Goal: Task Accomplishment & Management: Use online tool/utility

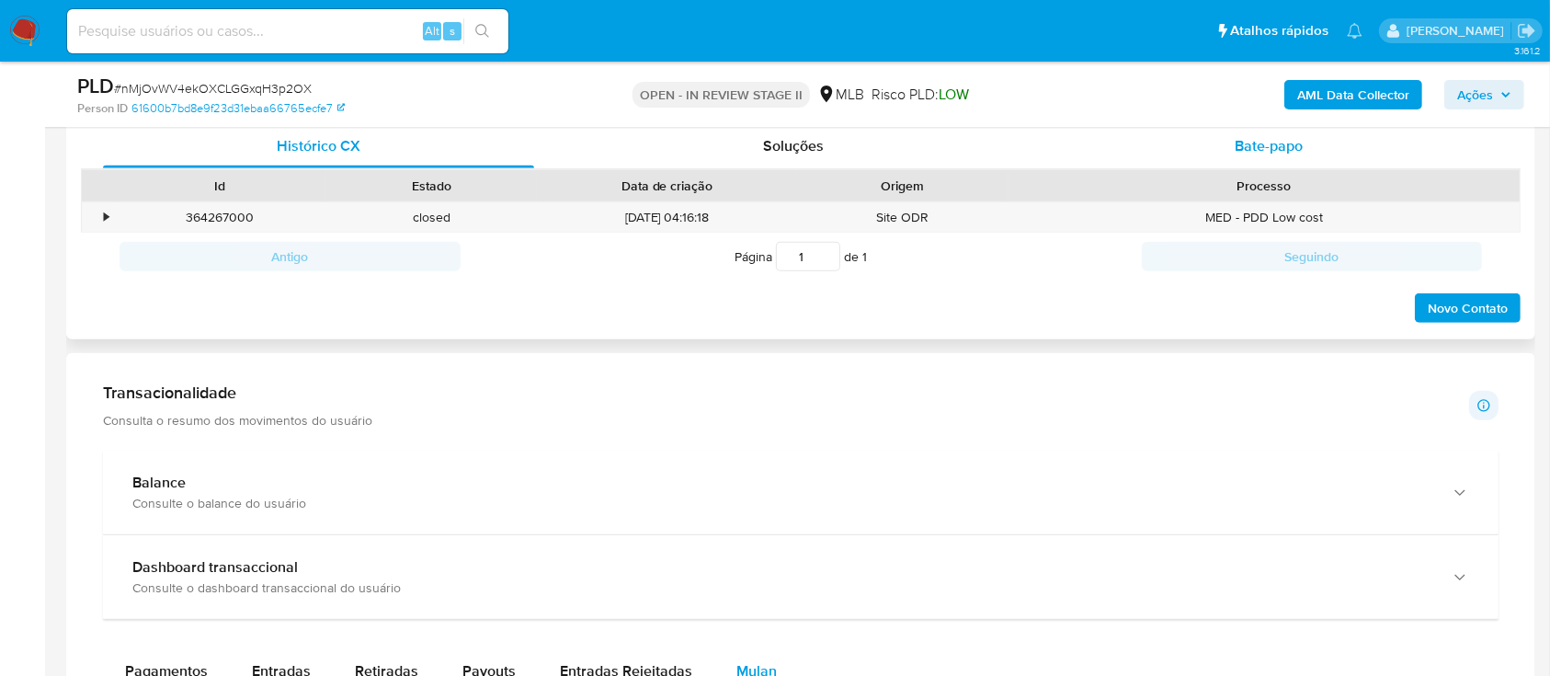
scroll to position [736, 0]
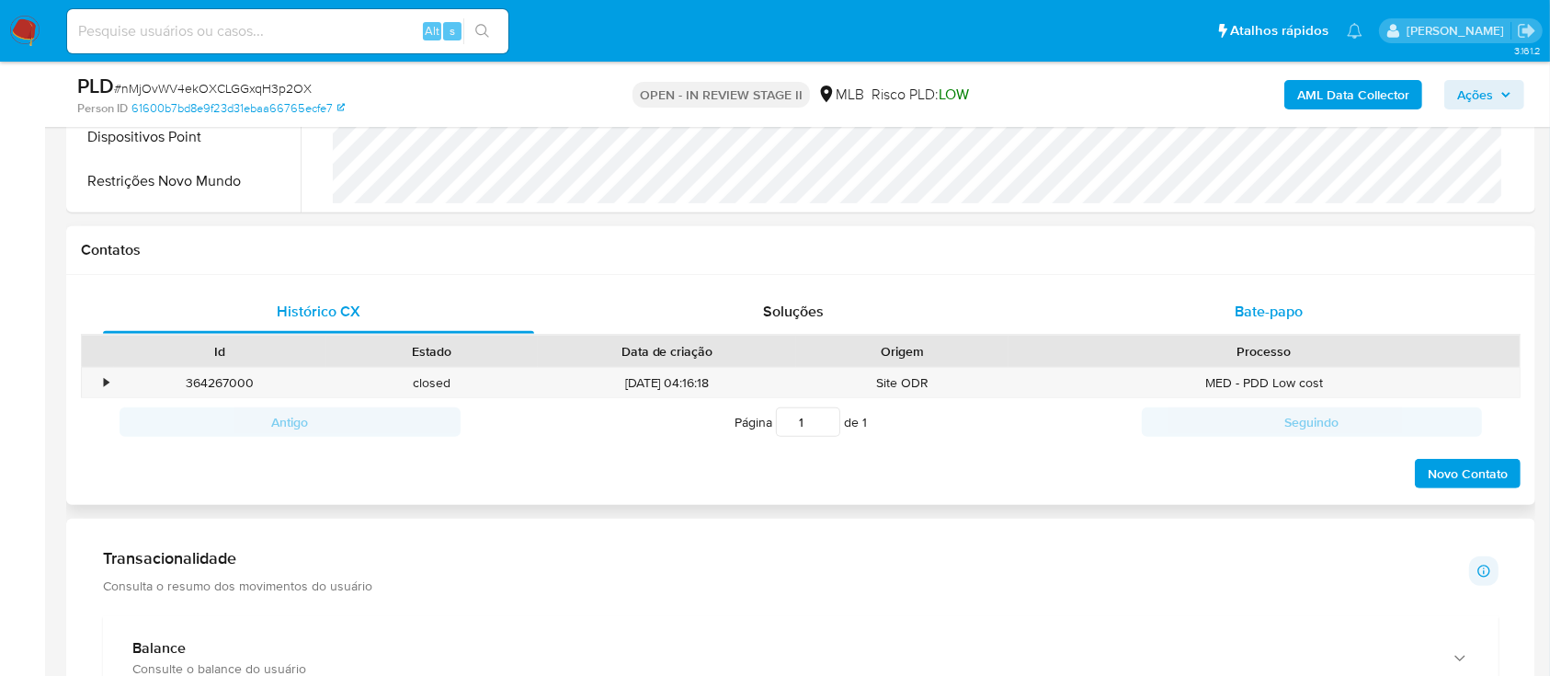
click at [1253, 307] on span "Bate-papo" at bounding box center [1269, 311] width 68 height 21
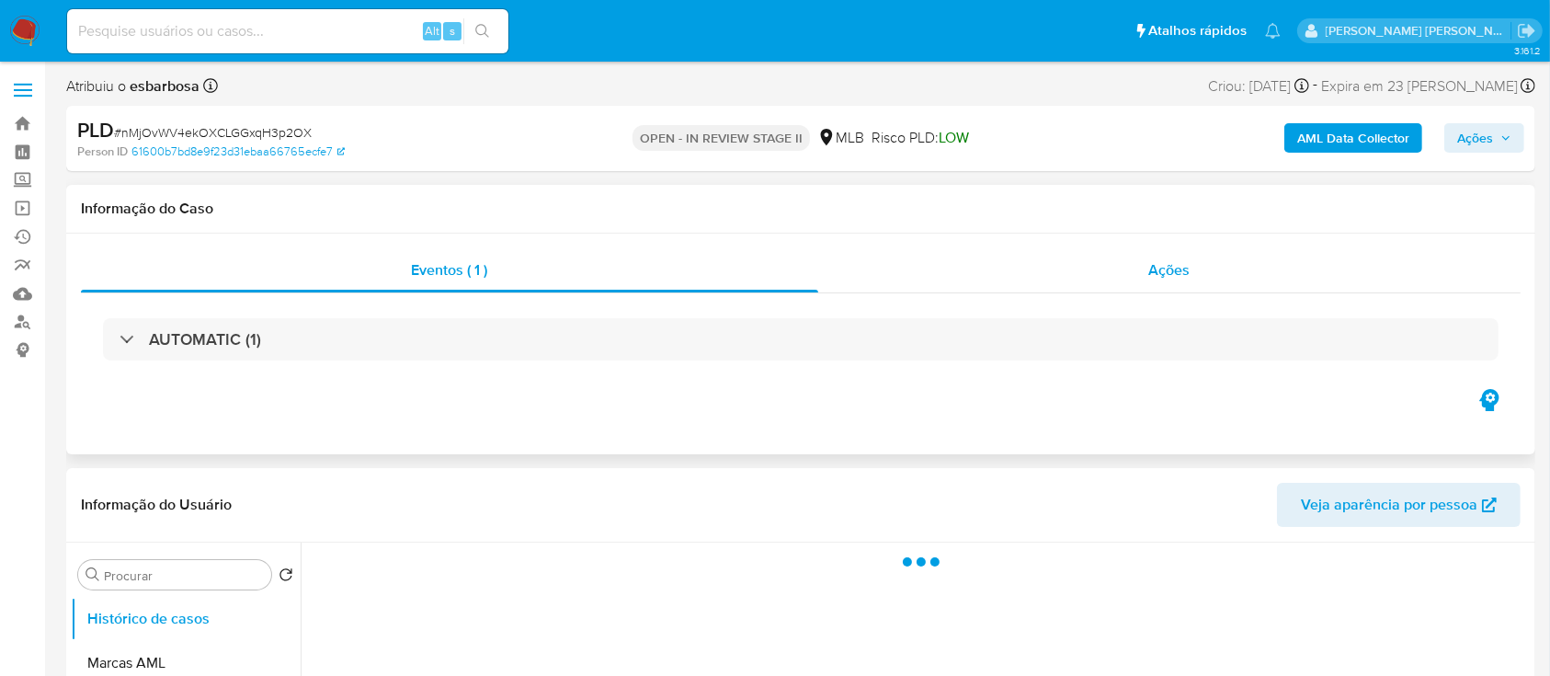
select select "10"
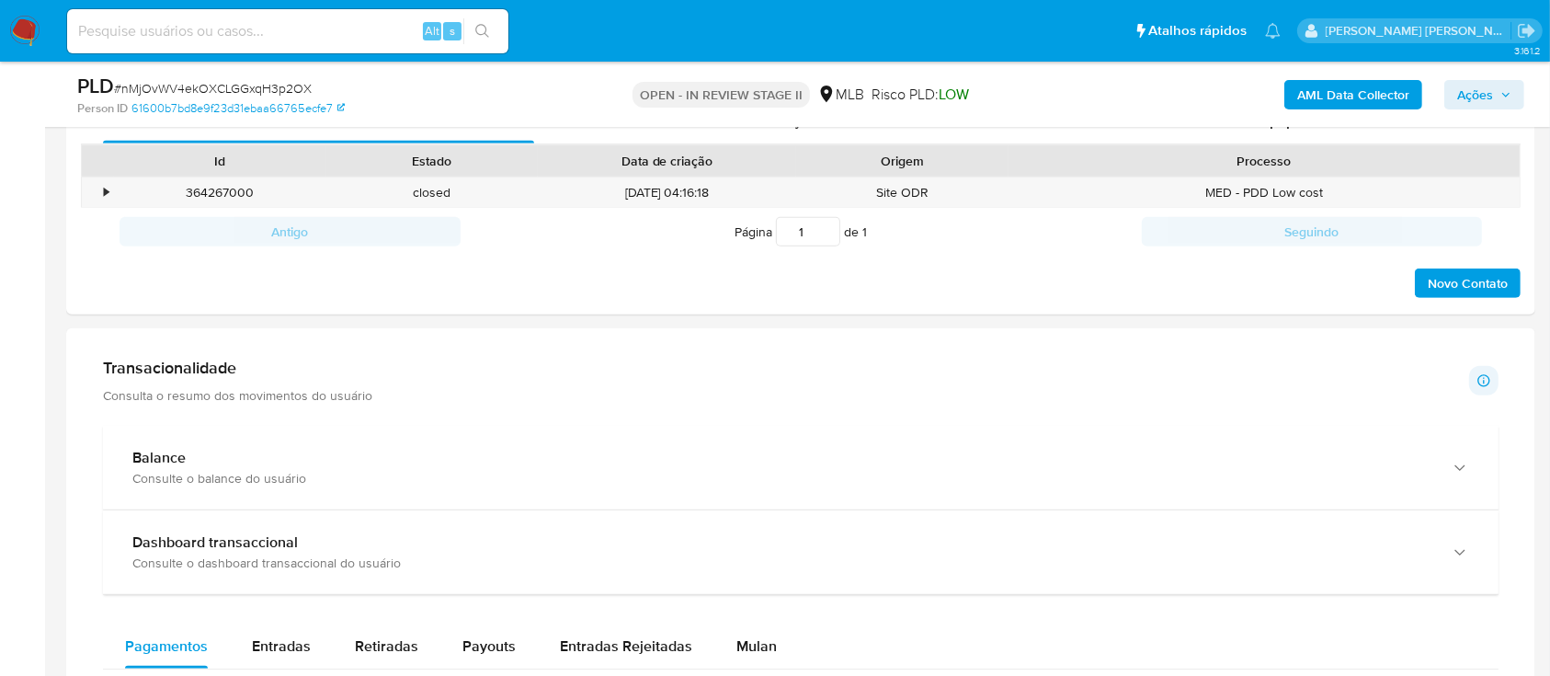
scroll to position [612, 0]
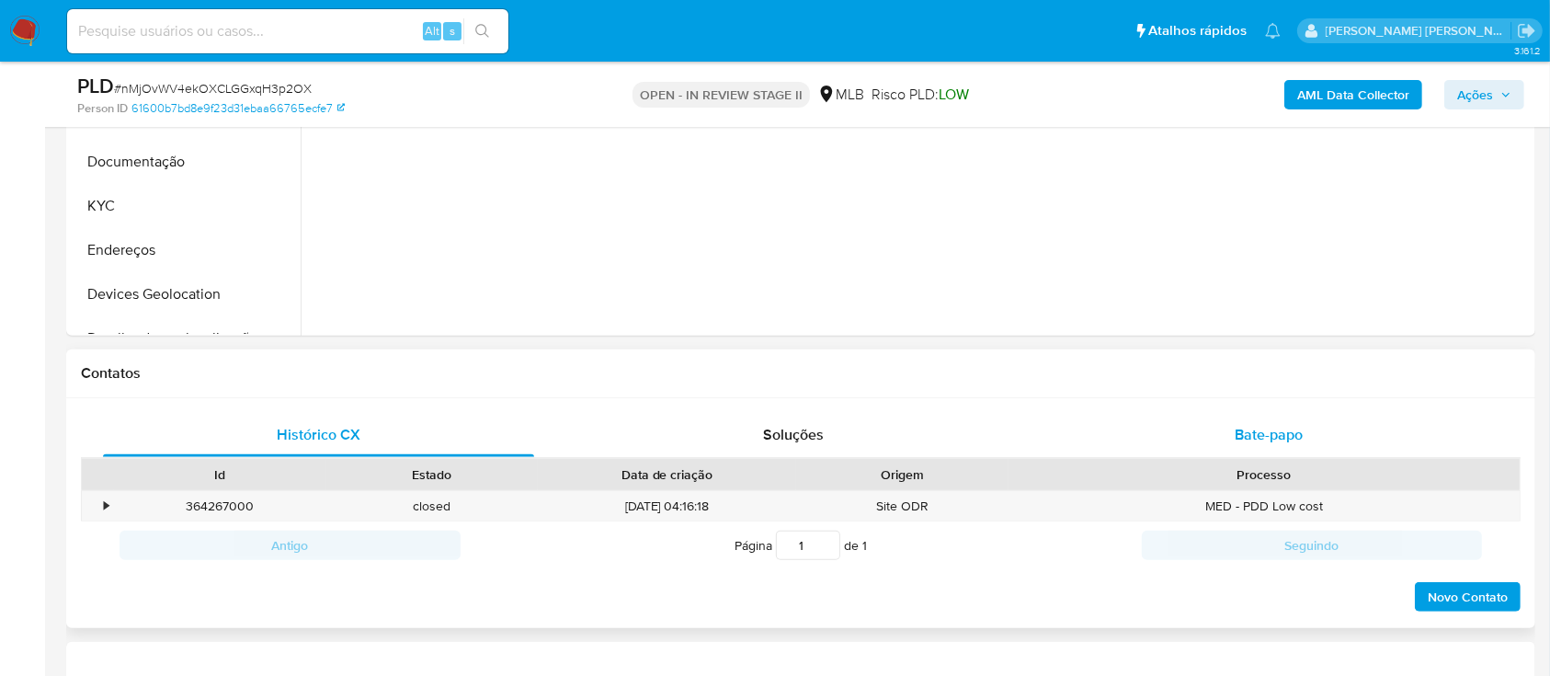
click at [1182, 445] on div "Bate-papo" at bounding box center [1269, 435] width 431 height 44
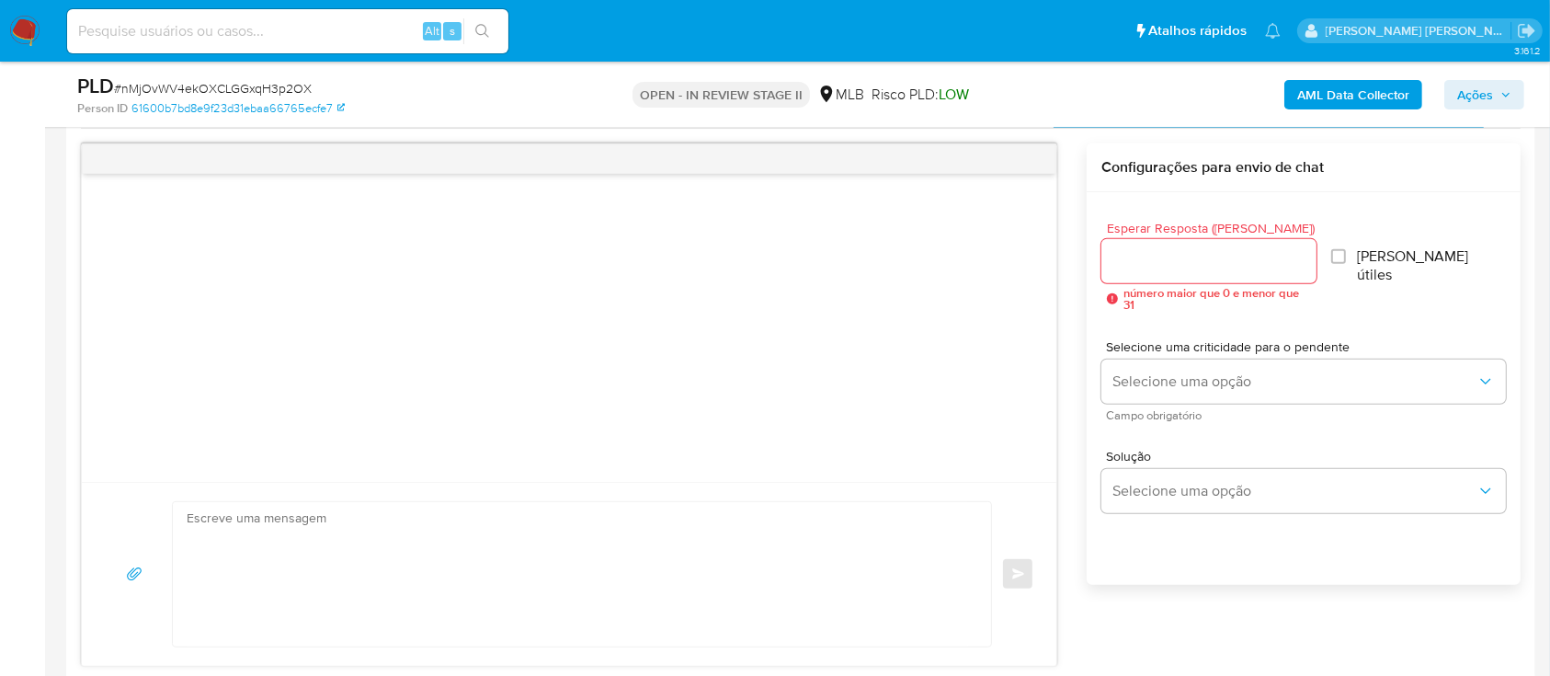
scroll to position [980, 0]
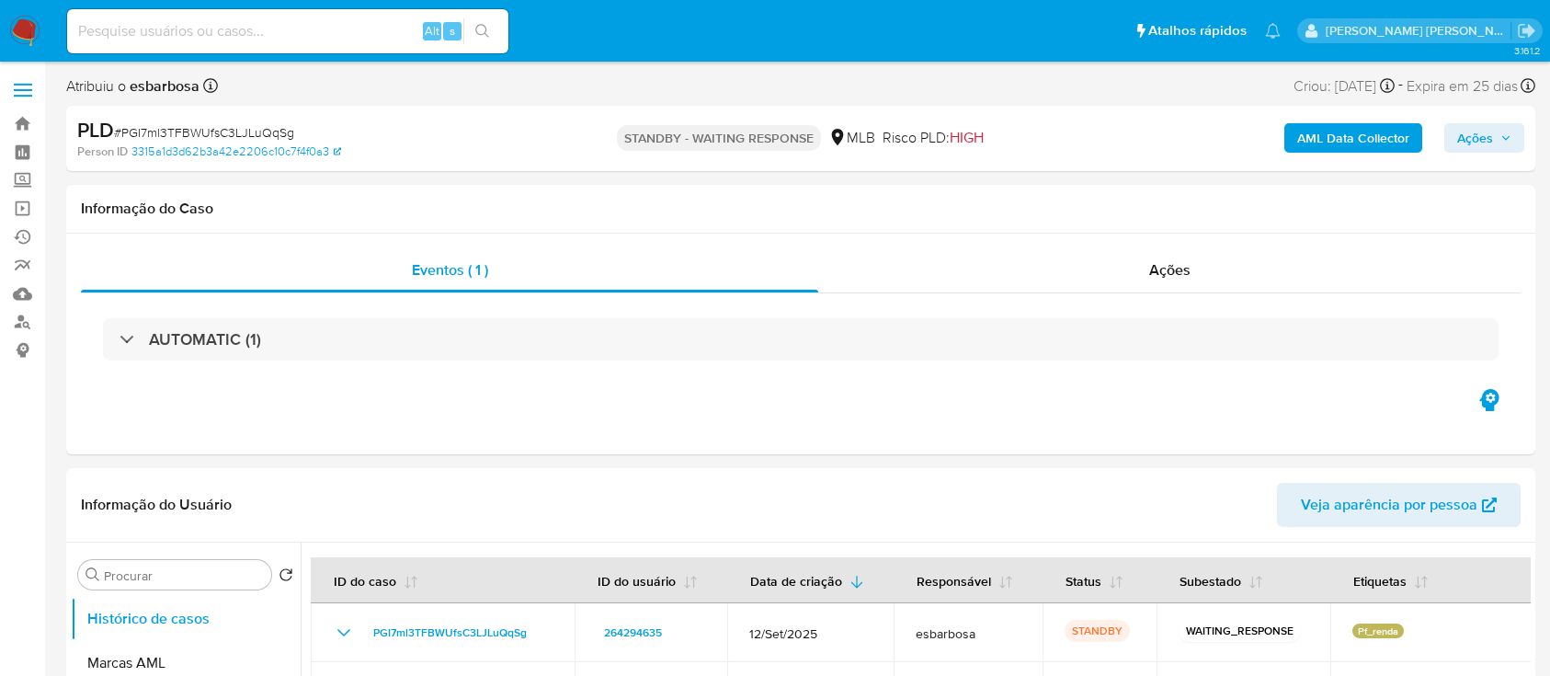
select select "10"
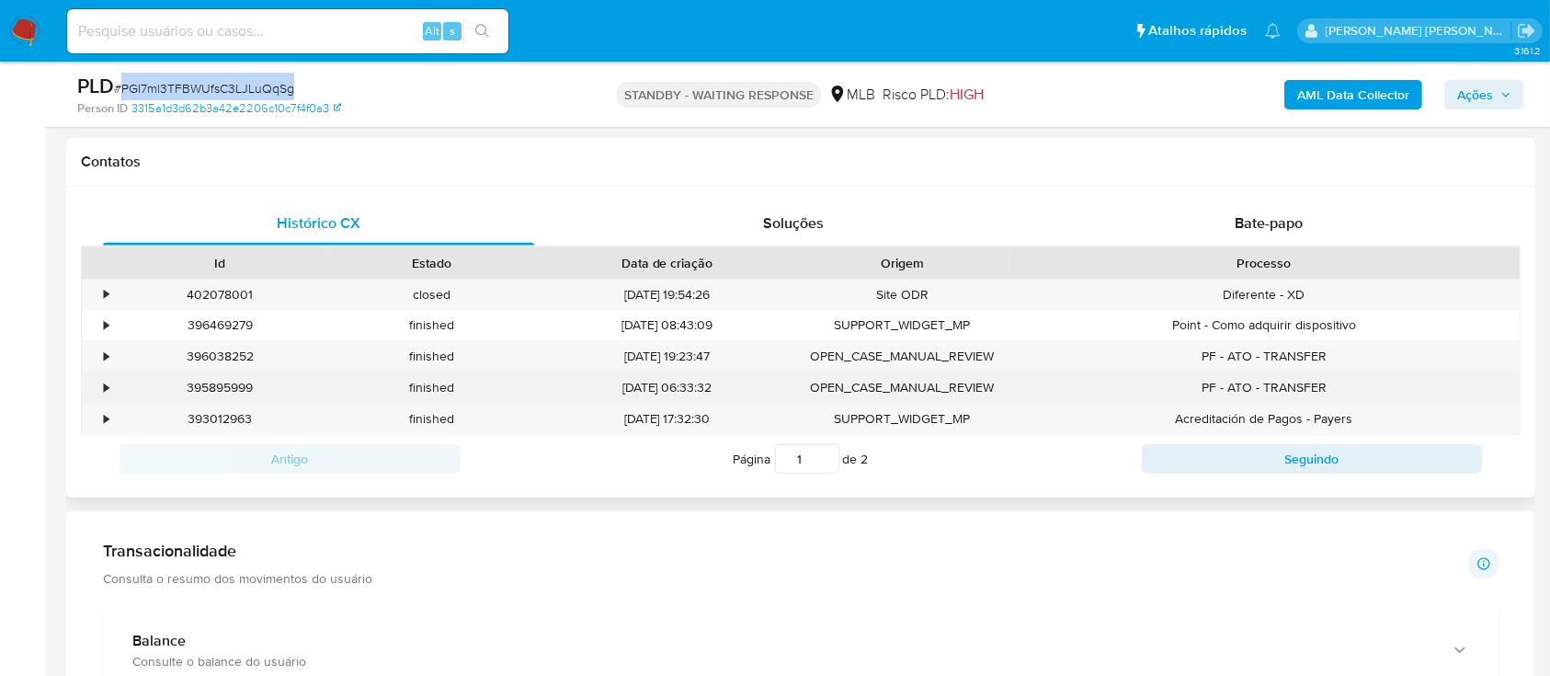
scroll to position [858, 0]
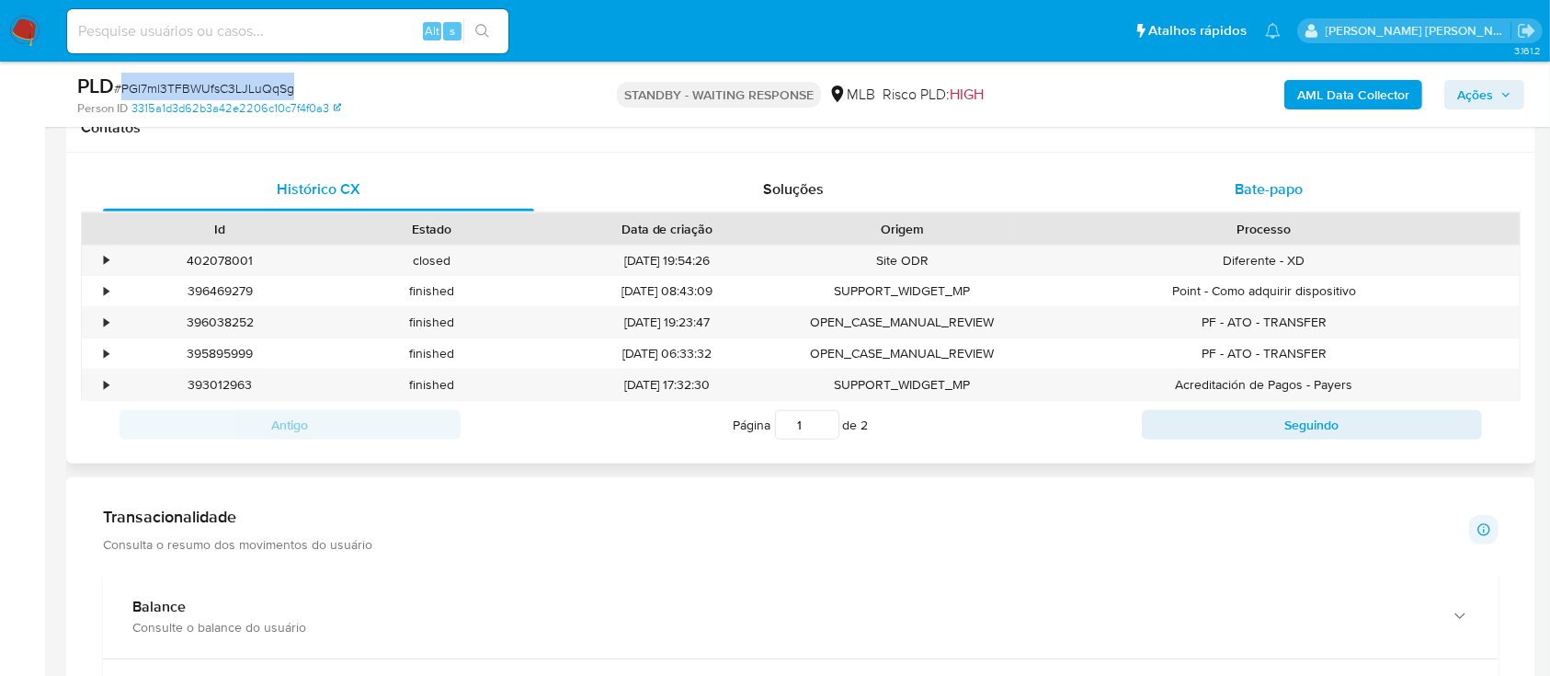
click at [1160, 191] on div "Bate-papo" at bounding box center [1269, 189] width 431 height 44
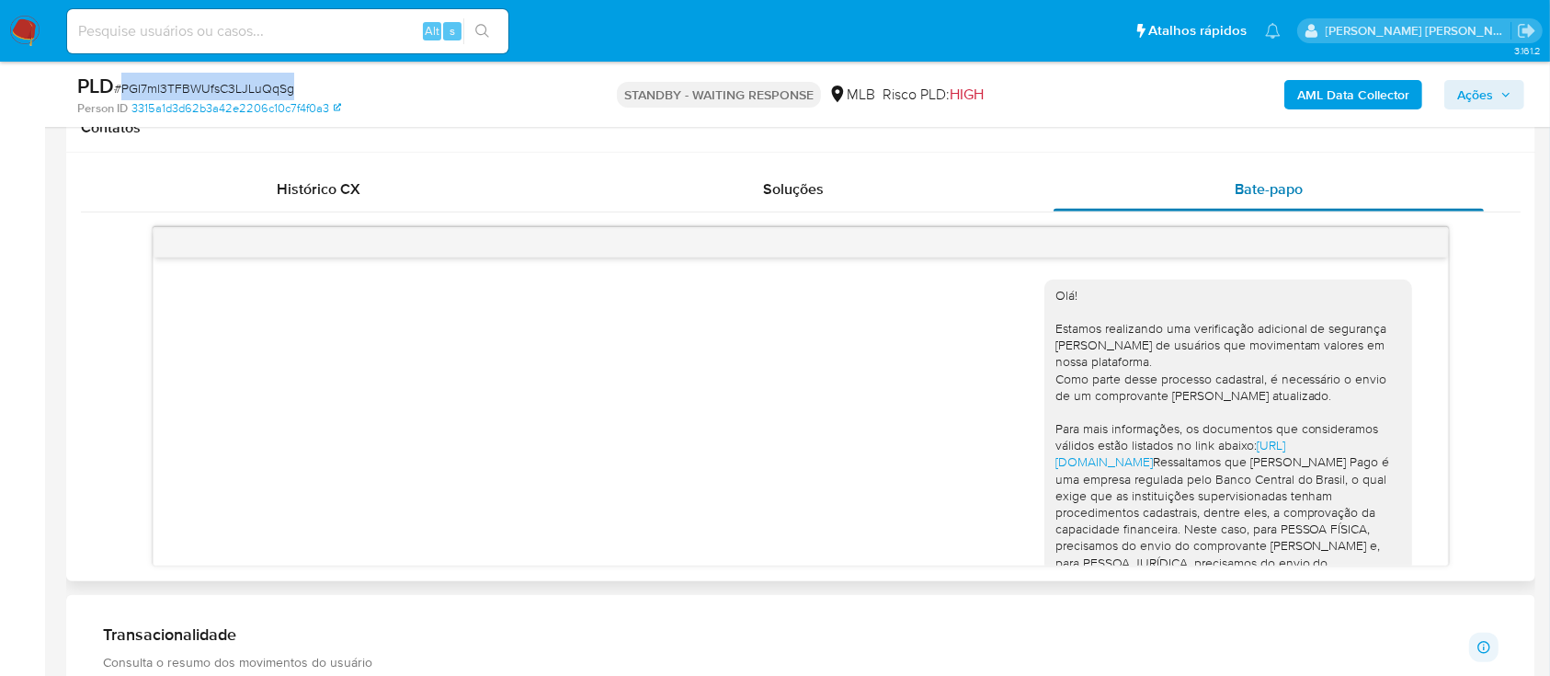
scroll to position [248, 0]
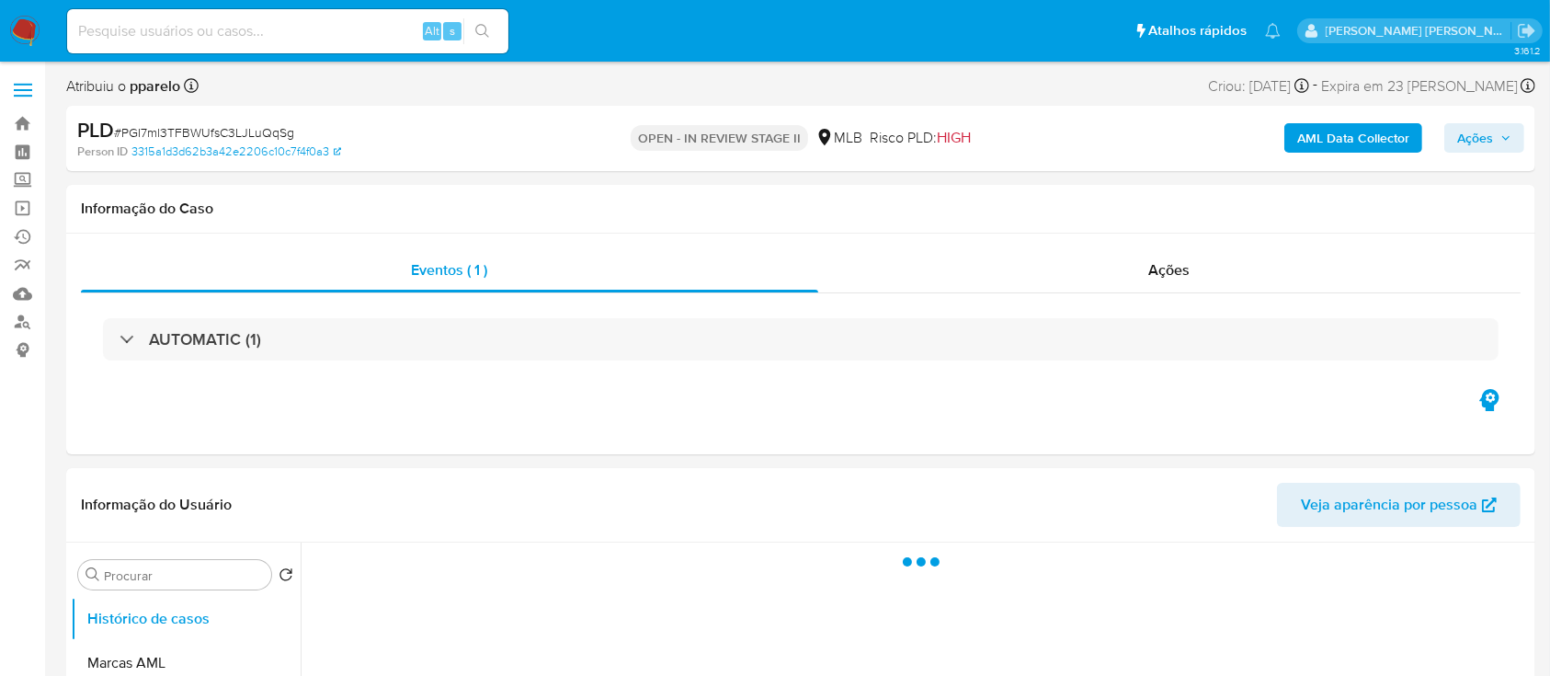
select select "10"
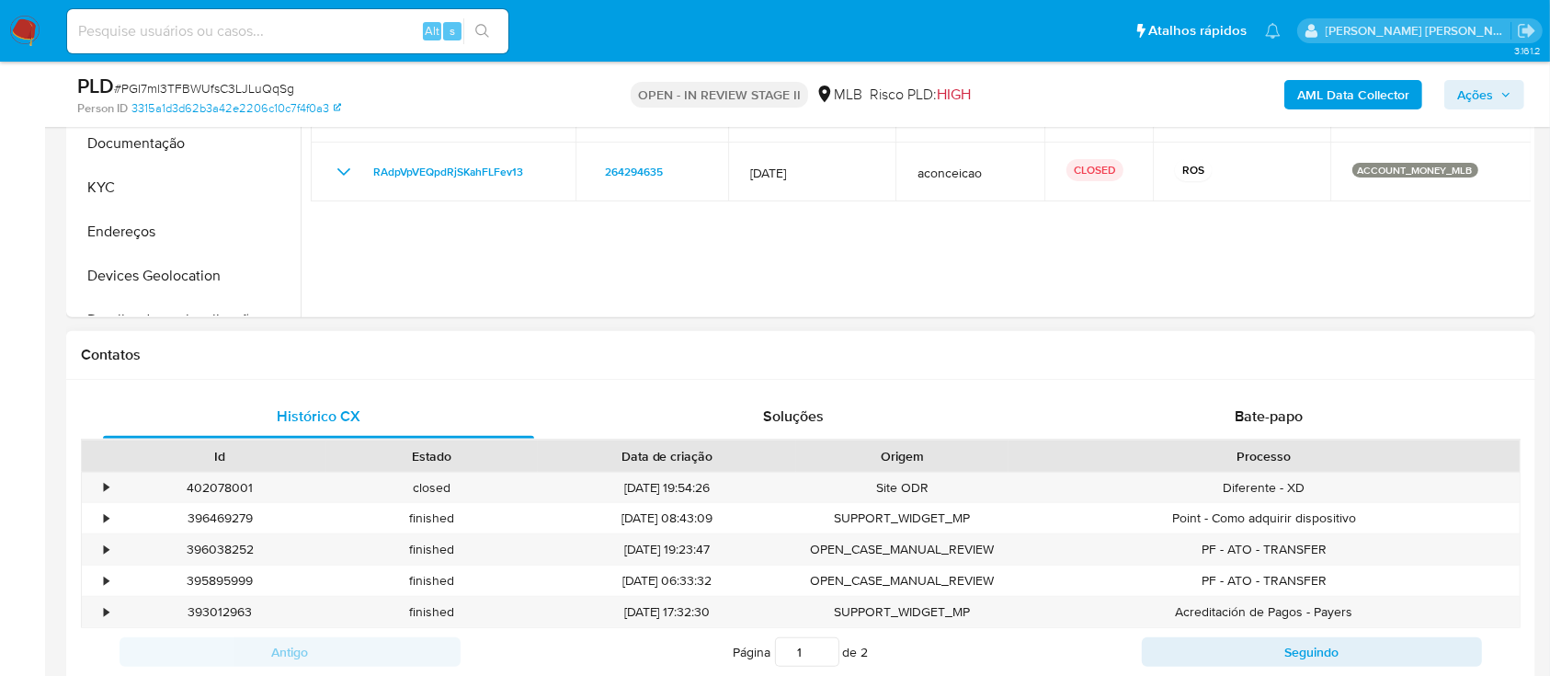
scroll to position [736, 0]
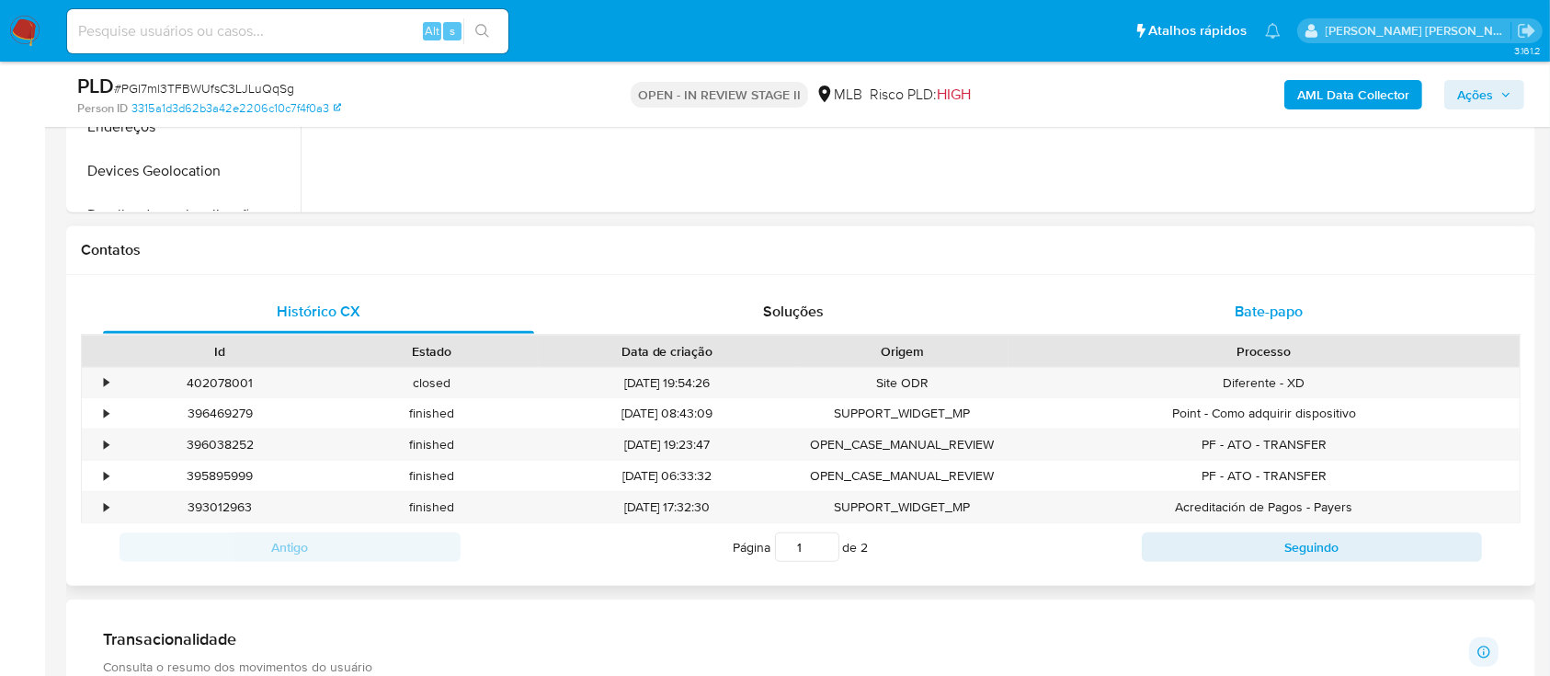
click at [1151, 318] on div "Bate-papo" at bounding box center [1269, 312] width 431 height 44
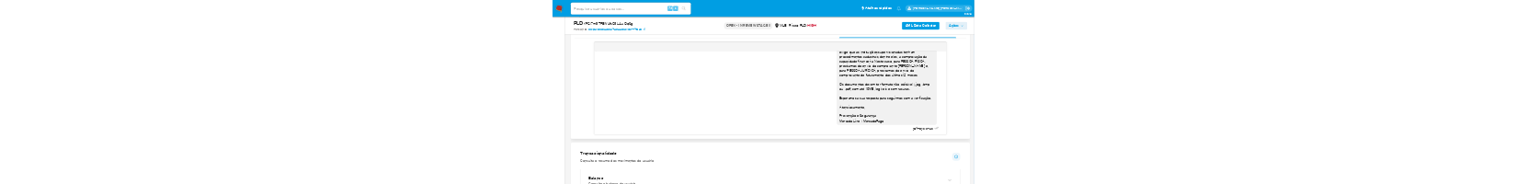
scroll to position [980, 0]
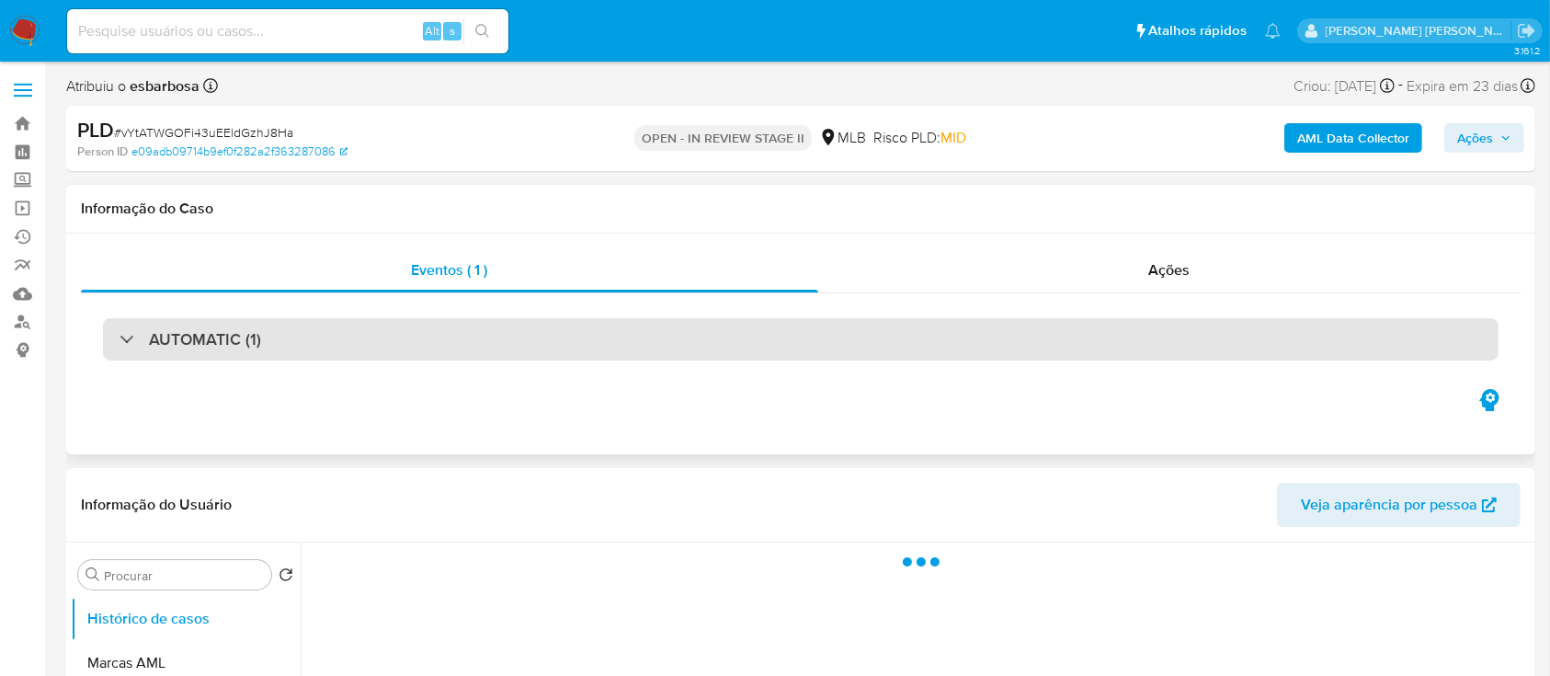
select select "10"
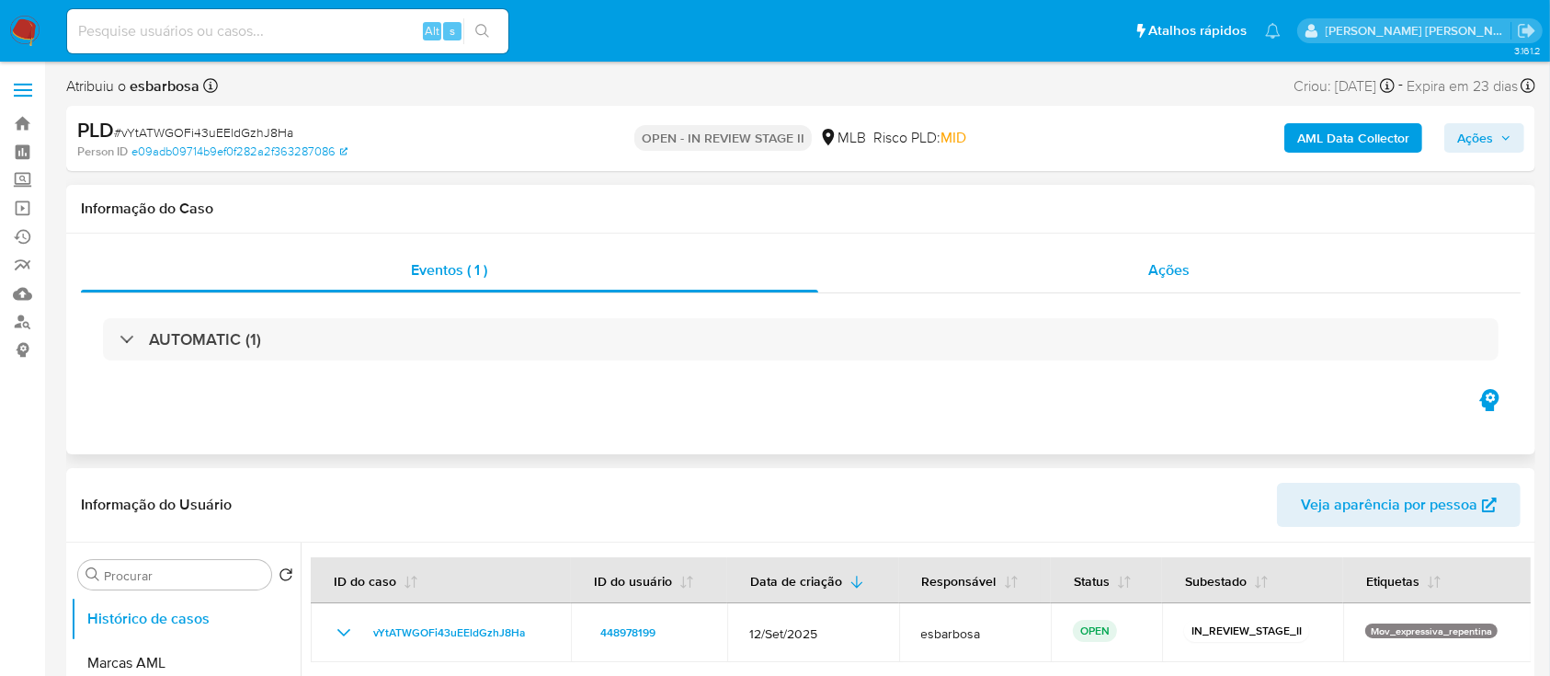
click at [965, 284] on div "Ações" at bounding box center [1169, 270] width 702 height 44
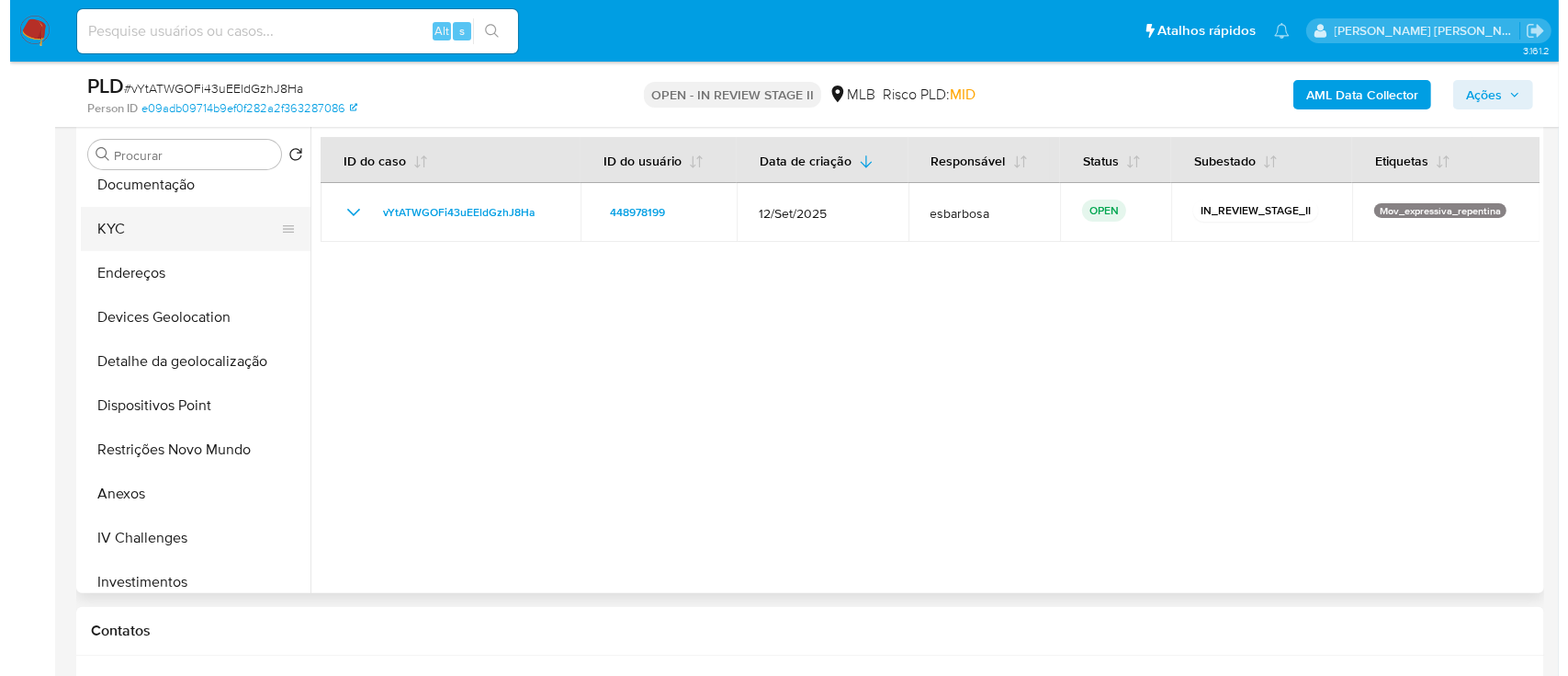
scroll to position [245, 0]
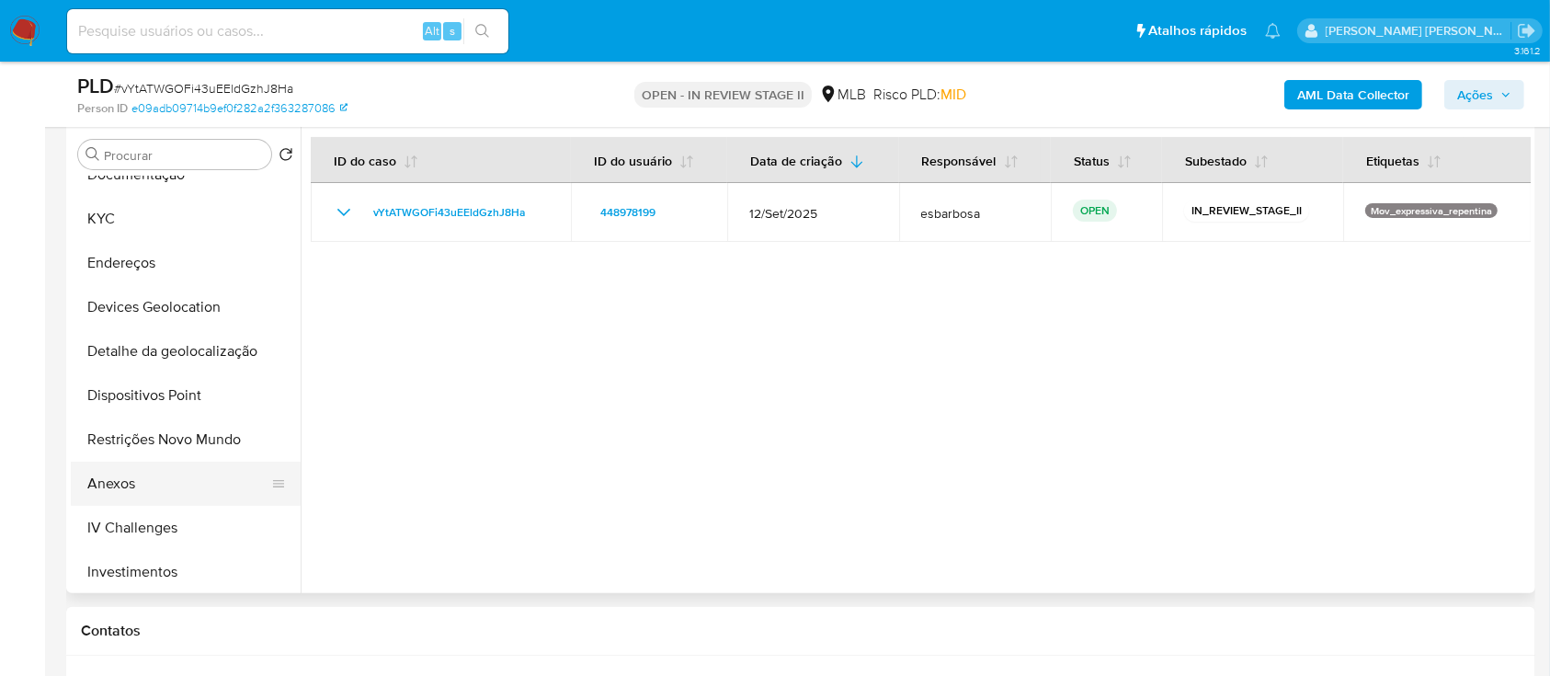
click at [167, 475] on button "Anexos" at bounding box center [178, 484] width 215 height 44
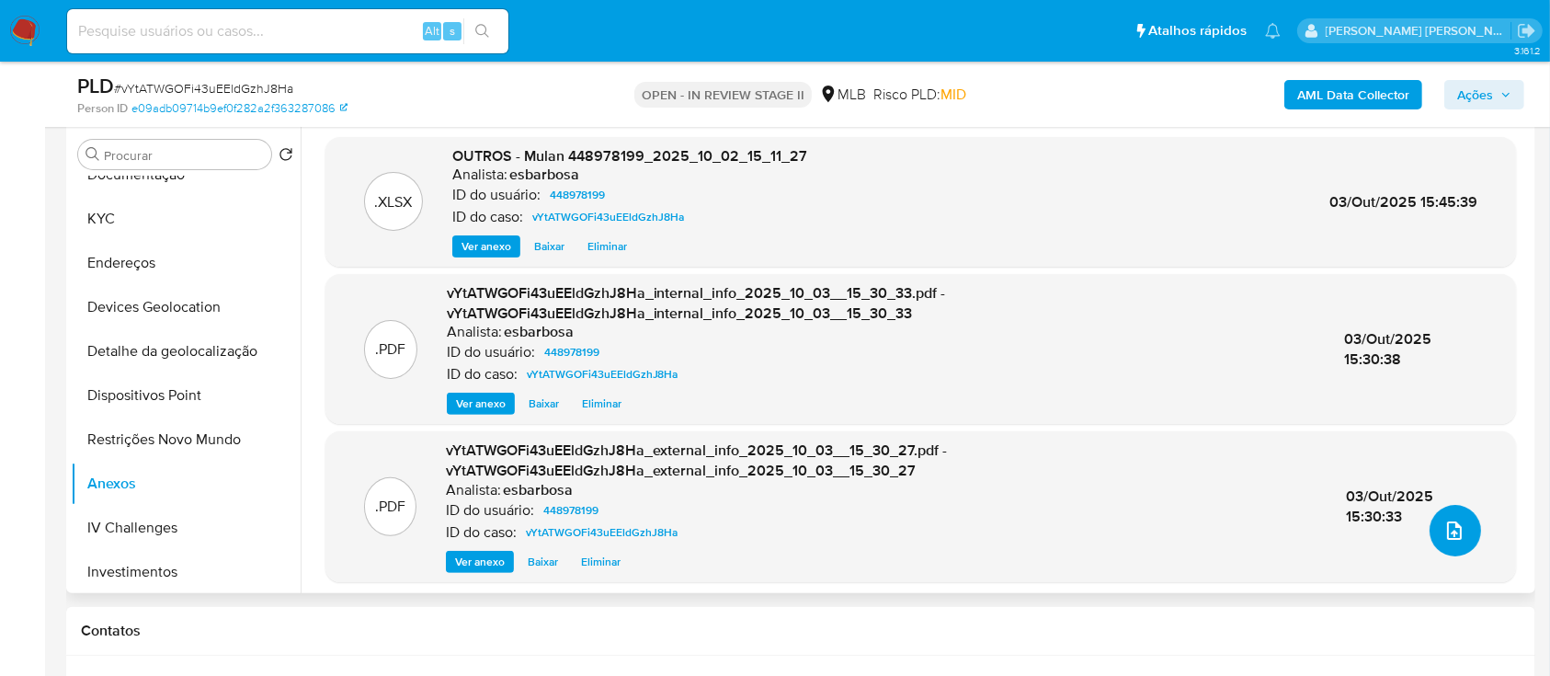
click at [1453, 533] on icon "upload-file" at bounding box center [1454, 530] width 15 height 18
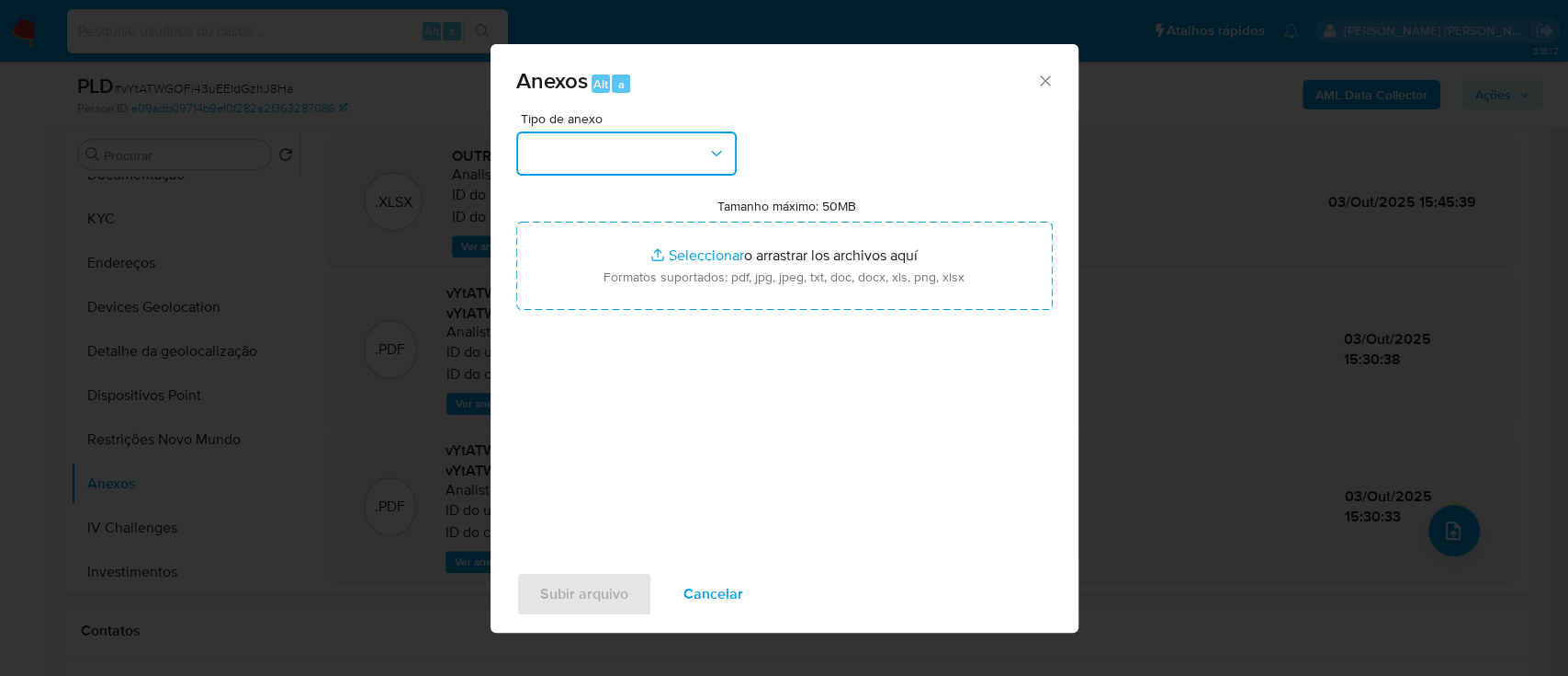
click at [676, 150] on button "button" at bounding box center [627, 153] width 221 height 44
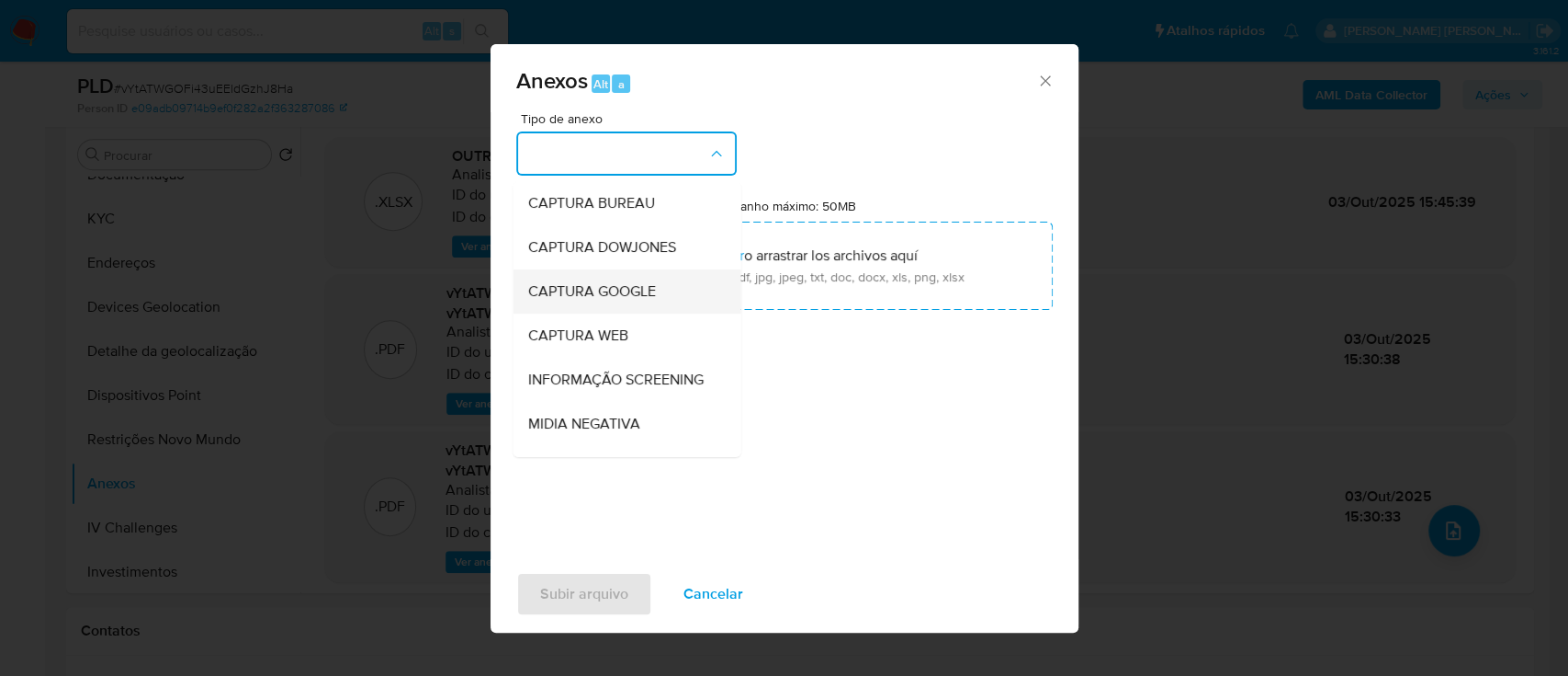
scroll to position [282, 0]
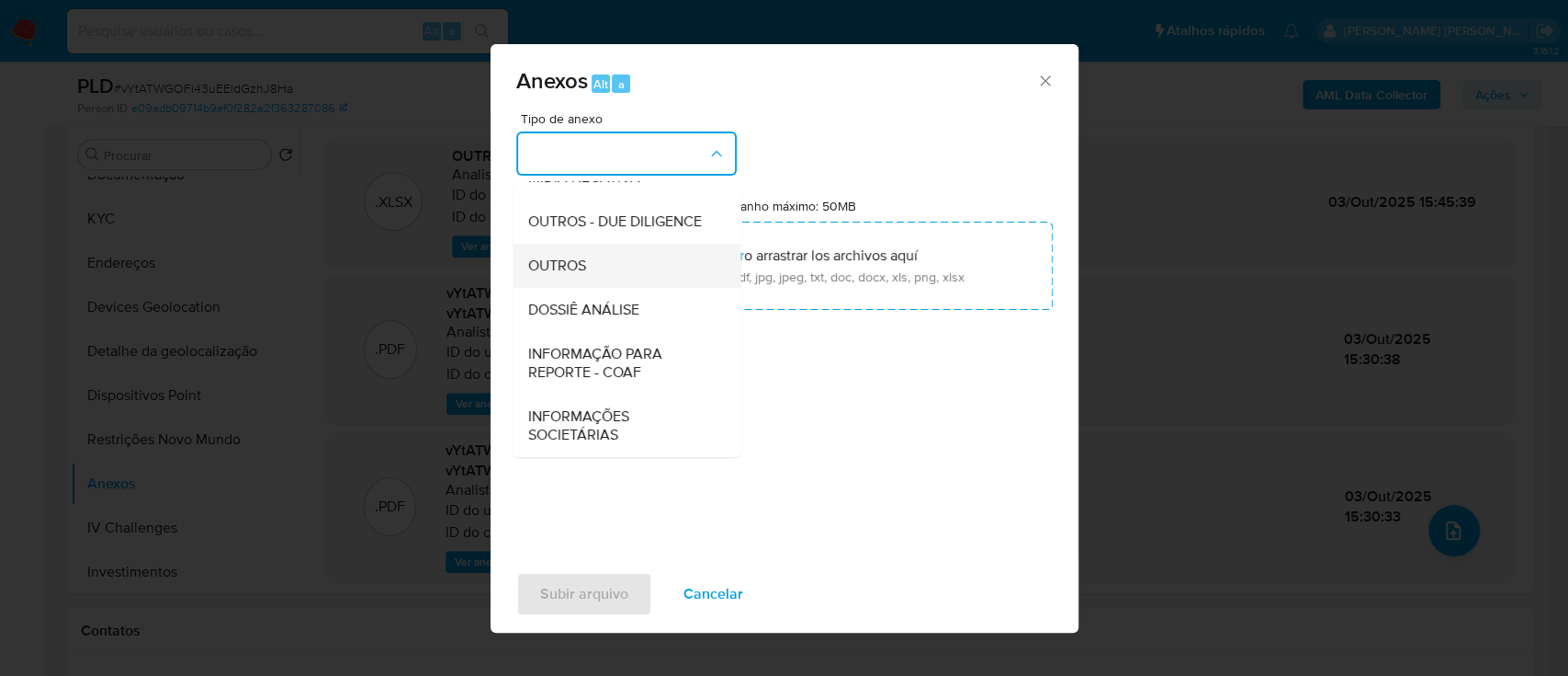
click at [590, 262] on div "OUTROS" at bounding box center [622, 266] width 188 height 44
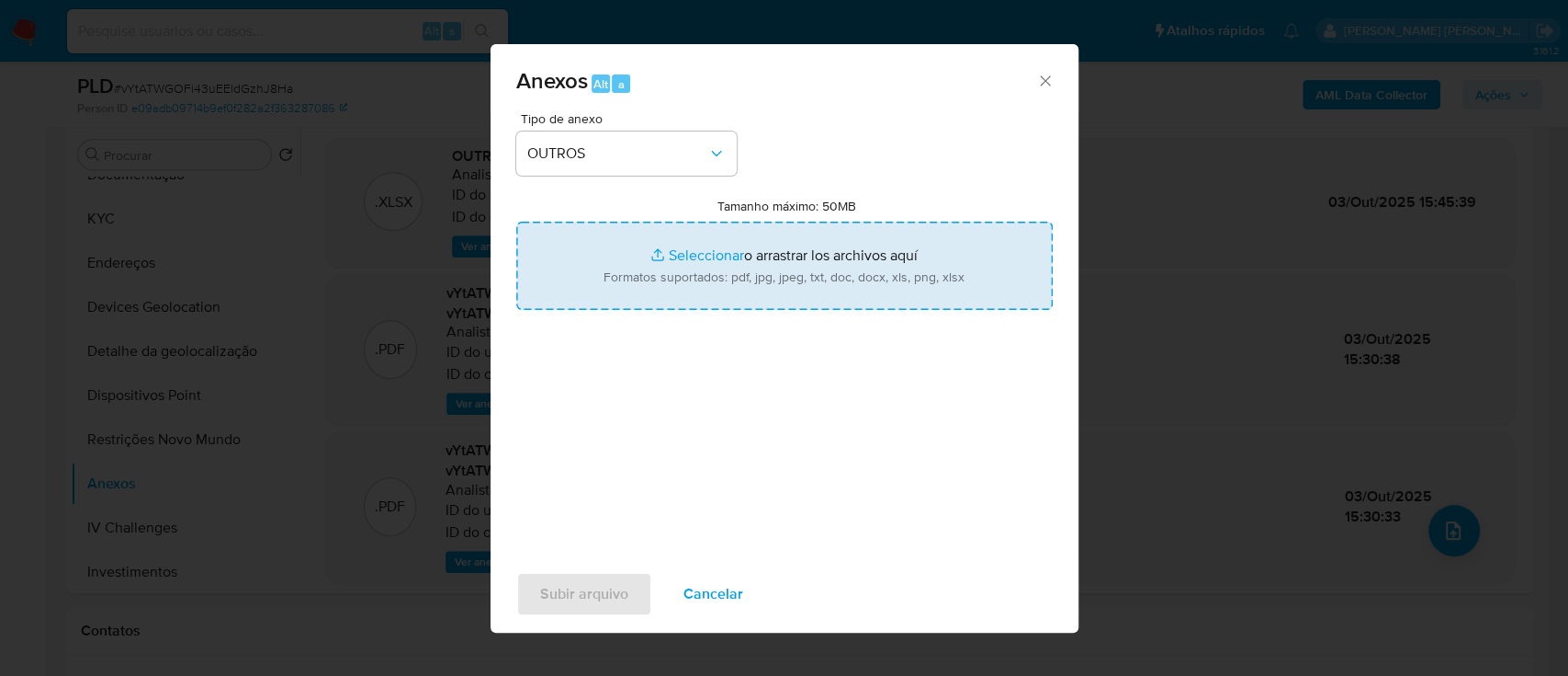
click at [687, 250] on input "Tamanho máximo: 50MB Seleccionar archivos" at bounding box center [784, 266] width 537 height 88
type input "C:\fakepath\Declinio SAR - vYtATWGOFi43uEEldGzhJ8Ha - CPF 73819352104 - EDUARDO…"
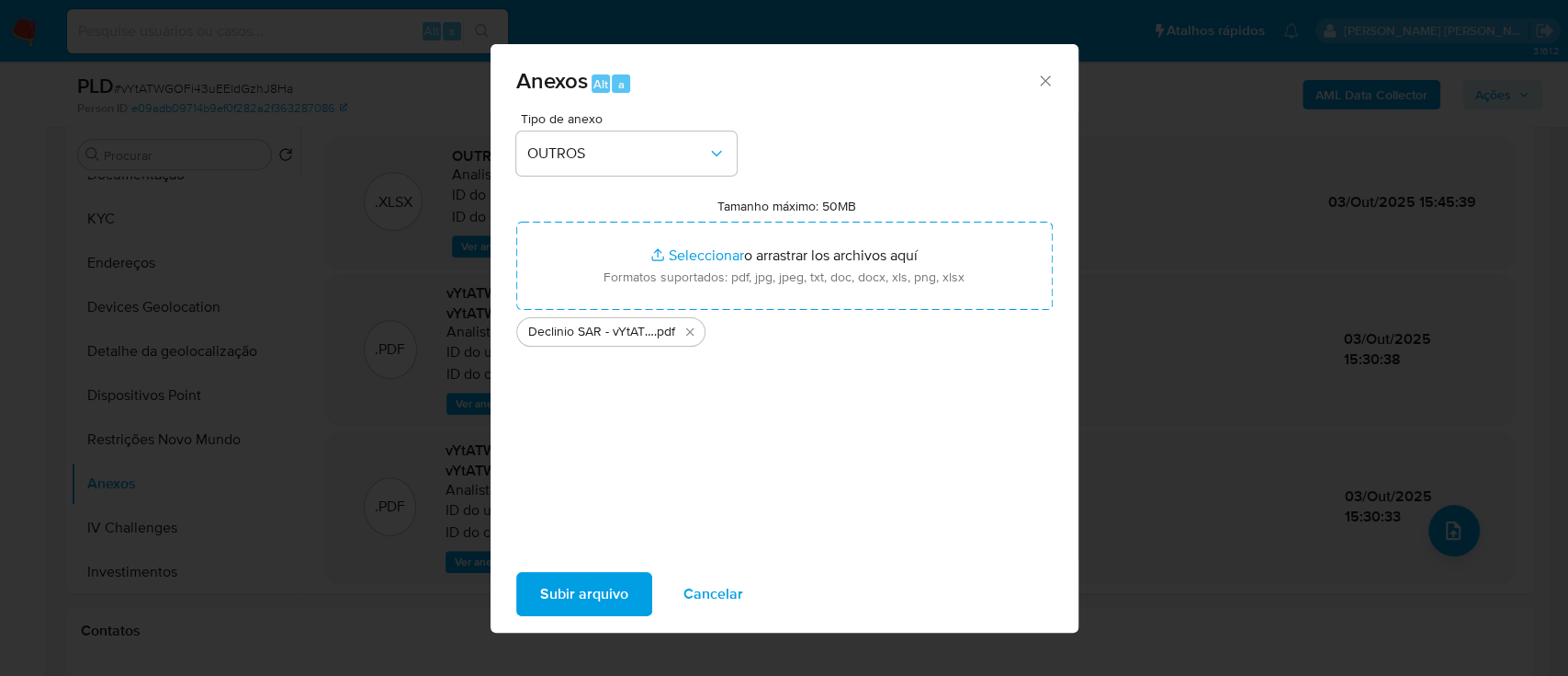
drag, startPoint x: 687, startPoint y: 250, endPoint x: 610, endPoint y: 592, distance: 350.6
click at [610, 592] on span "Subir arquivo" at bounding box center [585, 594] width 88 height 40
click at [610, 589] on span "Subir arquivo" at bounding box center [585, 594] width 88 height 40
click at [608, 588] on span "Subir arquivo" at bounding box center [585, 594] width 88 height 40
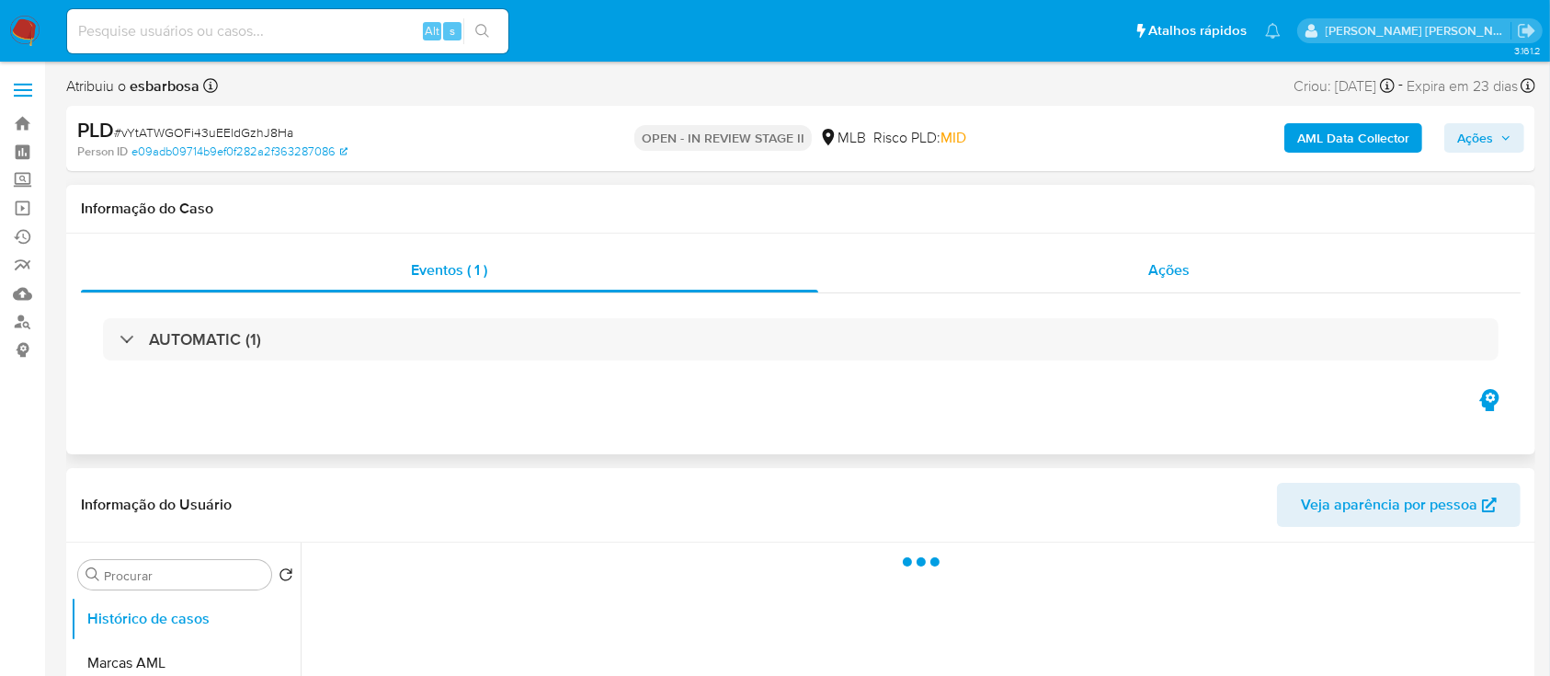
select select "10"
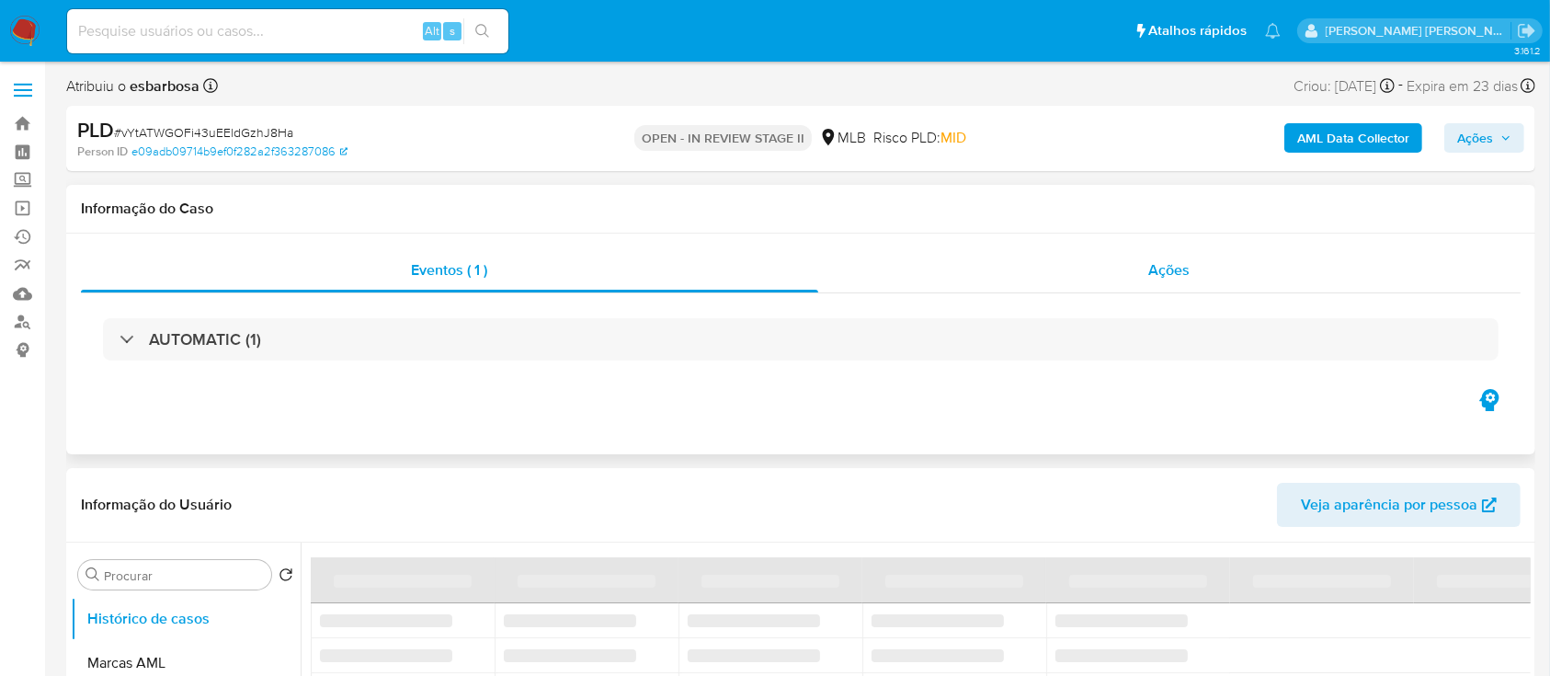
click at [956, 280] on div "Ações" at bounding box center [1169, 270] width 702 height 44
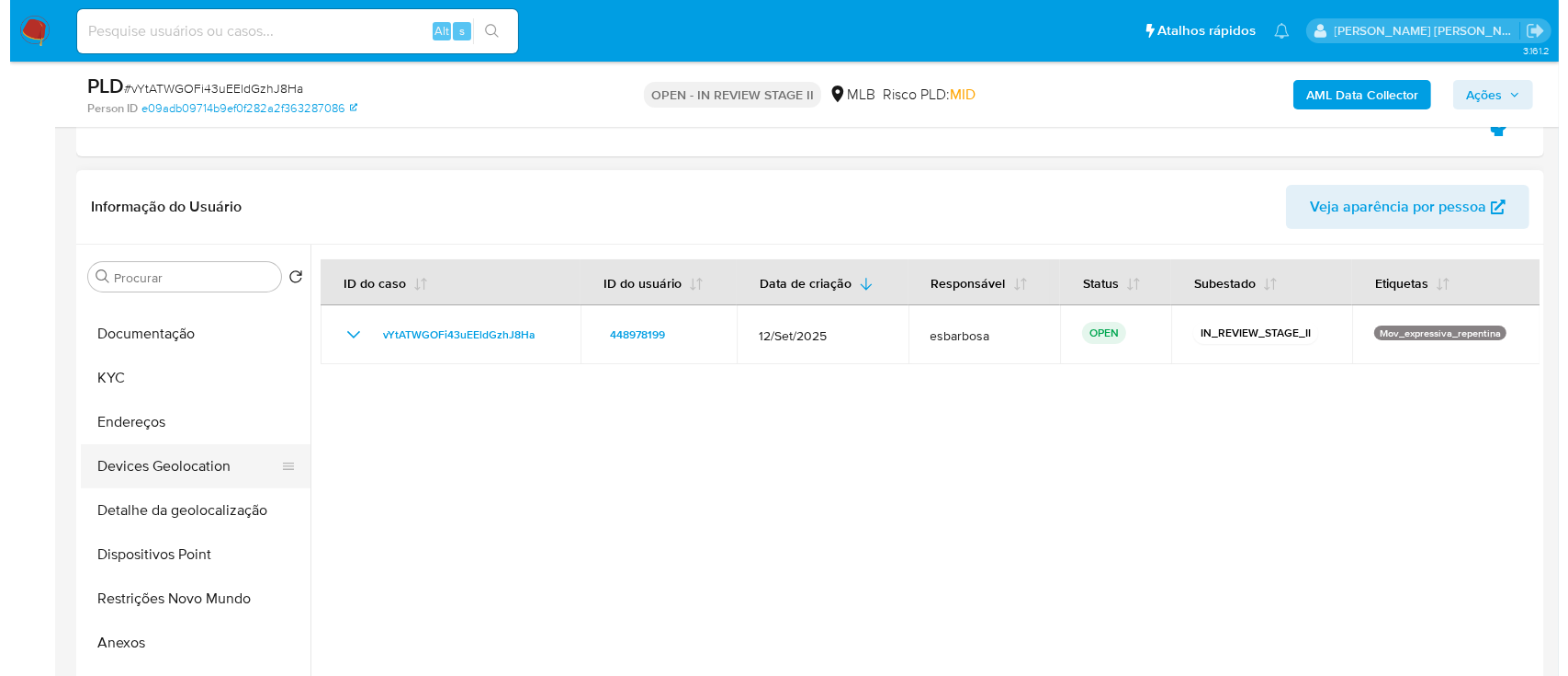
scroll to position [245, 0]
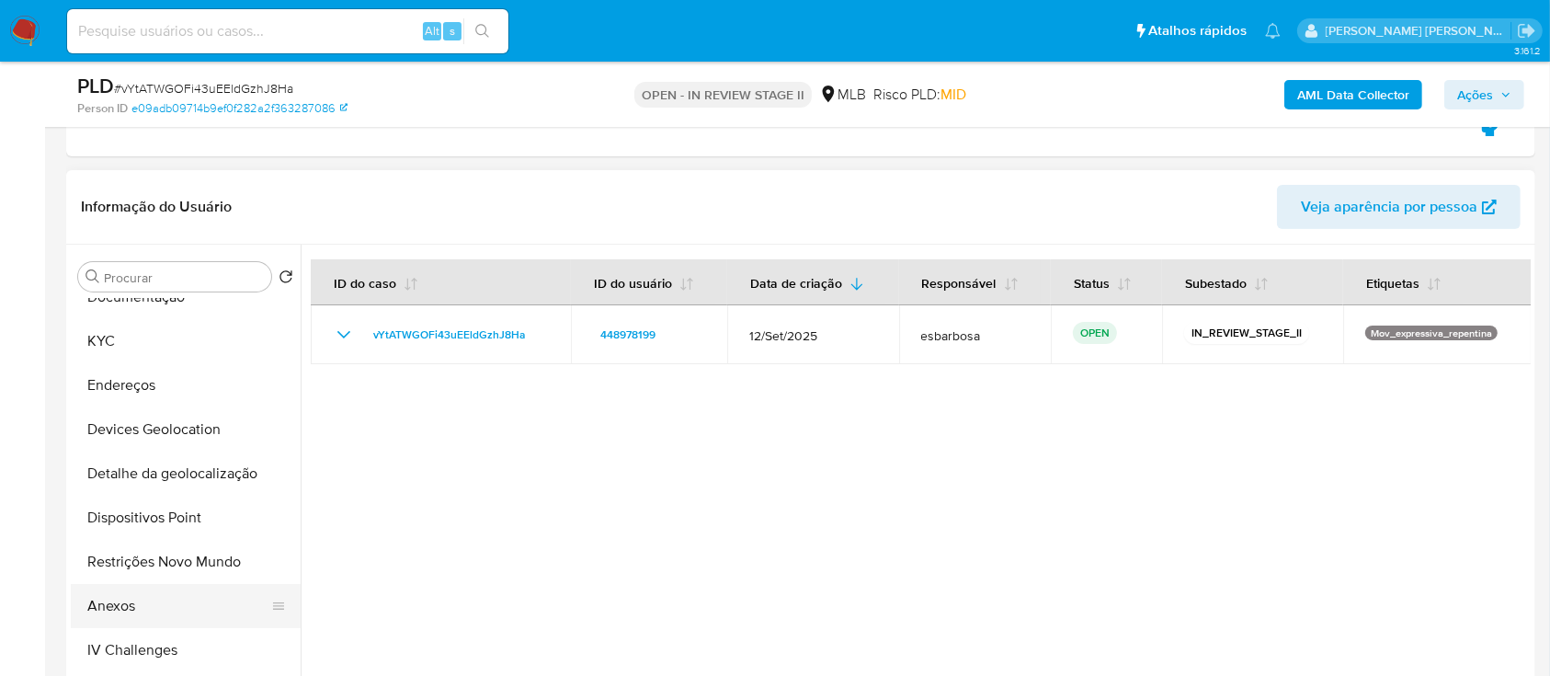
click at [141, 597] on button "Anexos" at bounding box center [178, 606] width 215 height 44
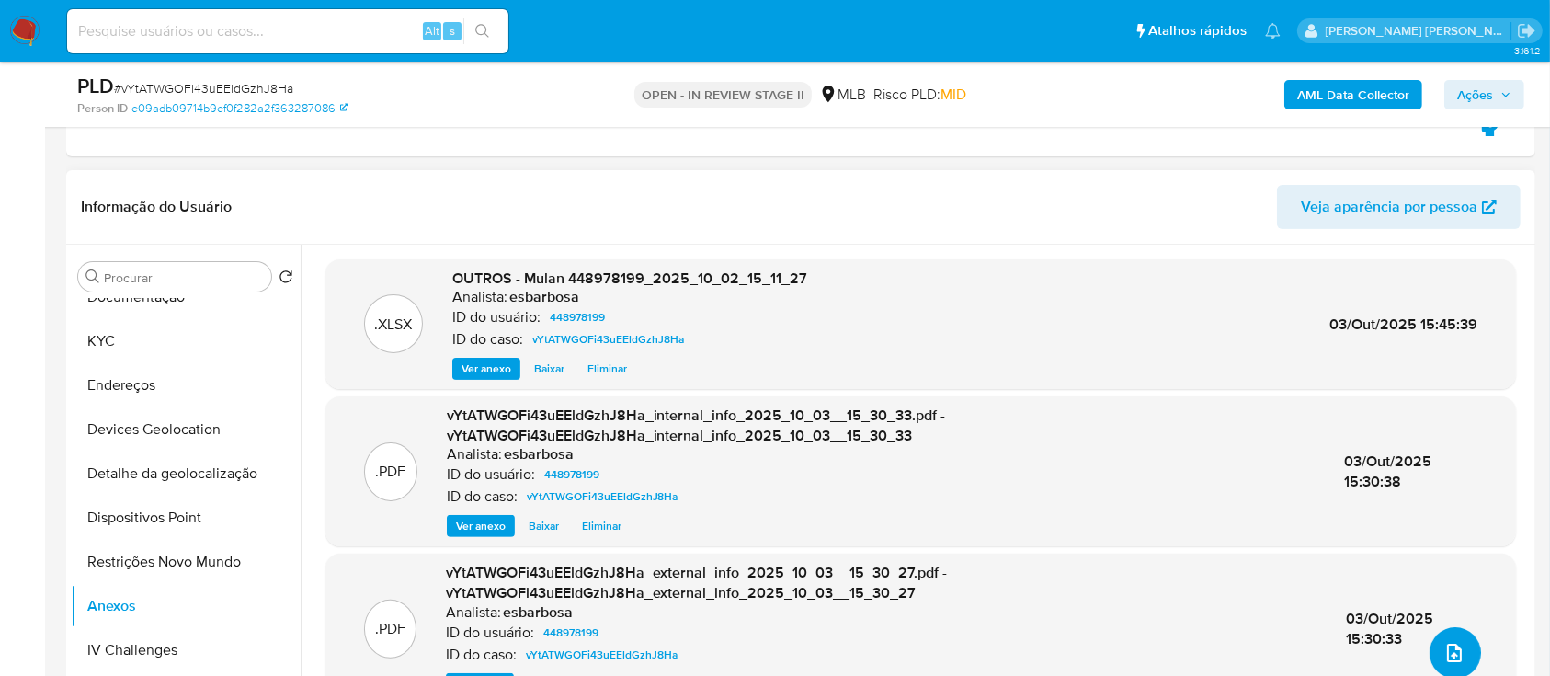
click at [1444, 651] on icon "upload-file" at bounding box center [1455, 653] width 22 height 22
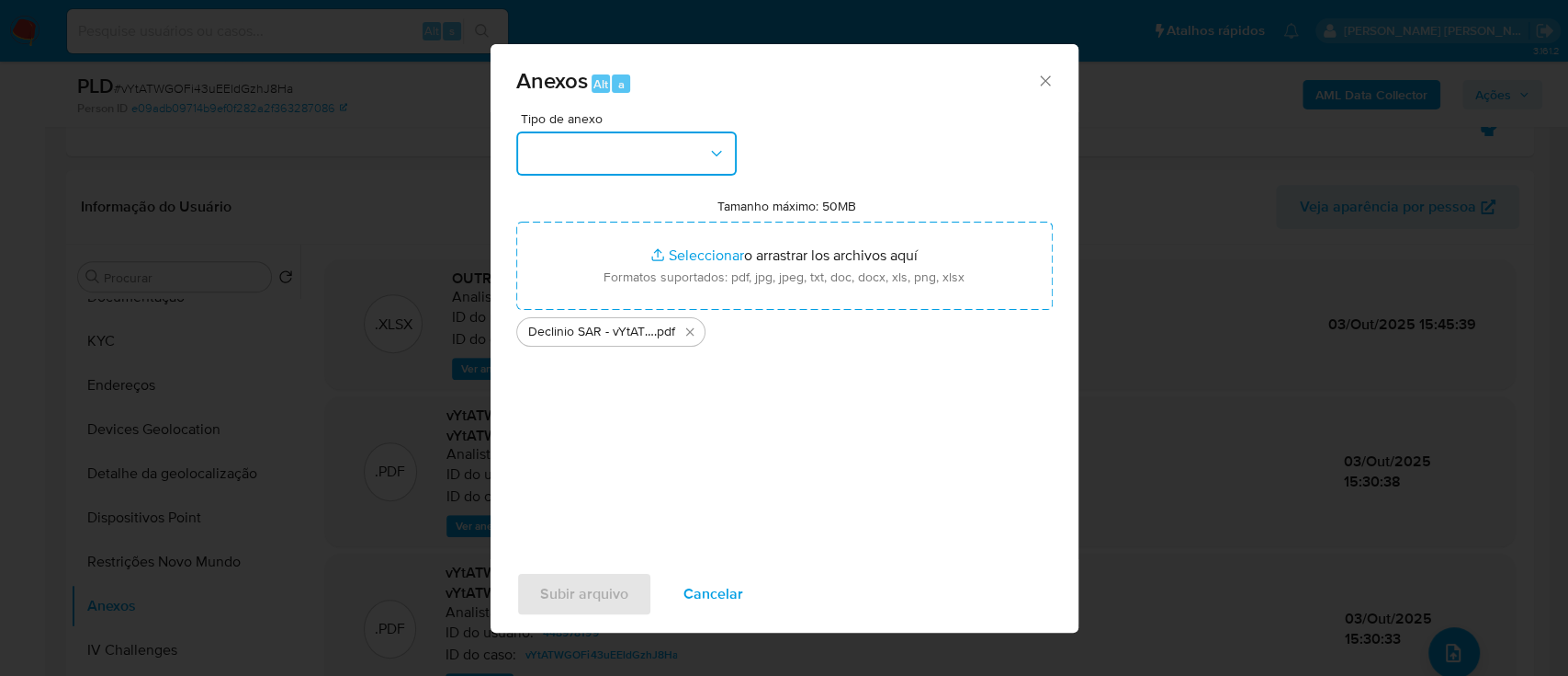
click at [665, 162] on button "button" at bounding box center [627, 153] width 221 height 44
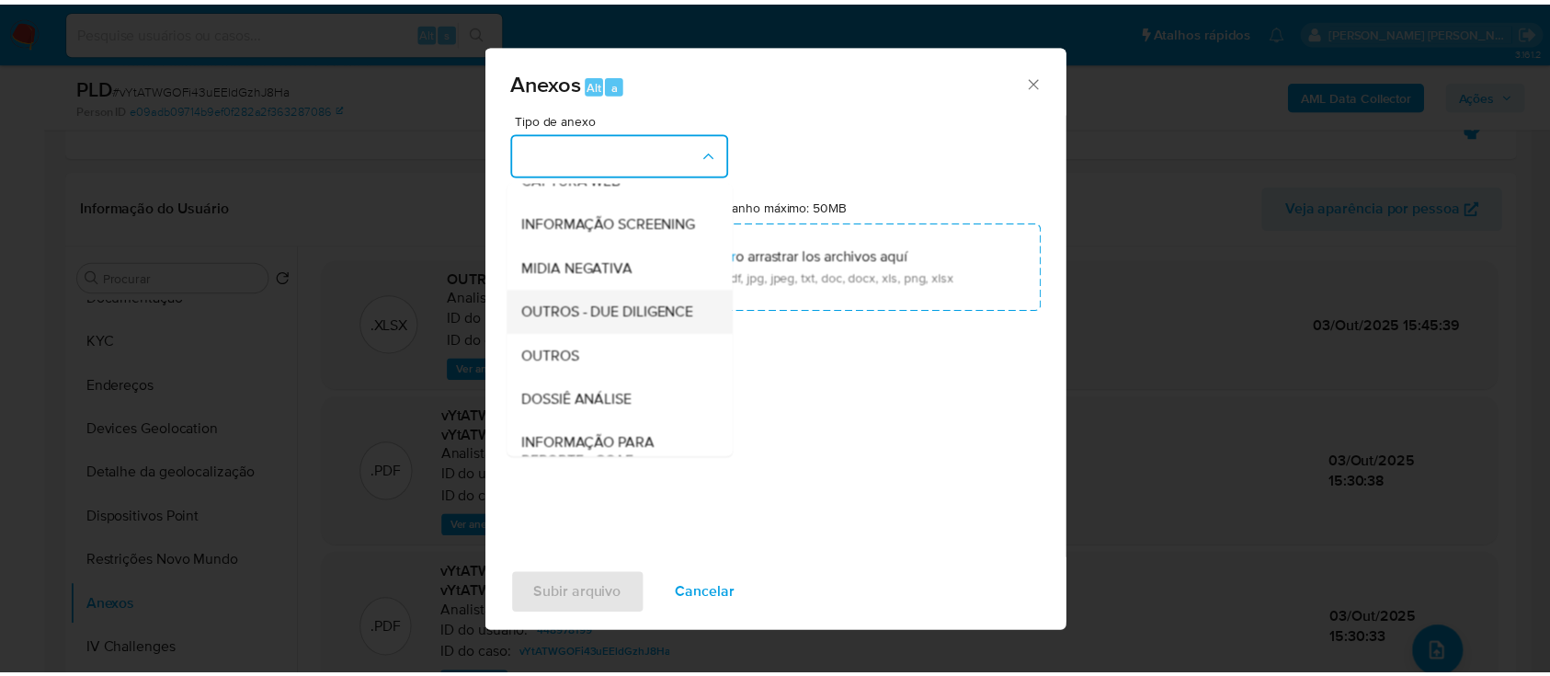
scroll to position [282, 0]
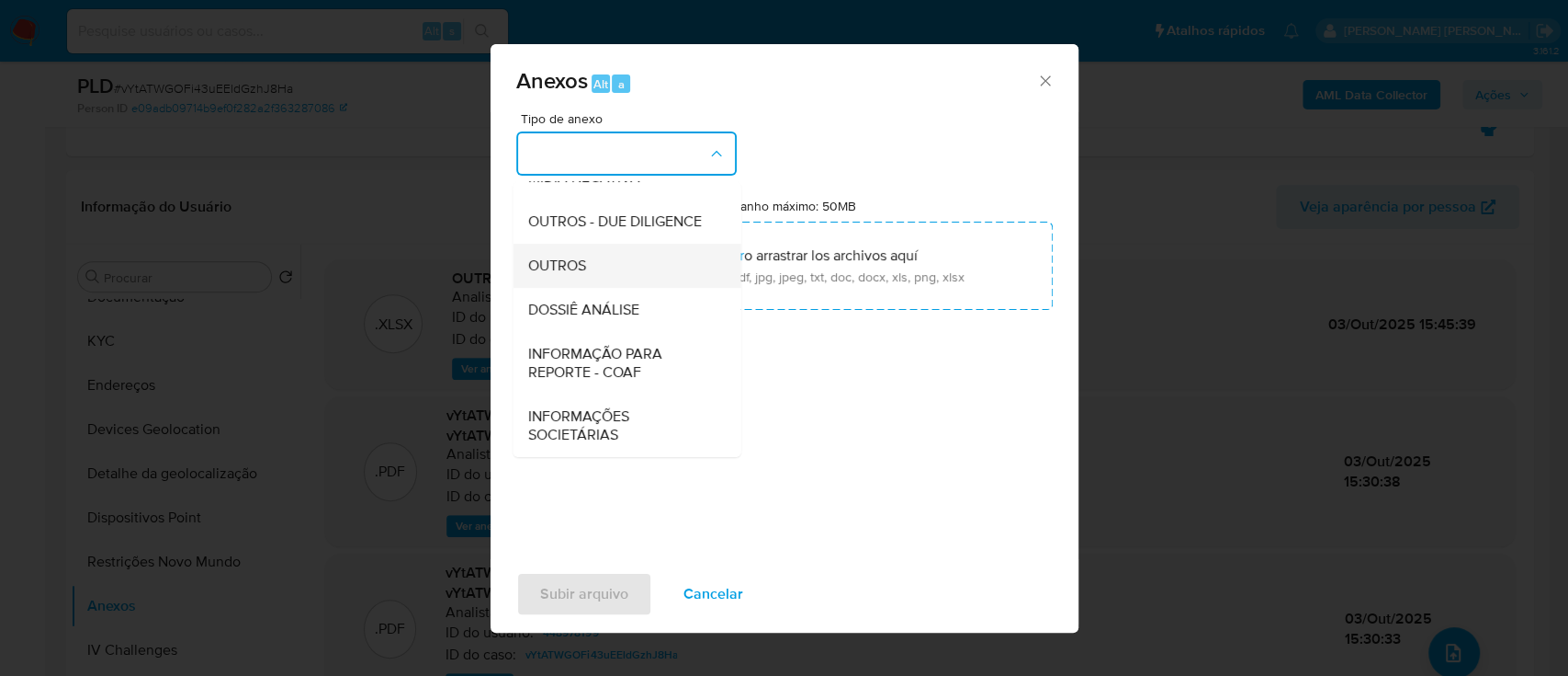
click at [566, 264] on span "OUTROS" at bounding box center [557, 266] width 58 height 18
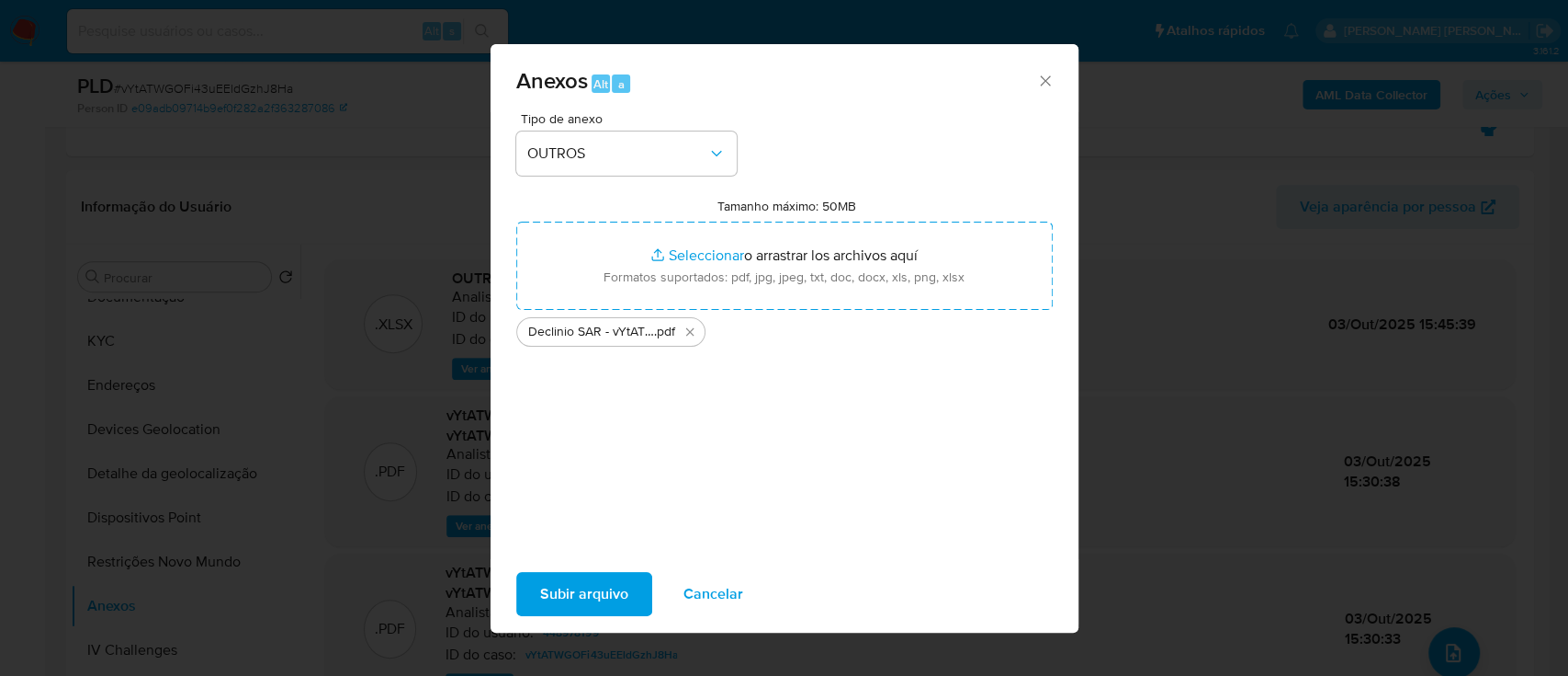
click at [576, 599] on span "Subir arquivo" at bounding box center [585, 594] width 88 height 40
click at [591, 577] on span "Subir arquivo" at bounding box center [585, 594] width 88 height 40
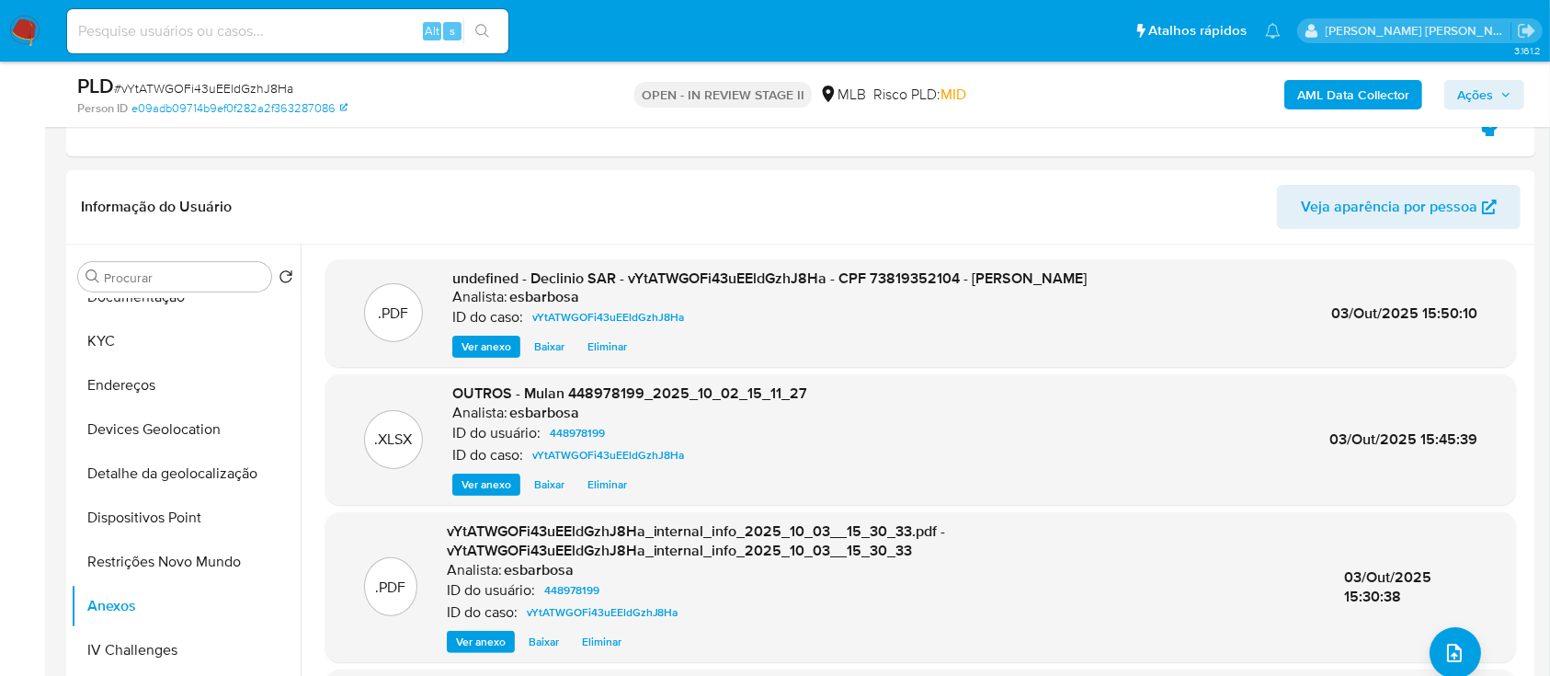
click at [1471, 95] on span "Ações" at bounding box center [1475, 94] width 36 height 29
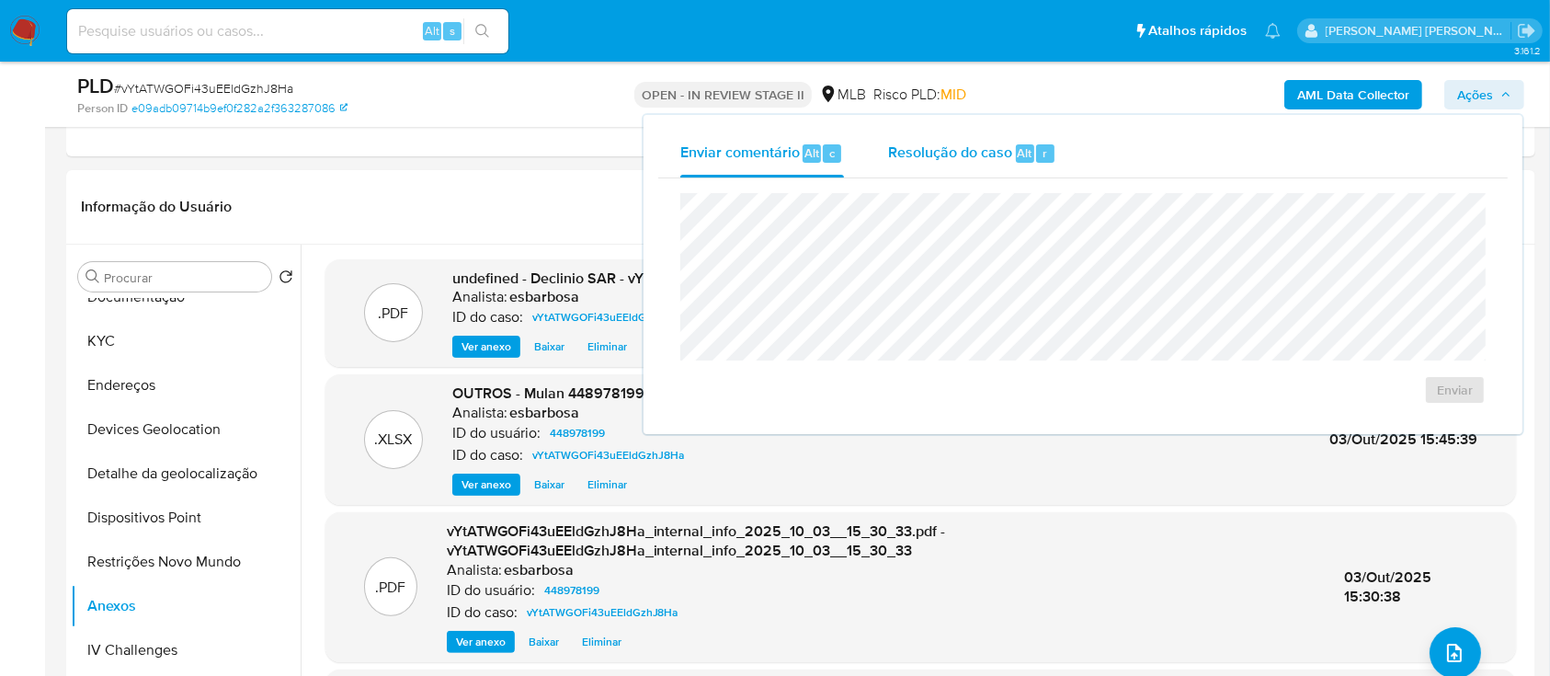
click at [960, 159] on span "Resolução do caso" at bounding box center [950, 152] width 124 height 21
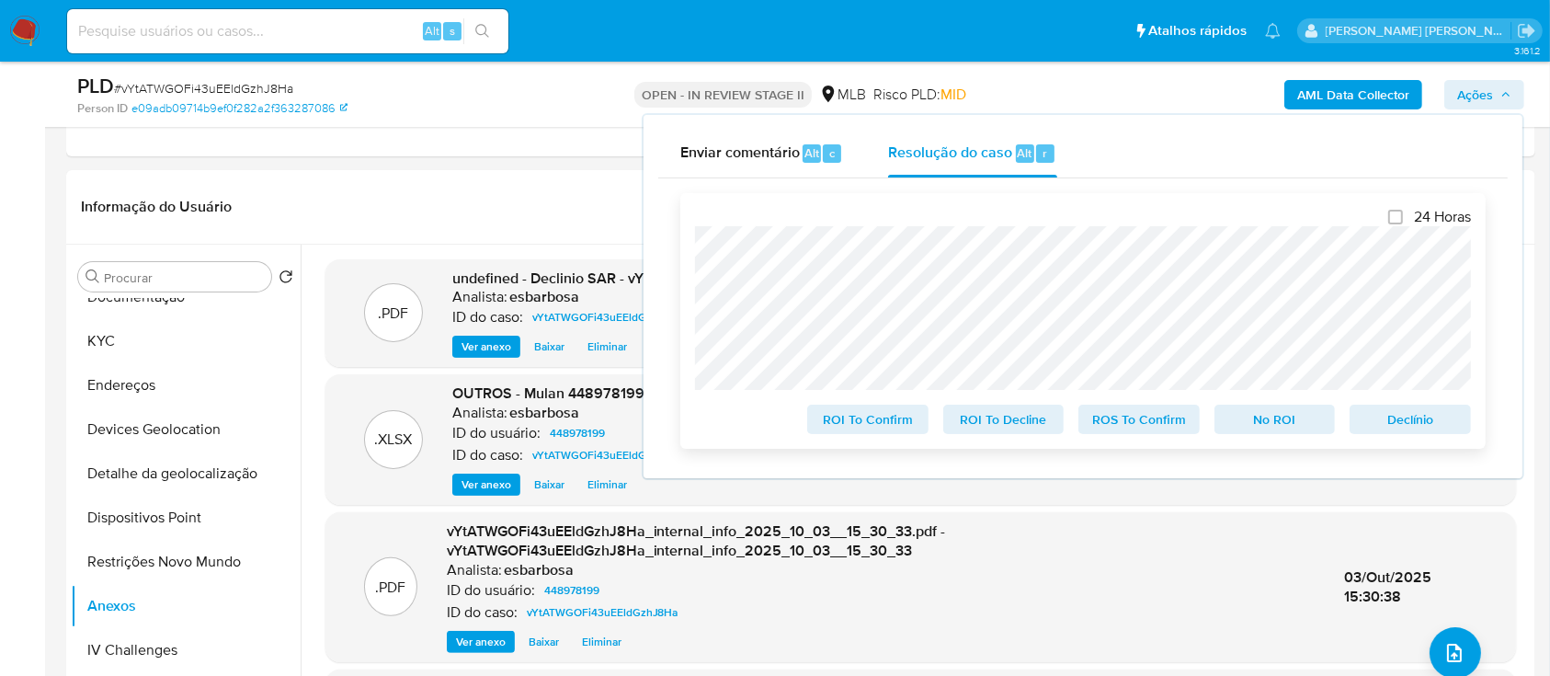
click at [1265, 425] on span "No ROI" at bounding box center [1275, 419] width 96 height 26
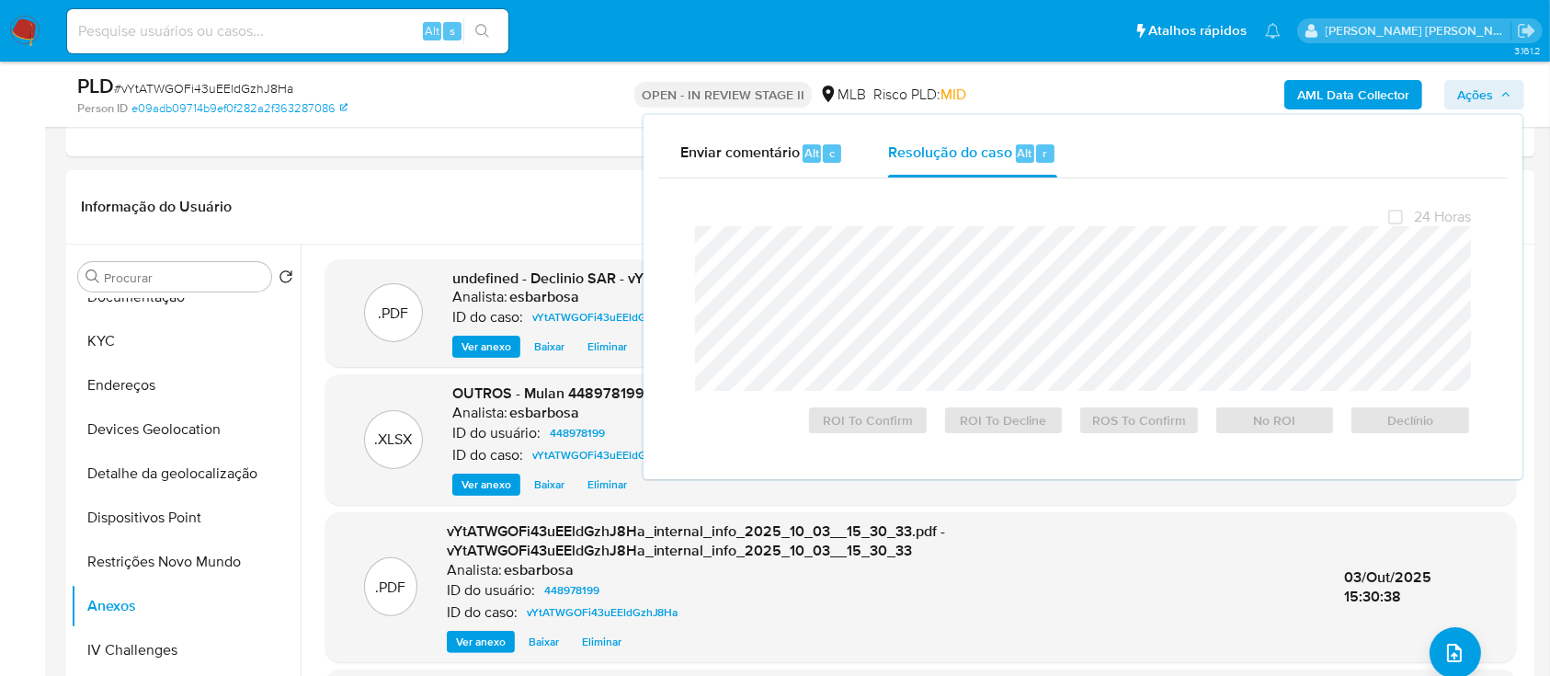
click at [220, 79] on span "# vYtATWGOFi43uEEldGzhJ8Ha" at bounding box center [203, 88] width 179 height 18
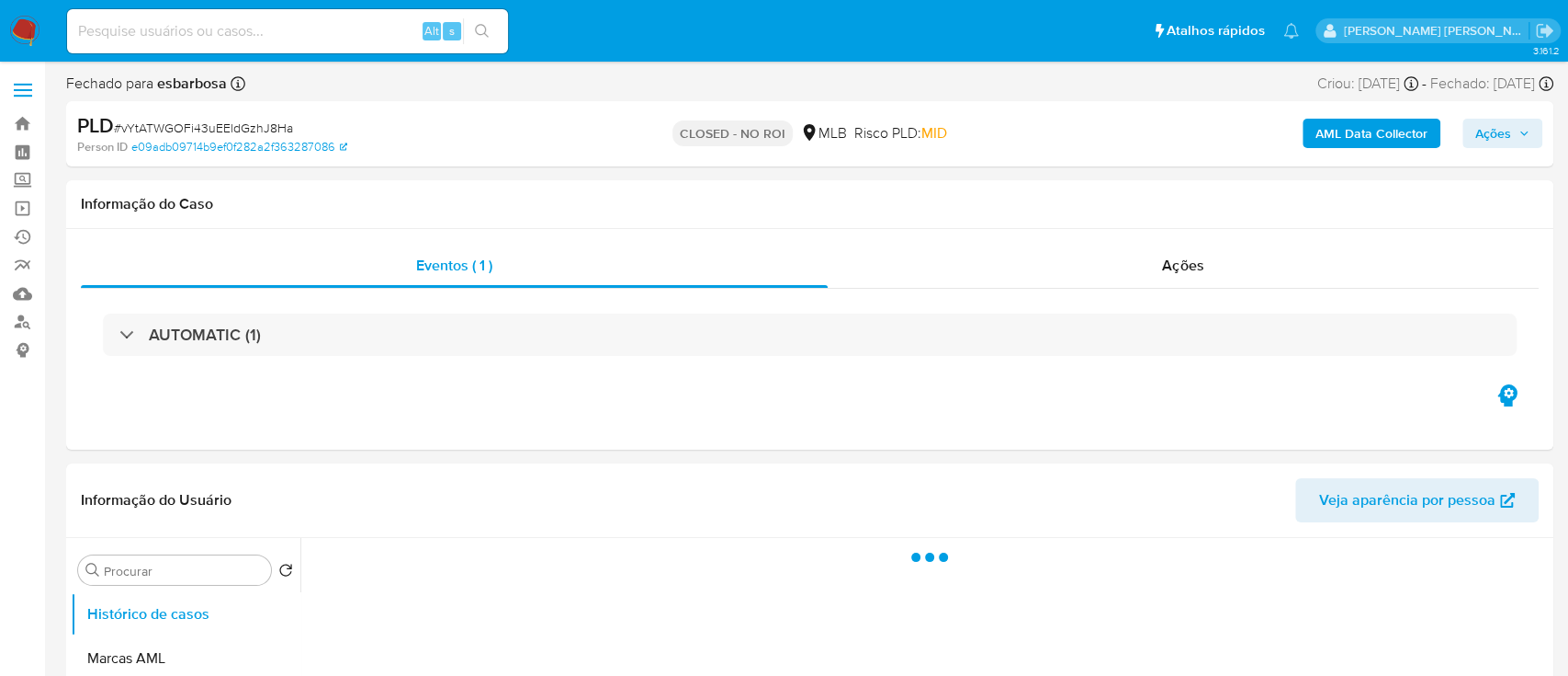
select select "10"
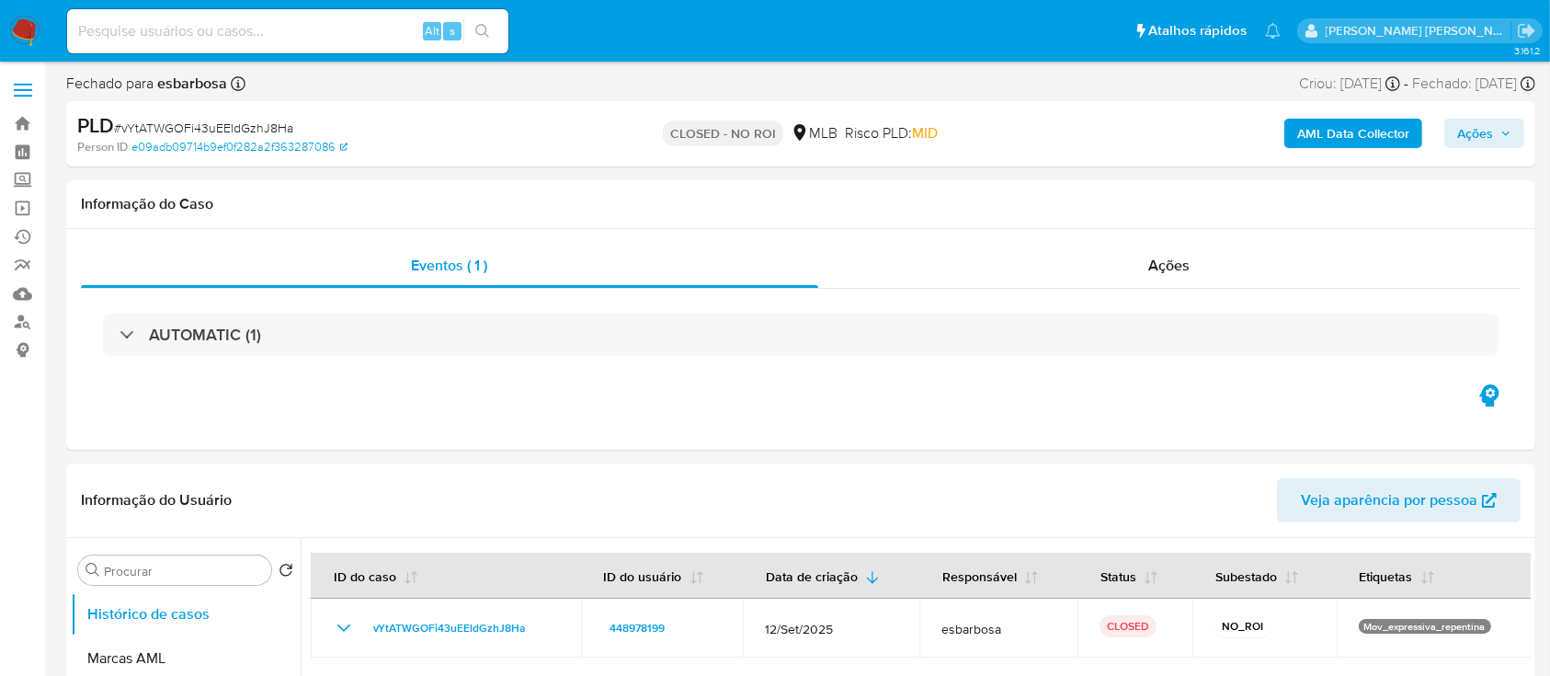
click at [163, 129] on span "# vYtATWGOFi43uEEldGzhJ8Ha" at bounding box center [203, 128] width 179 height 18
copy span "vYtATWGOFi43uEEldGzhJ8Ha"
click at [1076, 274] on div "Ações" at bounding box center [1169, 266] width 702 height 44
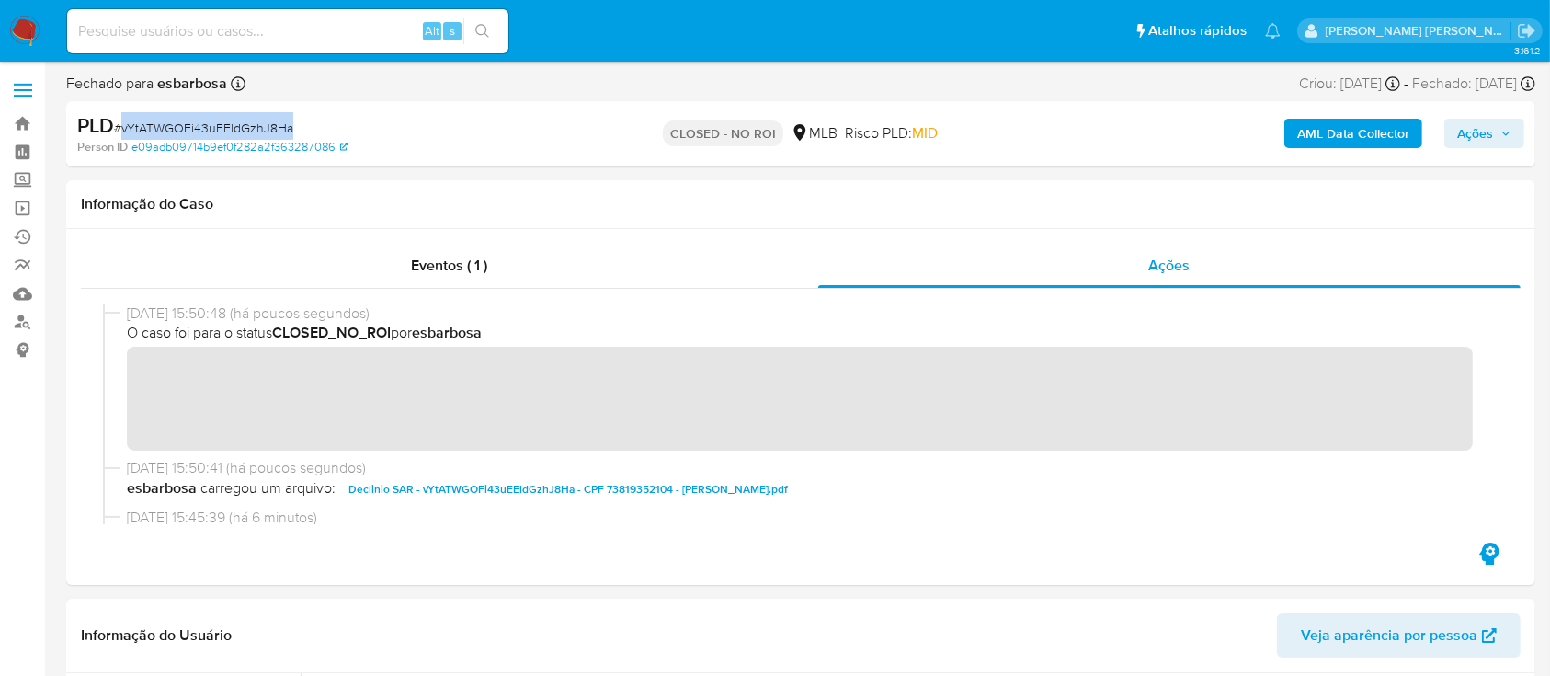
scroll to position [122, 0]
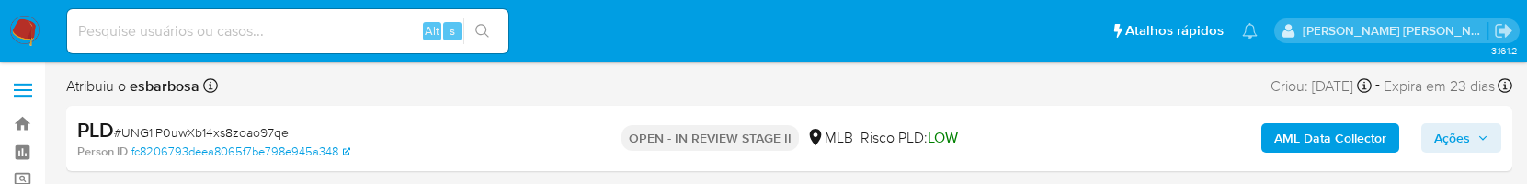
select select "10"
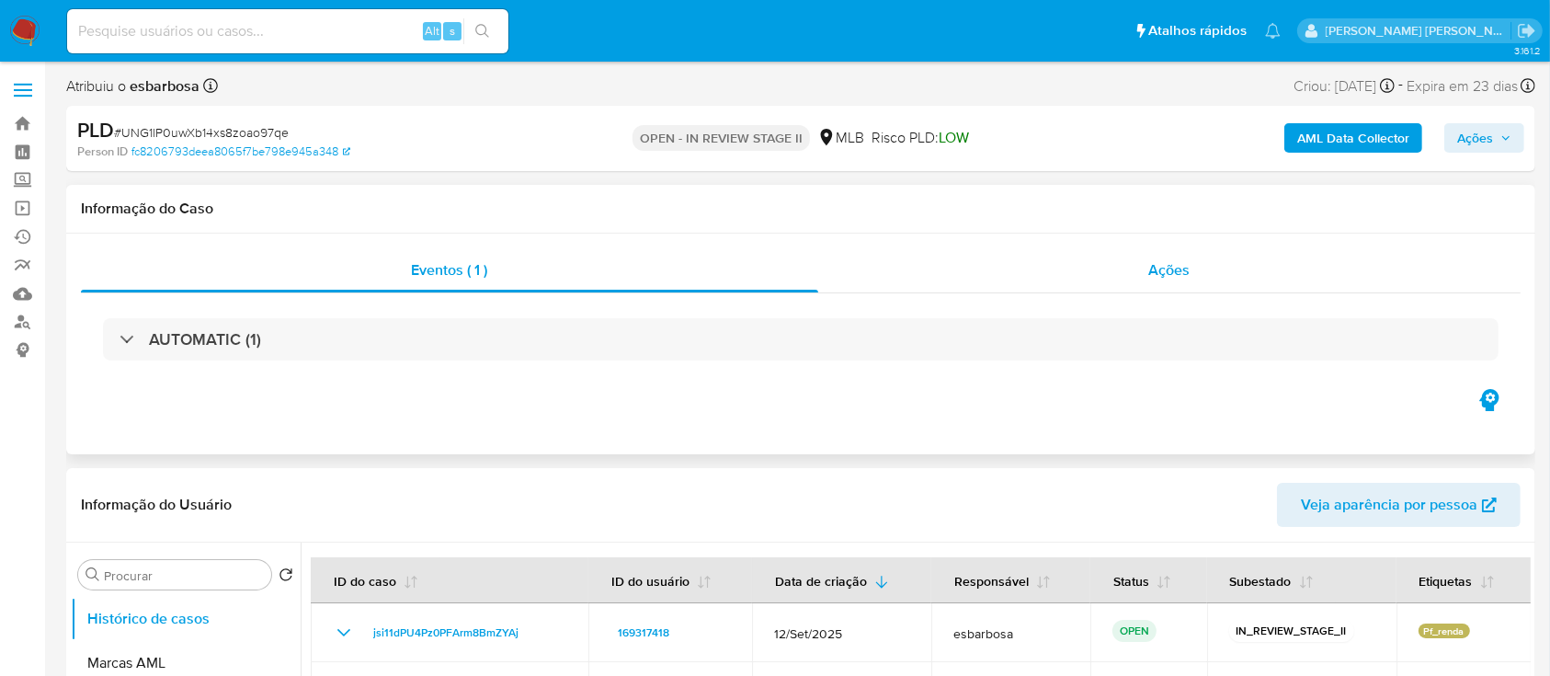
click at [927, 183] on div "Ações" at bounding box center [1169, 270] width 702 height 44
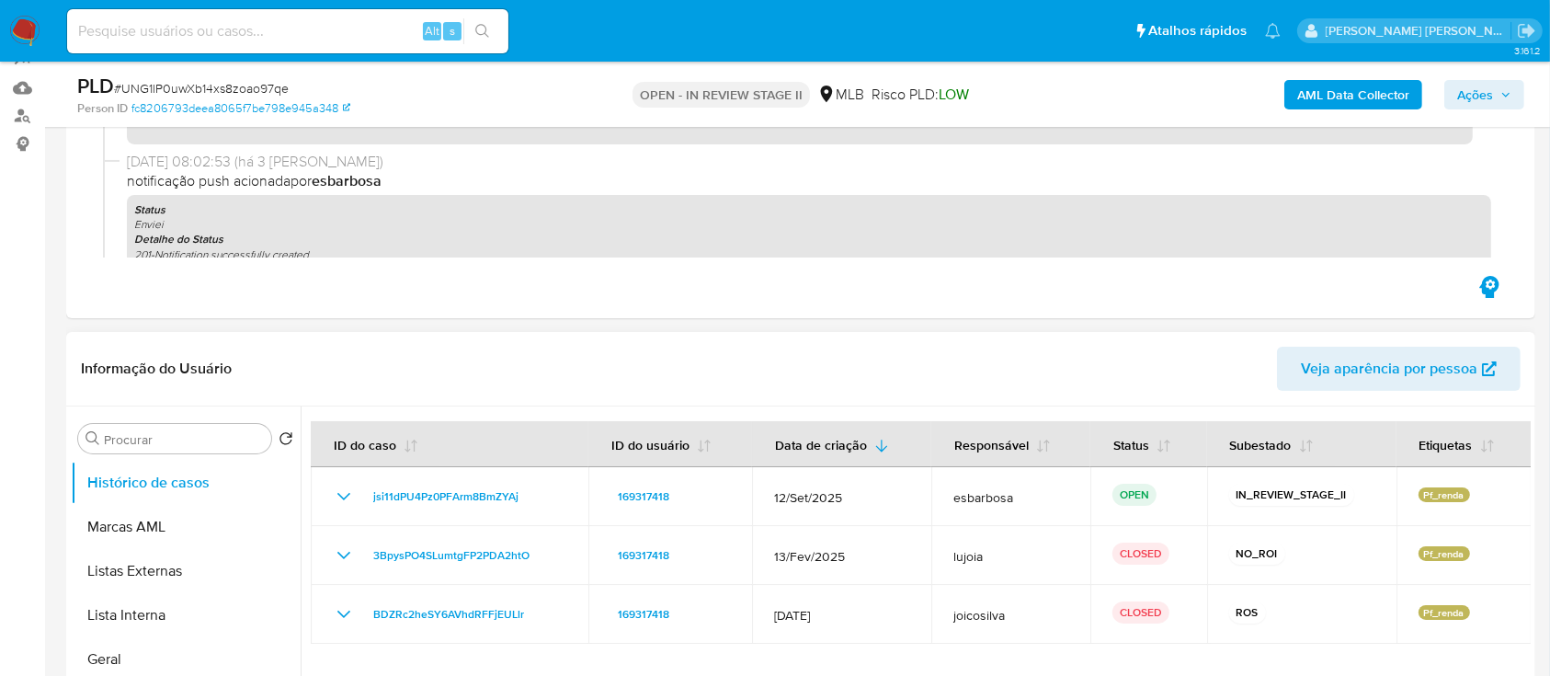
scroll to position [245, 0]
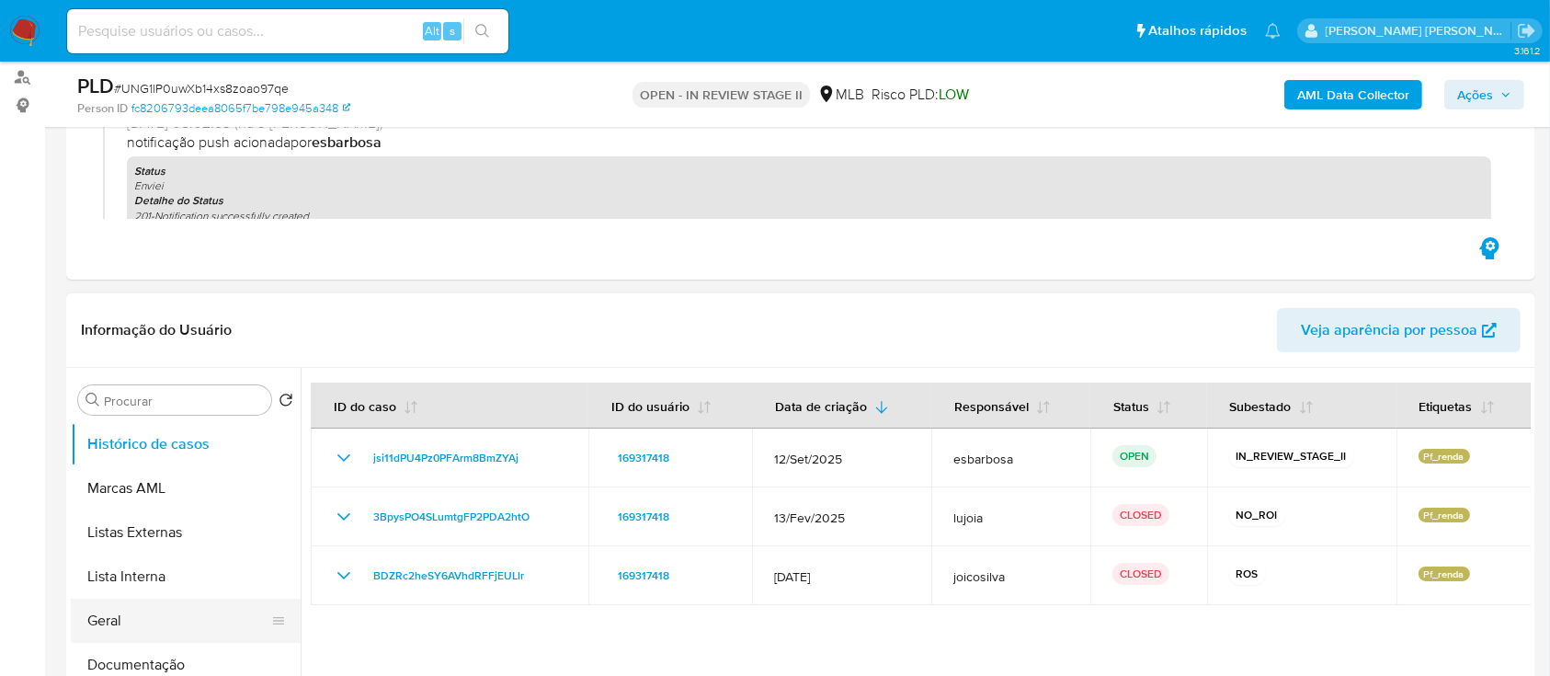
click at [125, 183] on button "Geral" at bounding box center [178, 621] width 215 height 44
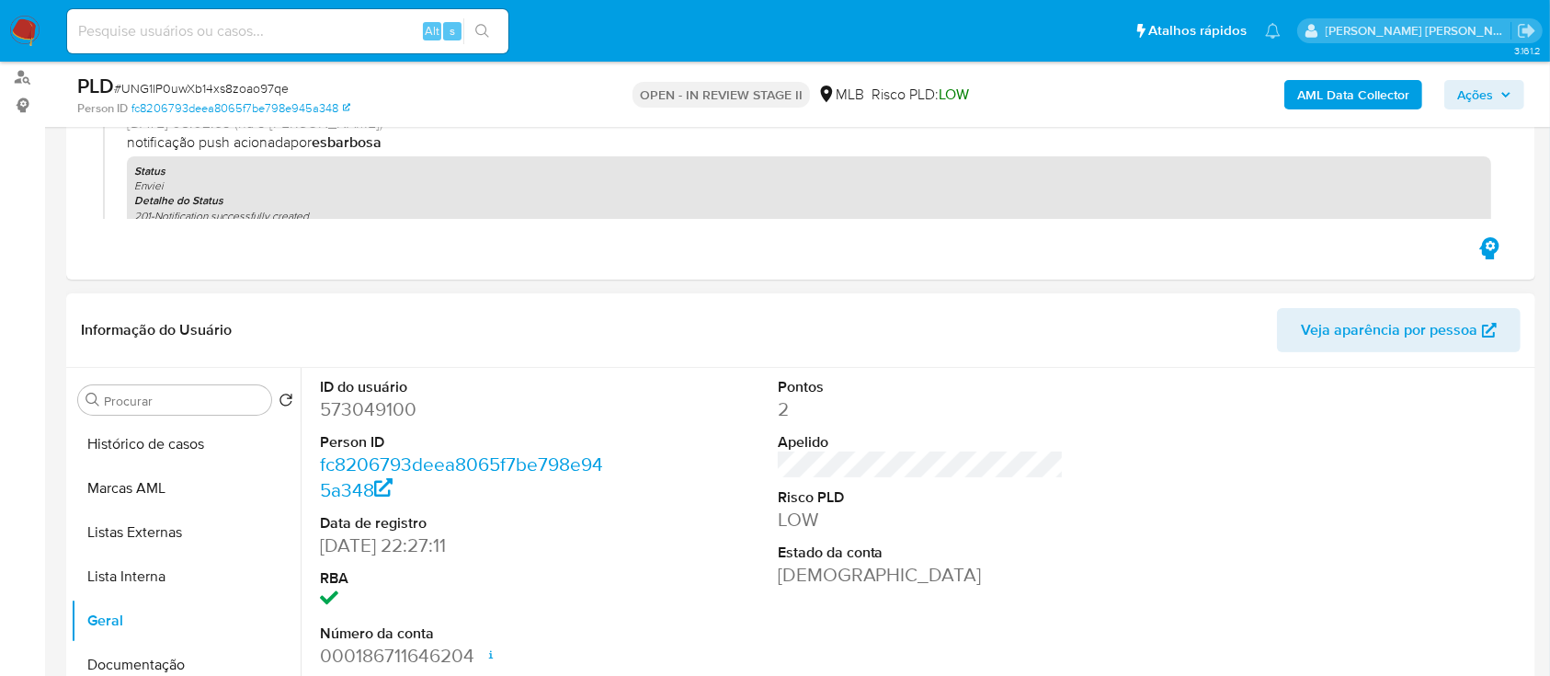
click at [375, 183] on dd "573049100" at bounding box center [463, 409] width 287 height 26
copy dd "573049100"
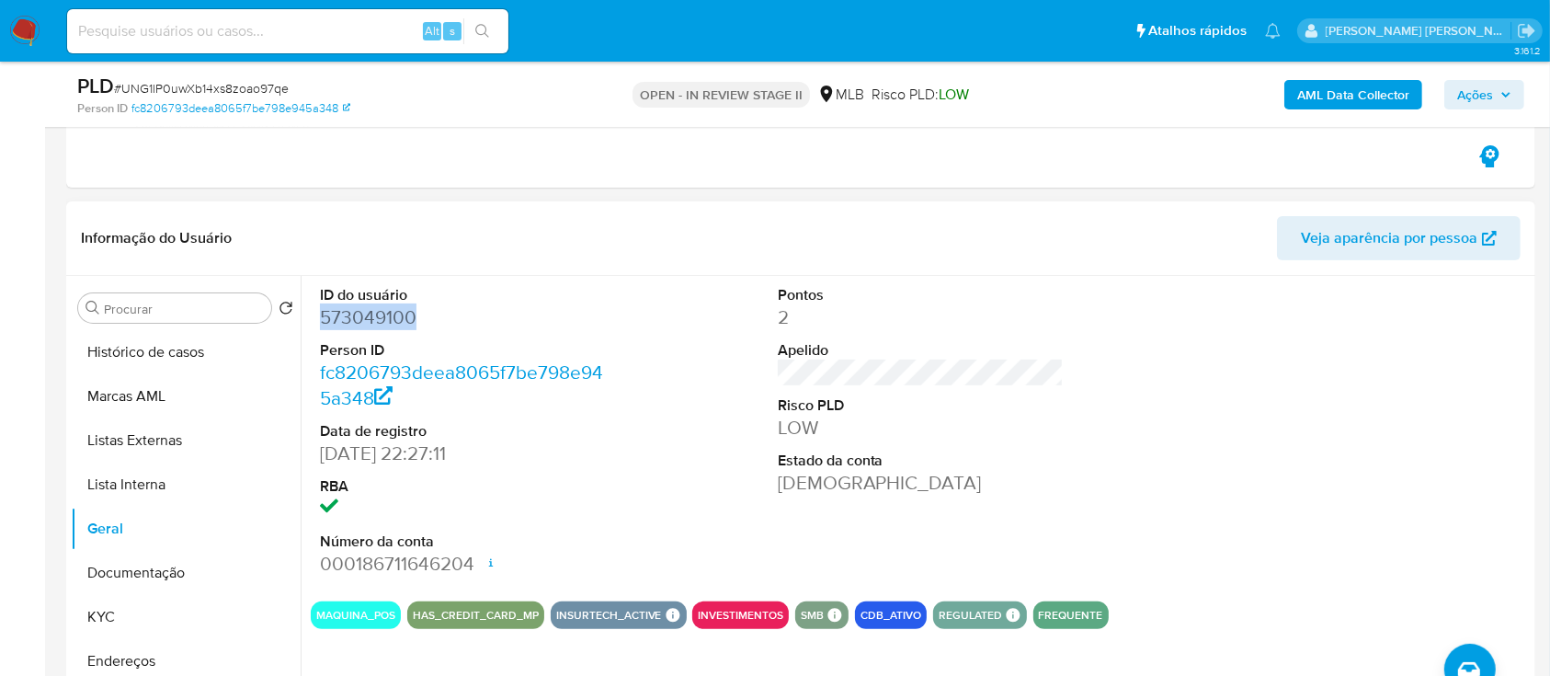
scroll to position [368, 0]
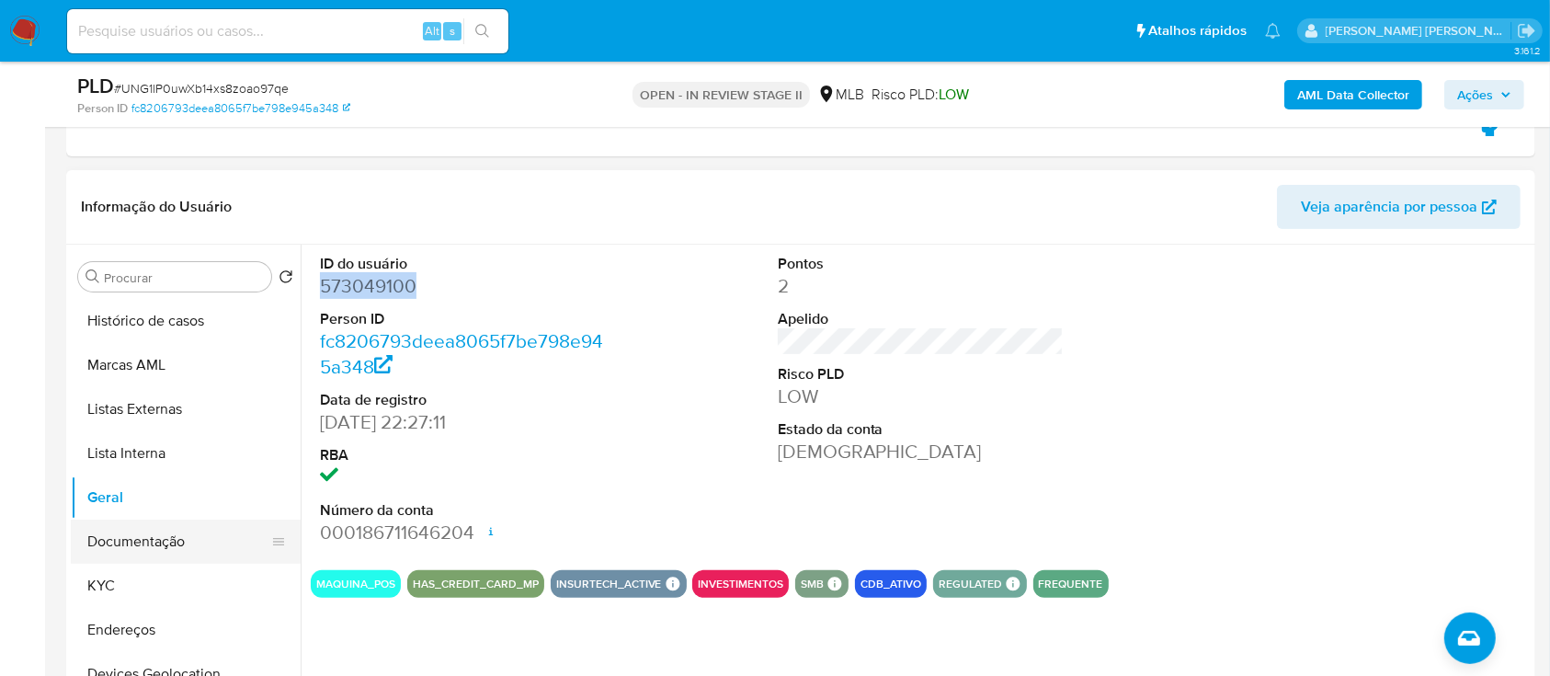
click at [166, 183] on button "Documentação" at bounding box center [178, 541] width 215 height 44
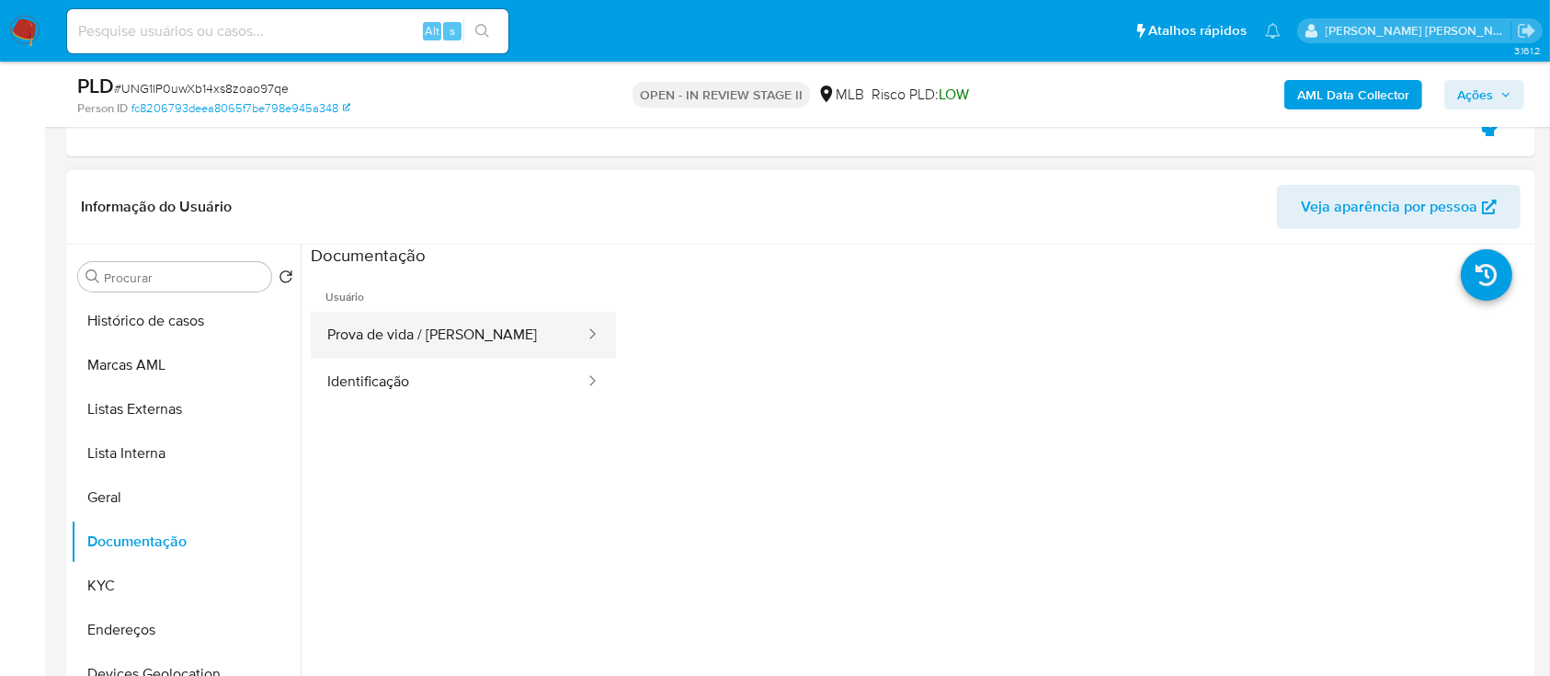
click at [473, 183] on button "Prova de vida / Selfie" at bounding box center [449, 335] width 276 height 47
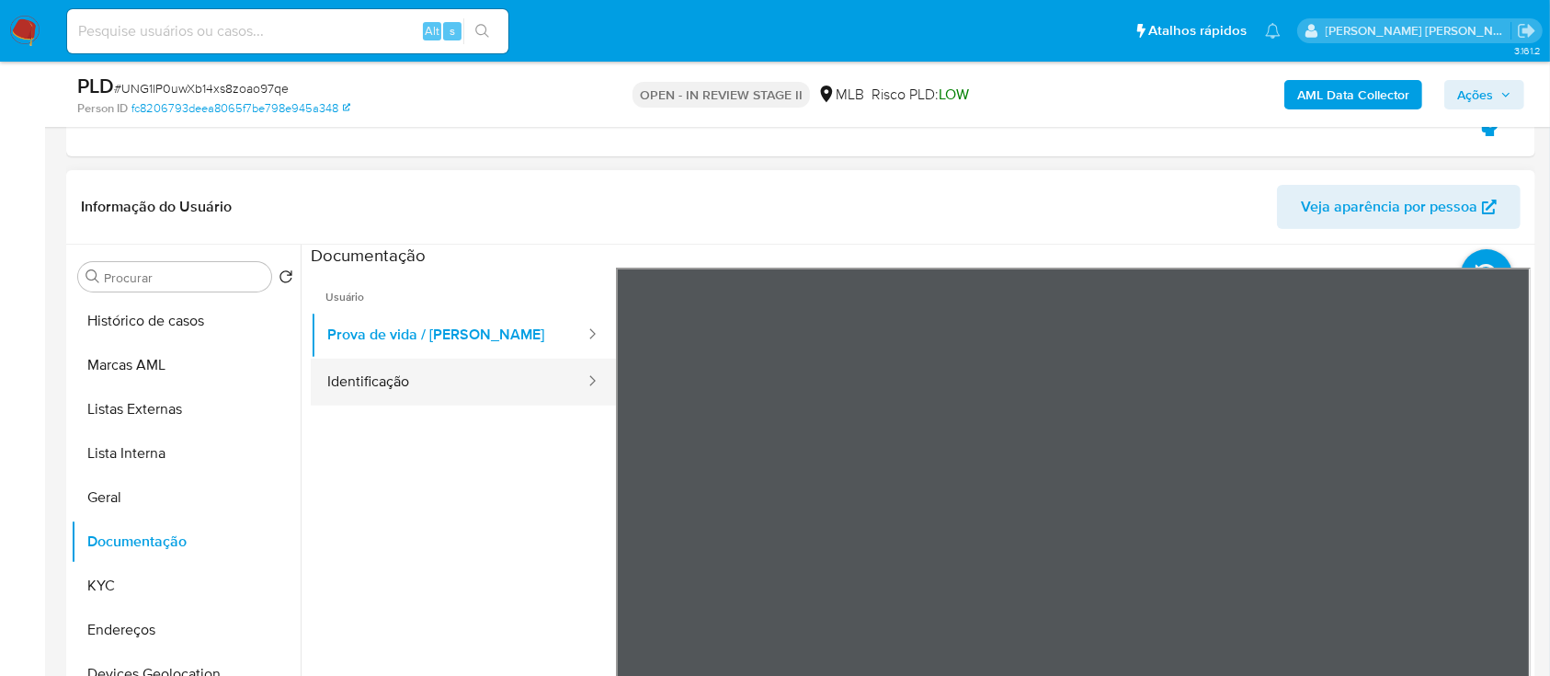
click at [370, 183] on button "Identificação" at bounding box center [449, 382] width 276 height 47
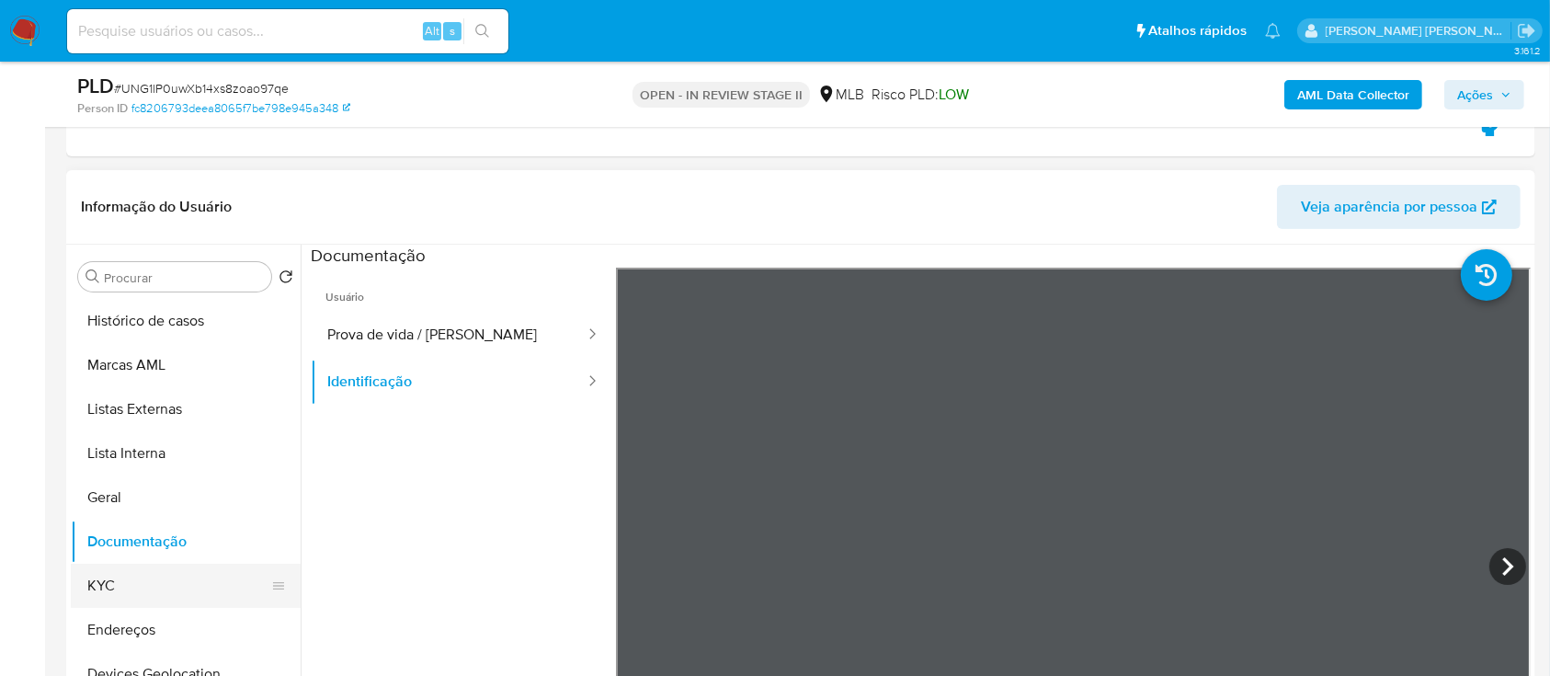
click at [138, 183] on button "KYC" at bounding box center [178, 586] width 215 height 44
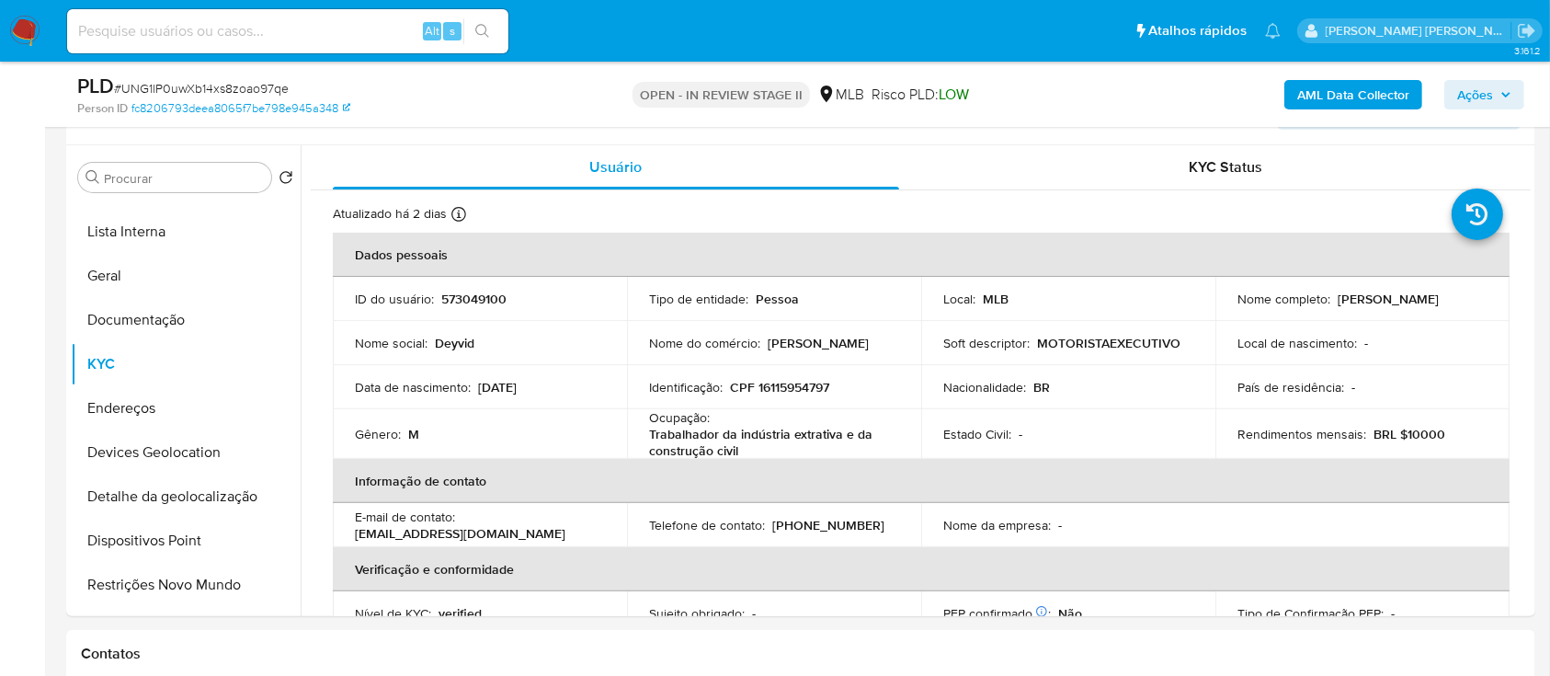
scroll to position [490, 0]
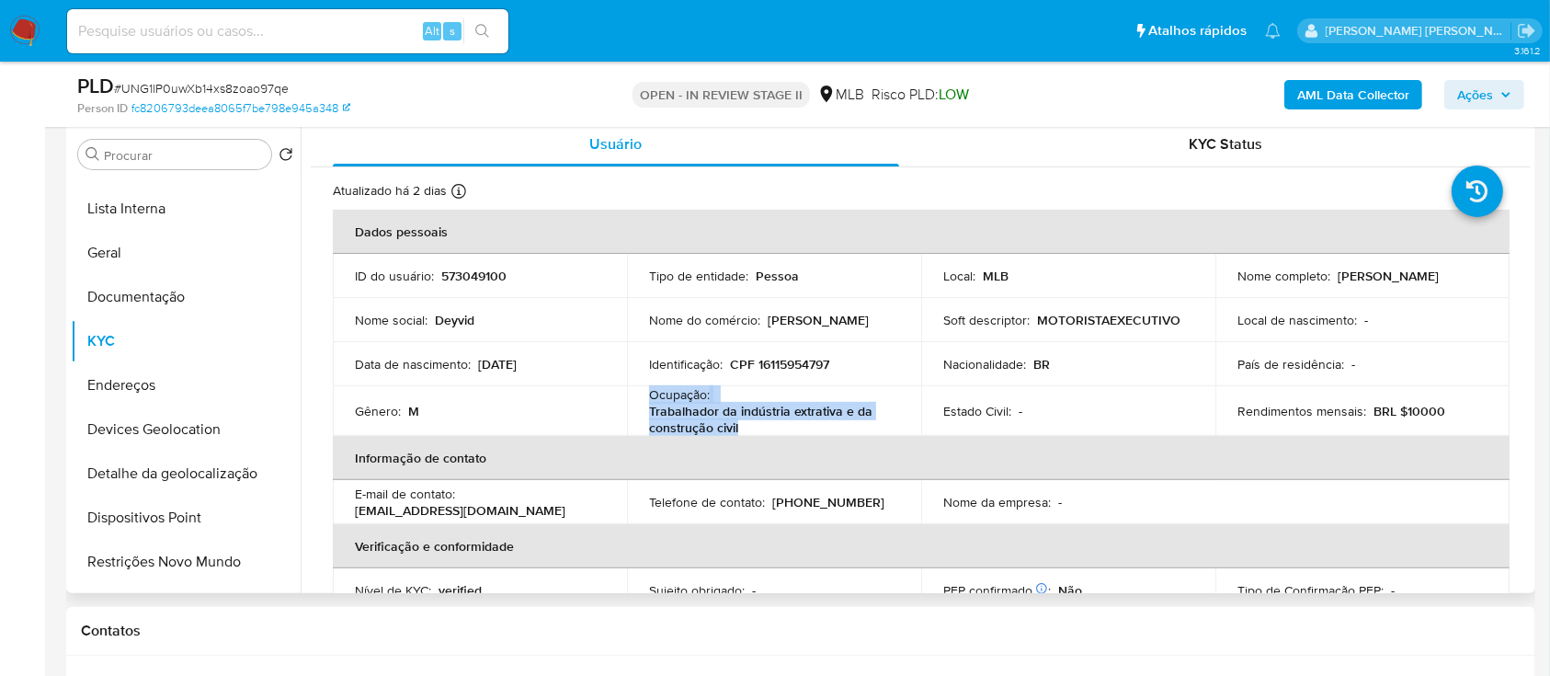
drag, startPoint x: 750, startPoint y: 428, endPoint x: 646, endPoint y: 394, distance: 109.3
click at [646, 183] on td "Ocupação : Trabalhador da indústria extrativa e da construção civil" at bounding box center [774, 411] width 294 height 50
copy div "Ocupação : Trabalhador da indústria extrativa e da construção civil"
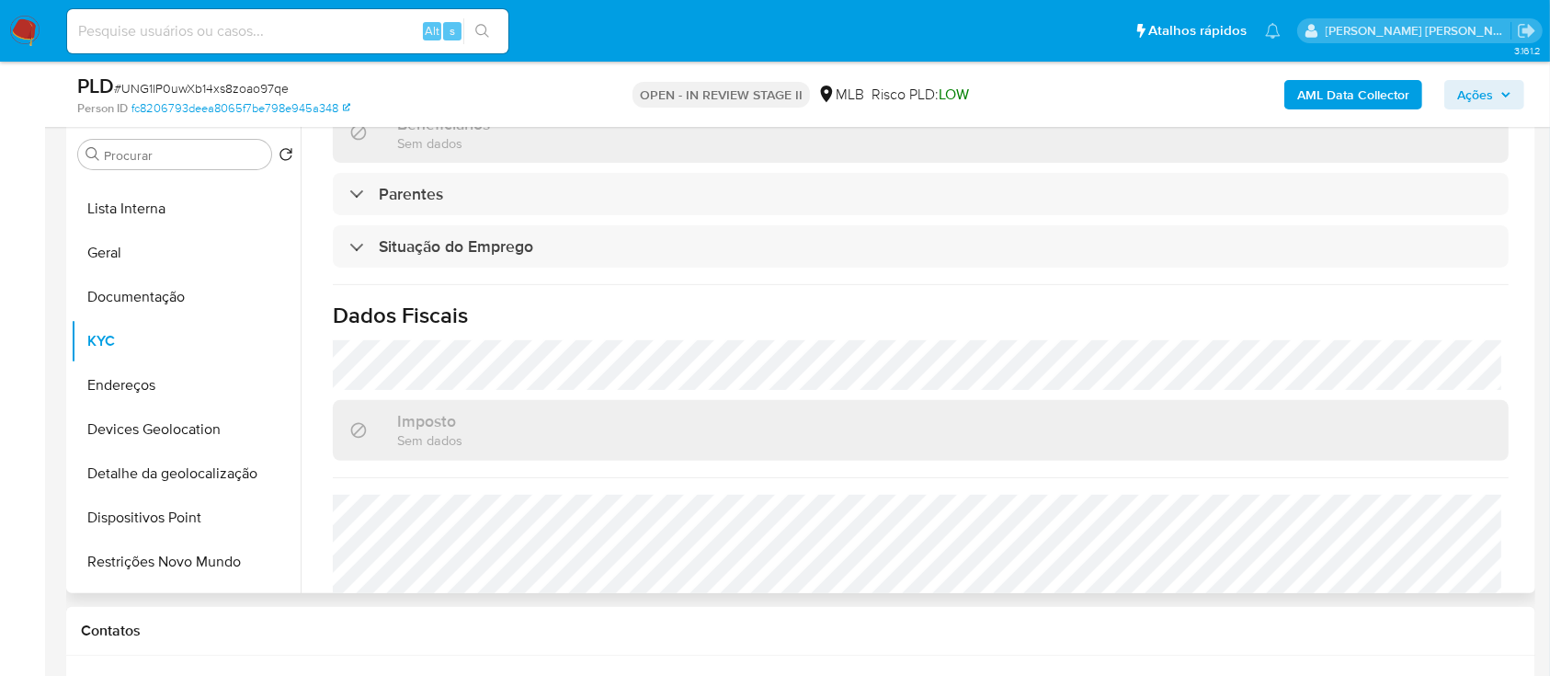
scroll to position [787, 0]
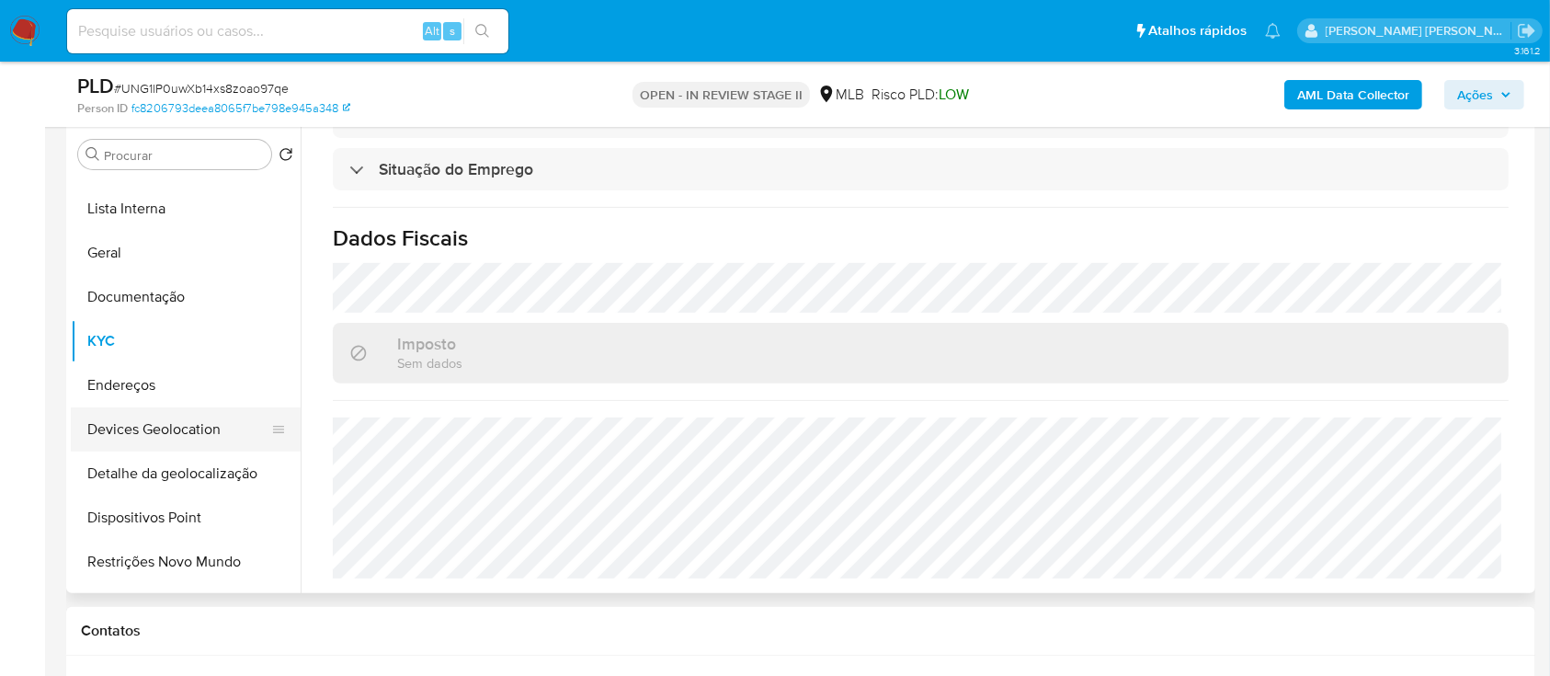
click at [207, 183] on button "Devices Geolocation" at bounding box center [178, 429] width 215 height 44
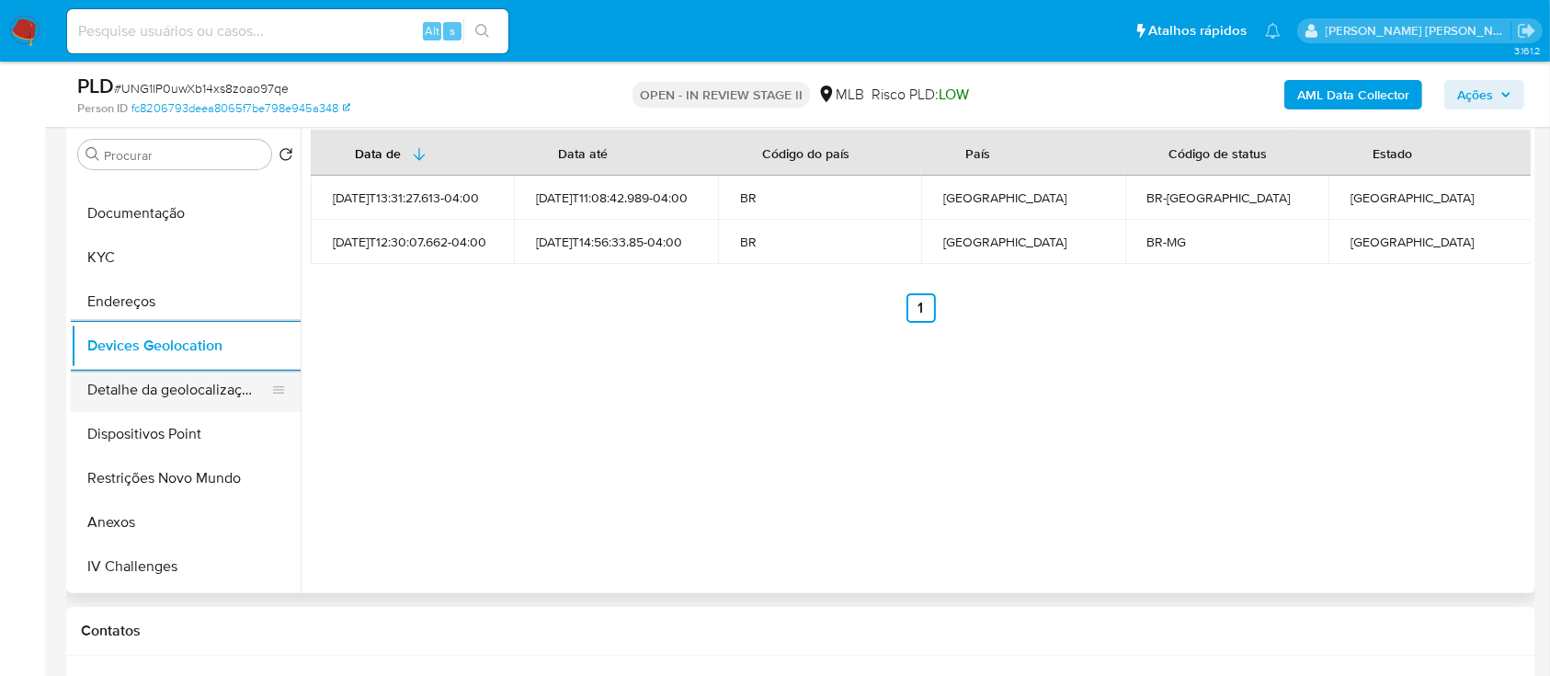
scroll to position [245, 0]
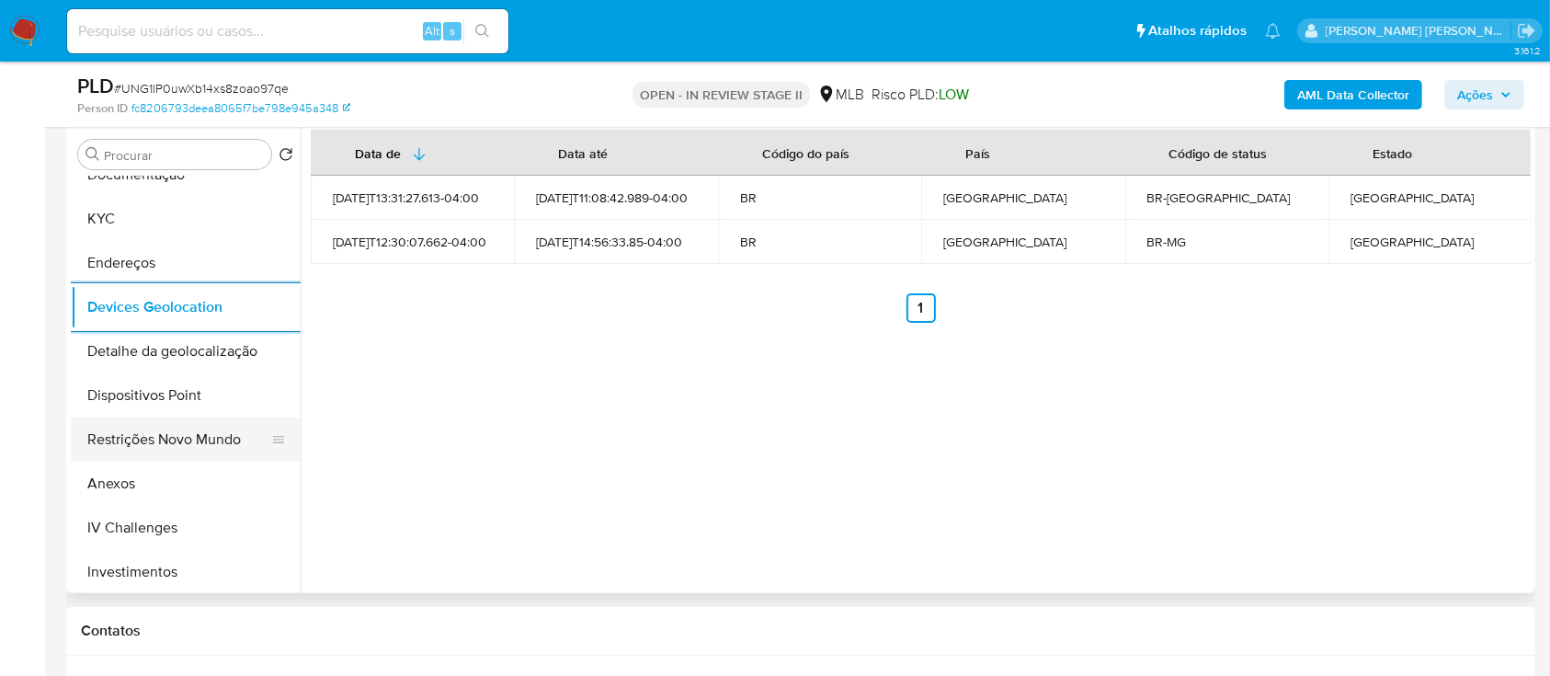
click at [185, 183] on button "Restrições Novo Mundo" at bounding box center [178, 439] width 215 height 44
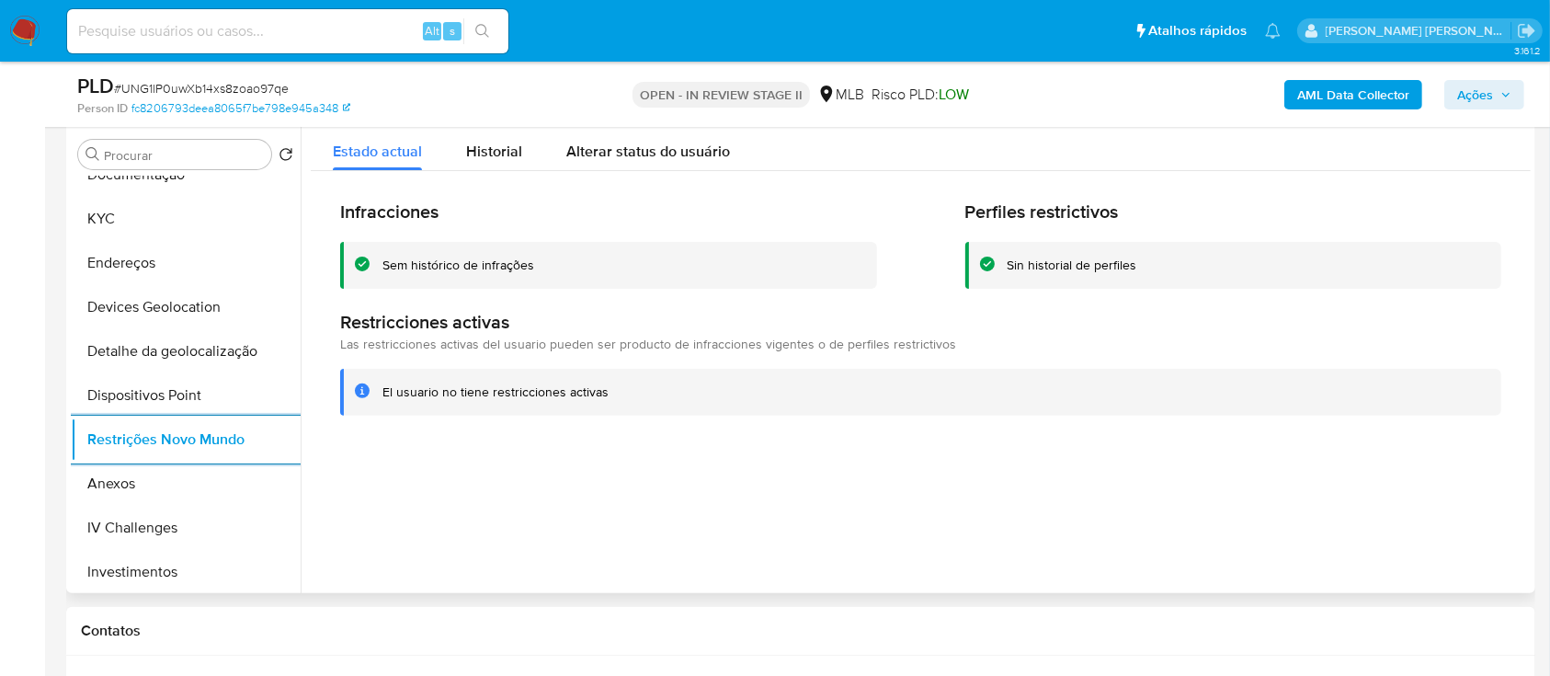
click at [434, 183] on div "Sem histórico de infrações" at bounding box center [458, 265] width 152 height 17
click at [435, 183] on div "Sem histórico de infrações" at bounding box center [458, 265] width 152 height 17
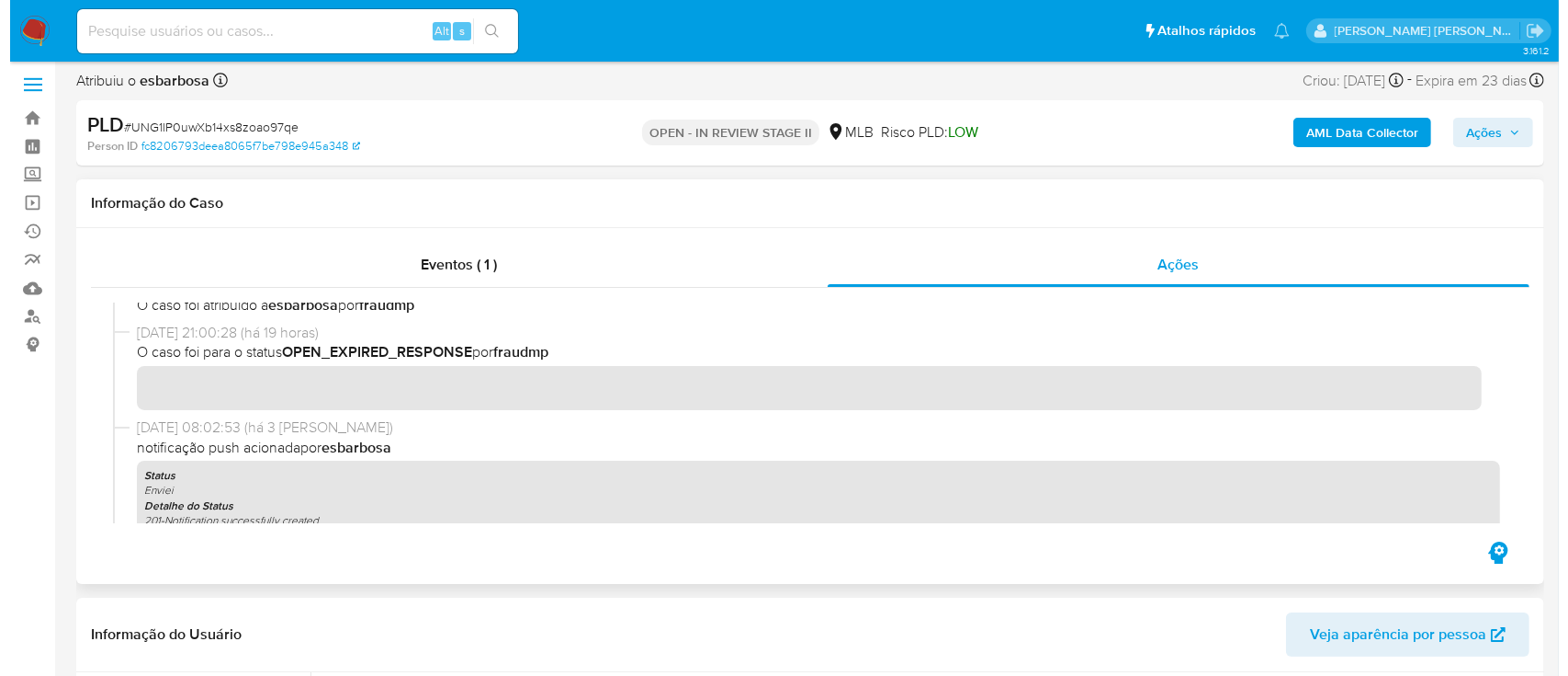
scroll to position [0, 0]
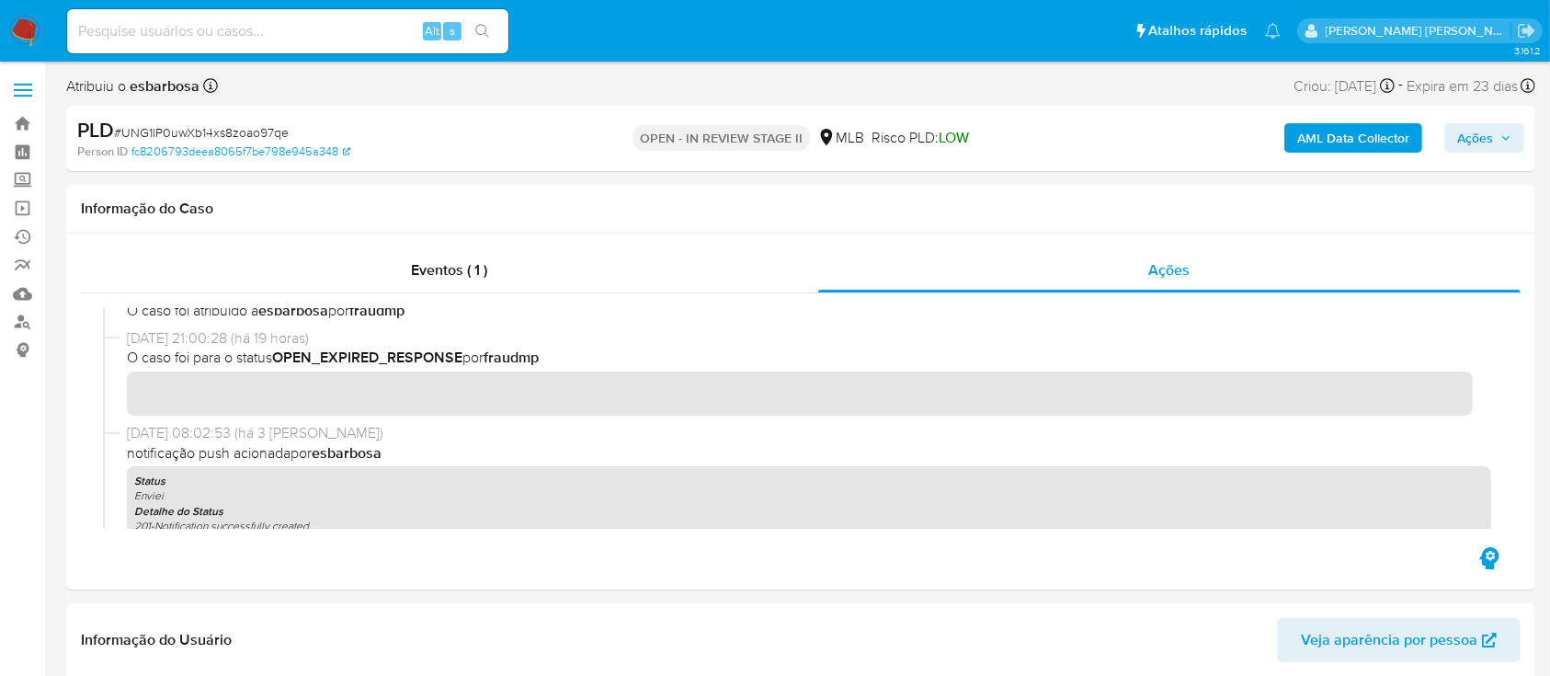
click at [1343, 141] on b "AML Data Collector" at bounding box center [1353, 137] width 112 height 29
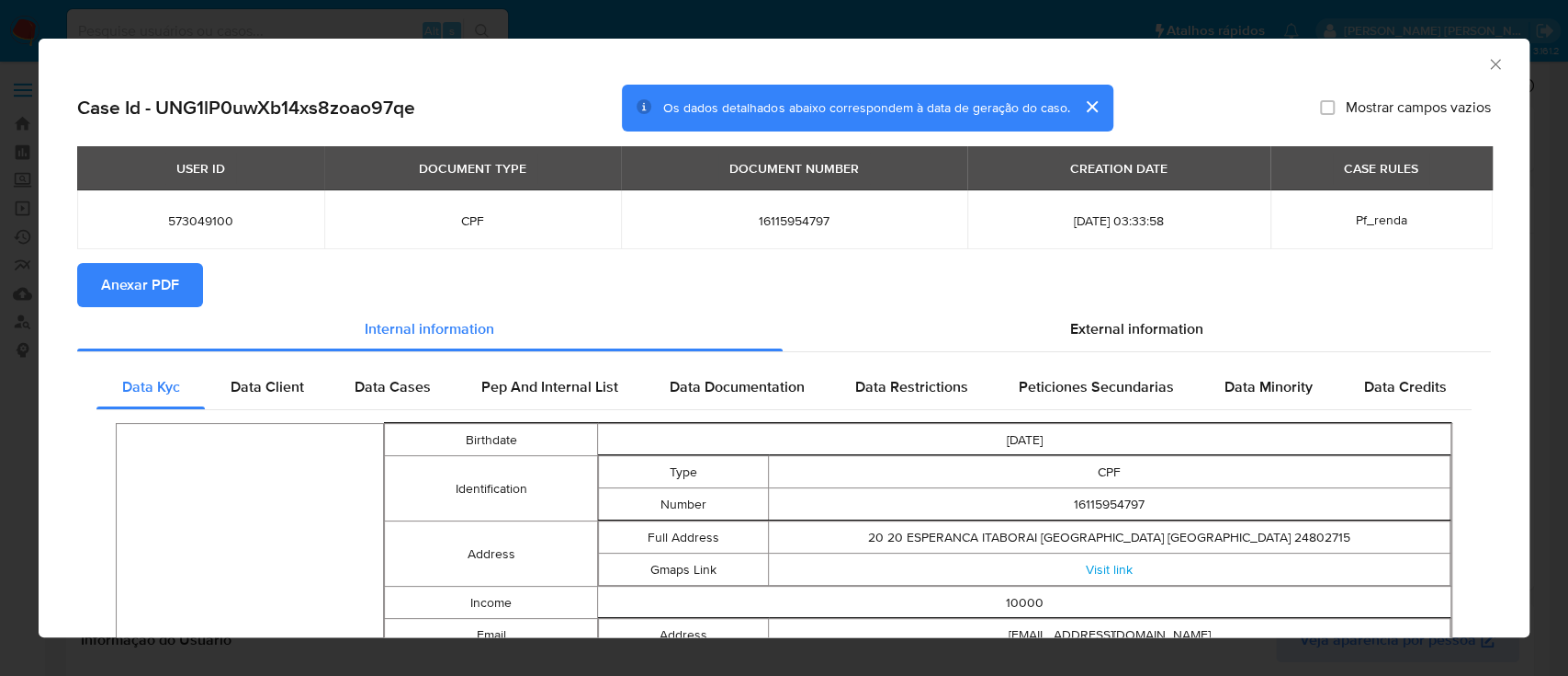
click at [169, 183] on span "Anexar PDF" at bounding box center [140, 285] width 78 height 40
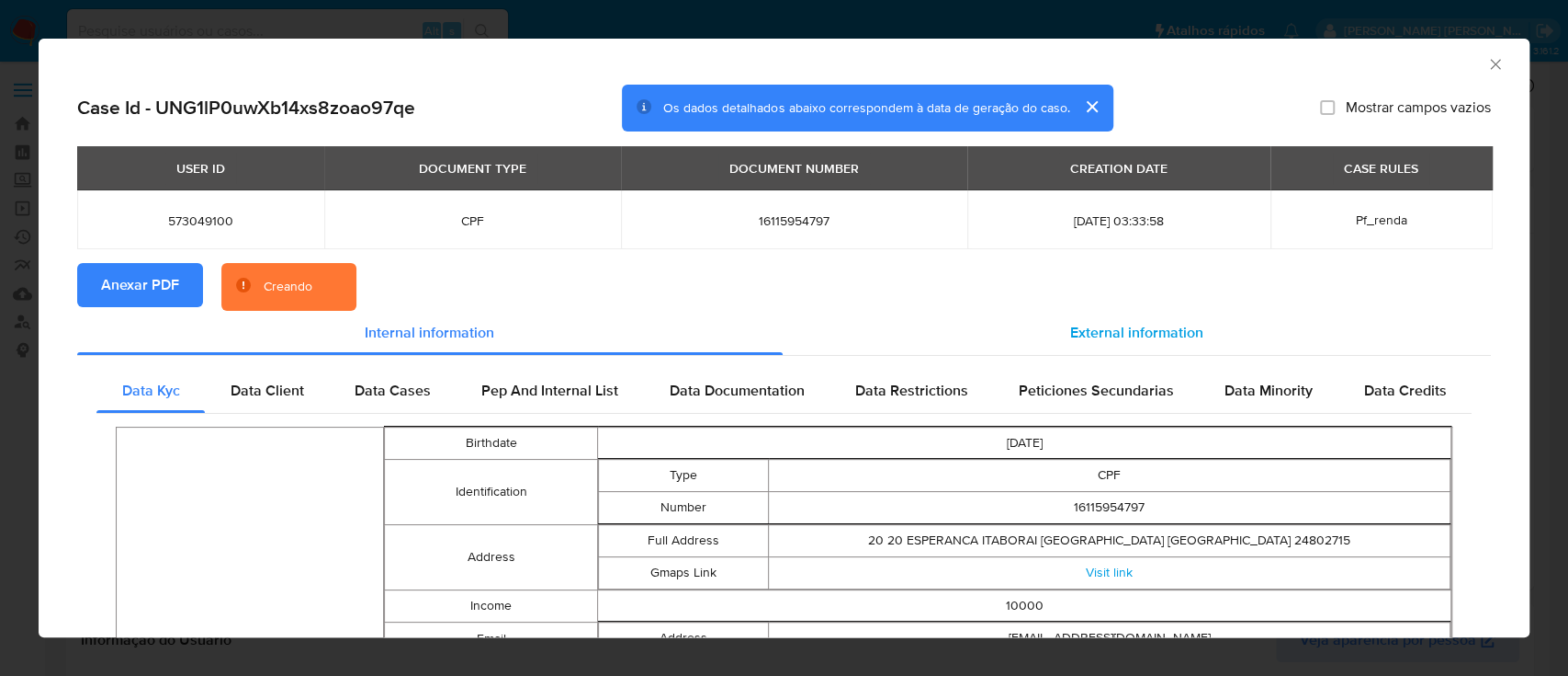
click at [1113, 183] on span "External information" at bounding box center [1136, 332] width 133 height 21
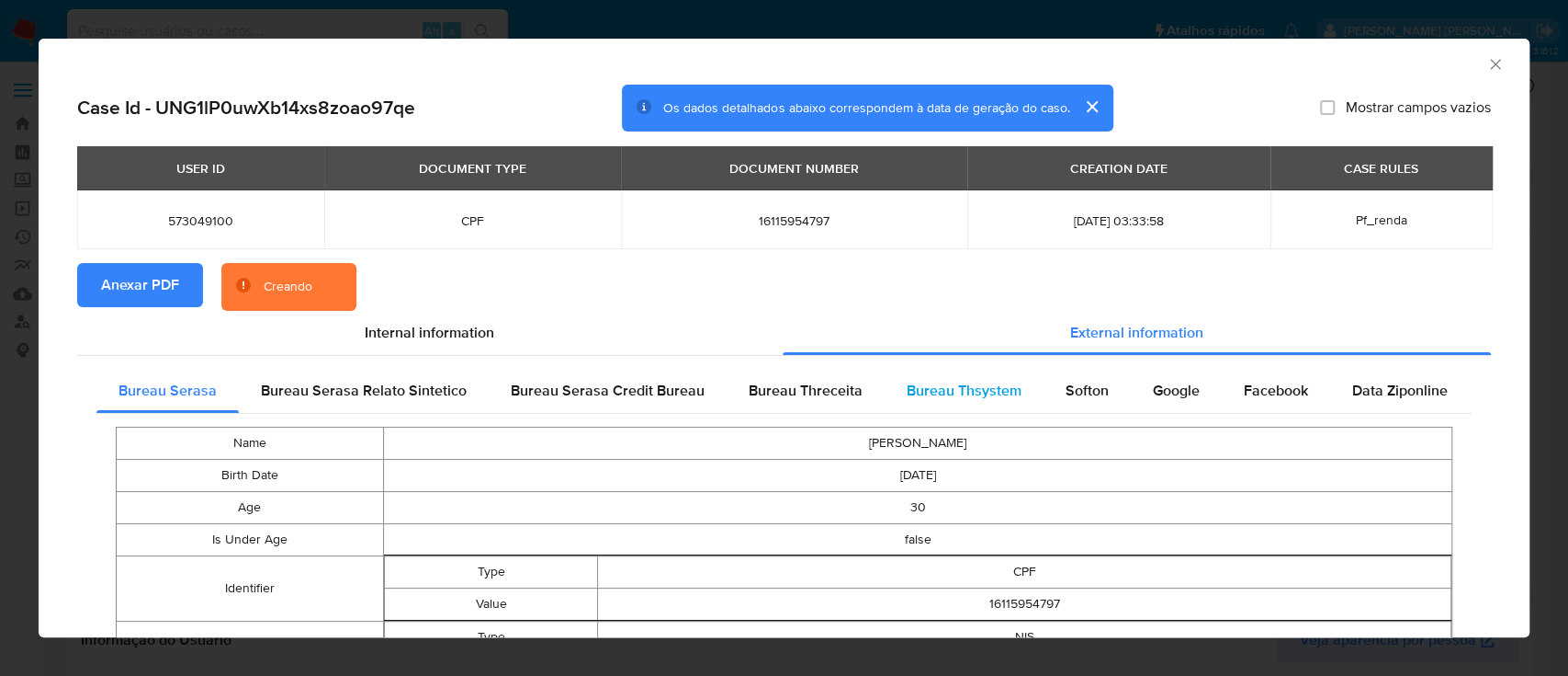
click at [980, 183] on span "Bureau Thsystem" at bounding box center [963, 390] width 115 height 21
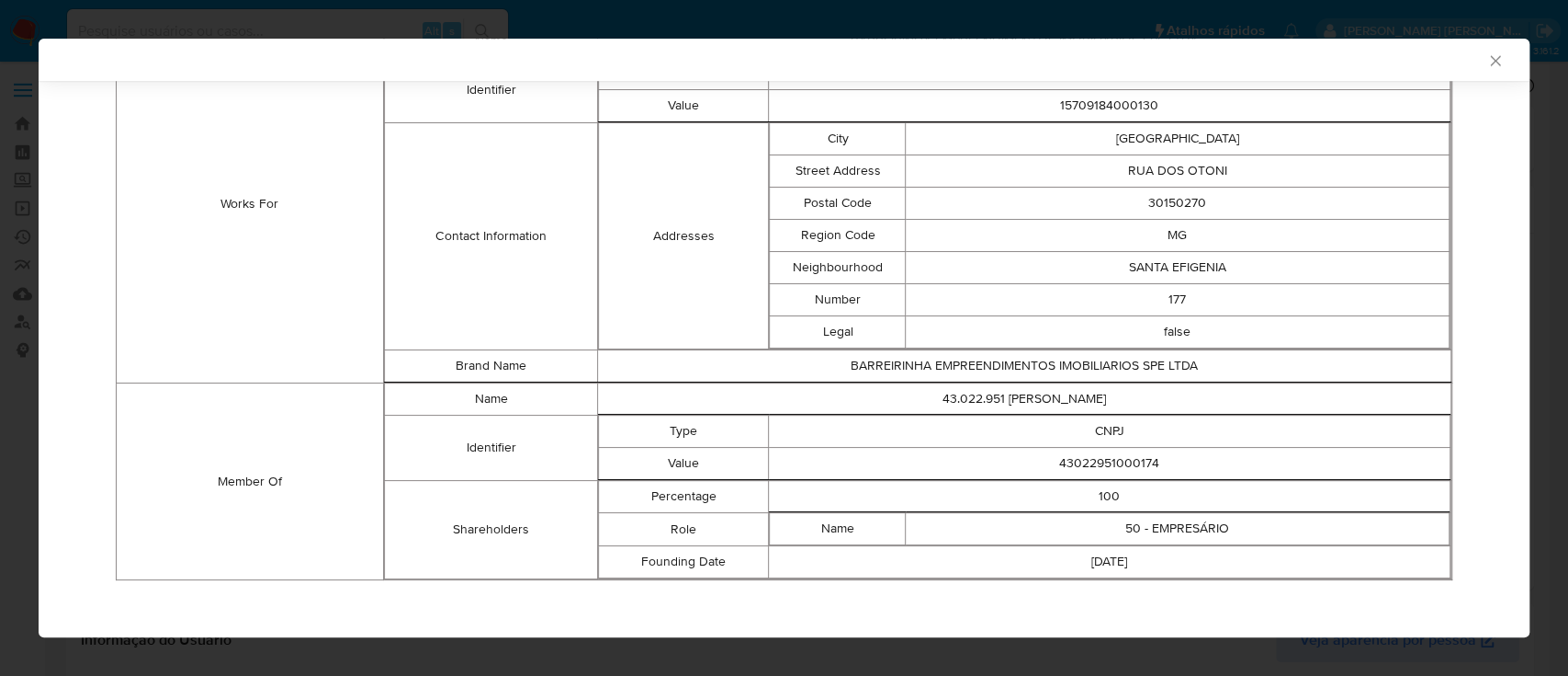
scroll to position [1009, 0]
click at [1088, 183] on td "43022951000174" at bounding box center [1110, 463] width 682 height 32
copy td "43022951000174"
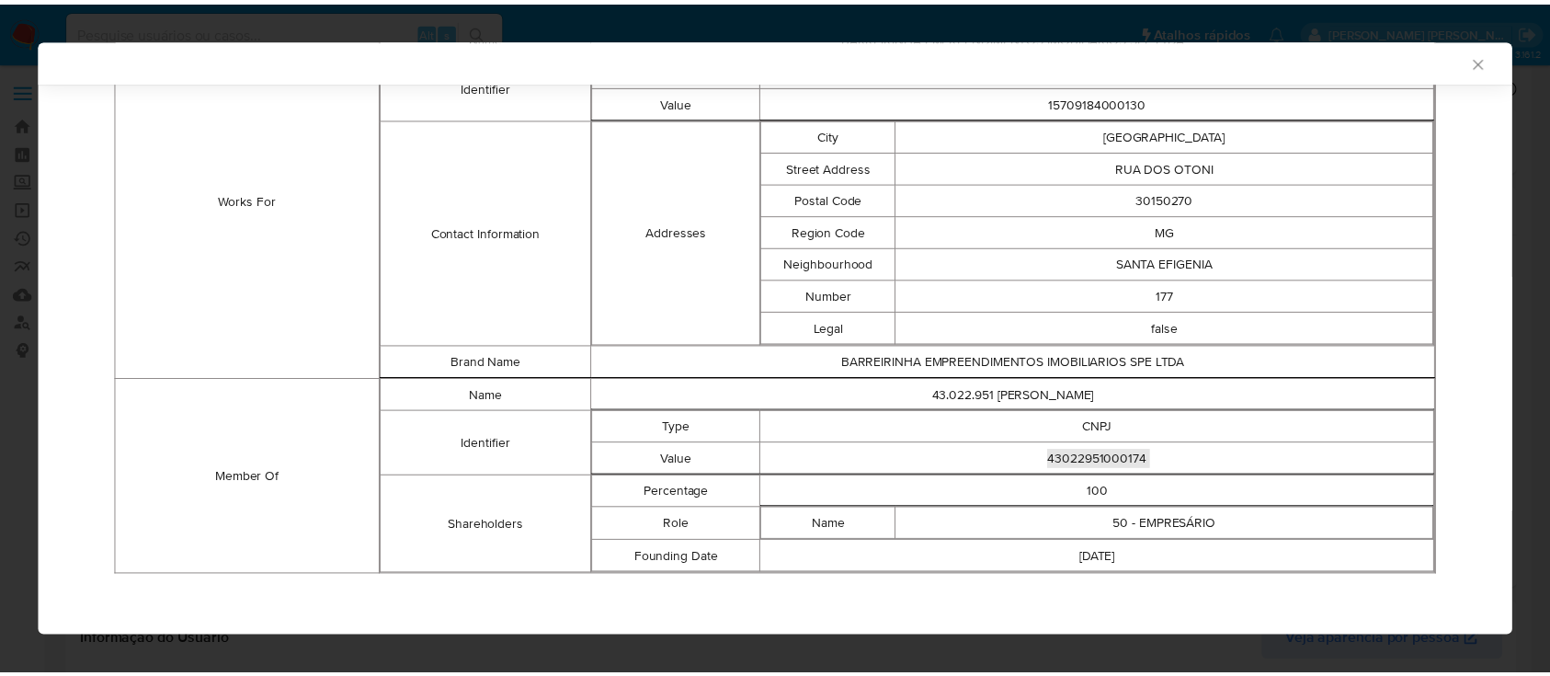
scroll to position [1005, 0]
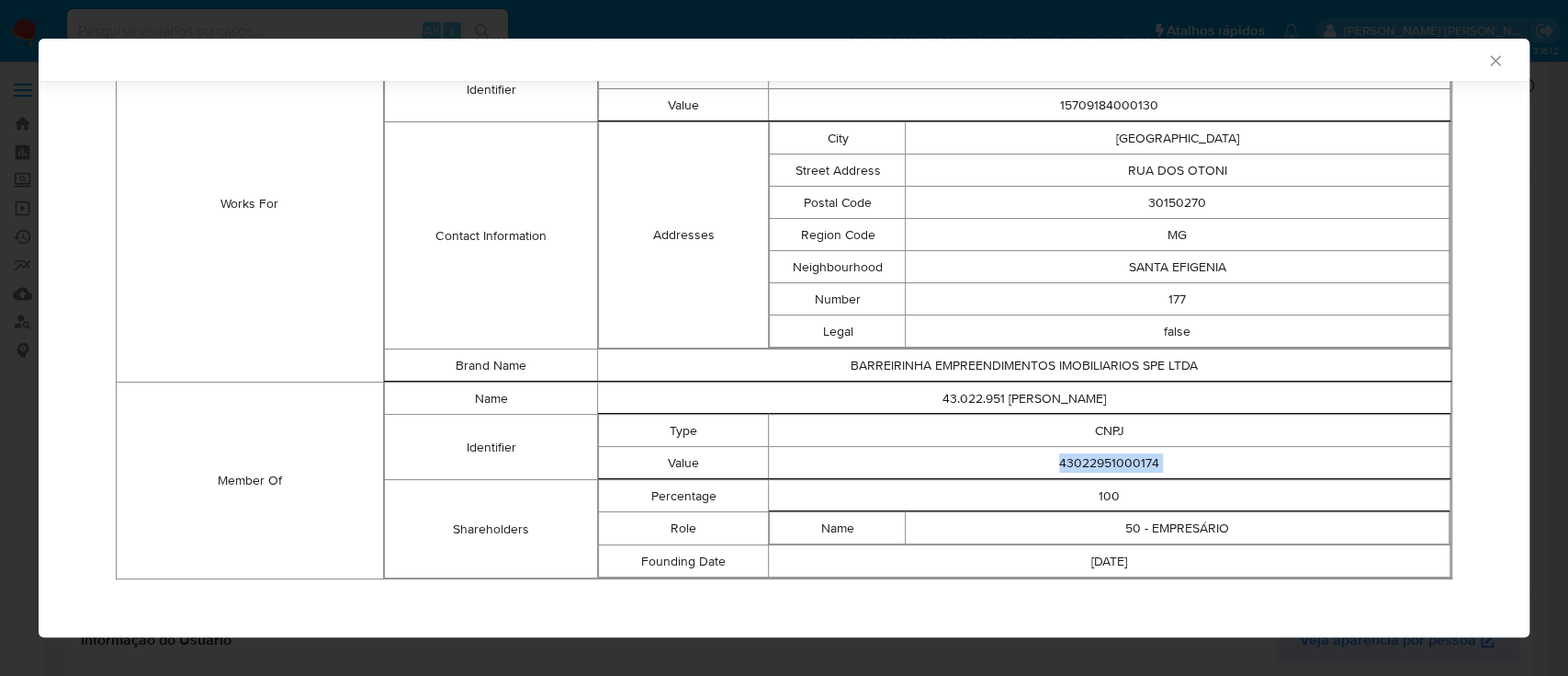
click at [1487, 63] on icon "Fechar a janela" at bounding box center [1496, 60] width 18 height 18
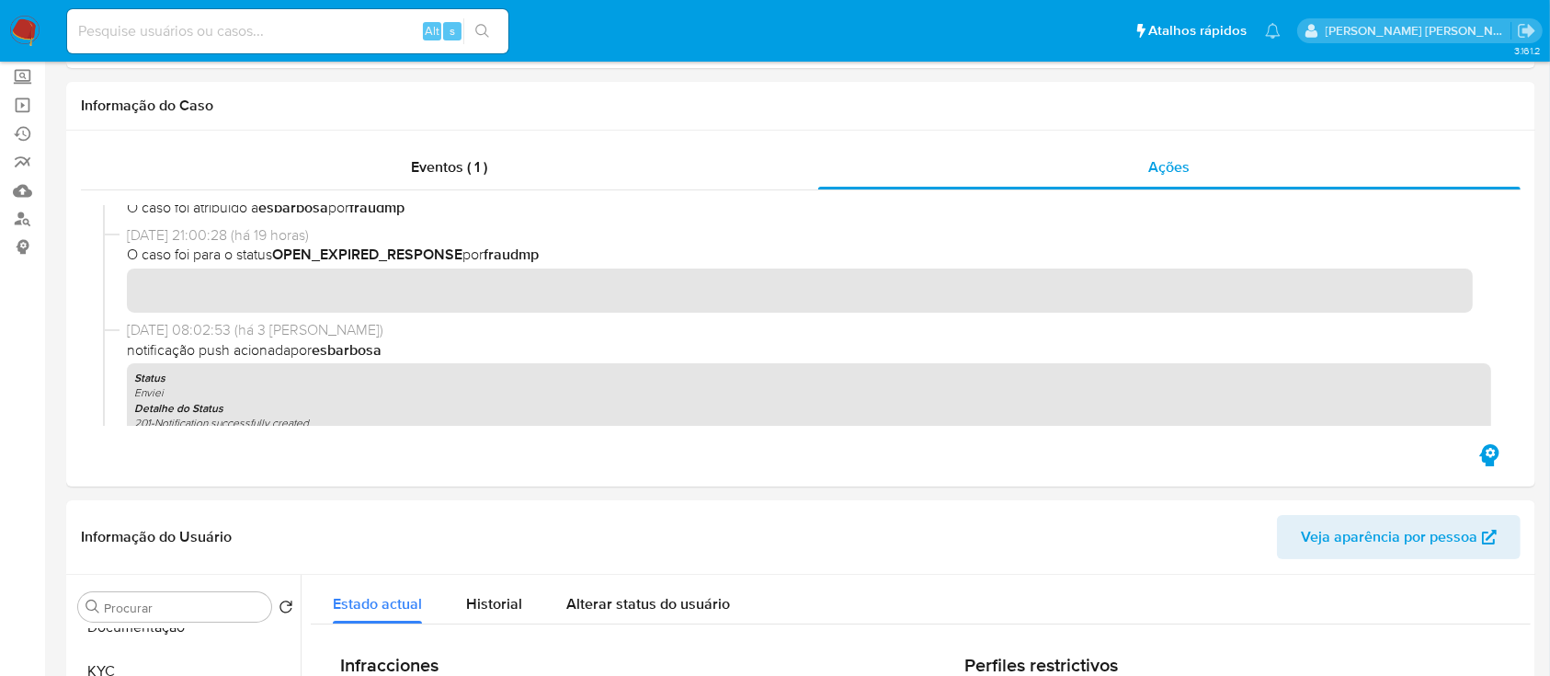
scroll to position [245, 0]
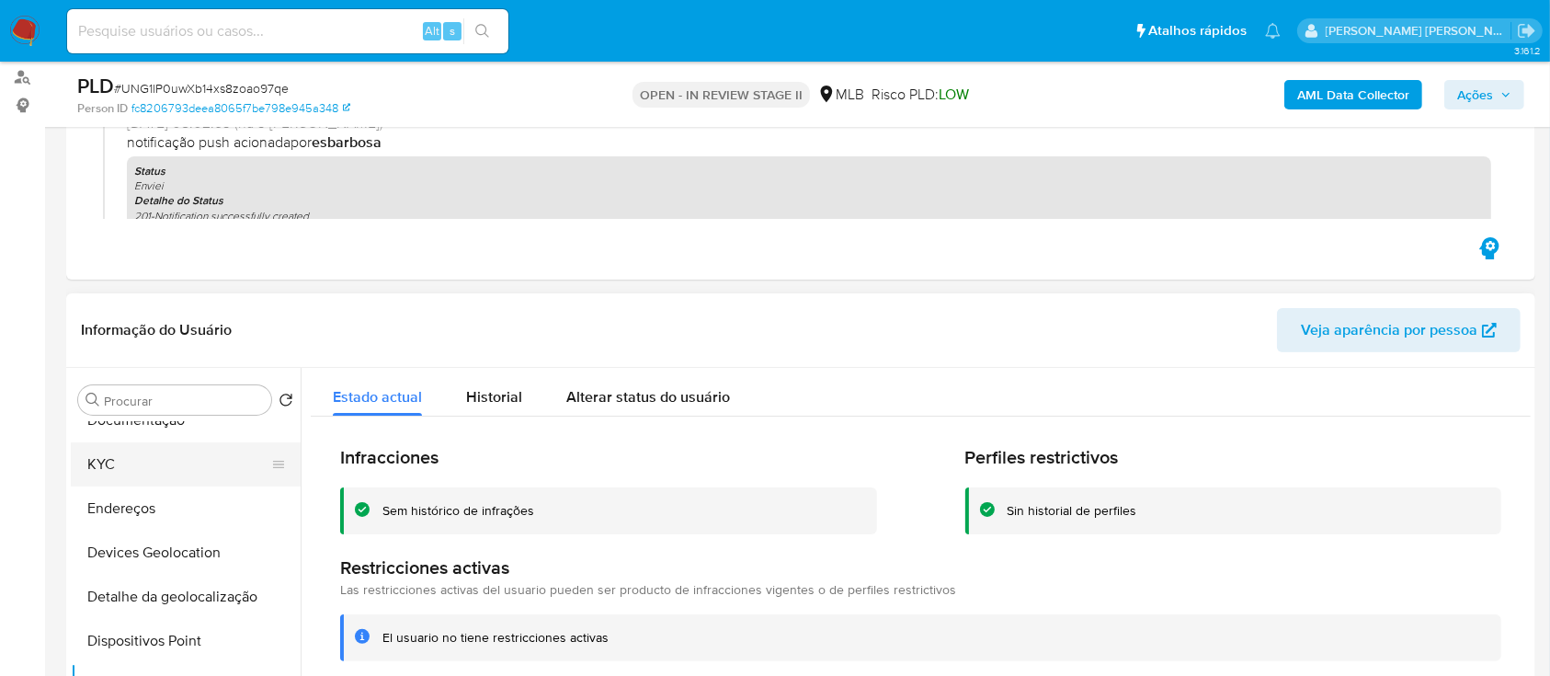
click at [136, 183] on button "KYC" at bounding box center [178, 464] width 215 height 44
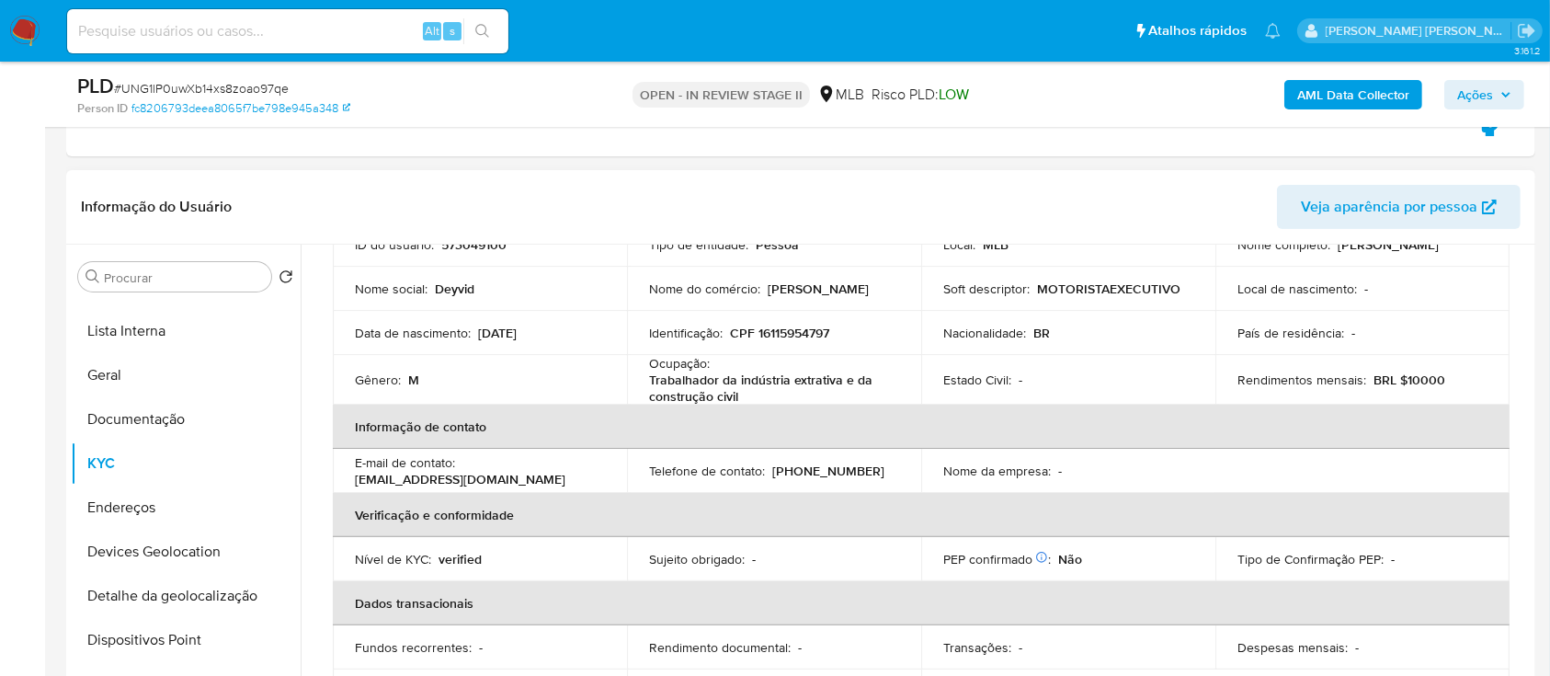
scroll to position [51, 0]
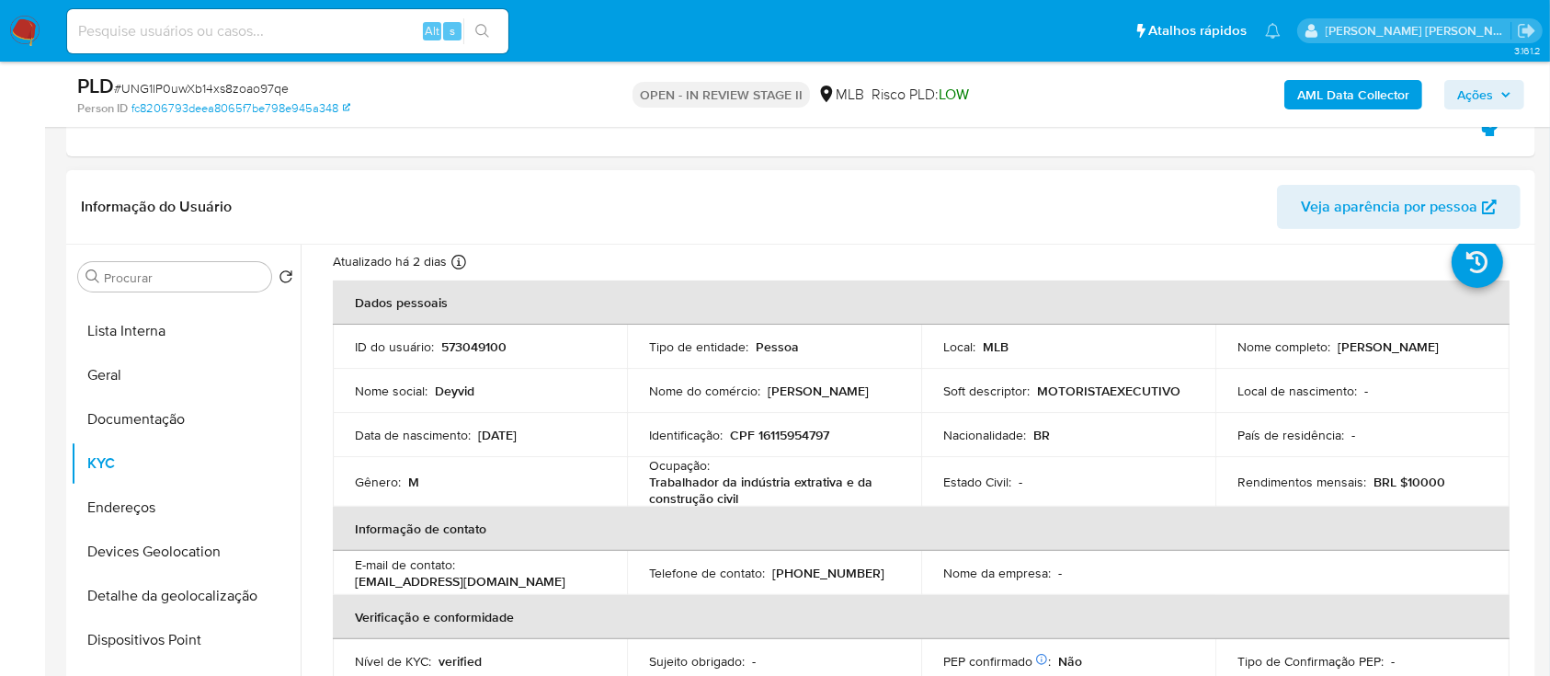
click at [811, 183] on p "CPF 16115954797" at bounding box center [779, 435] width 99 height 17
copy p "16115954797"
click at [1459, 90] on span "Ações" at bounding box center [1475, 94] width 36 height 29
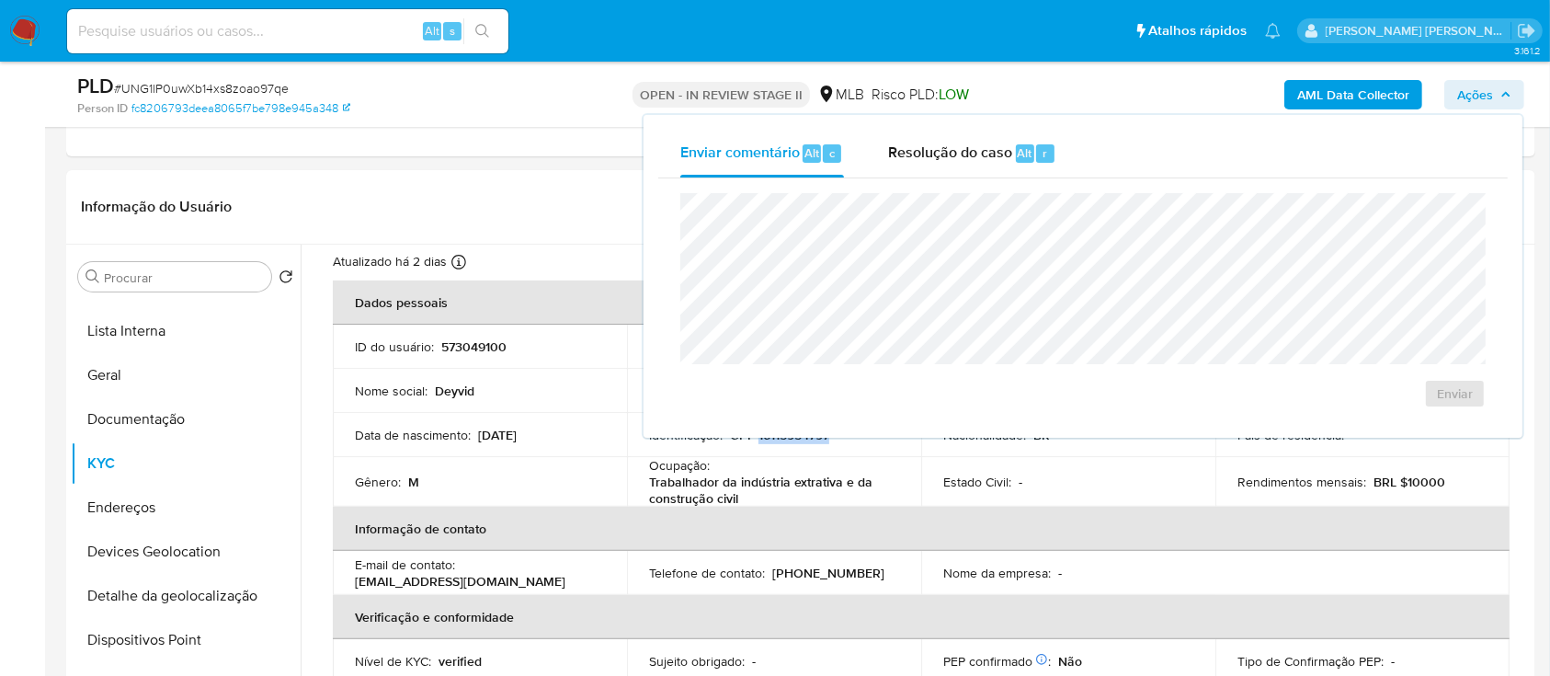
drag, startPoint x: 941, startPoint y: 151, endPoint x: 951, endPoint y: 188, distance: 38.8
click at [946, 156] on span "Resolução do caso" at bounding box center [950, 152] width 124 height 21
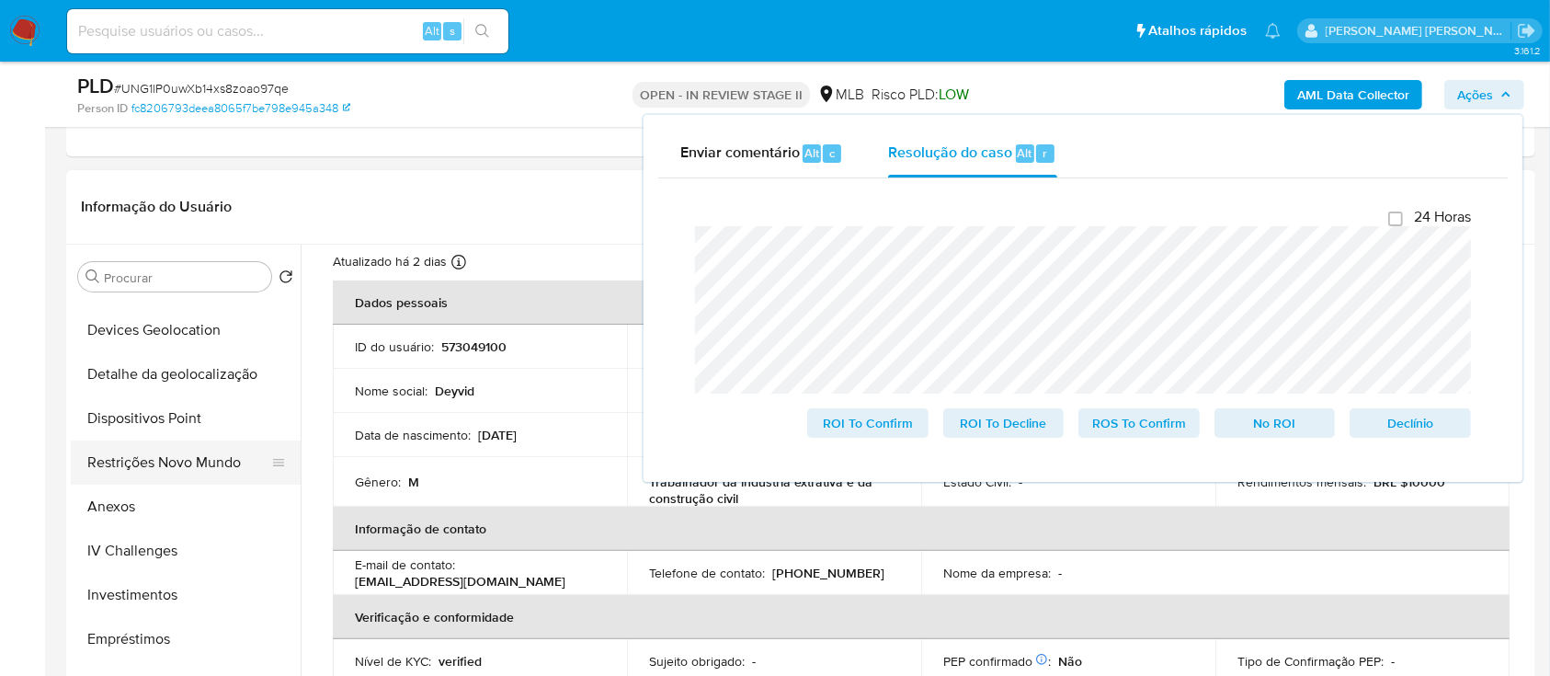
scroll to position [368, 0]
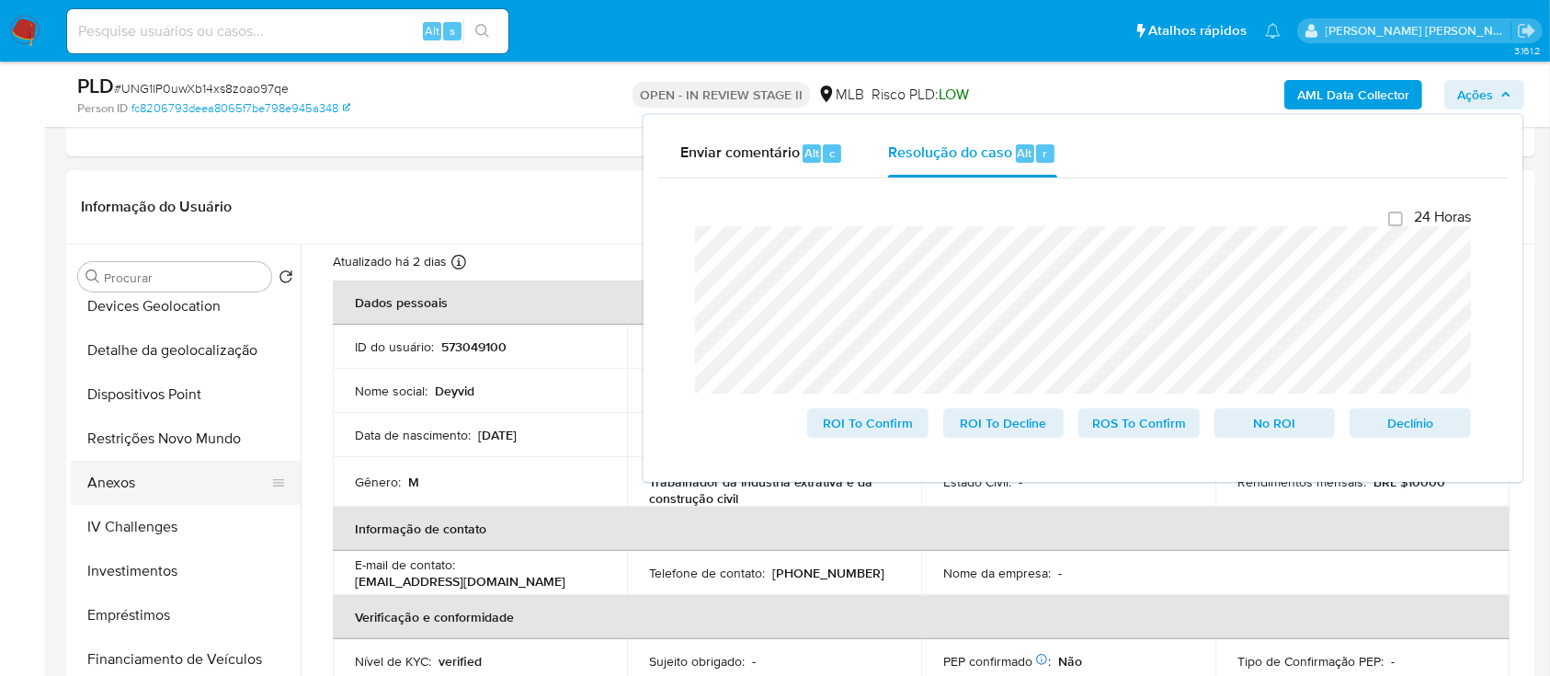
click at [126, 183] on button "Anexos" at bounding box center [178, 483] width 215 height 44
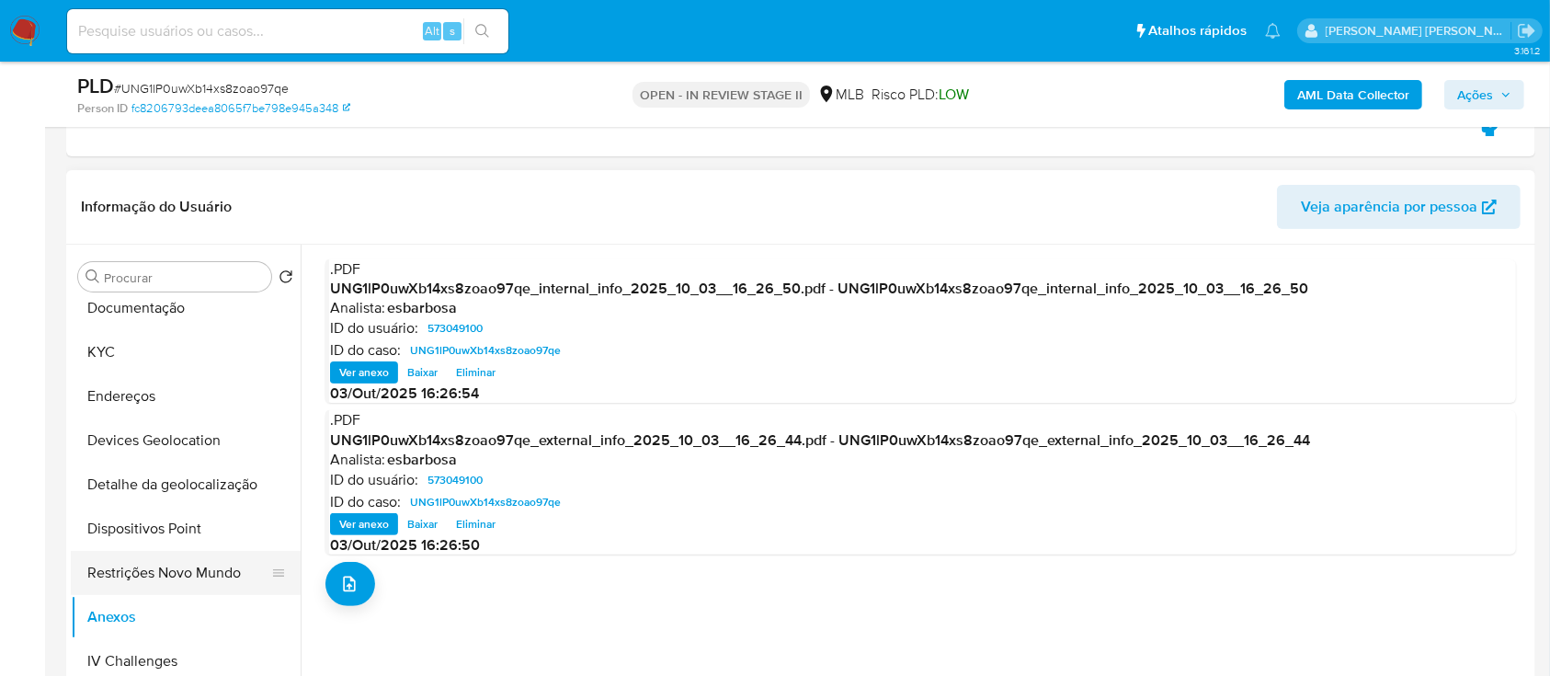
scroll to position [122, 0]
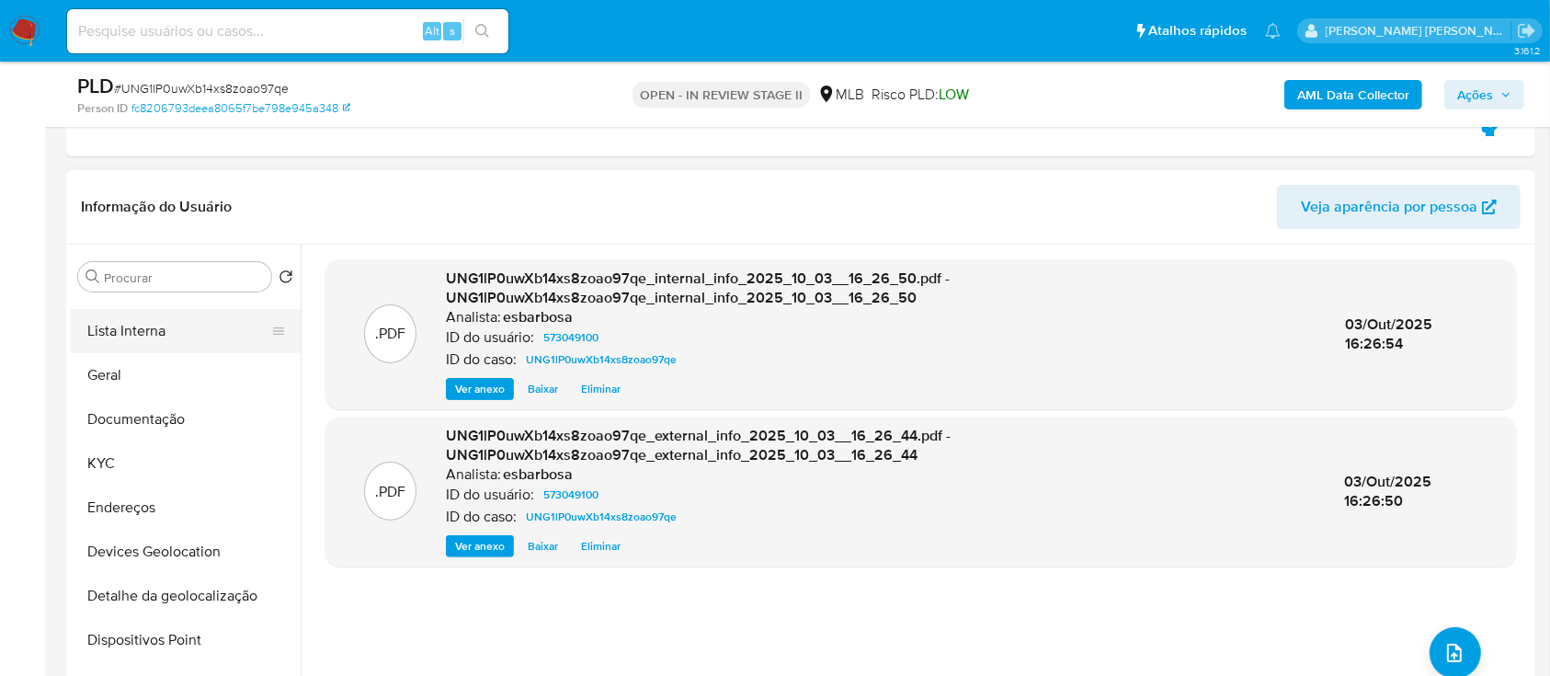
click at [155, 183] on button "Lista Interna" at bounding box center [178, 331] width 215 height 44
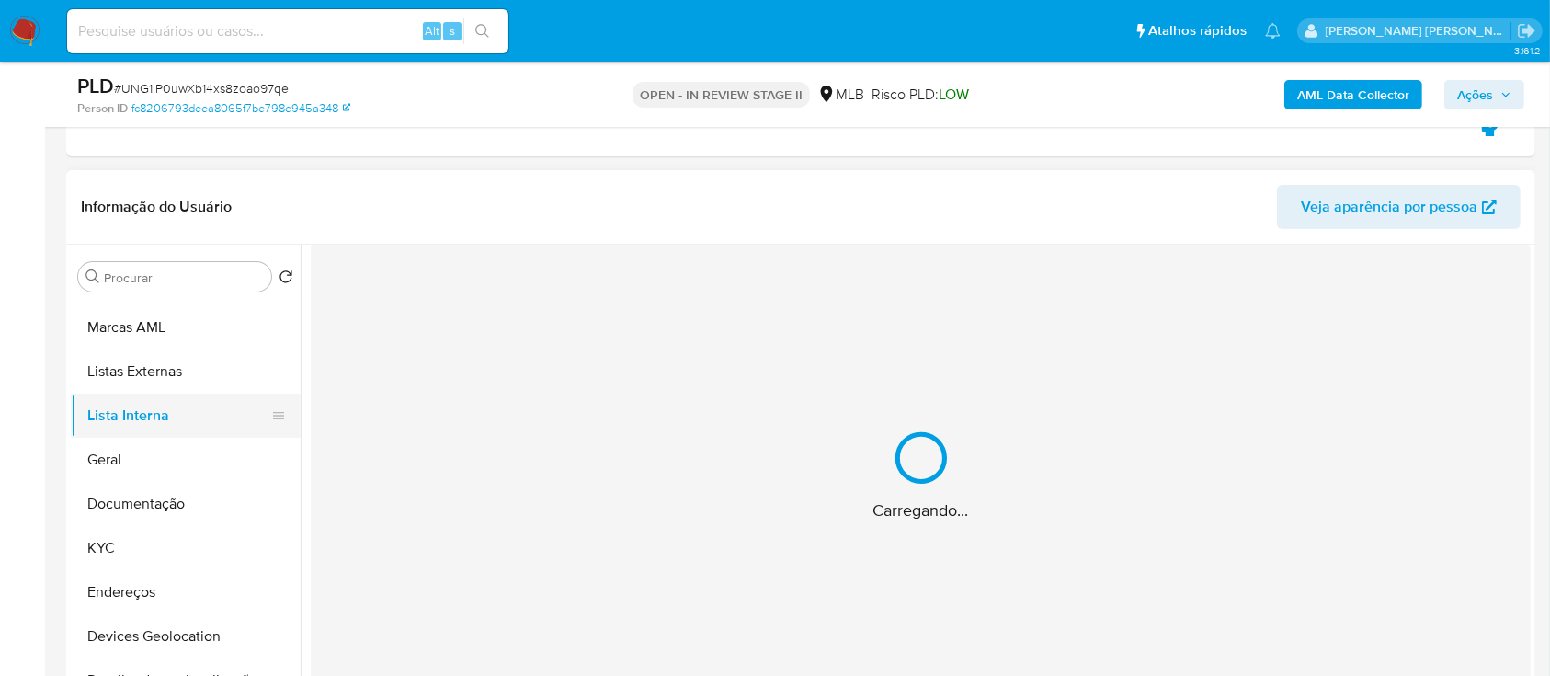
scroll to position [0, 0]
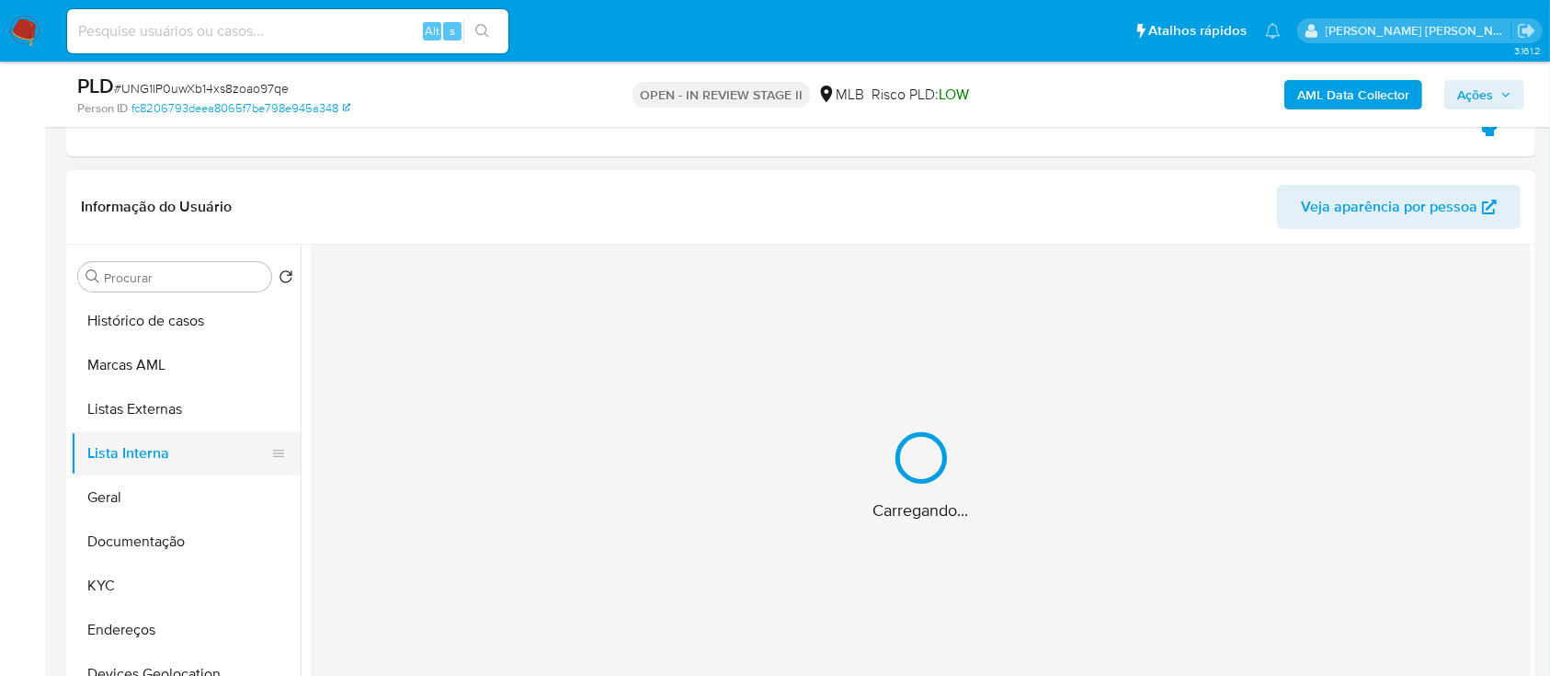
click at [155, 183] on button "Histórico de casos" at bounding box center [186, 321] width 230 height 44
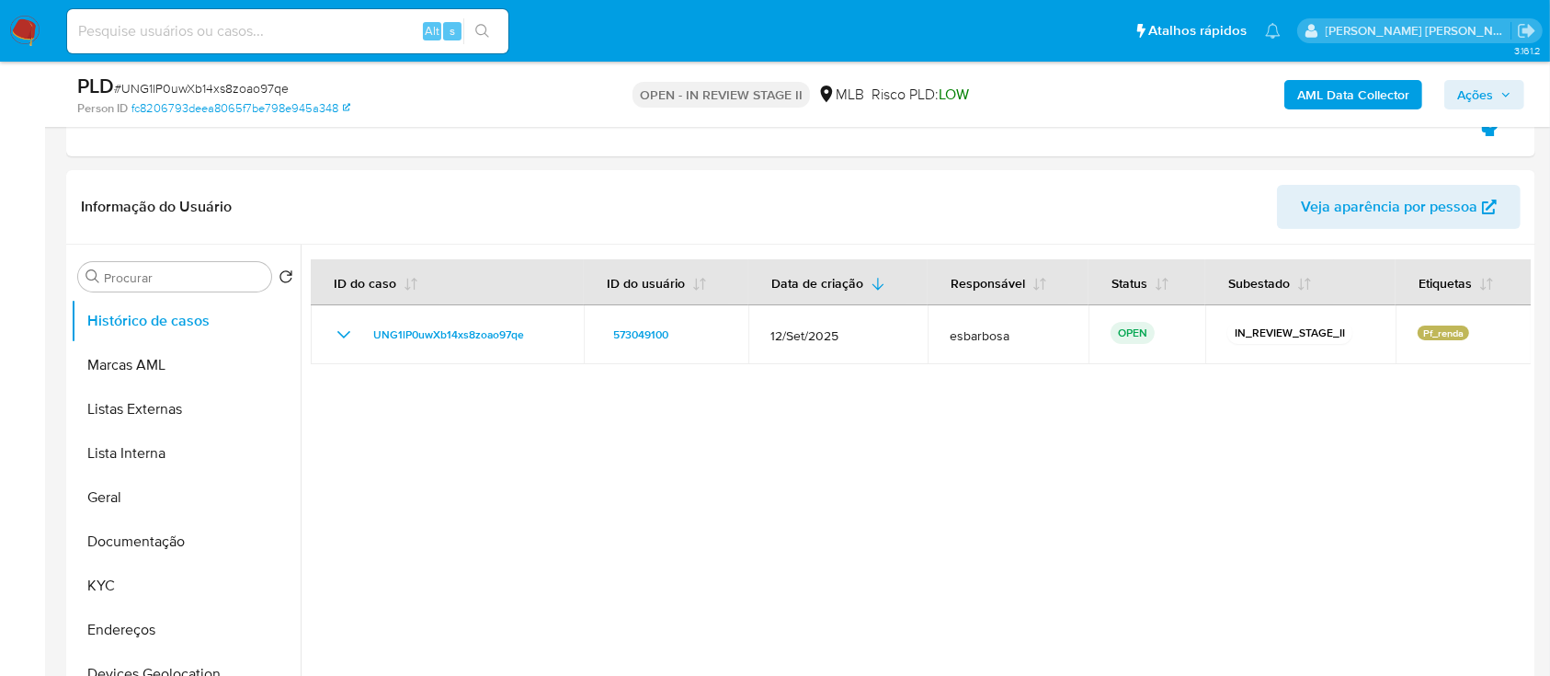
click at [1457, 93] on span "Ações" at bounding box center [1475, 94] width 36 height 29
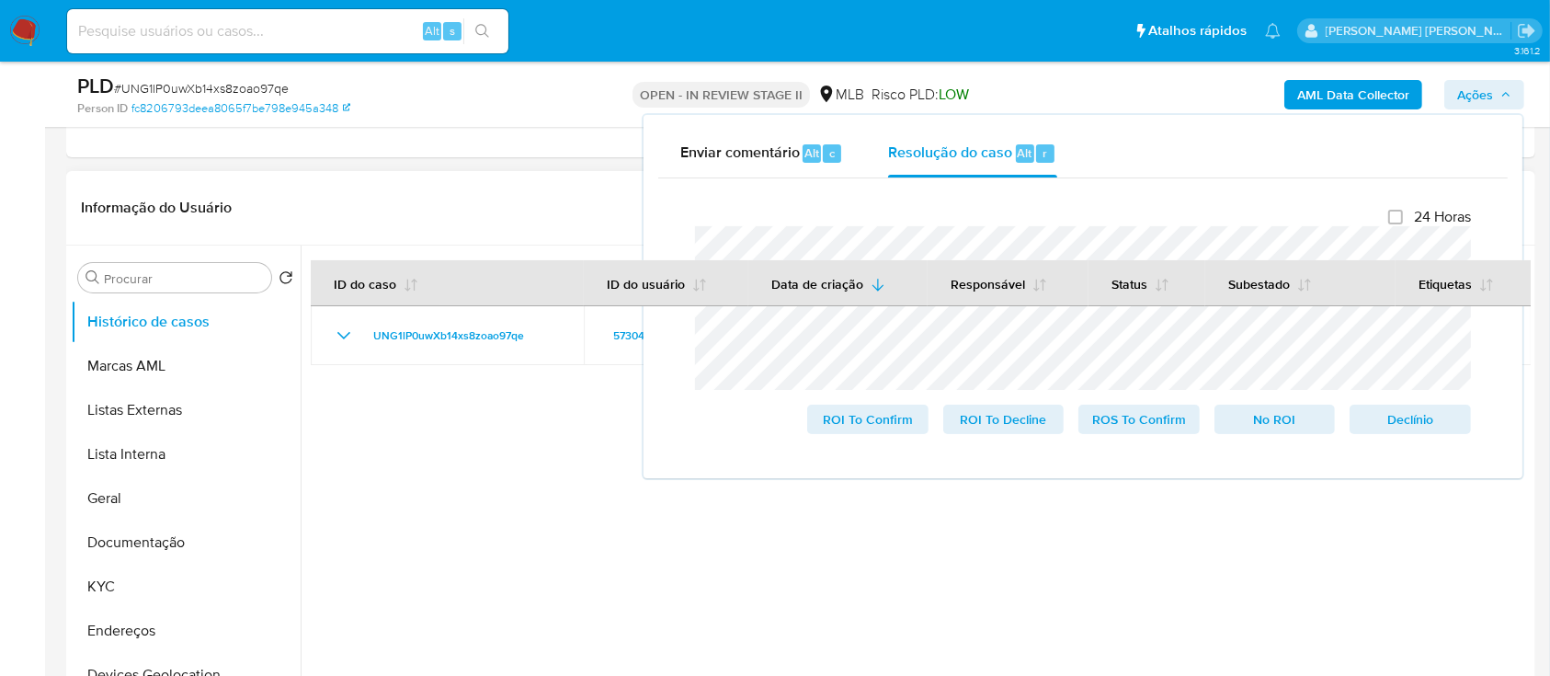
scroll to position [368, 0]
click at [132, 183] on button "KYC" at bounding box center [178, 586] width 215 height 44
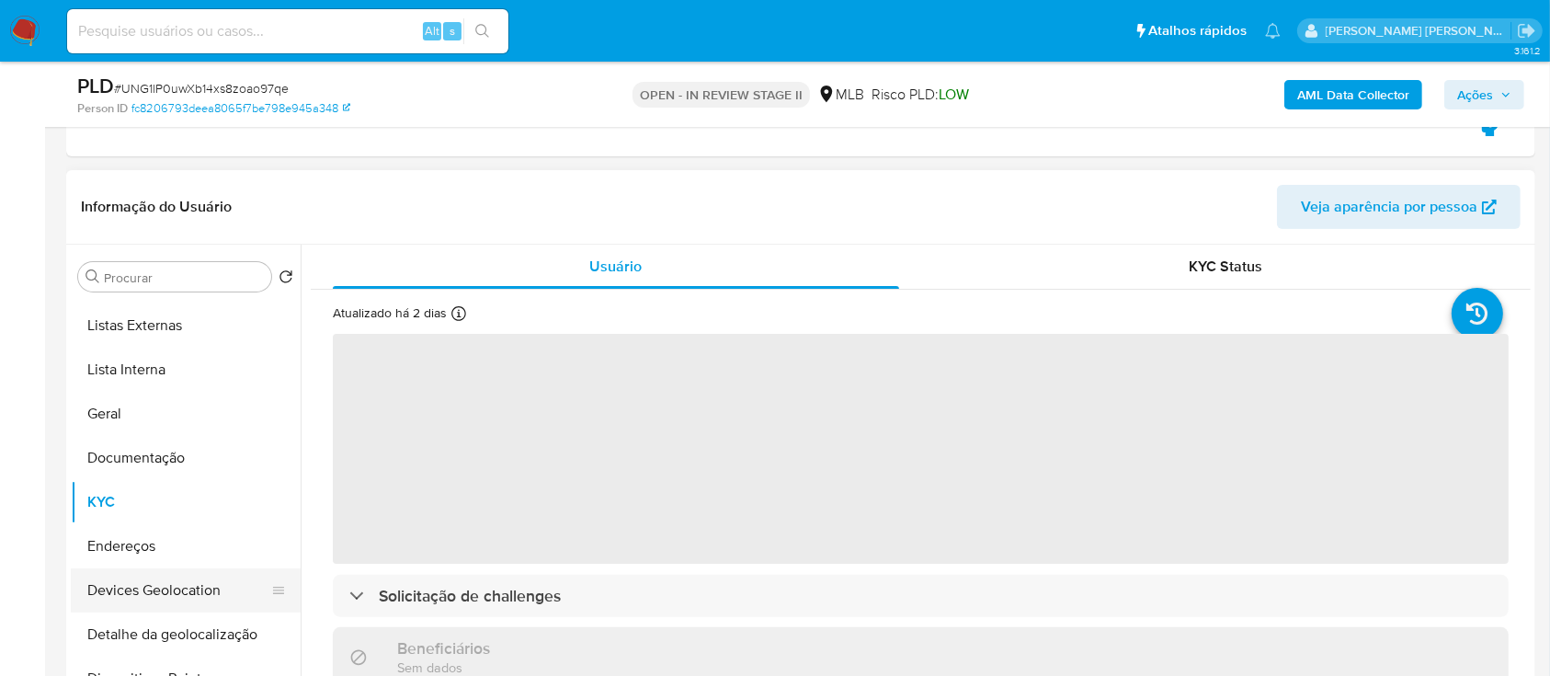
scroll to position [122, 0]
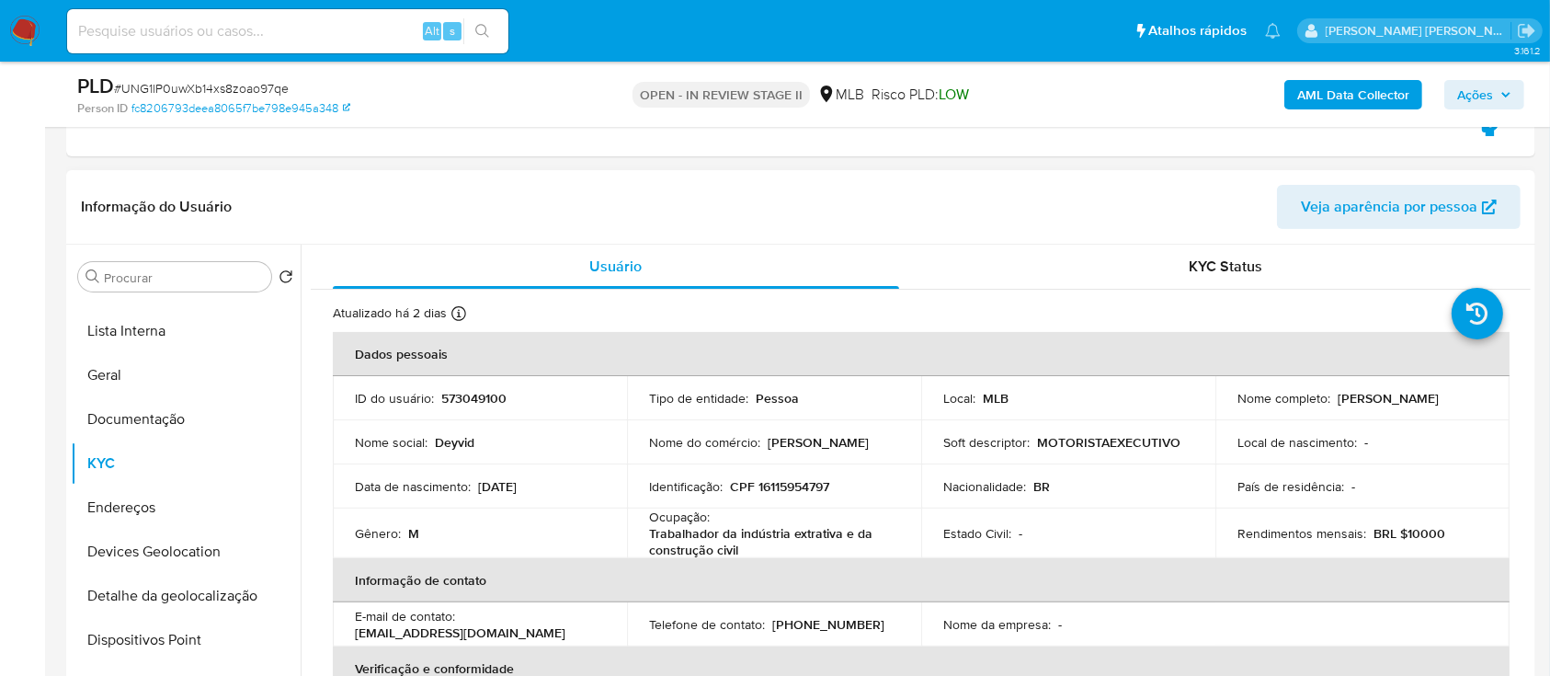
drag, startPoint x: 1456, startPoint y: 399, endPoint x: 1335, endPoint y: 399, distance: 121.4
click at [1338, 183] on p "Deyvid da Silva Costa" at bounding box center [1388, 398] width 101 height 17
copy p "Deyvid da Silva Costa"
click at [183, 183] on button "Dispositivos Point" at bounding box center [178, 640] width 215 height 44
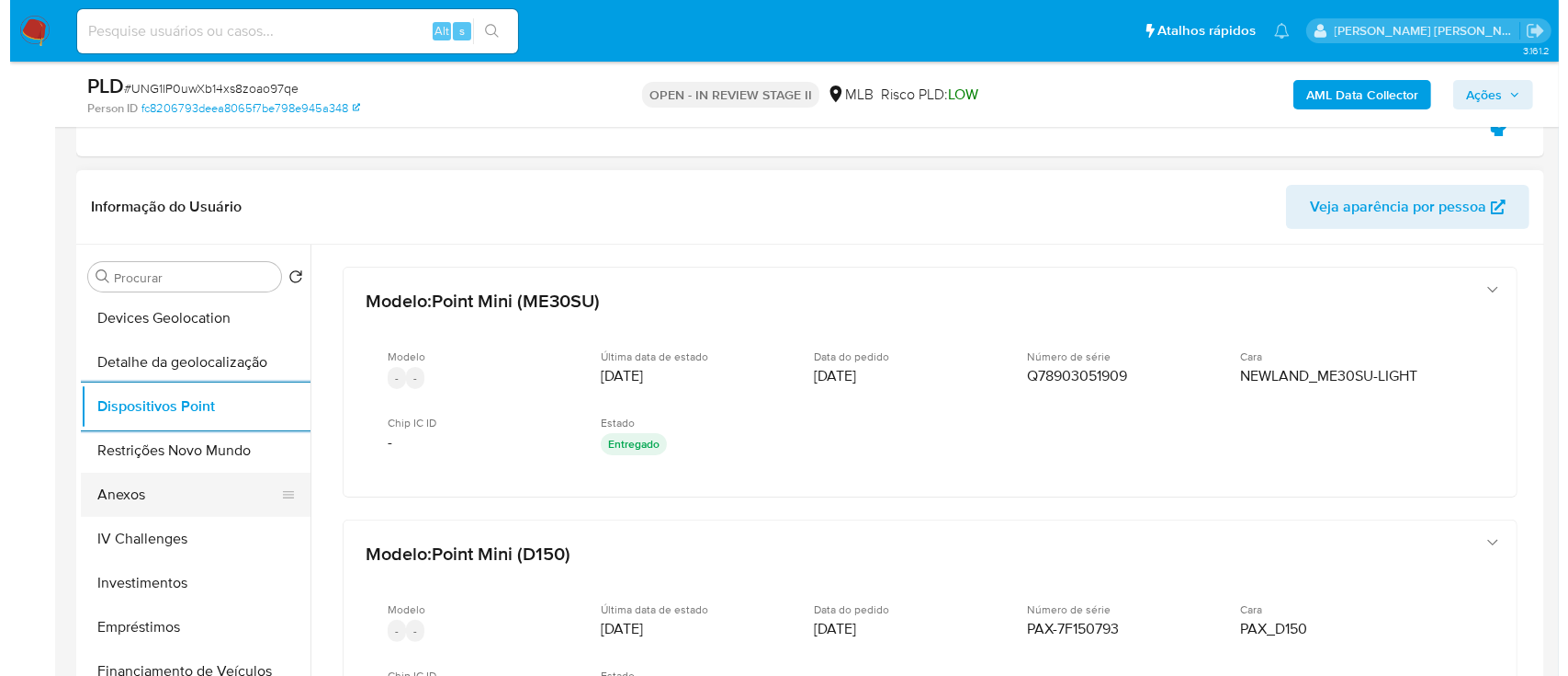
scroll to position [368, 0]
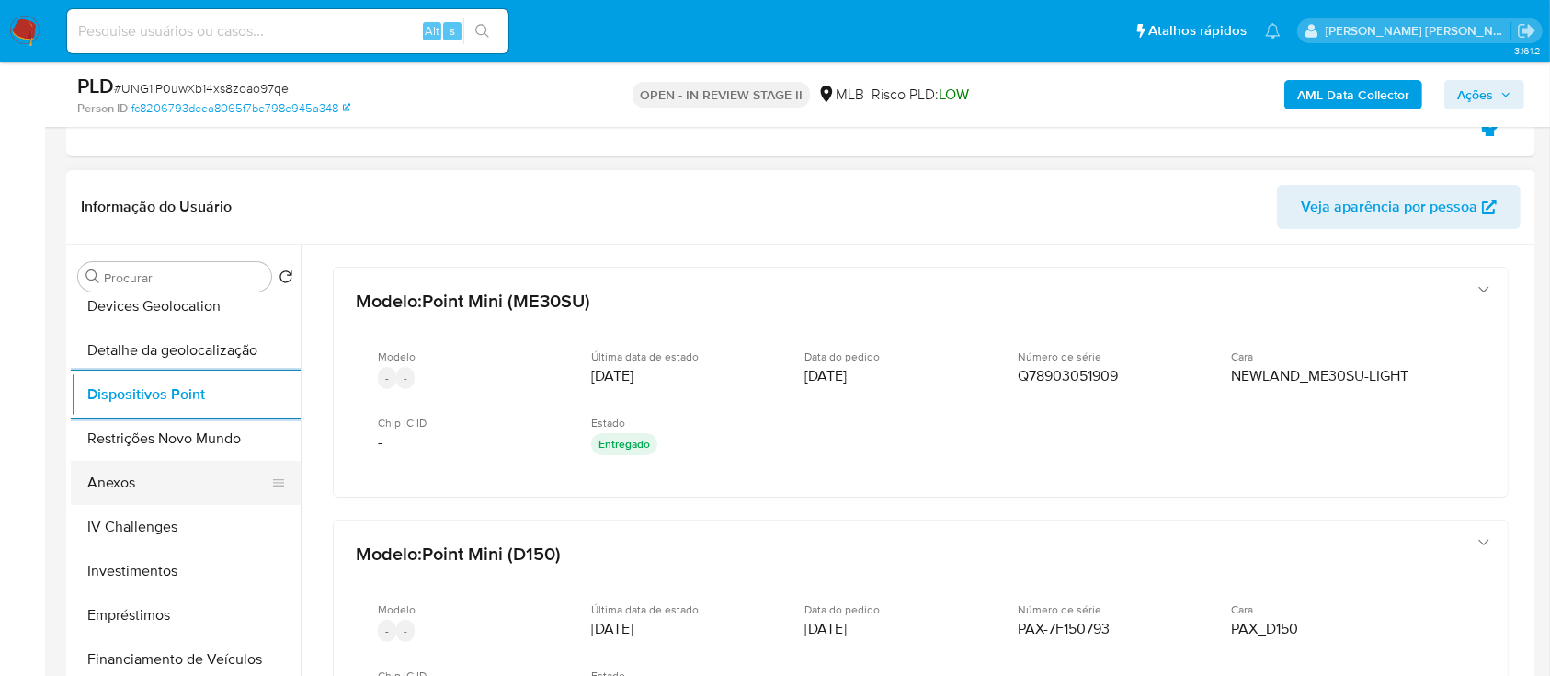
click at [157, 183] on button "Anexos" at bounding box center [178, 483] width 215 height 44
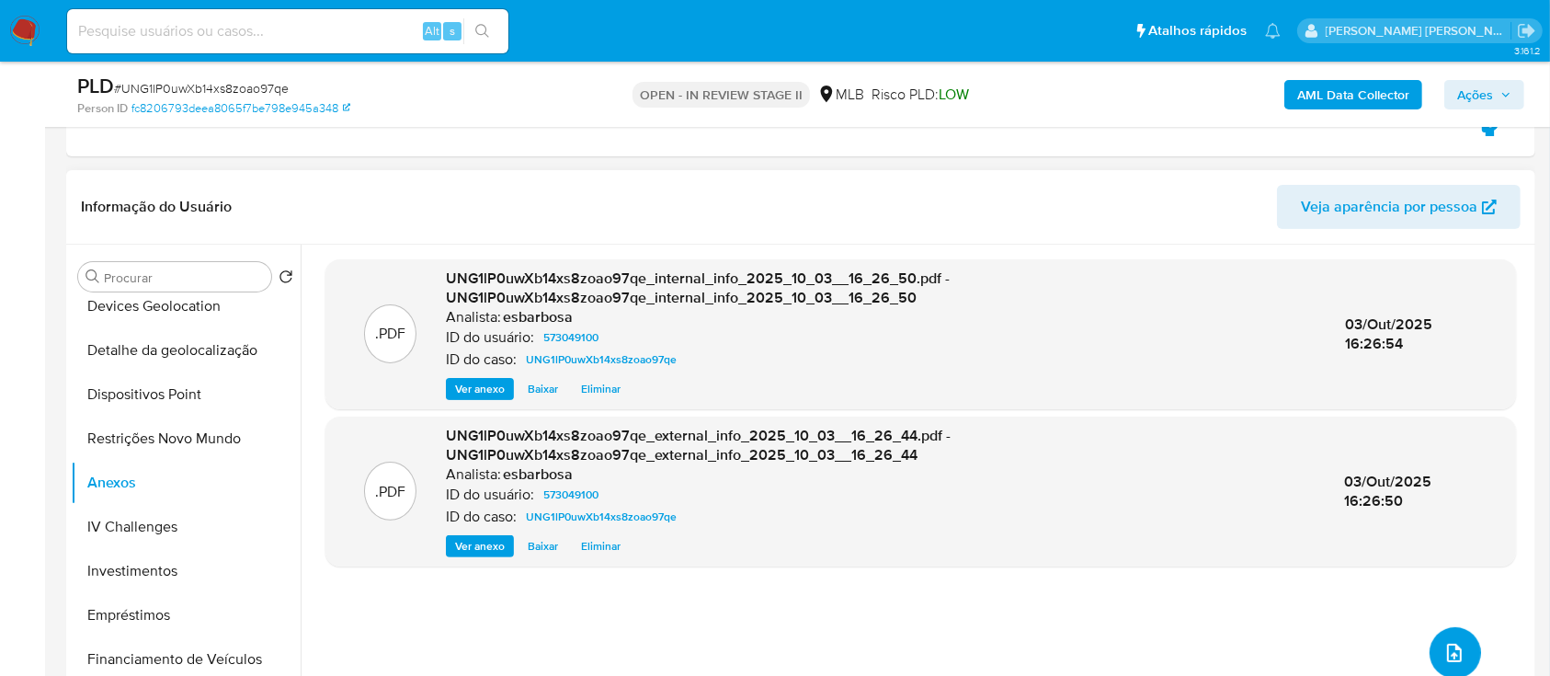
click at [1448, 183] on icon "upload-file" at bounding box center [1455, 653] width 22 height 22
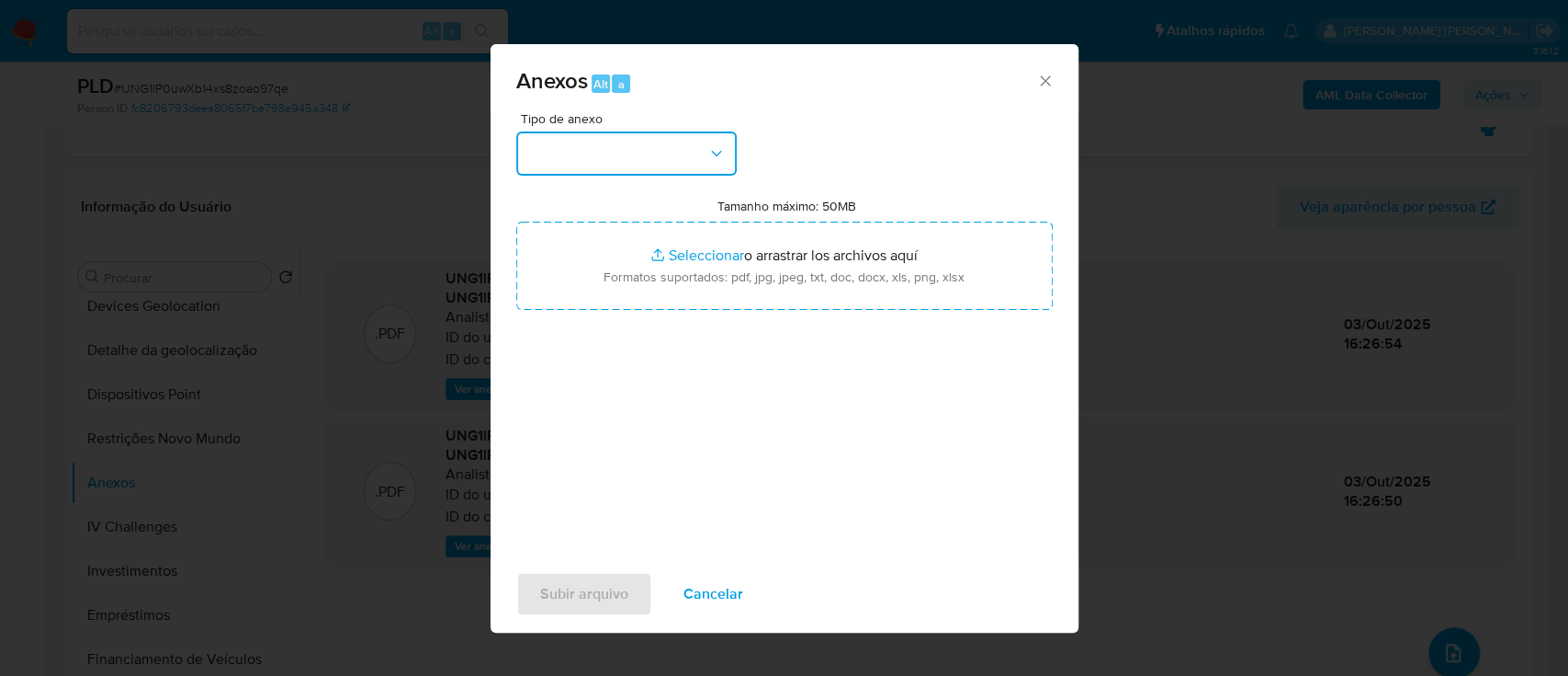
click at [640, 165] on button "button" at bounding box center [627, 153] width 221 height 44
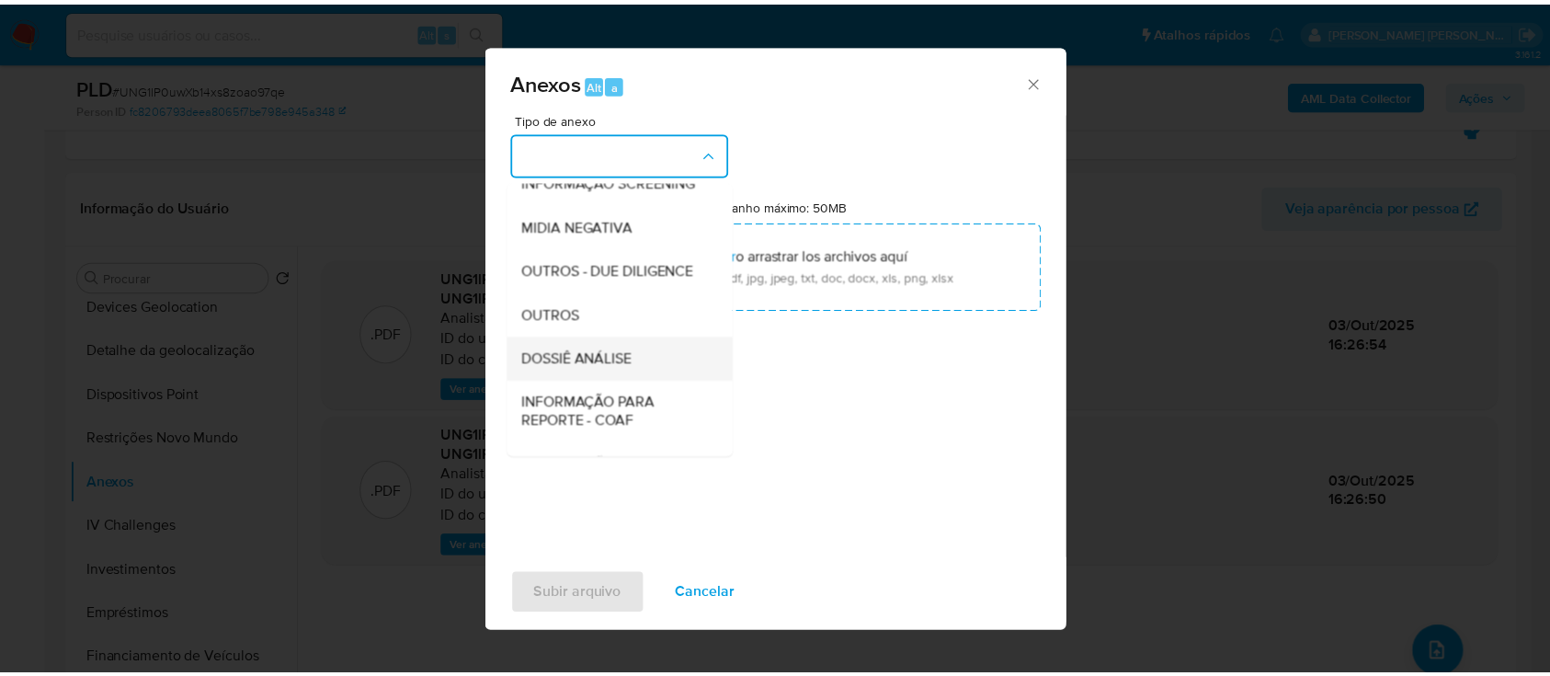
scroll to position [245, 0]
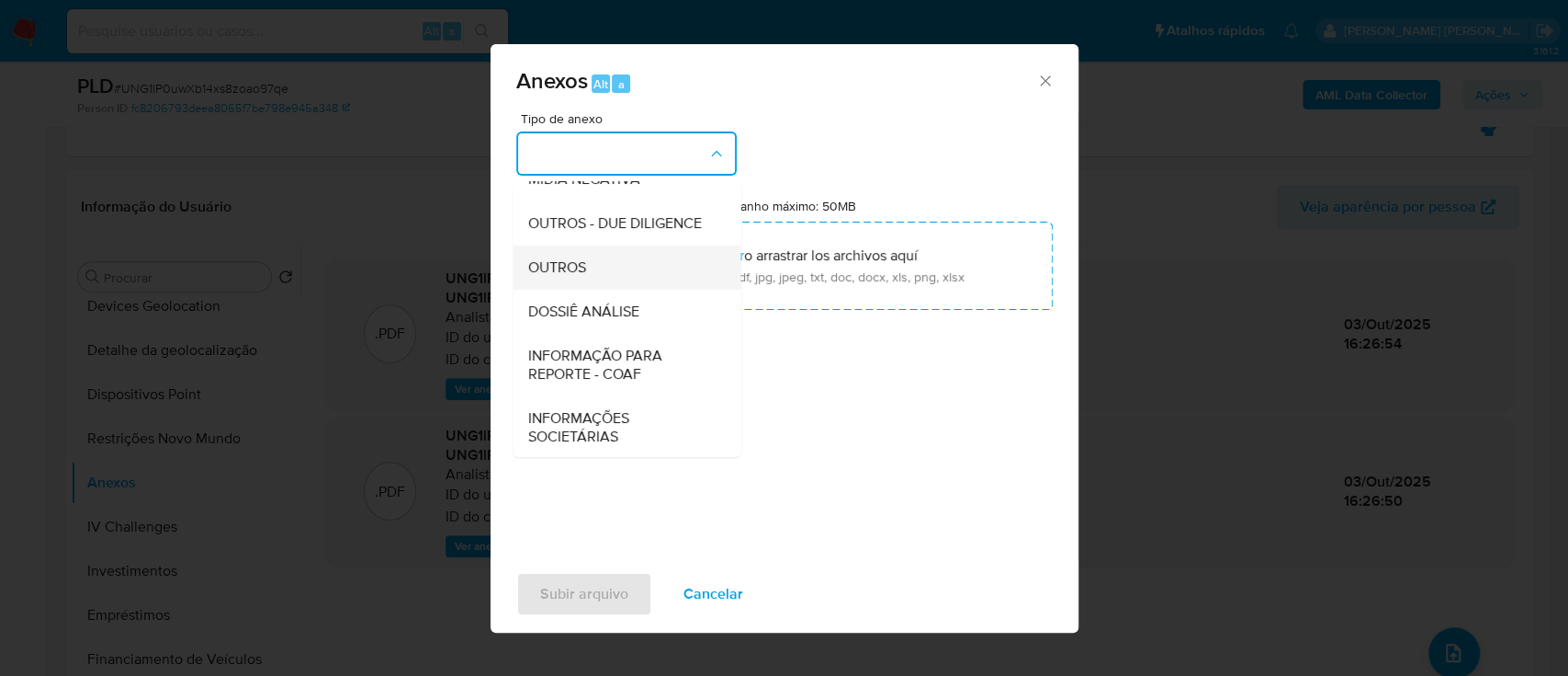
click at [565, 183] on span "OUTROS" at bounding box center [557, 267] width 58 height 18
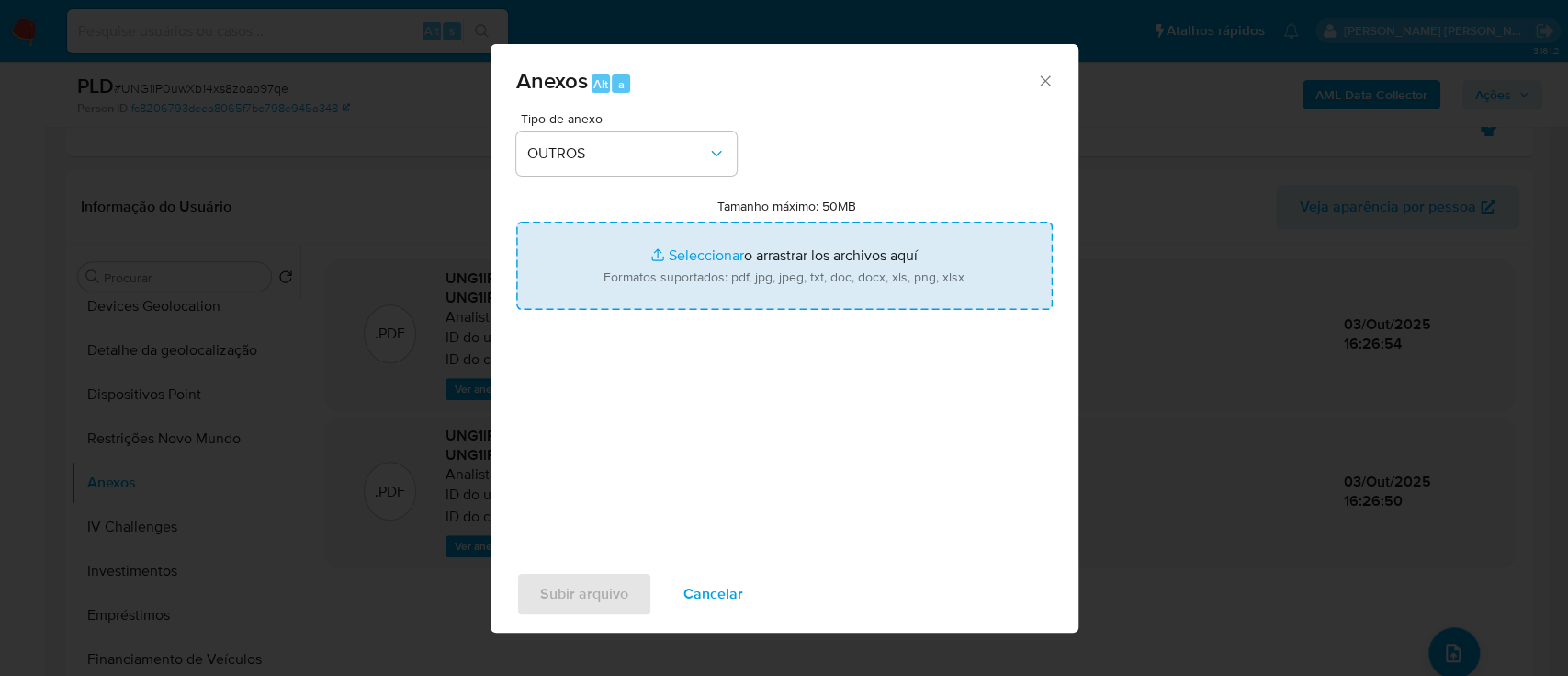
click at [705, 183] on input "Tamanho máximo: 50MB Seleccionar archivos" at bounding box center [784, 266] width 537 height 88
type input "C:\fakepath\Mulan 573049100_2025_10_03_08_44_14.xlsx"
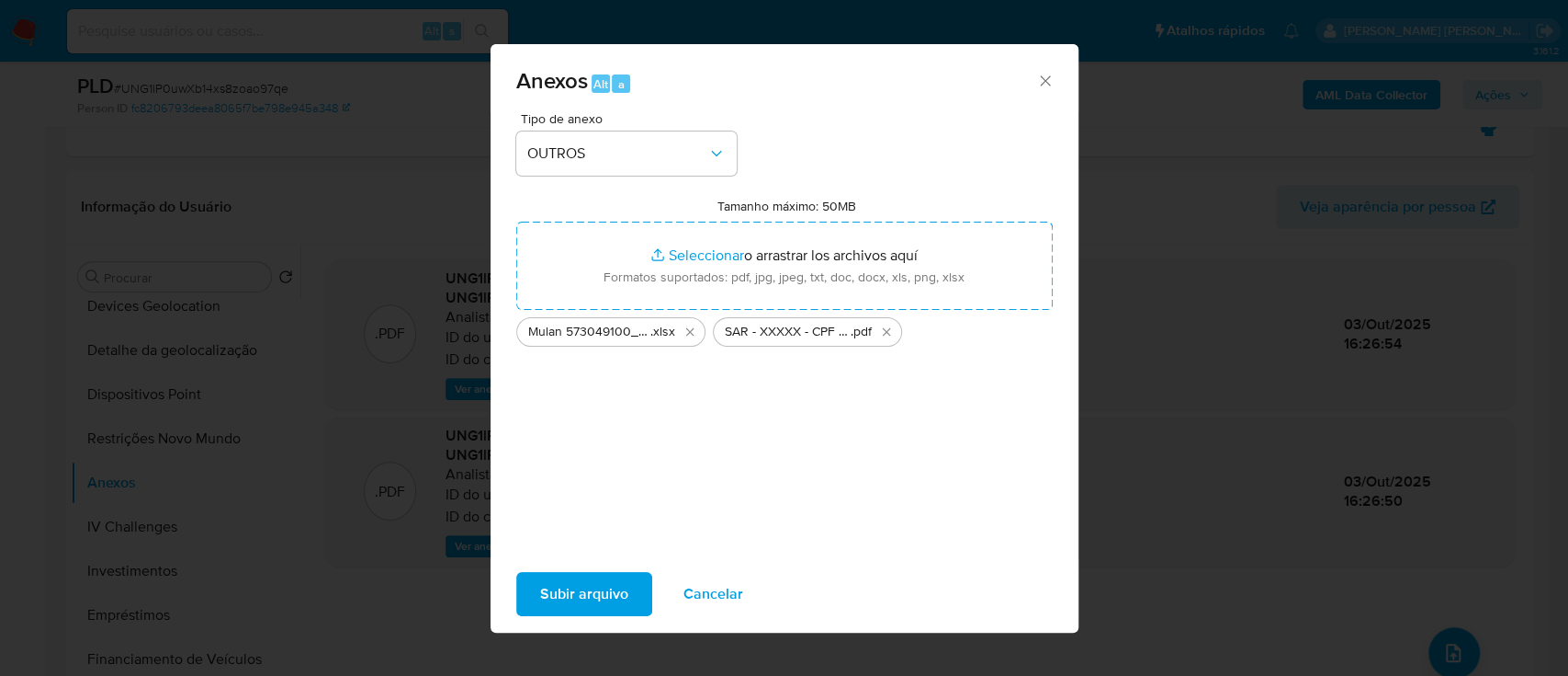
click at [578, 183] on span "Subir arquivo" at bounding box center [585, 594] width 88 height 40
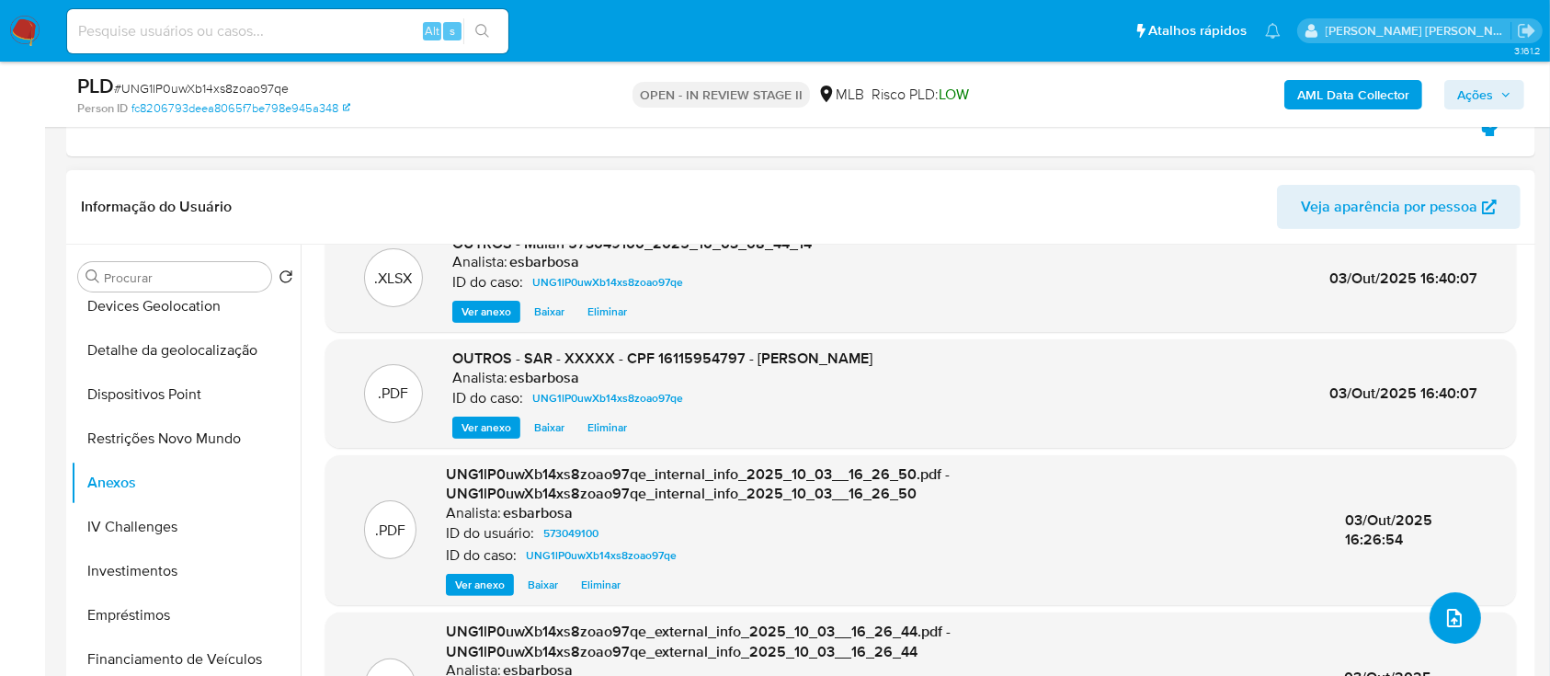
scroll to position [0, 0]
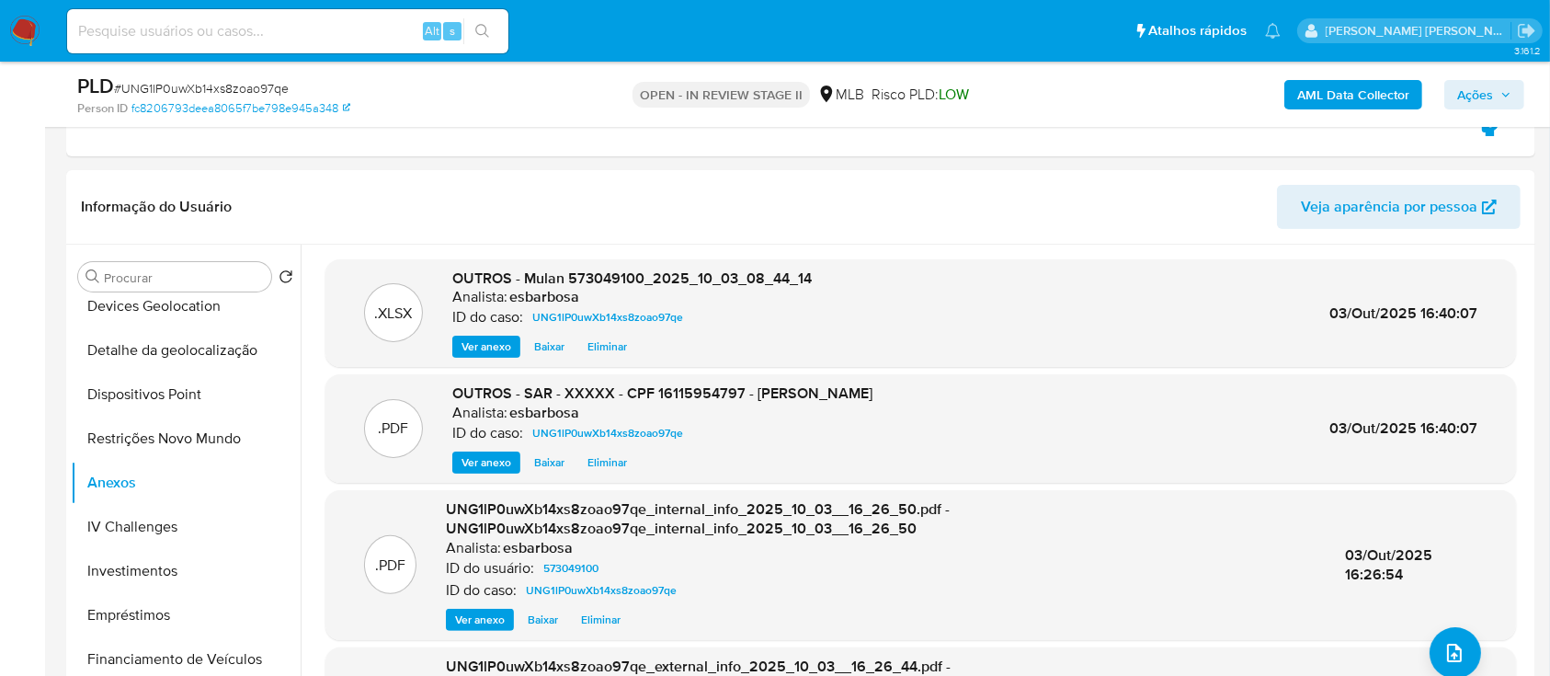
click at [1471, 99] on span "Ações" at bounding box center [1475, 94] width 36 height 29
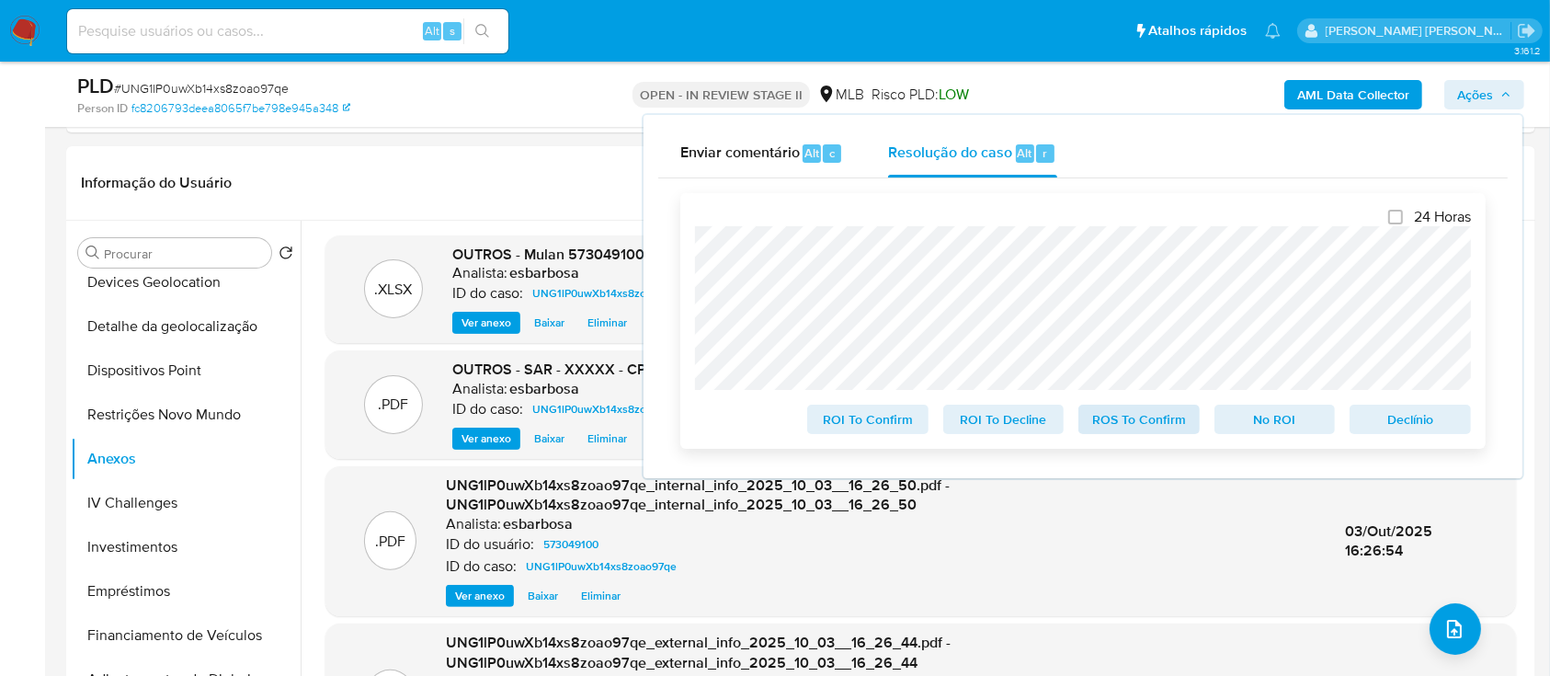
scroll to position [368, 0]
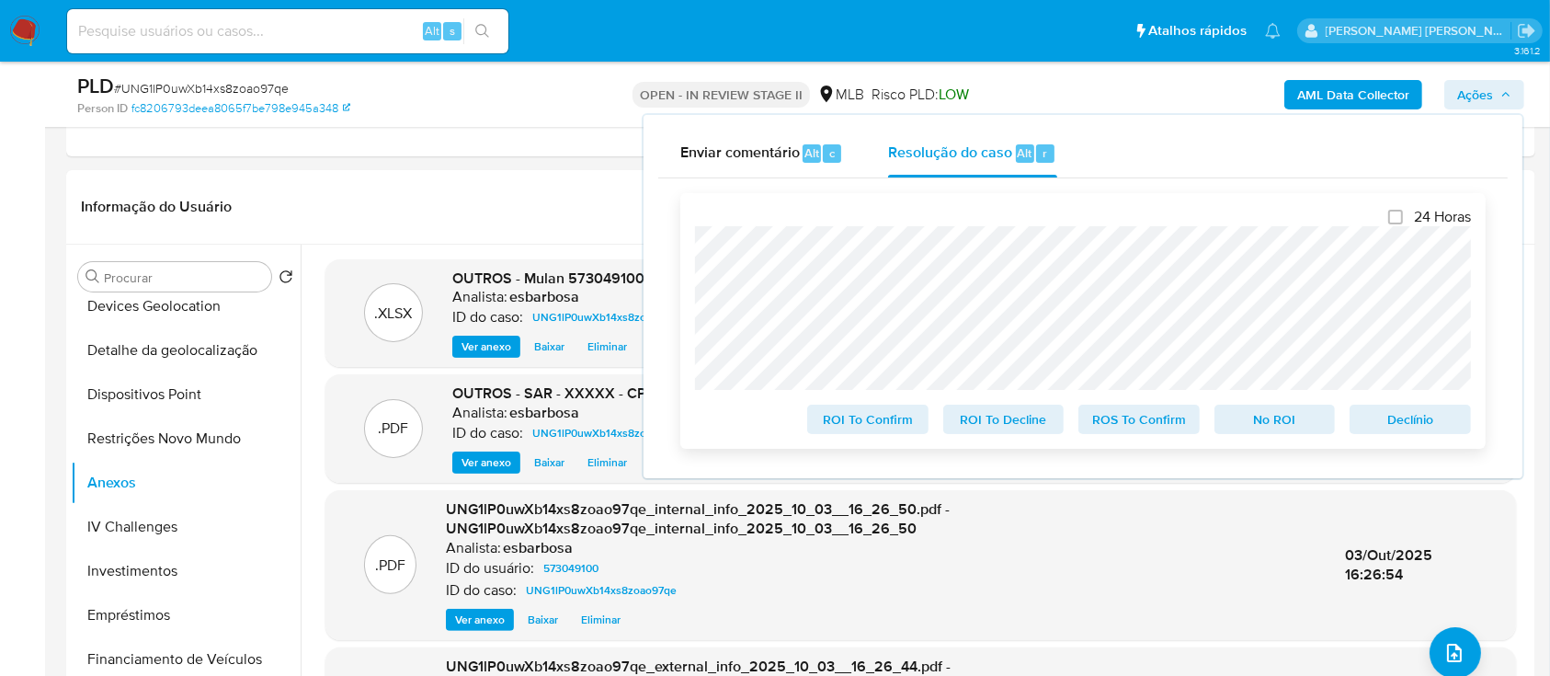
click at [1133, 183] on span "ROS To Confirm" at bounding box center [1139, 419] width 96 height 26
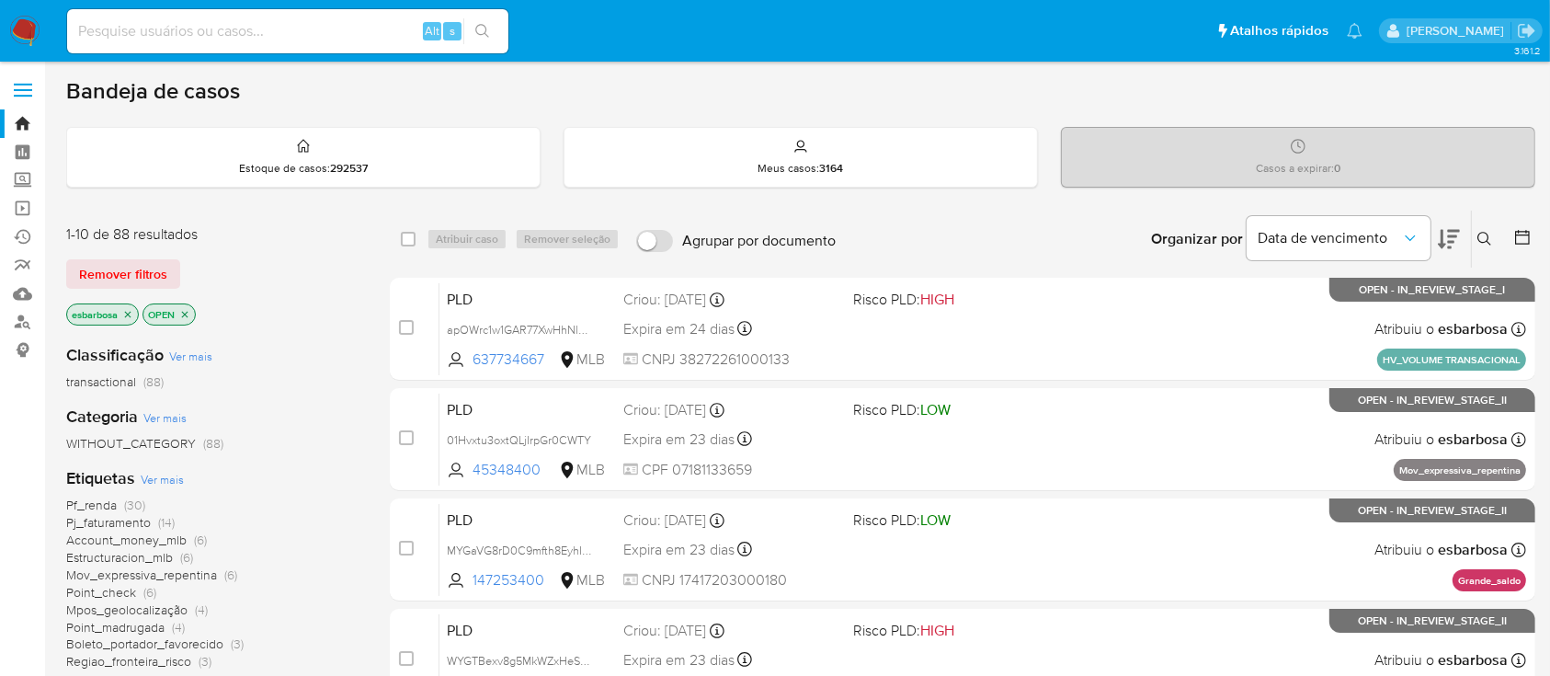
click at [25, 26] on img at bounding box center [24, 31] width 31 height 31
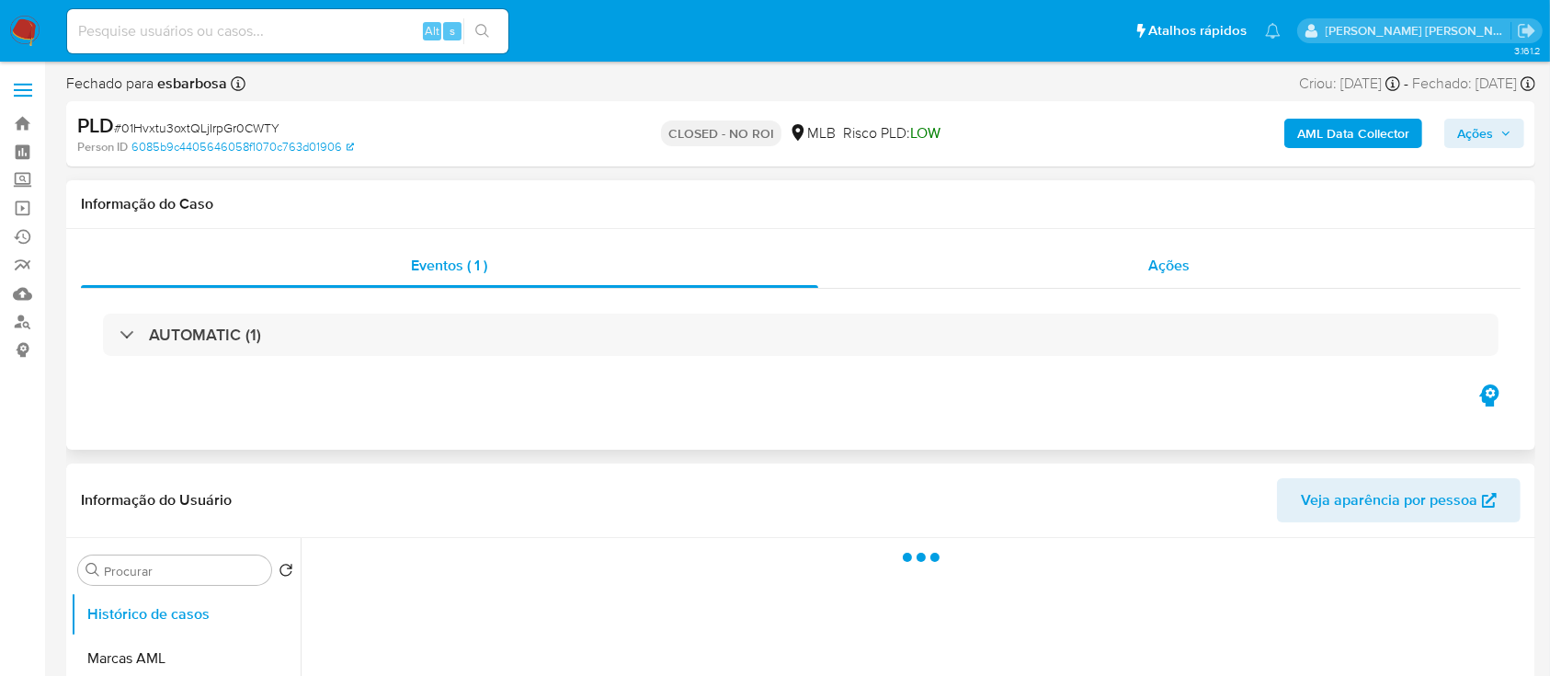
click at [934, 279] on div "Ações" at bounding box center [1169, 266] width 702 height 44
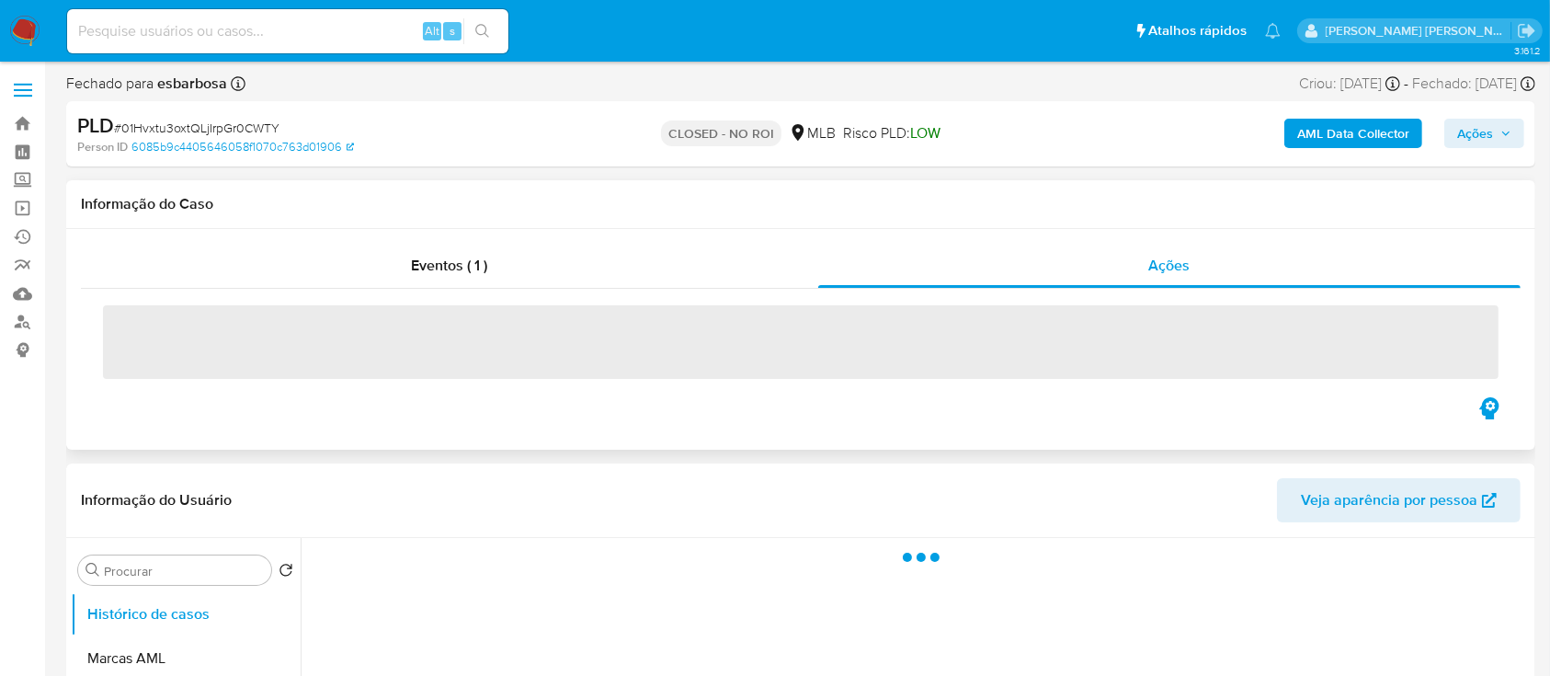
select select "10"
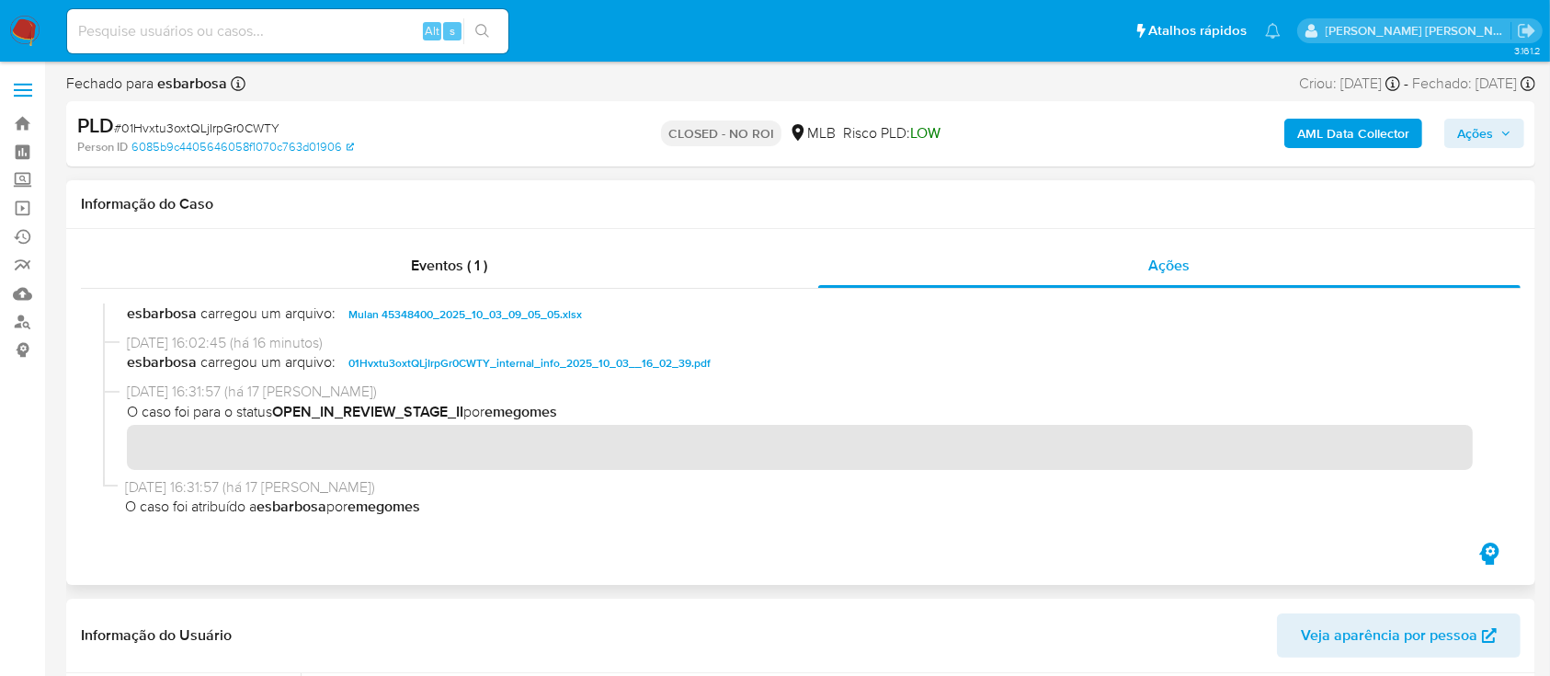
scroll to position [117, 0]
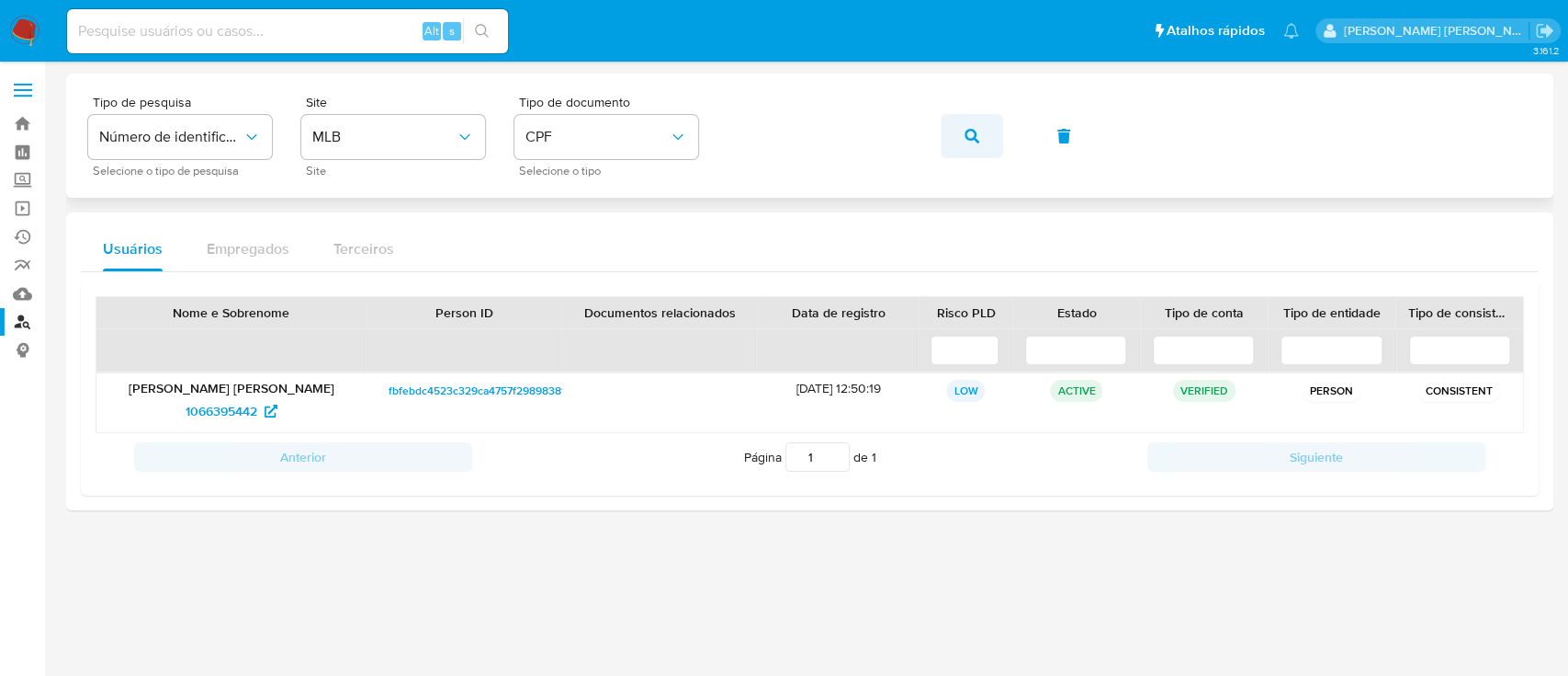
click at [979, 137] on button "button" at bounding box center [971, 136] width 63 height 44
click at [227, 411] on span "681369698" at bounding box center [220, 410] width 63 height 29
click at [974, 126] on span "button" at bounding box center [971, 136] width 15 height 40
click at [199, 405] on span "117409156" at bounding box center [221, 410] width 58 height 29
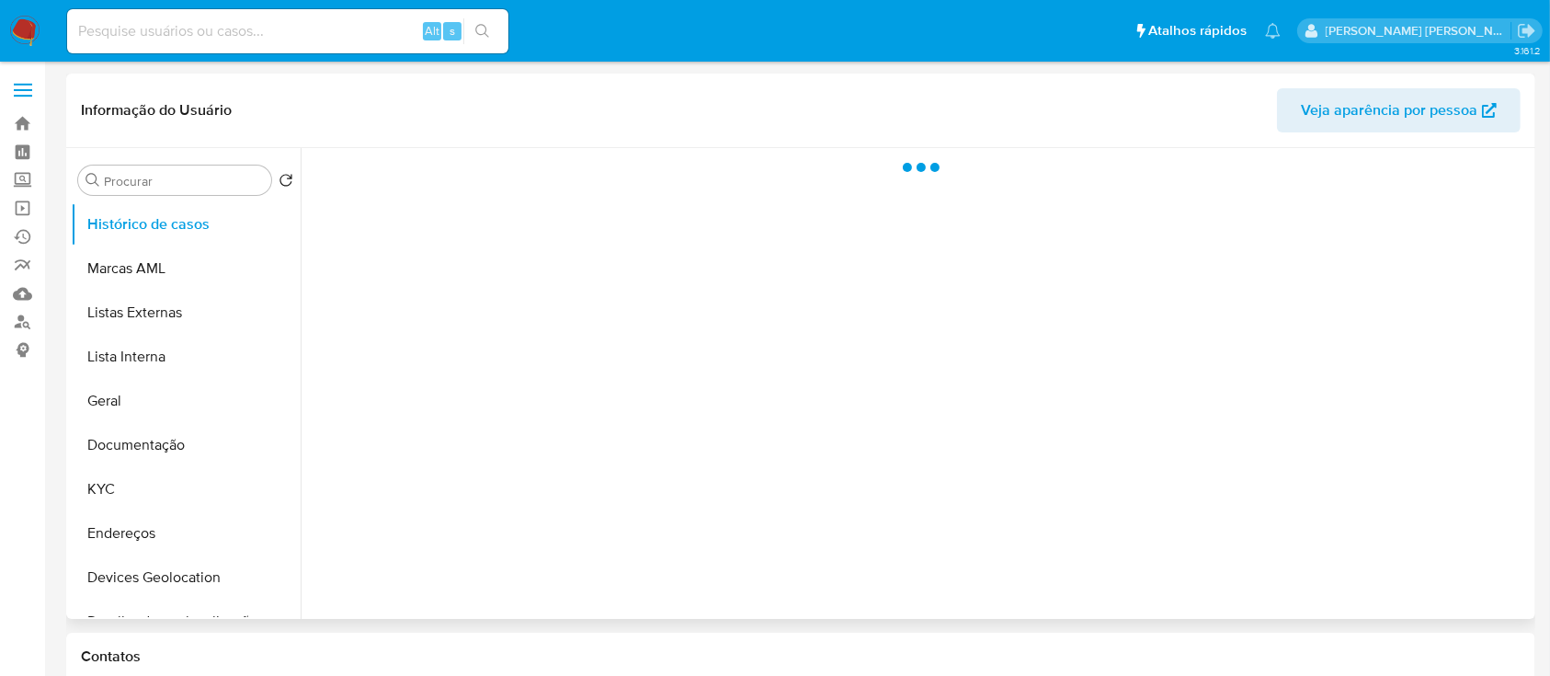
select select "10"
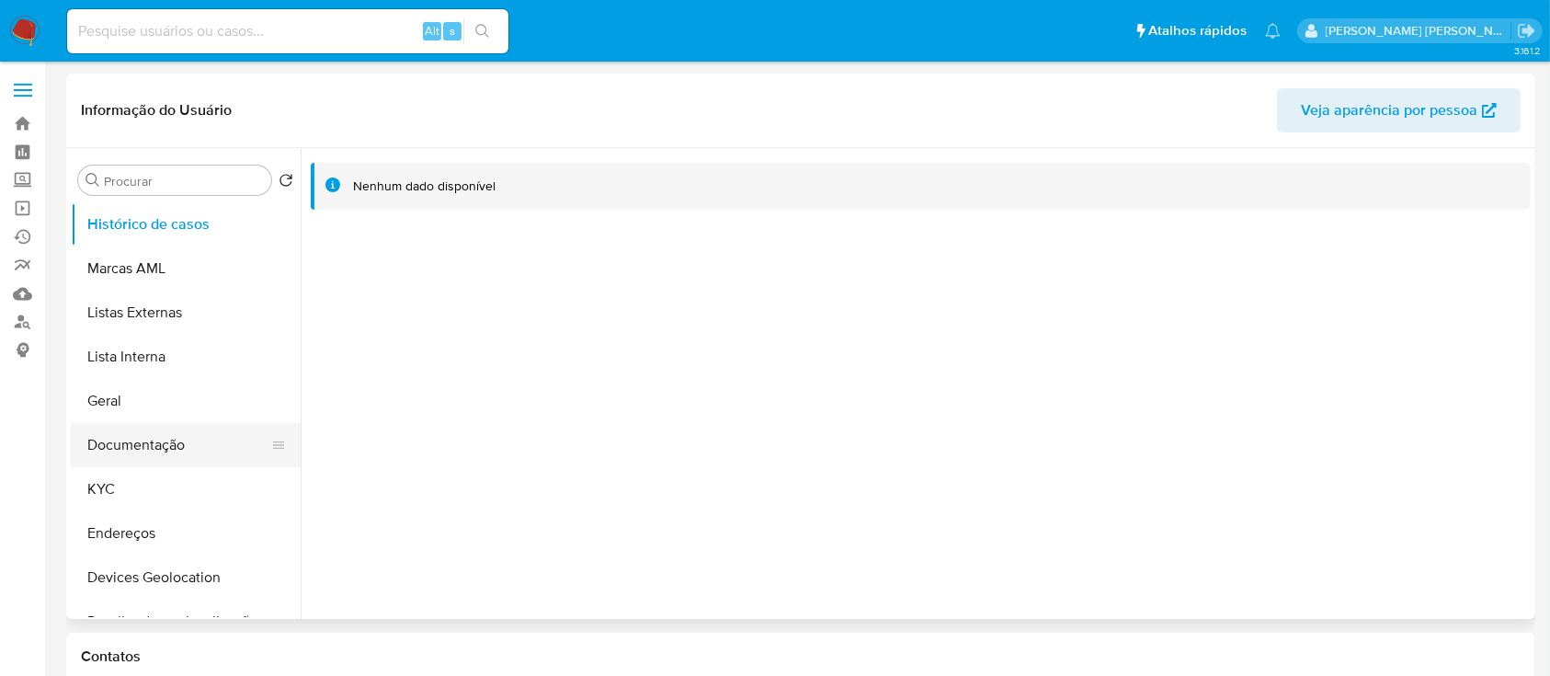
click at [162, 436] on button "Documentação" at bounding box center [178, 445] width 215 height 44
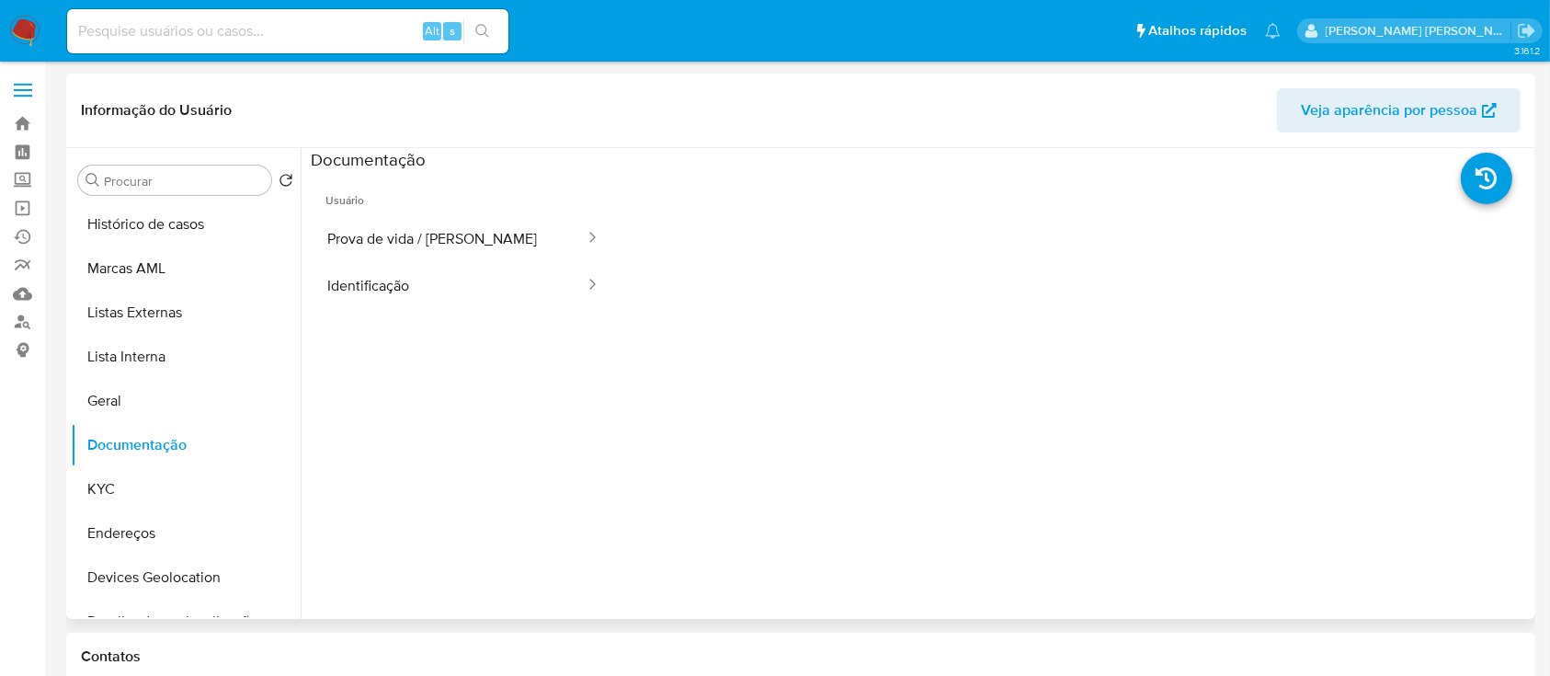
click at [412, 227] on button "Prova de vida / Selfie" at bounding box center [449, 238] width 276 height 47
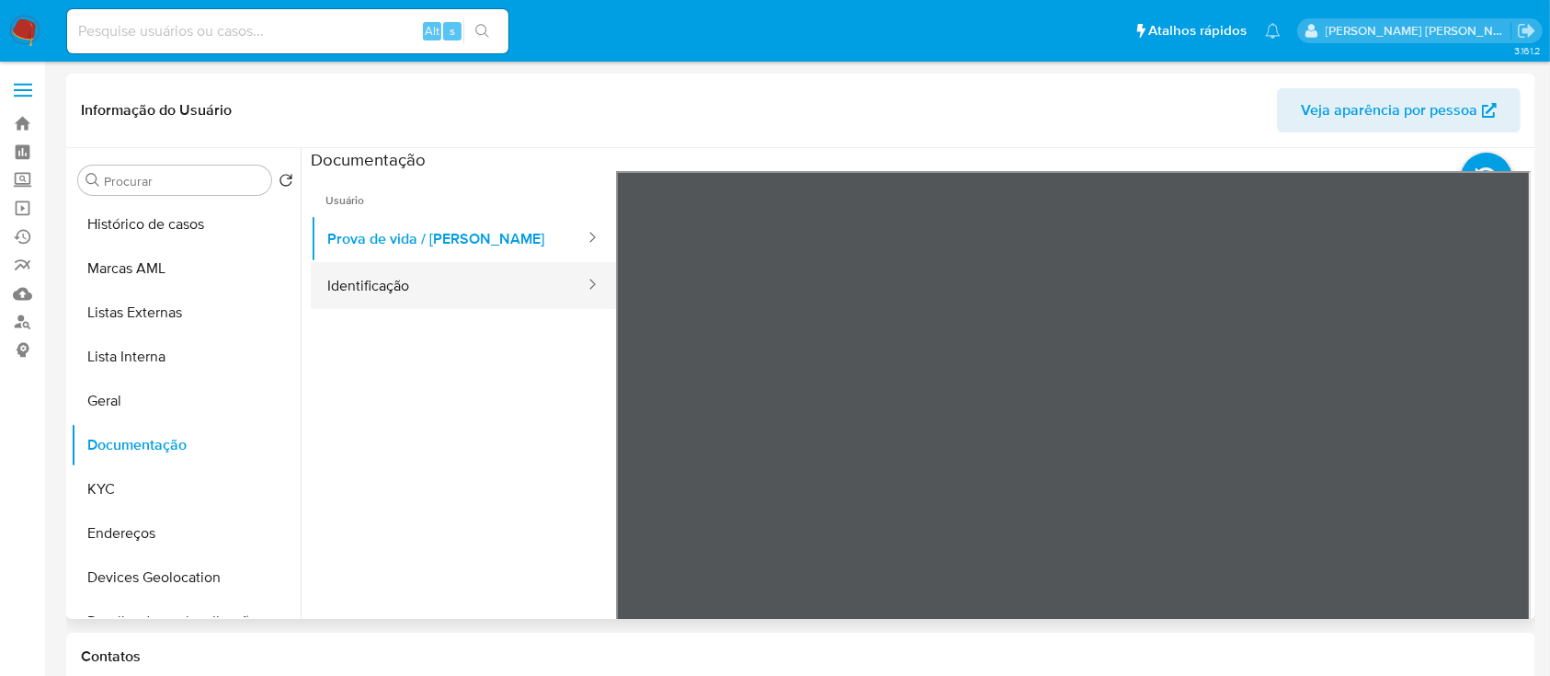
click at [416, 289] on button "Identificação" at bounding box center [449, 285] width 276 height 47
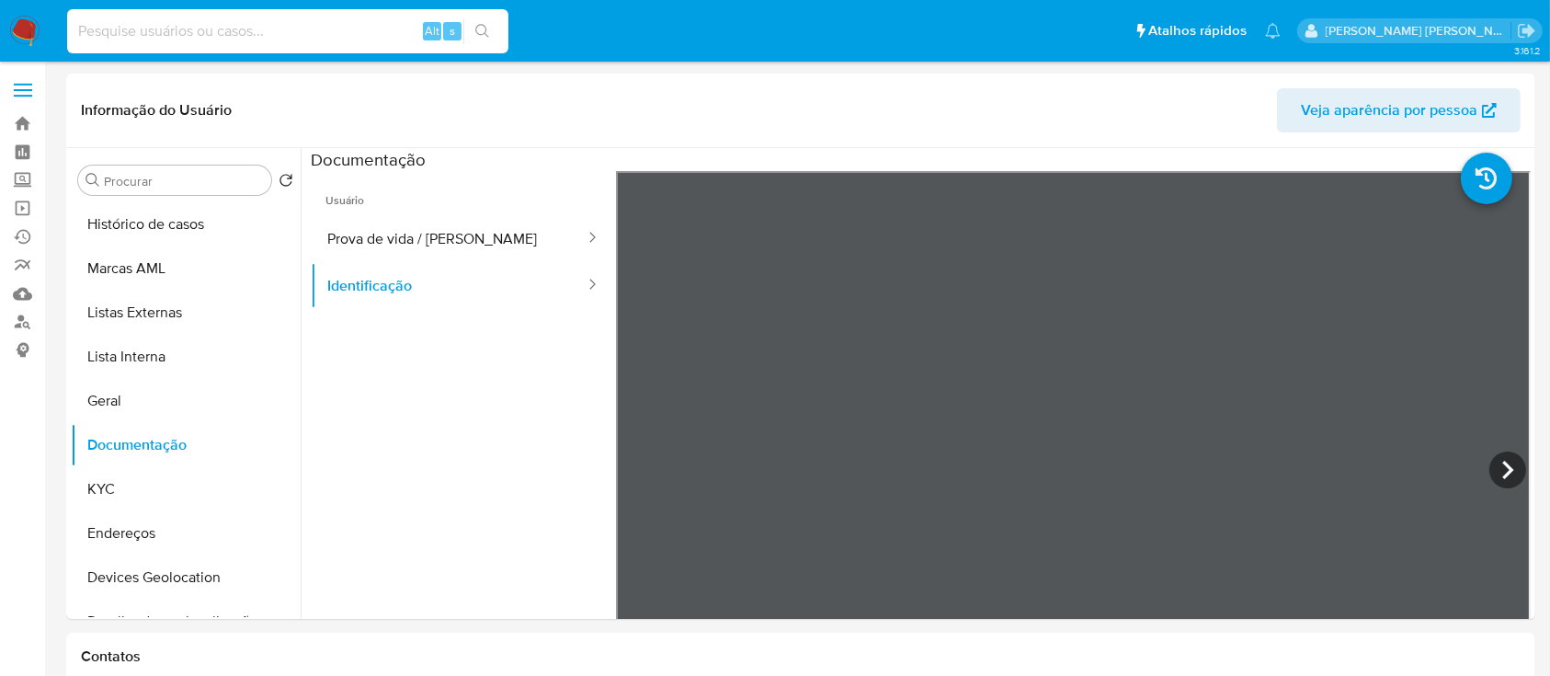
click at [299, 33] on input at bounding box center [287, 31] width 441 height 24
paste input "117409156"
type input "117409156"
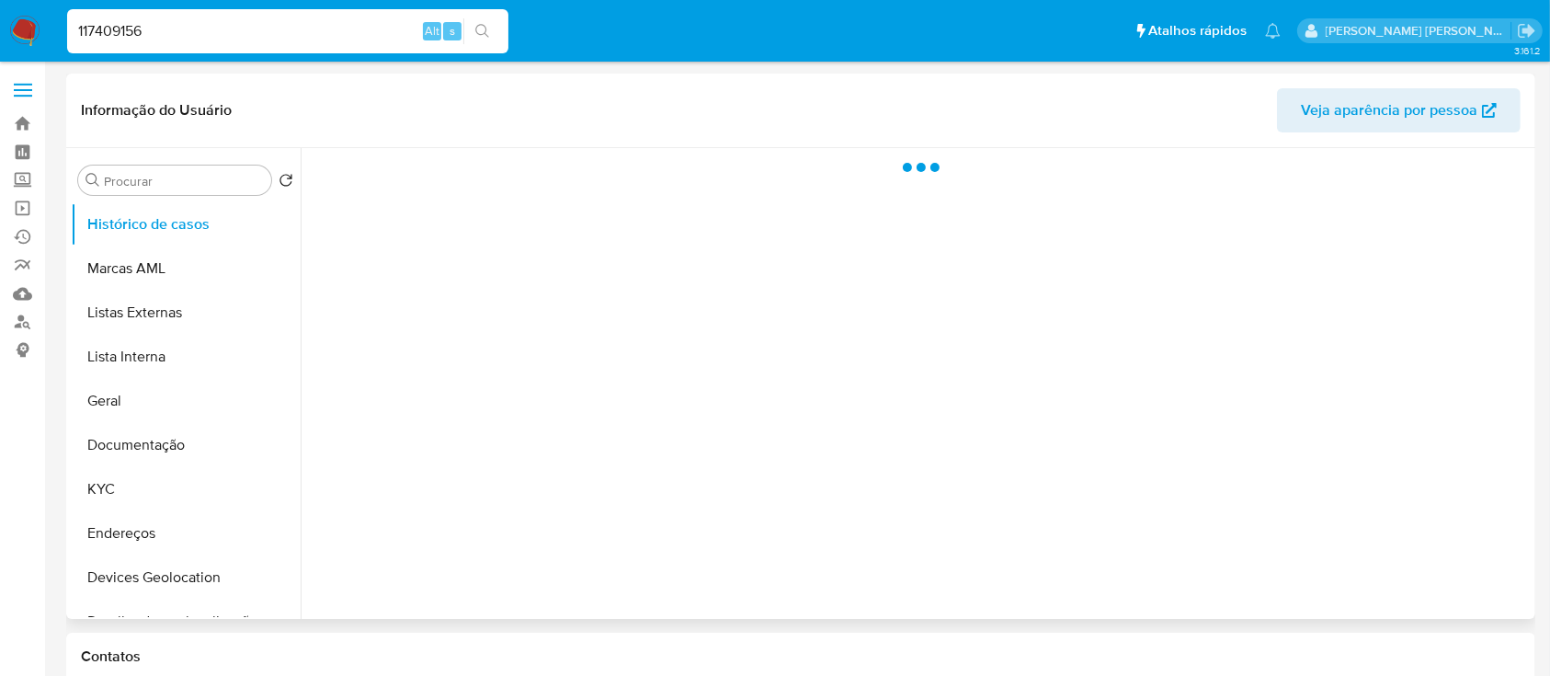
select select "10"
drag, startPoint x: 127, startPoint y: 486, endPoint x: 146, endPoint y: 470, distance: 25.4
click at [127, 488] on button "KYC" at bounding box center [178, 489] width 215 height 44
select select "10"
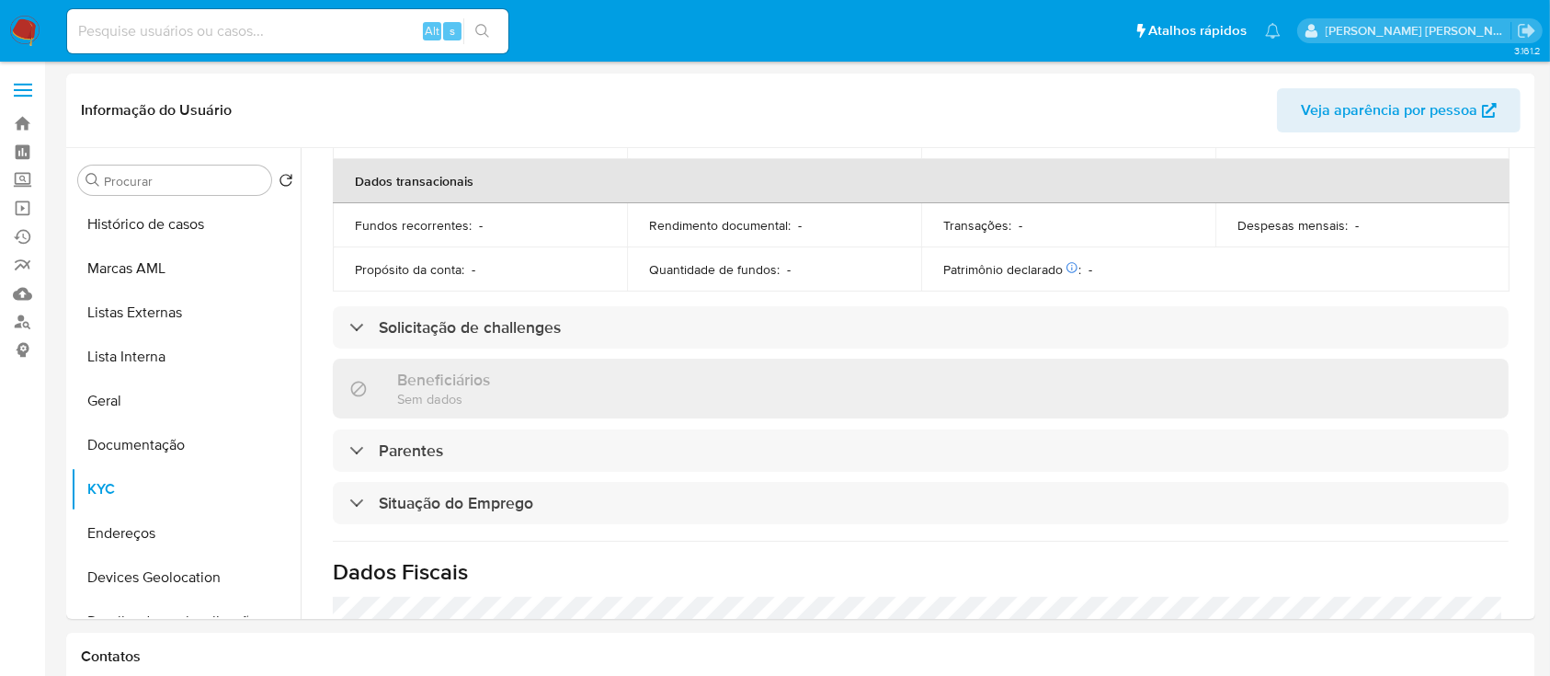
scroll to position [787, 0]
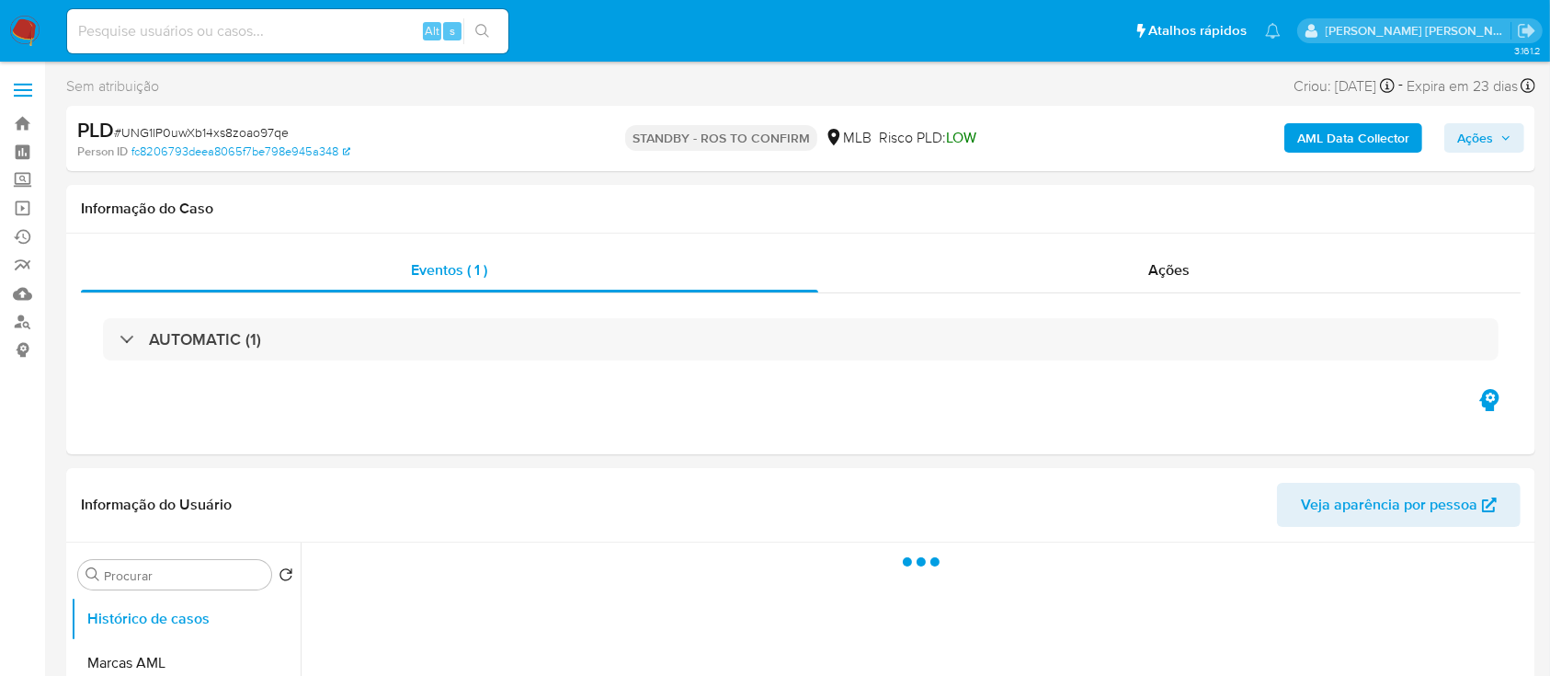
select select "10"
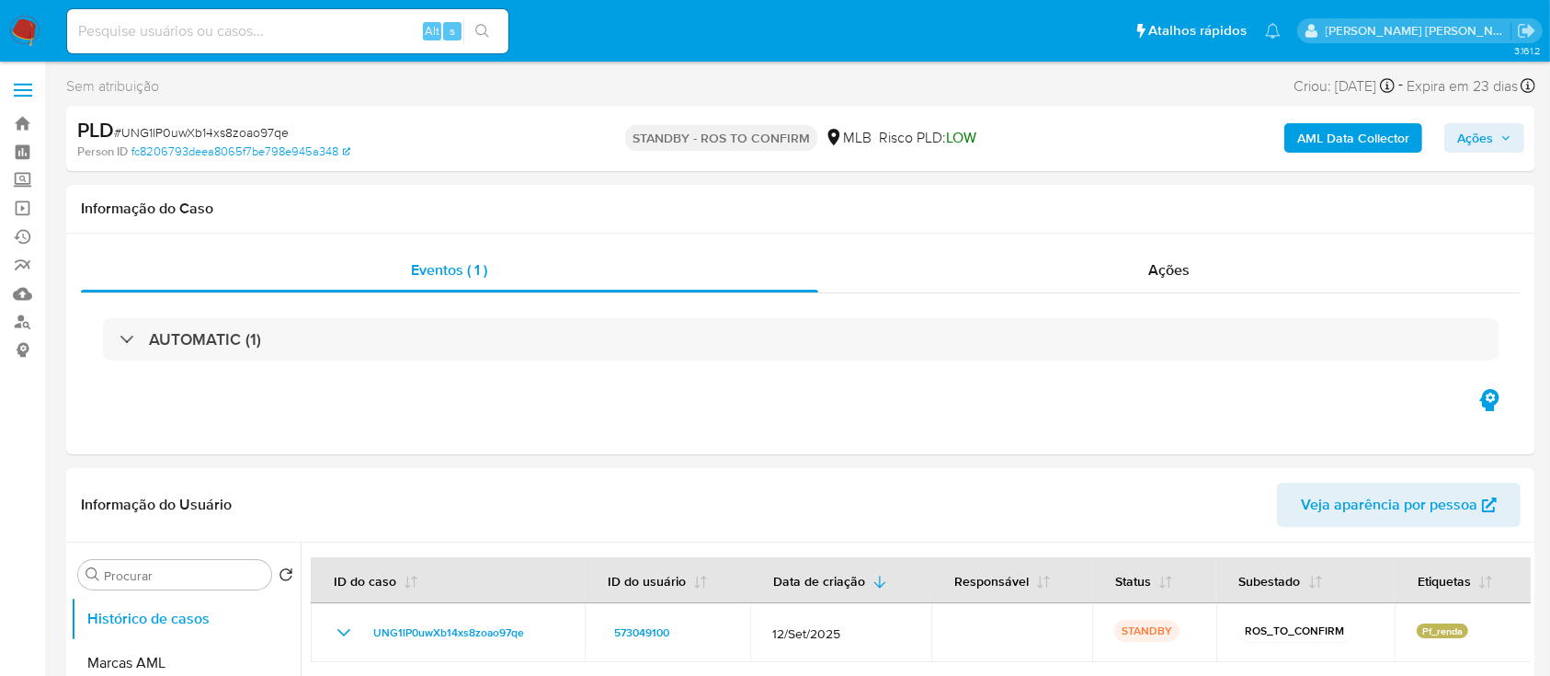
click at [253, 133] on span "# UNG1lP0uwXb14xs8zoao97qe" at bounding box center [201, 132] width 175 height 18
copy span "UNG1lP0uwXb14xs8zoao97qe"
click at [976, 276] on div "Ações" at bounding box center [1169, 270] width 702 height 44
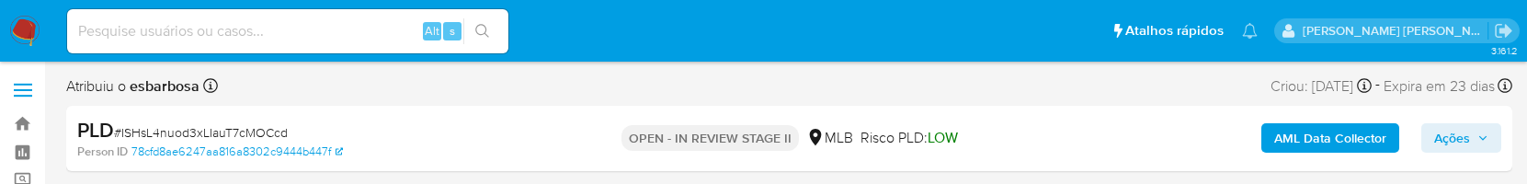
select select "10"
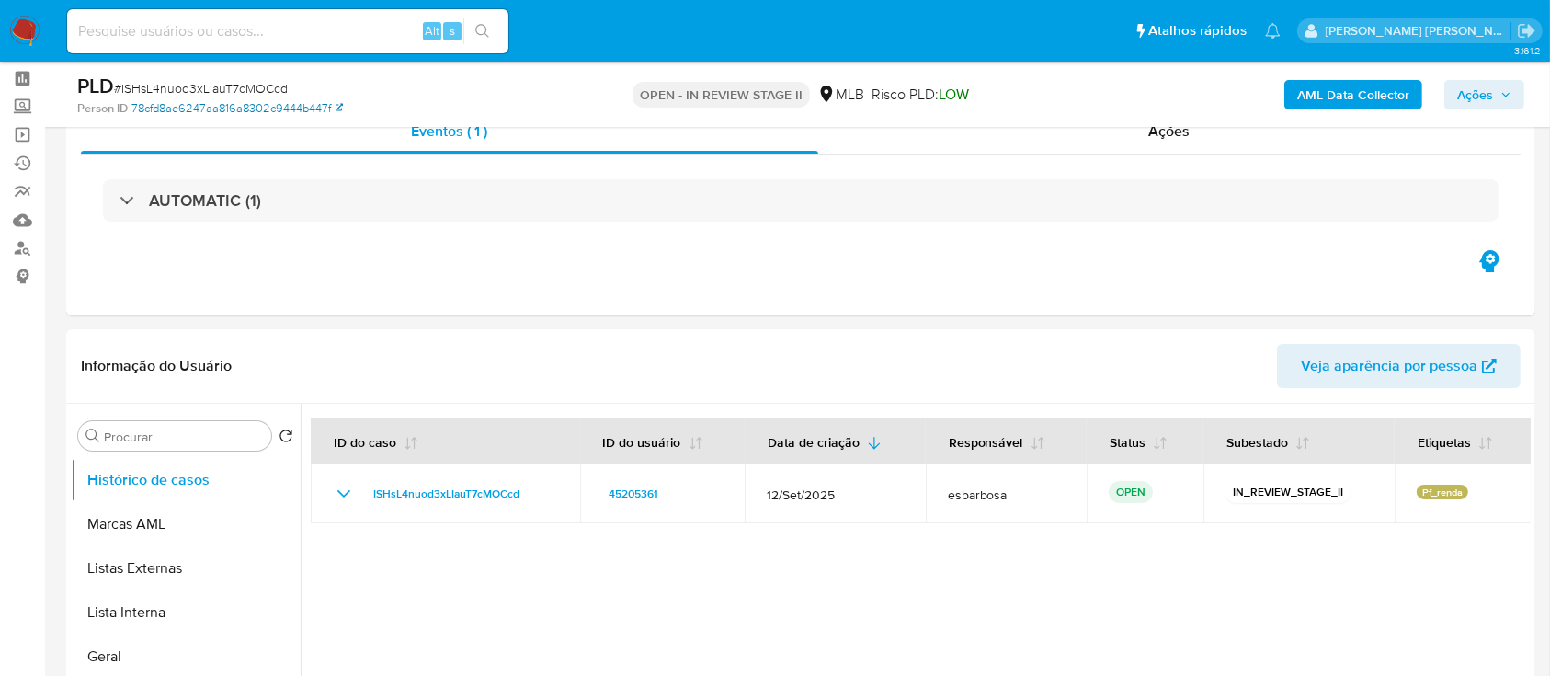
scroll to position [122, 0]
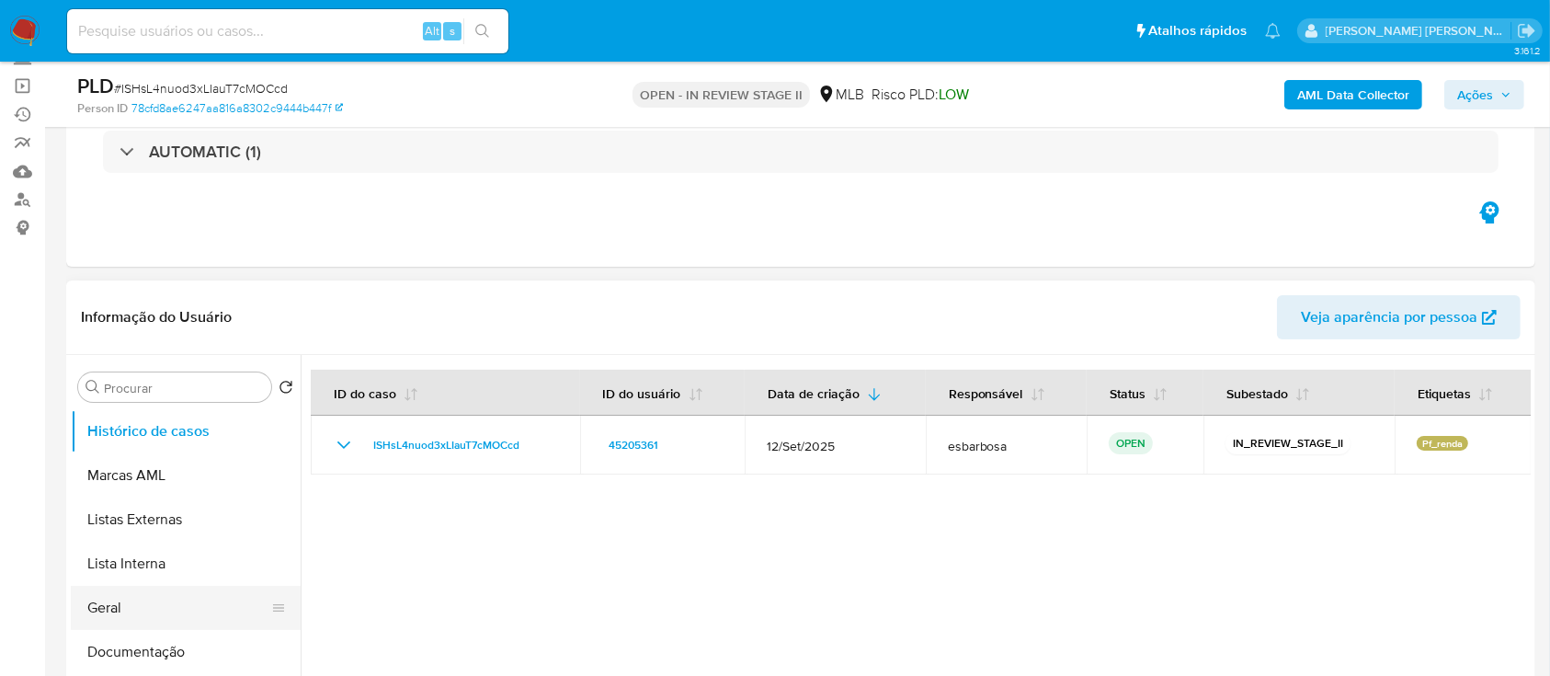
click at [154, 183] on button "Geral" at bounding box center [178, 608] width 215 height 44
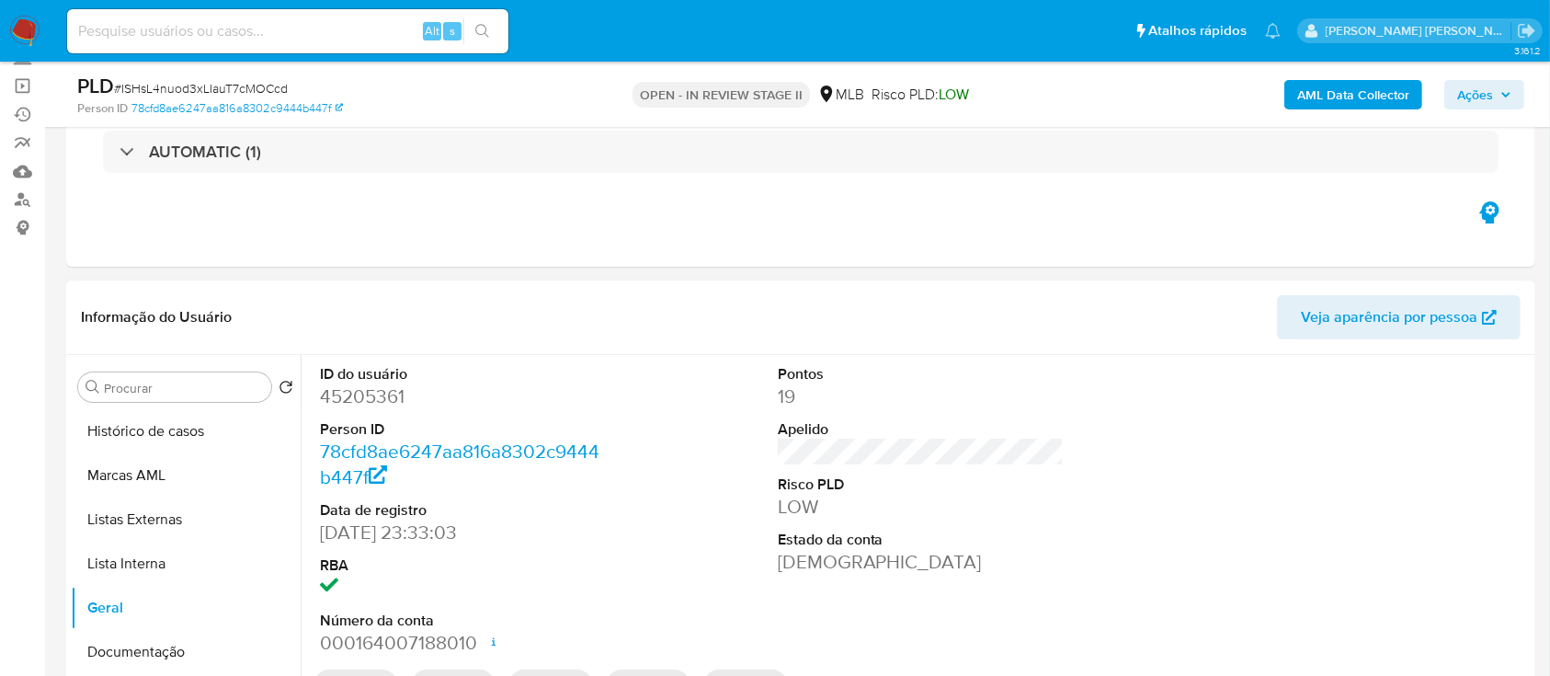
click at [380, 183] on dd "45205361" at bounding box center [463, 396] width 287 height 26
copy dd "45205361"
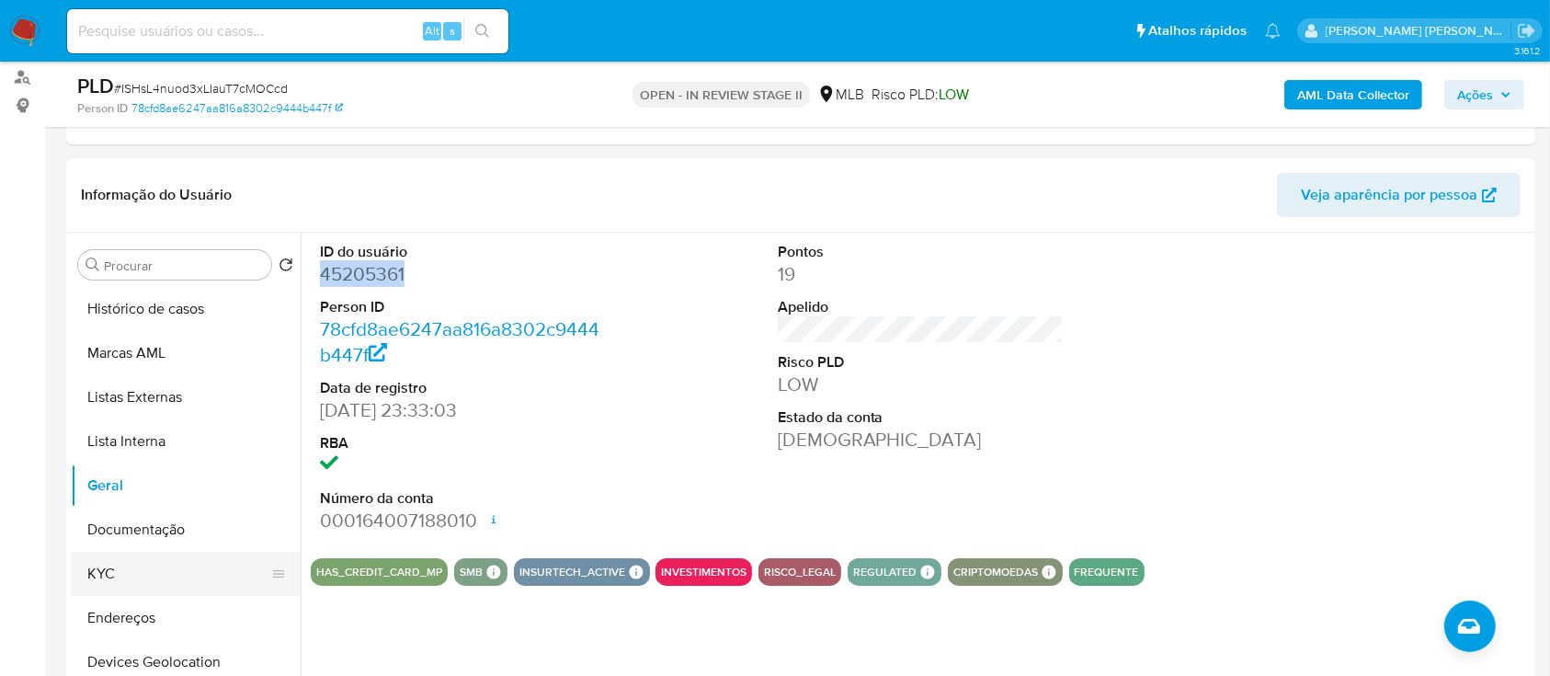
click at [163, 183] on button "KYC" at bounding box center [178, 574] width 215 height 44
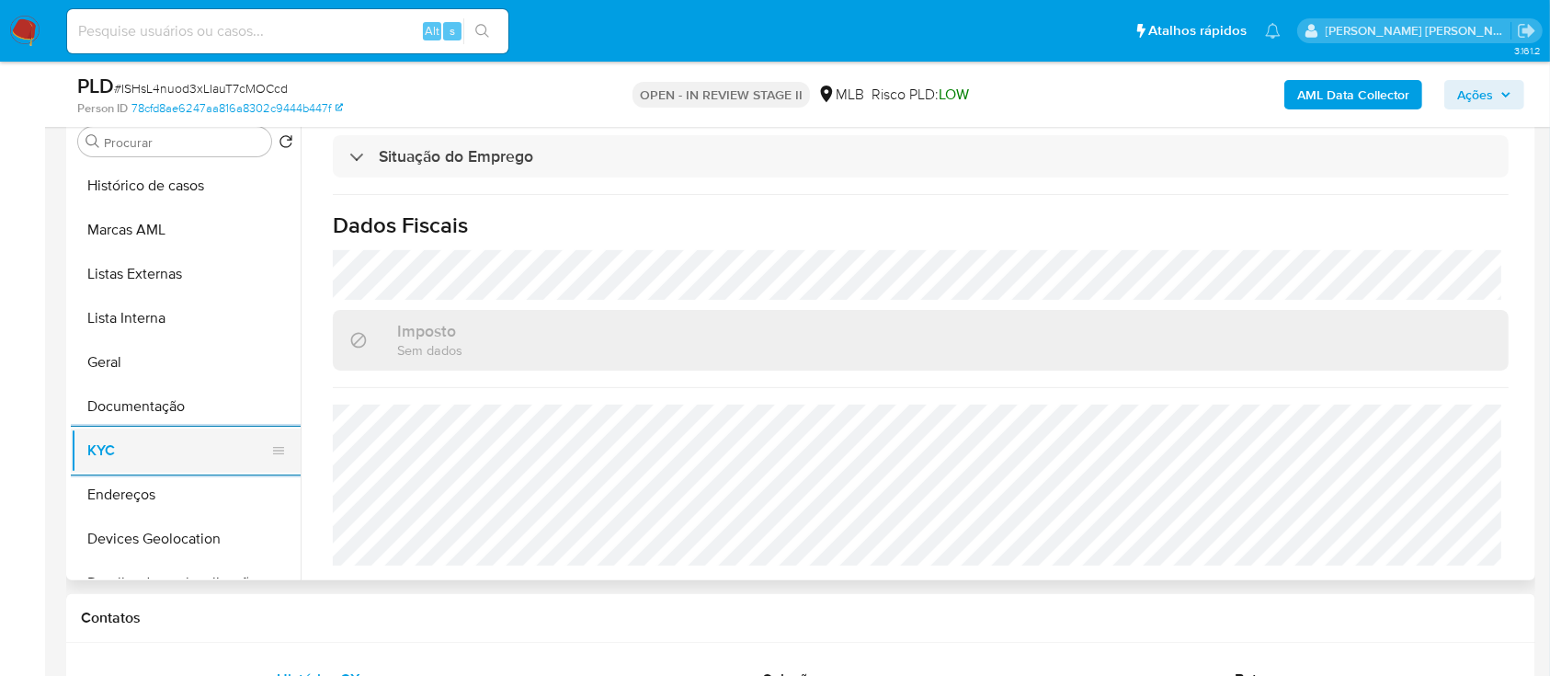
scroll to position [122, 0]
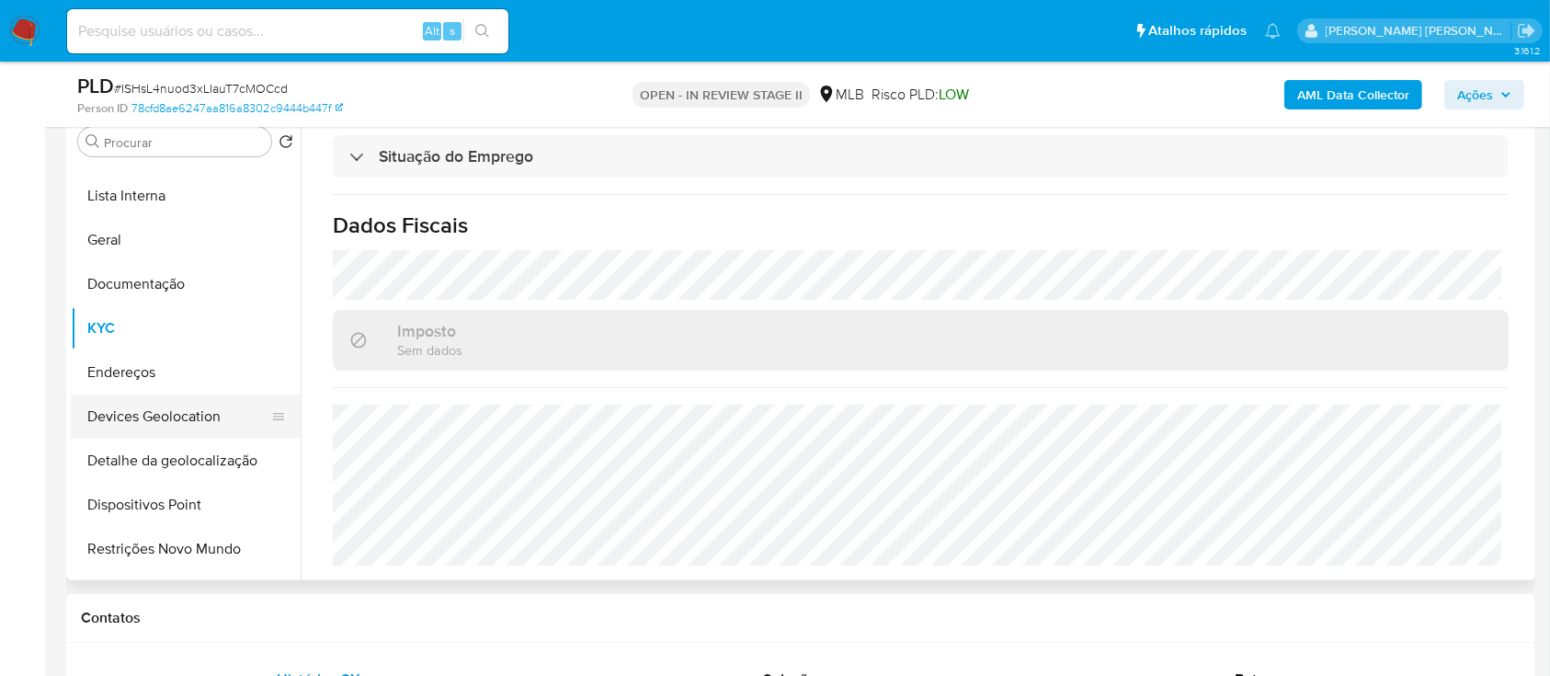
click at [197, 183] on button "Devices Geolocation" at bounding box center [178, 416] width 215 height 44
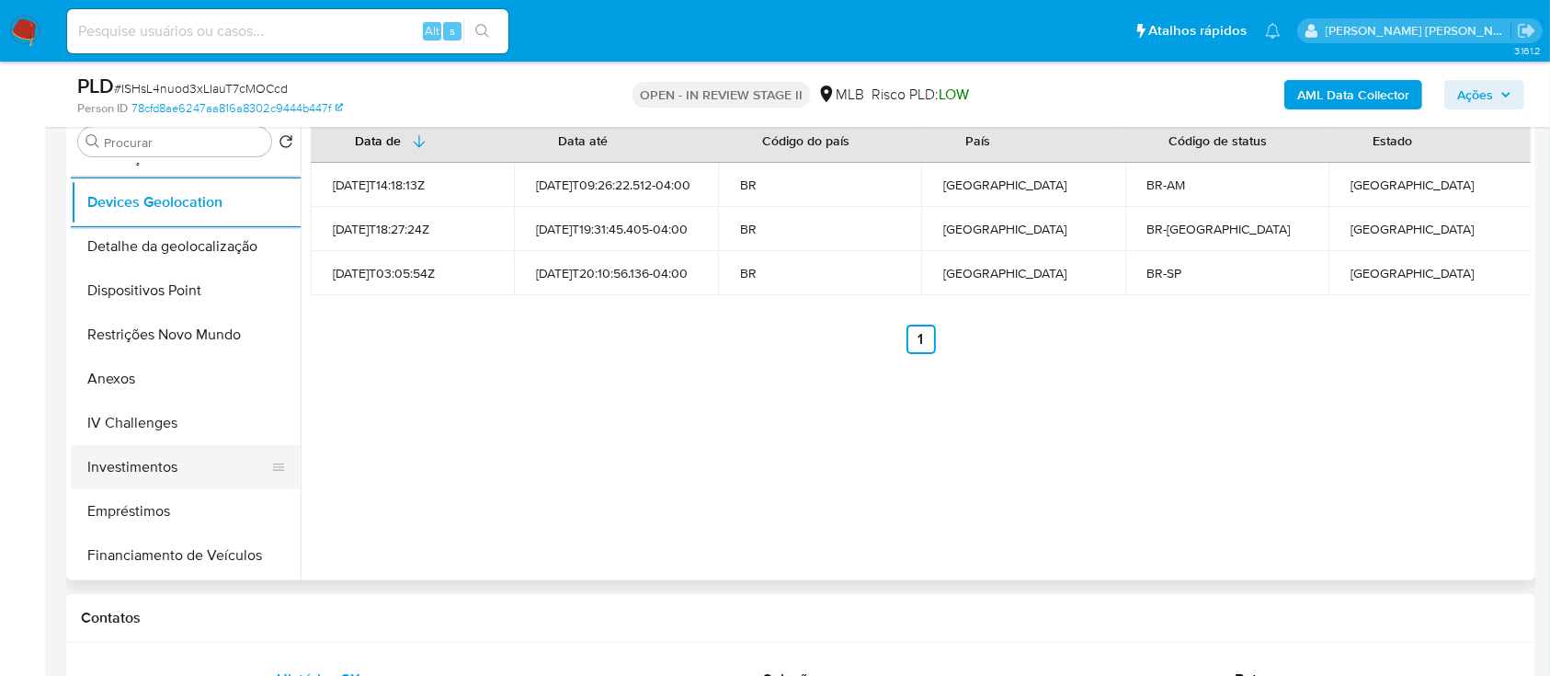
scroll to position [368, 0]
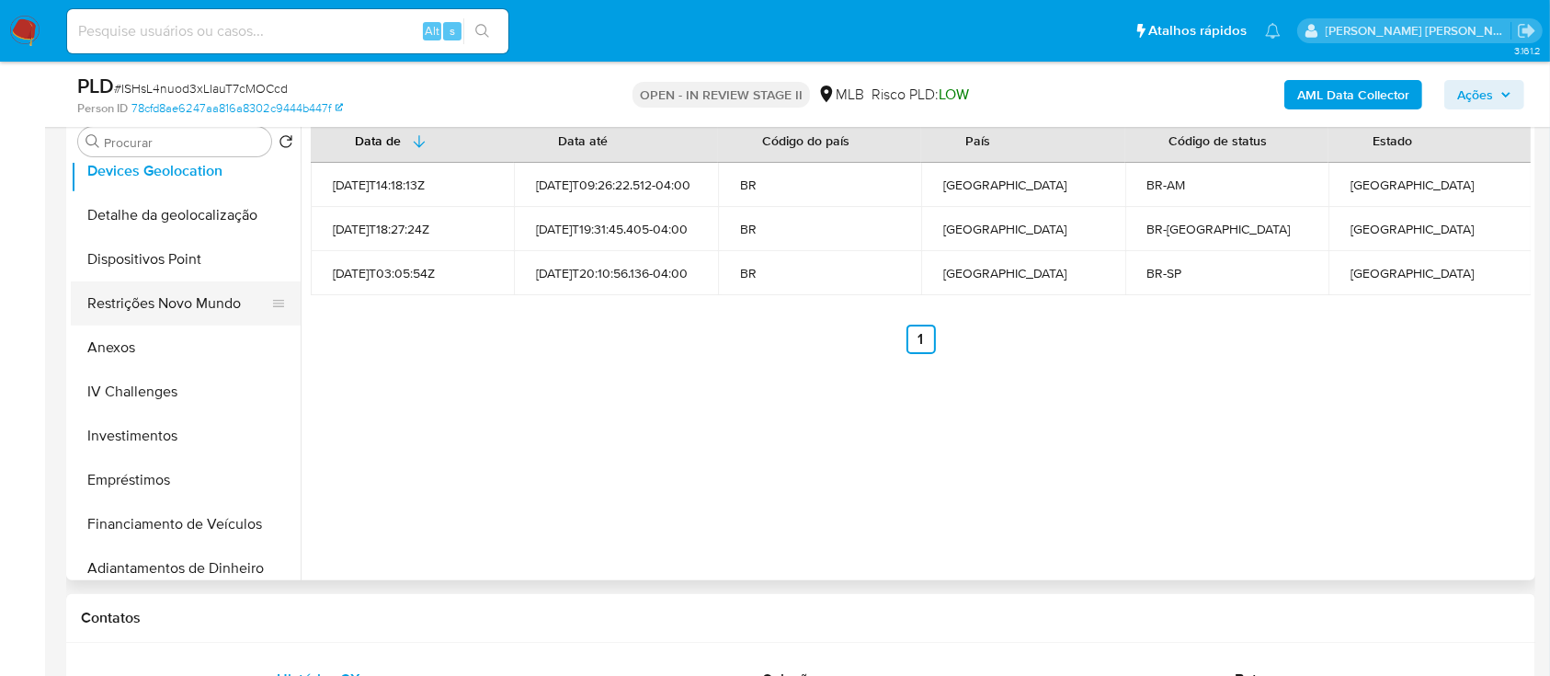
click at [181, 183] on button "Restrições Novo Mundo" at bounding box center [178, 303] width 215 height 44
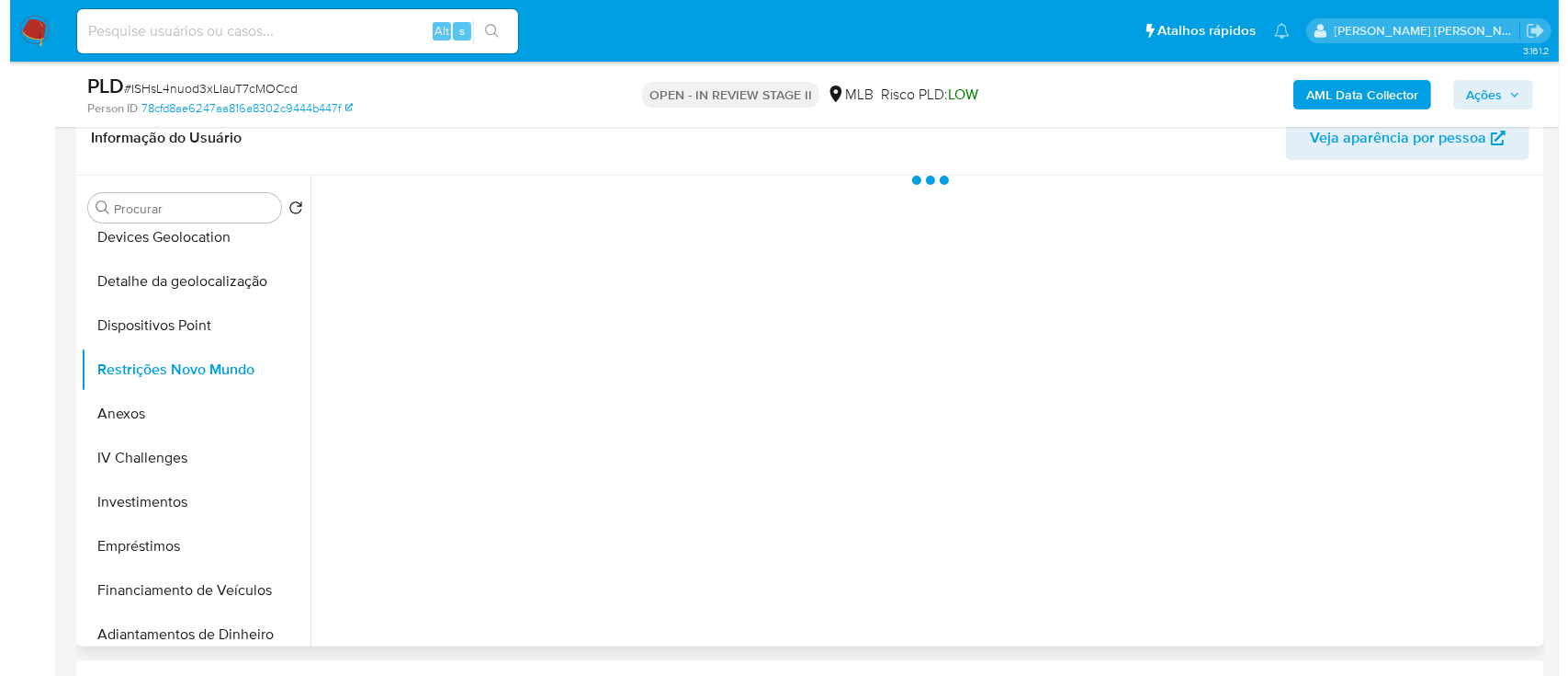
scroll to position [245, 0]
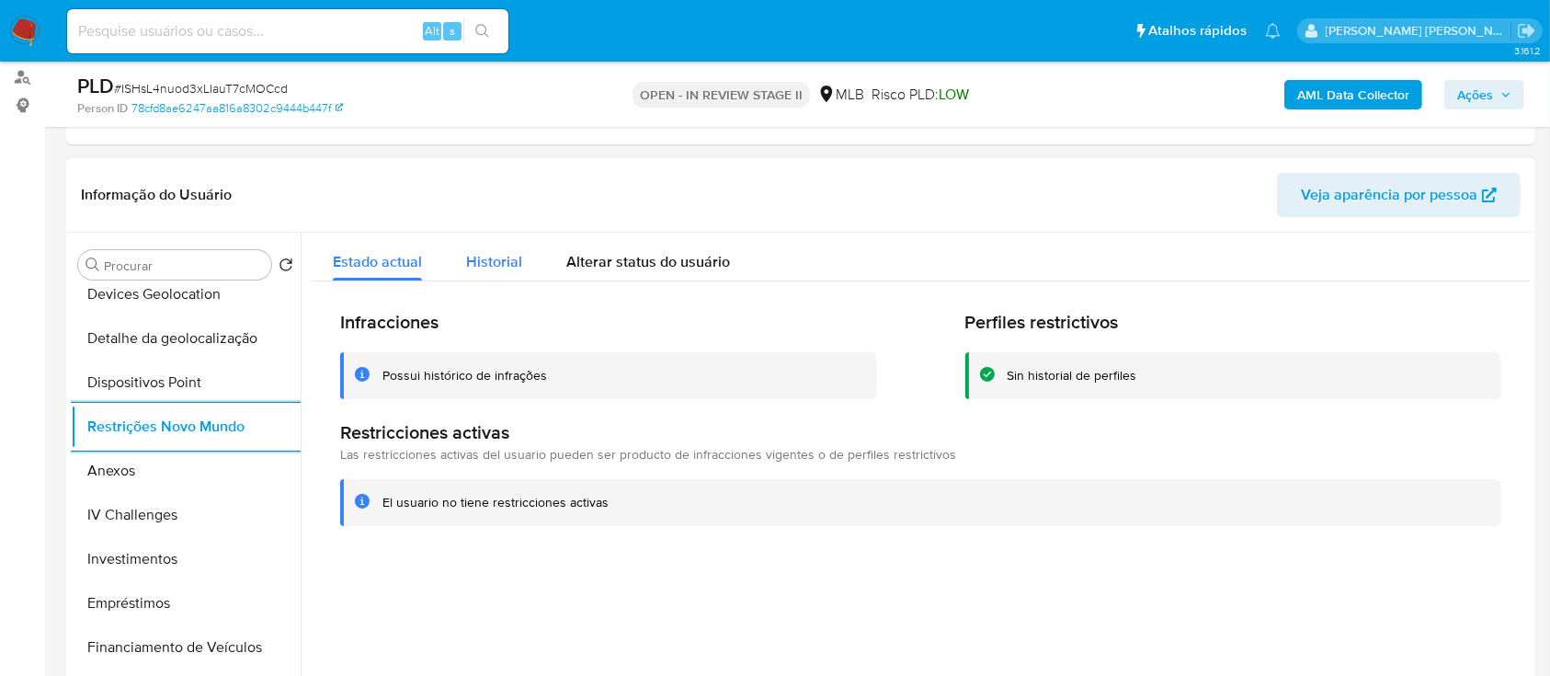
click at [507, 183] on span "Historial" at bounding box center [494, 261] width 56 height 21
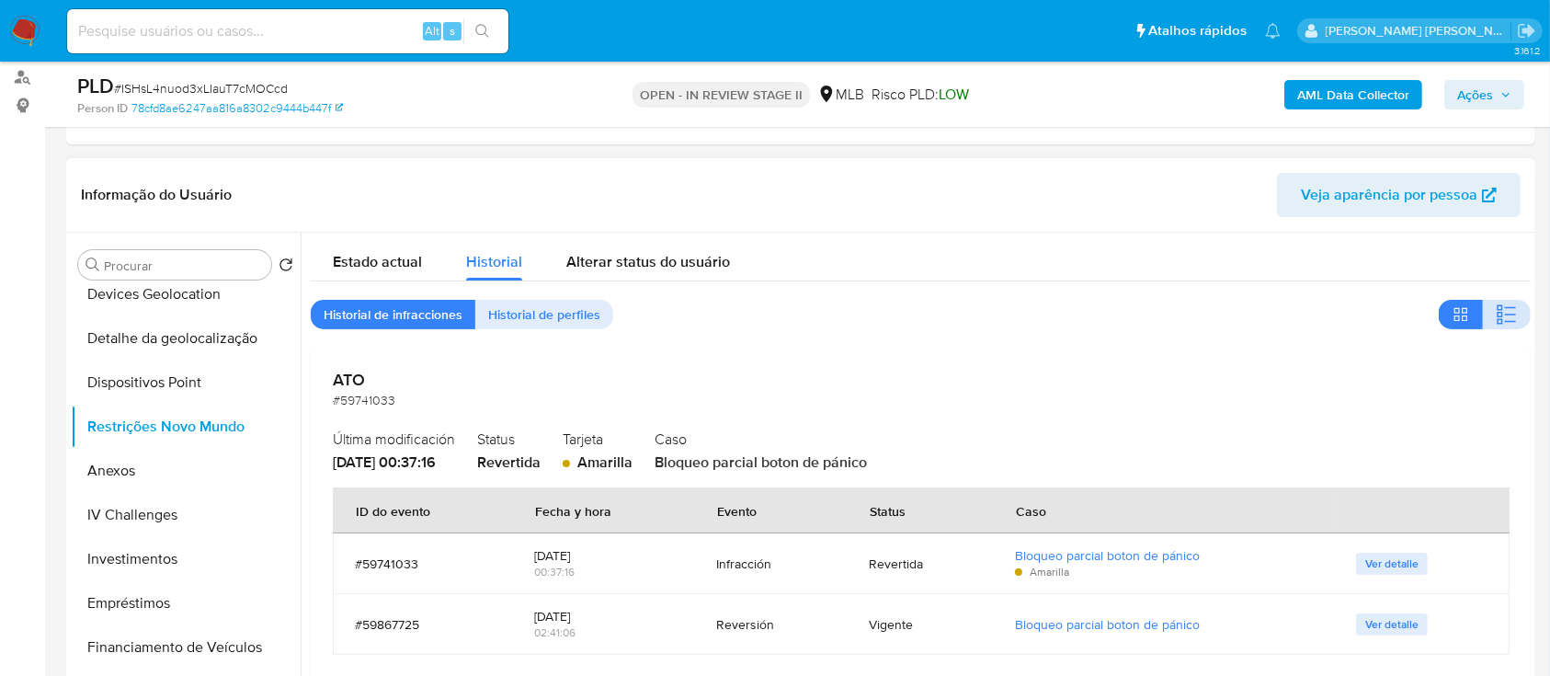
click at [1501, 183] on icon "button" at bounding box center [1507, 314] width 22 height 22
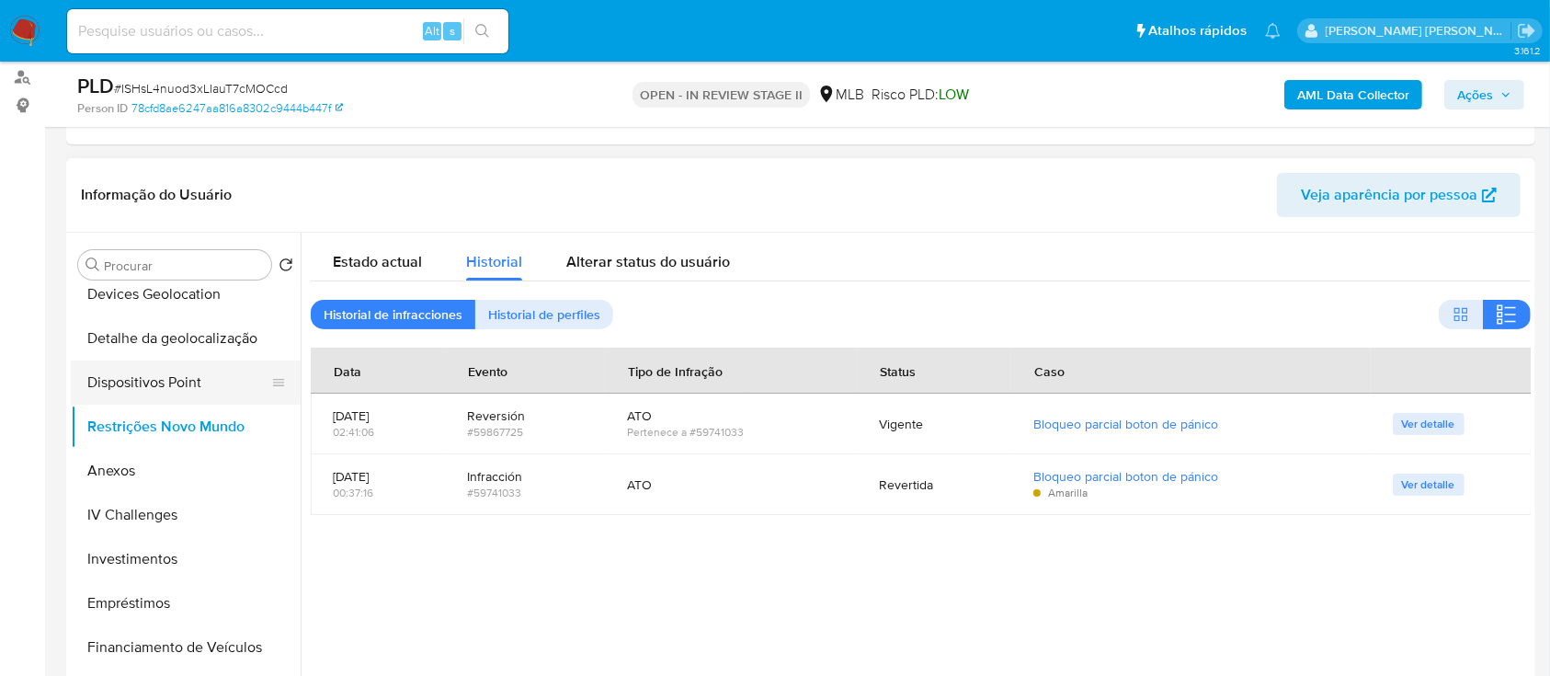
click at [189, 183] on button "Dispositivos Point" at bounding box center [178, 382] width 215 height 44
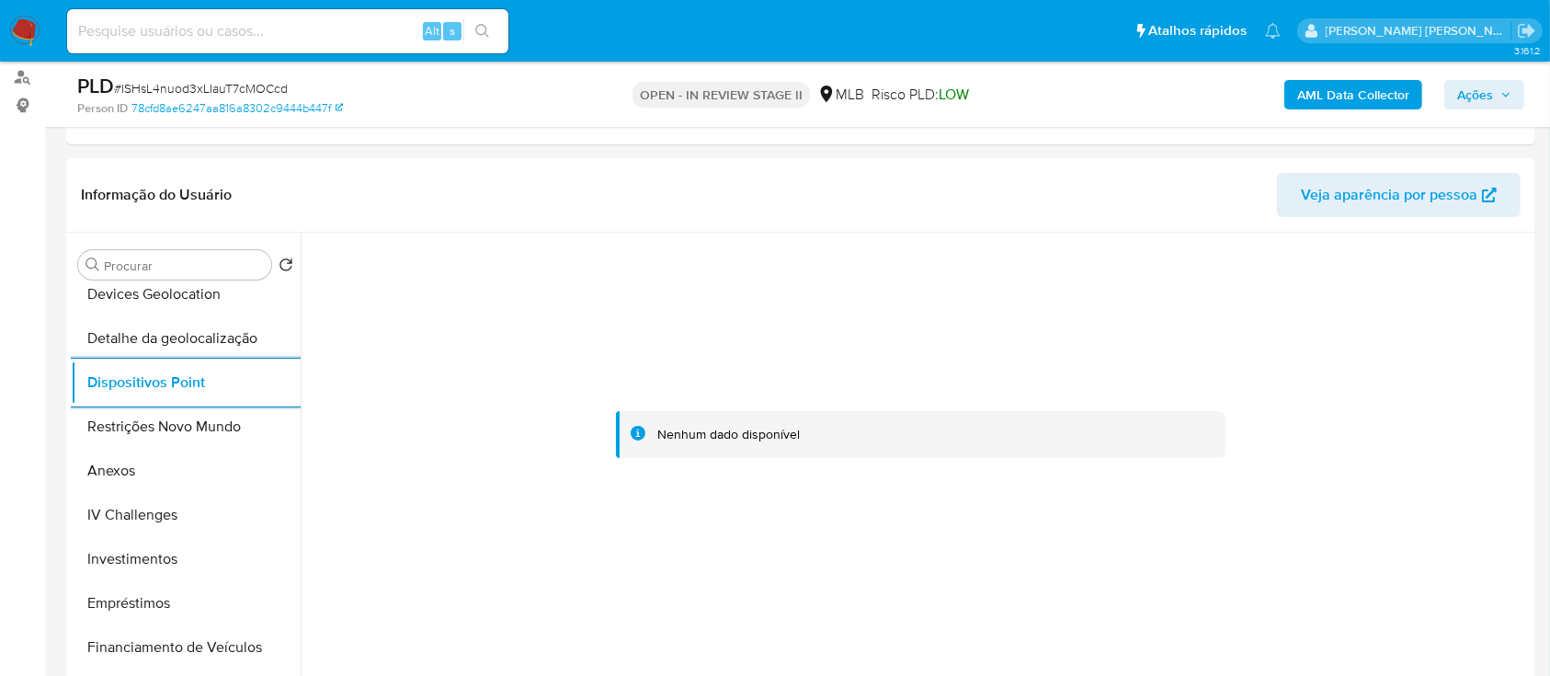
click at [1334, 97] on b "AML Data Collector" at bounding box center [1353, 94] width 112 height 29
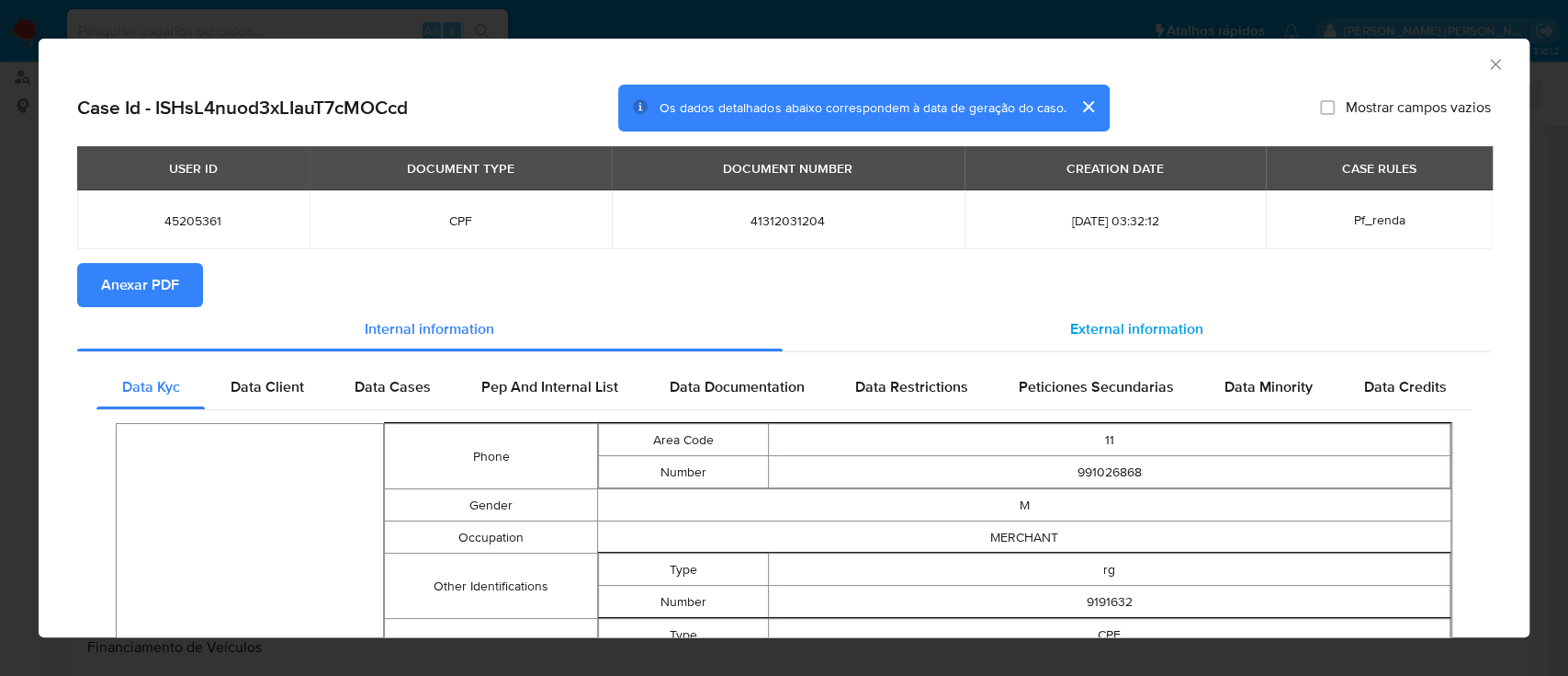
click at [1092, 183] on span "External information" at bounding box center [1136, 328] width 133 height 21
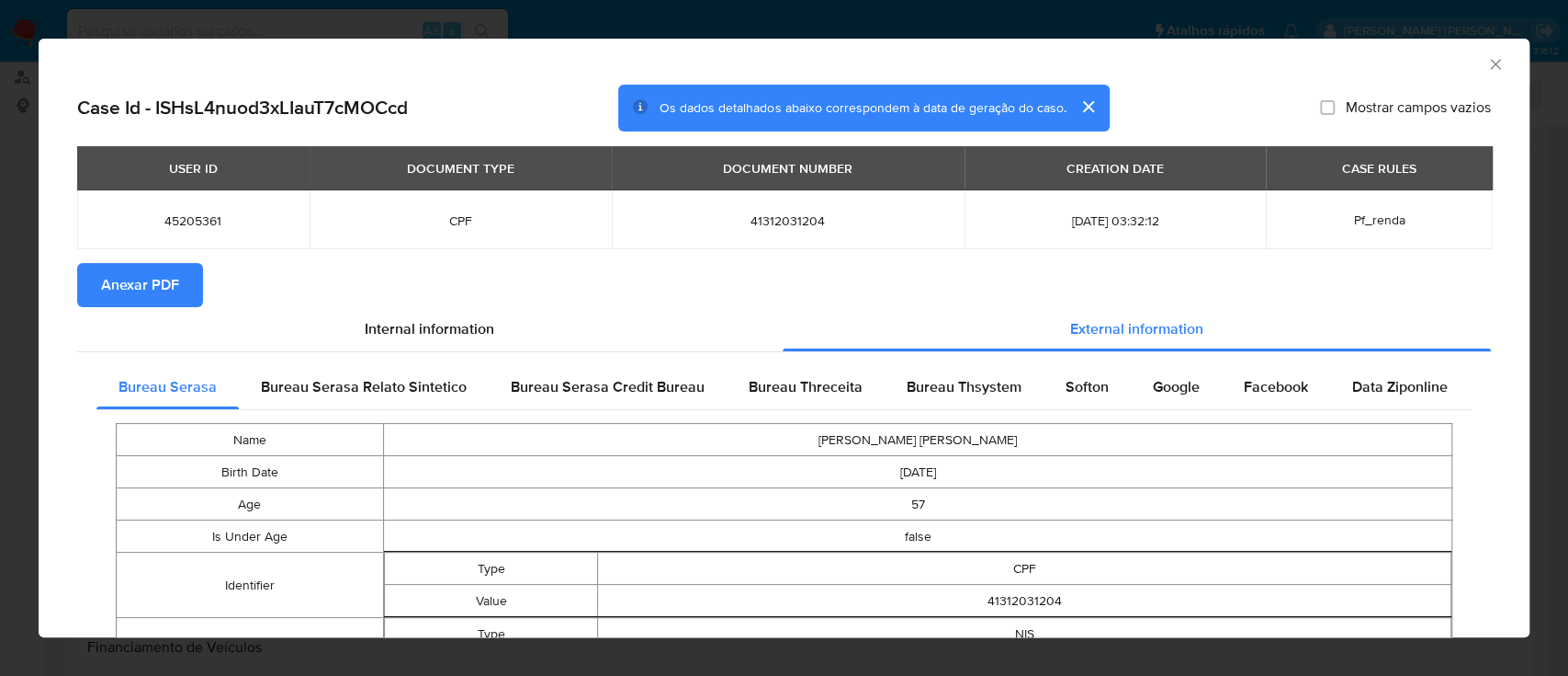
click at [155, 183] on span "Anexar PDF" at bounding box center [140, 285] width 78 height 40
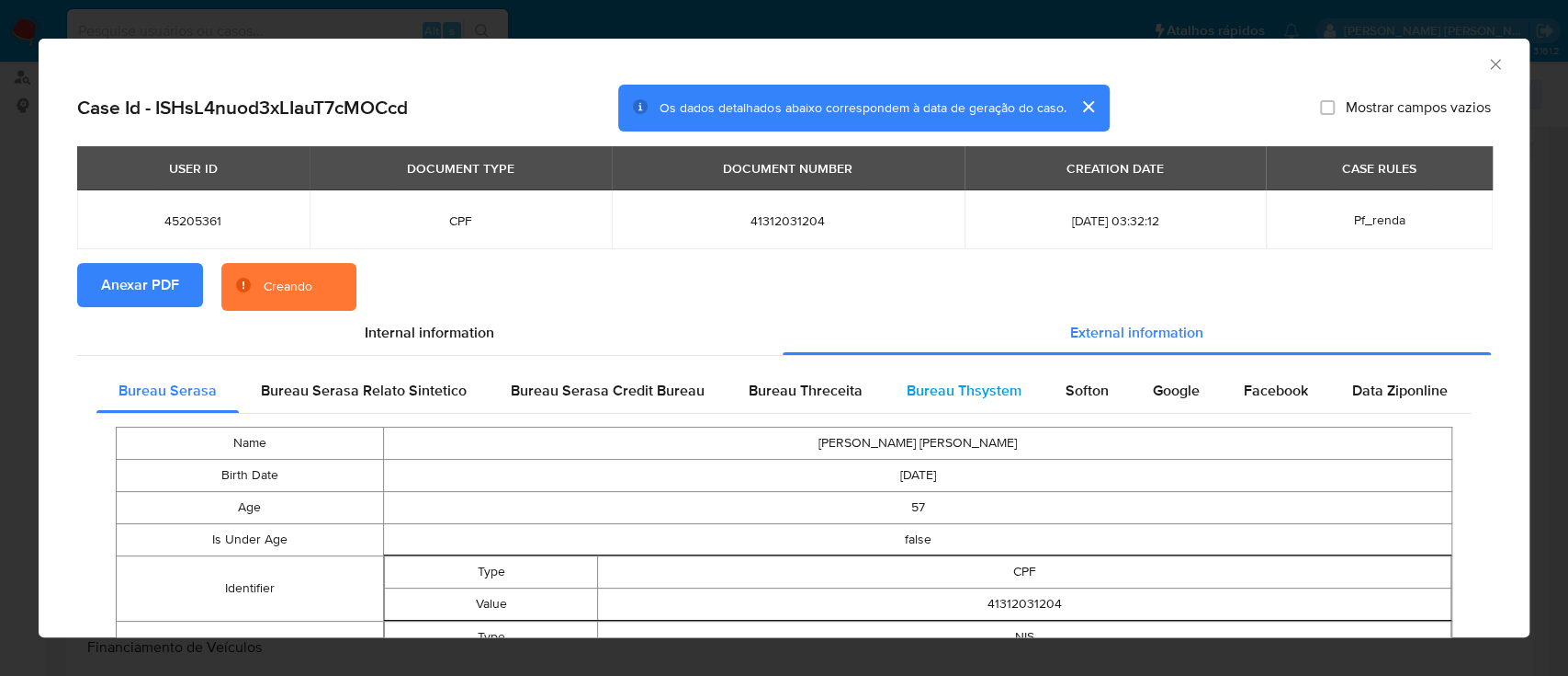
click at [925, 183] on span "Bureau Thsystem" at bounding box center [963, 390] width 115 height 21
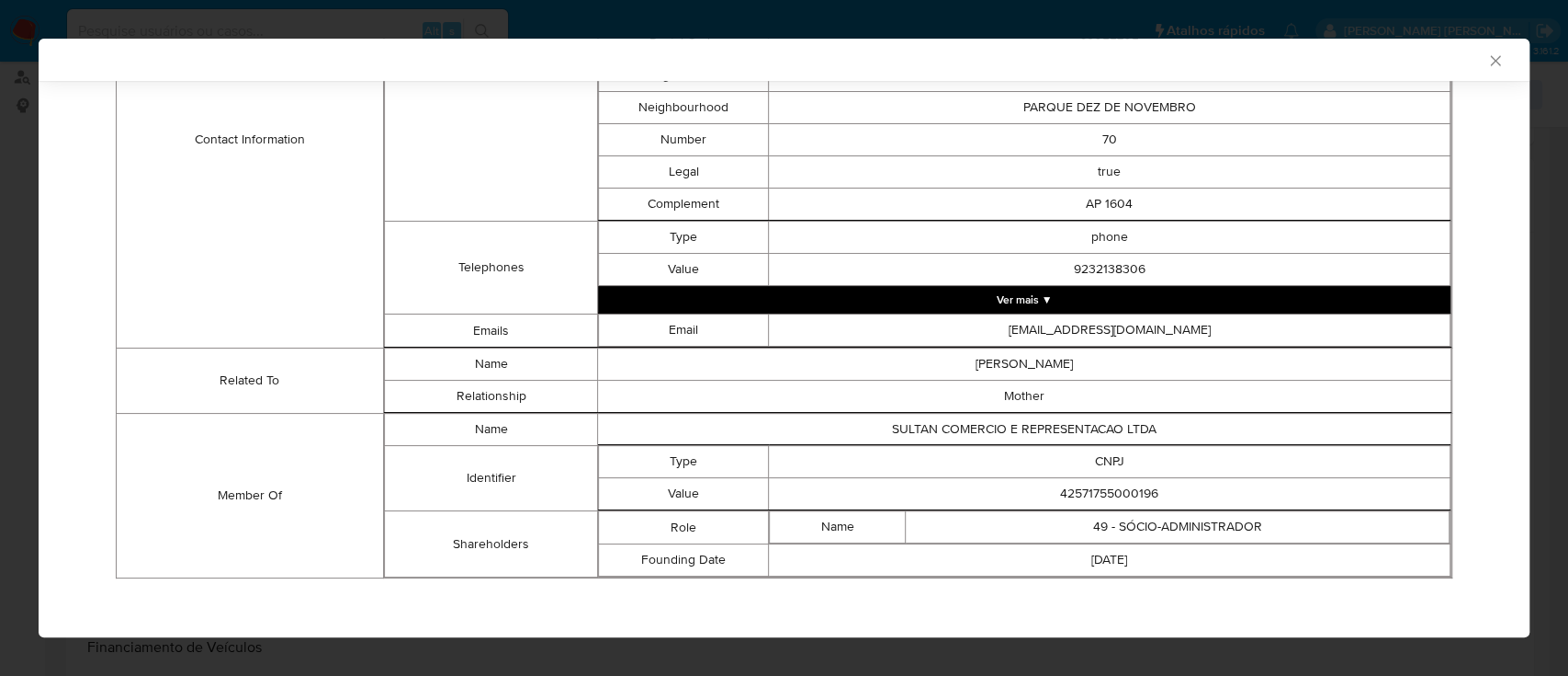
scroll to position [785, 0]
click at [1096, 183] on td "42571755000196" at bounding box center [1110, 493] width 682 height 32
copy td "42571755000196"
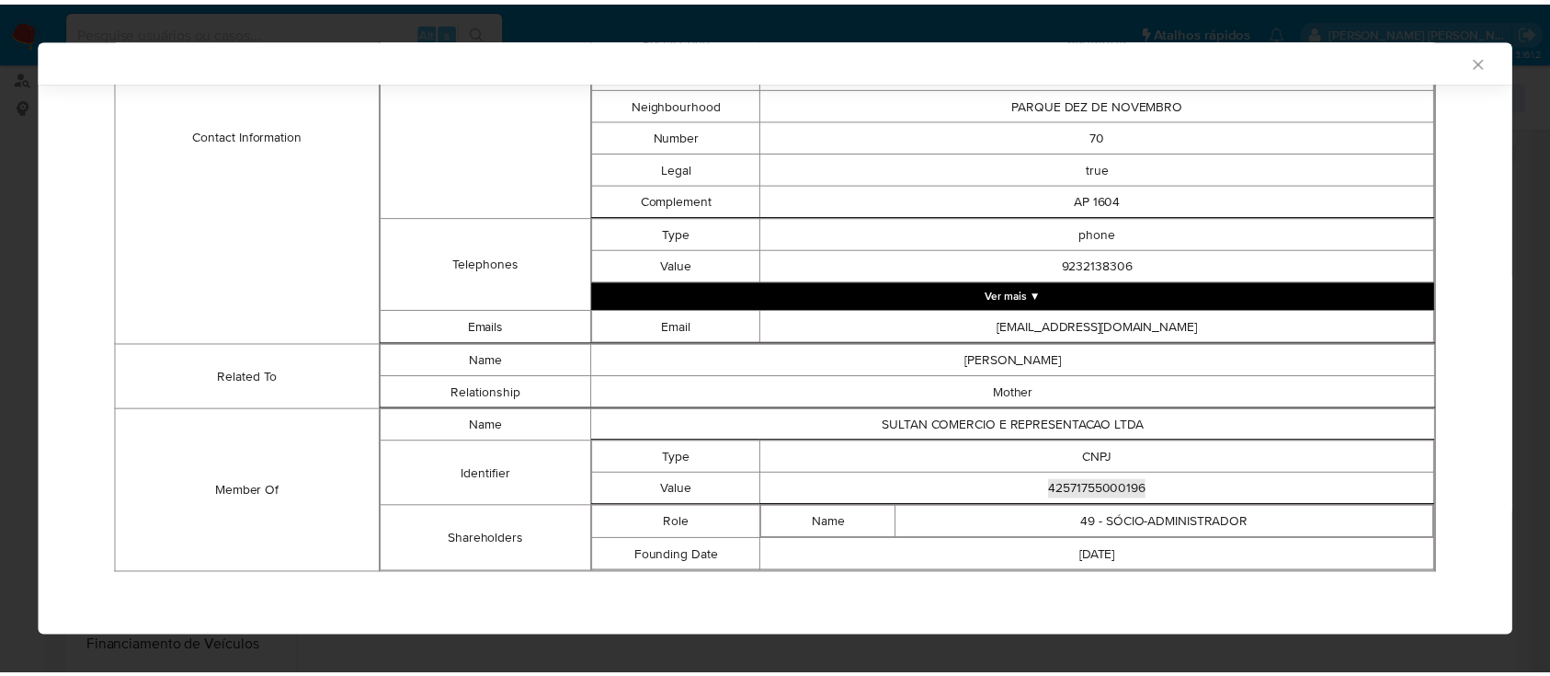
scroll to position [782, 0]
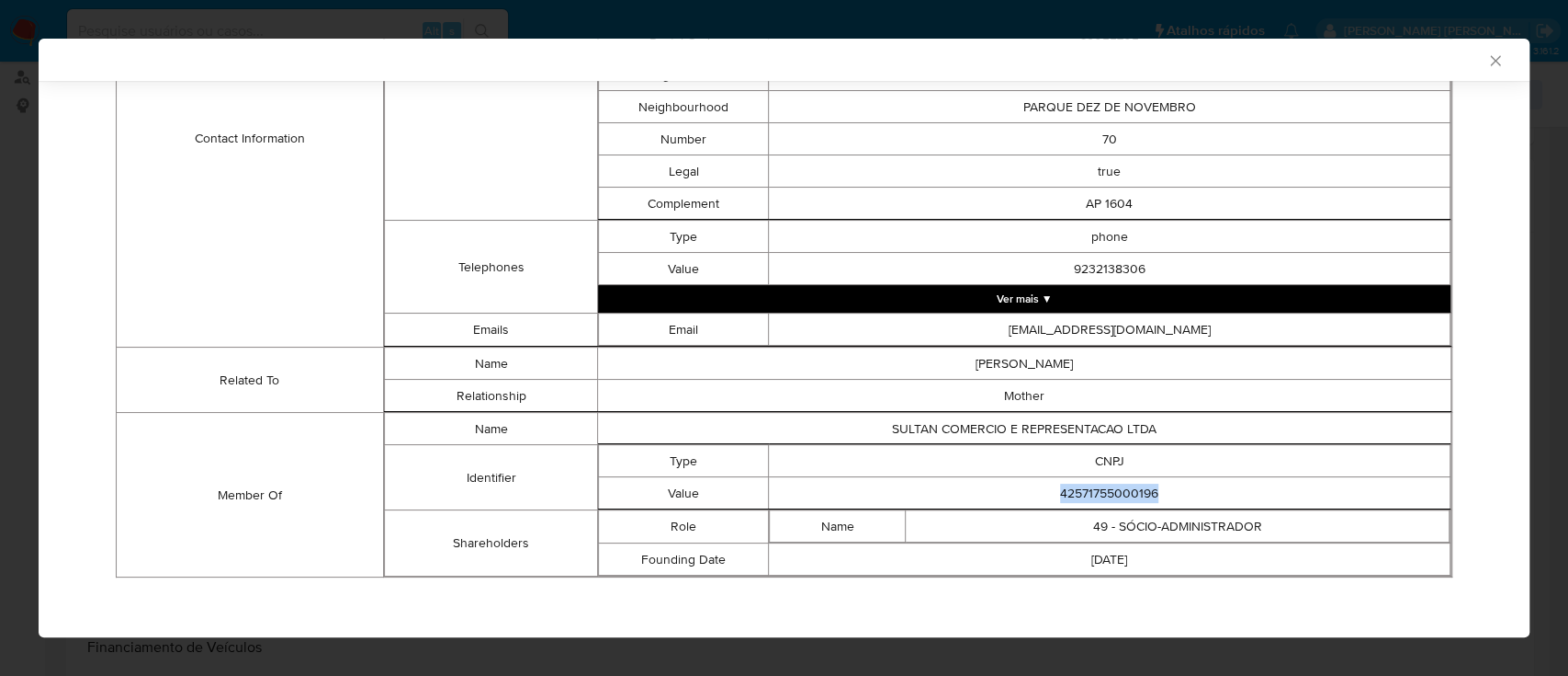
click at [1487, 61] on icon "Fechar a janela" at bounding box center [1496, 60] width 18 height 18
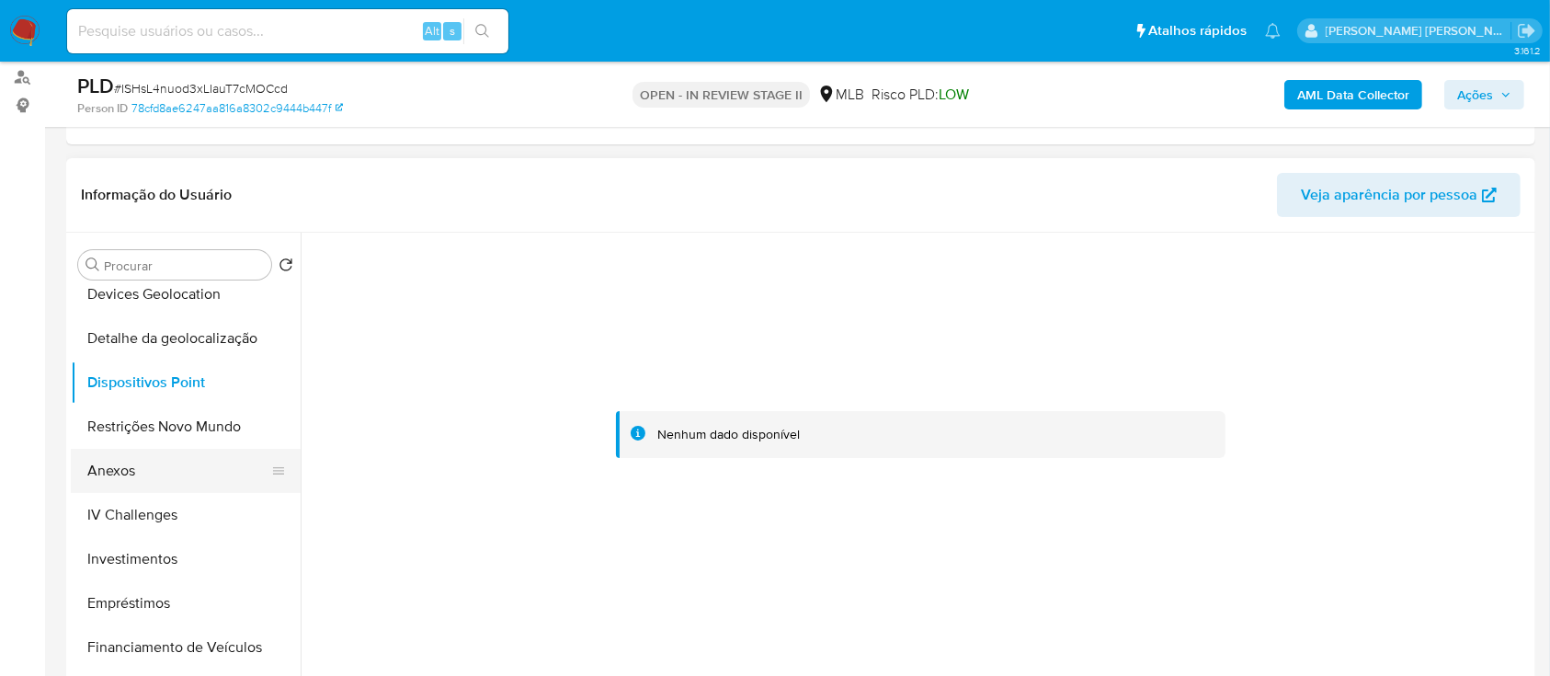
click at [159, 183] on button "Anexos" at bounding box center [178, 471] width 215 height 44
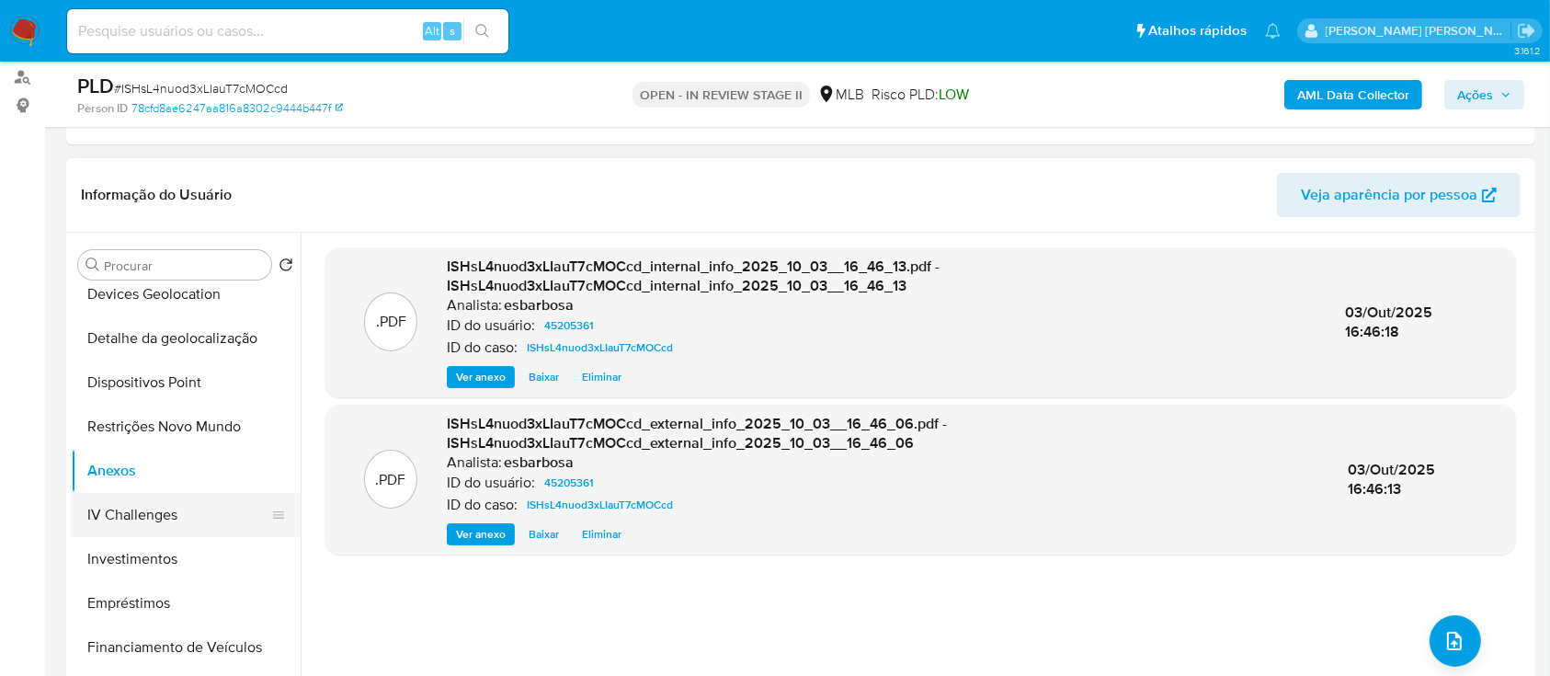
scroll to position [245, 0]
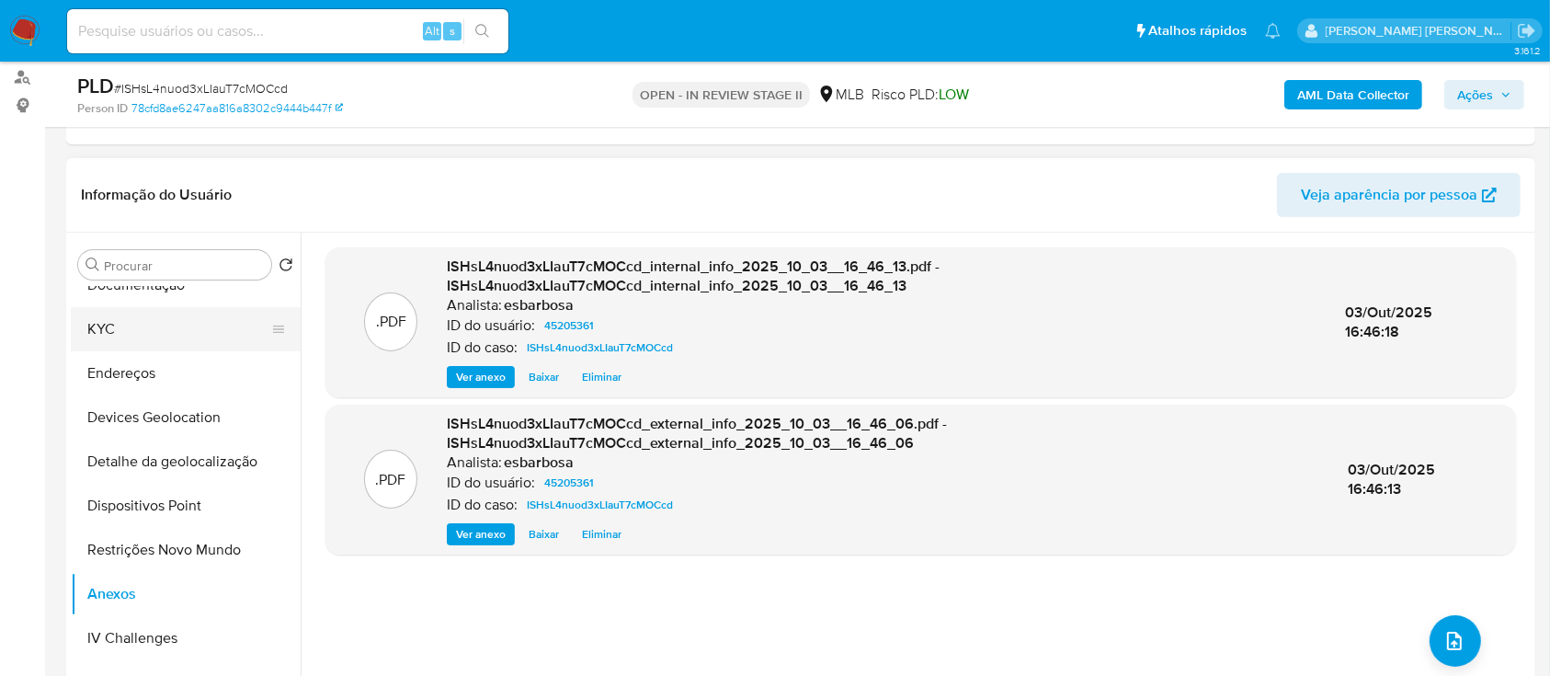
click at [122, 183] on button "KYC" at bounding box center [178, 329] width 215 height 44
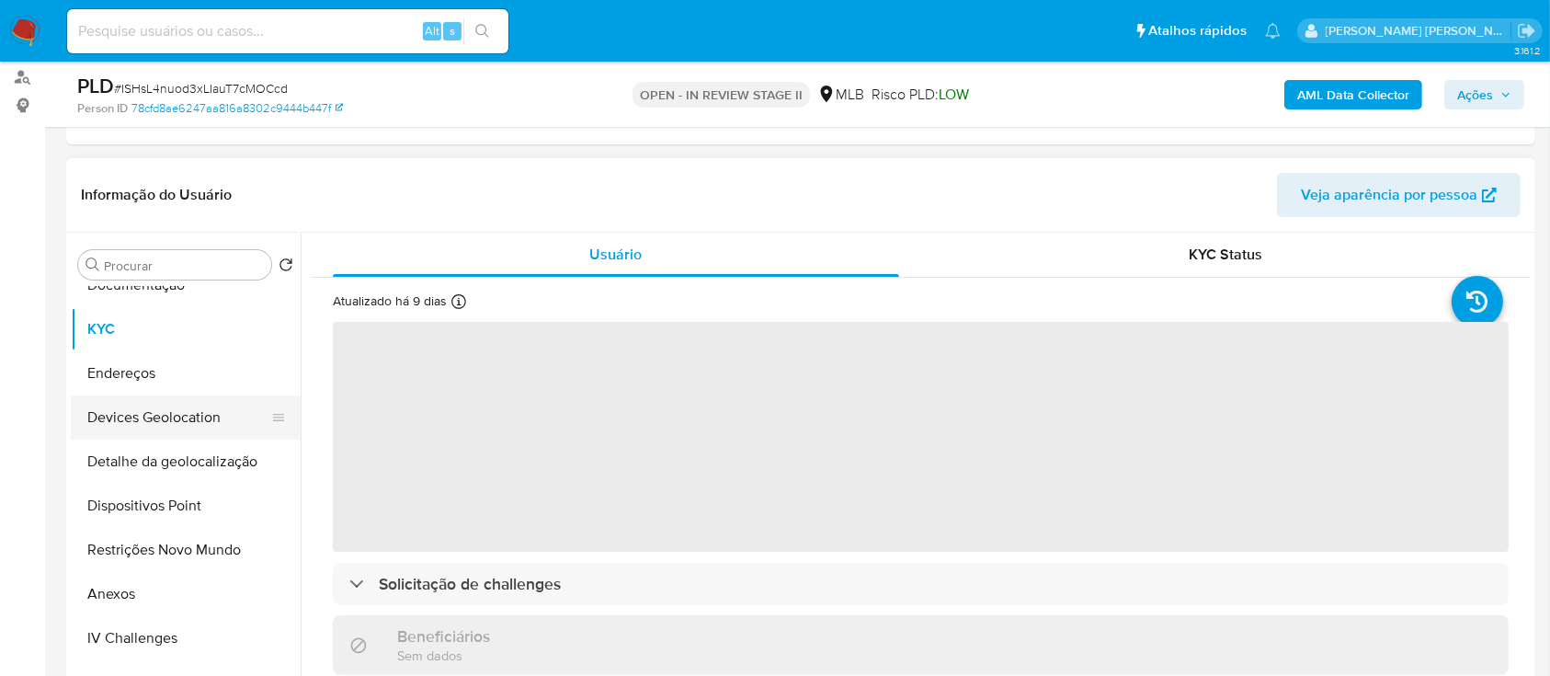
scroll to position [122, 0]
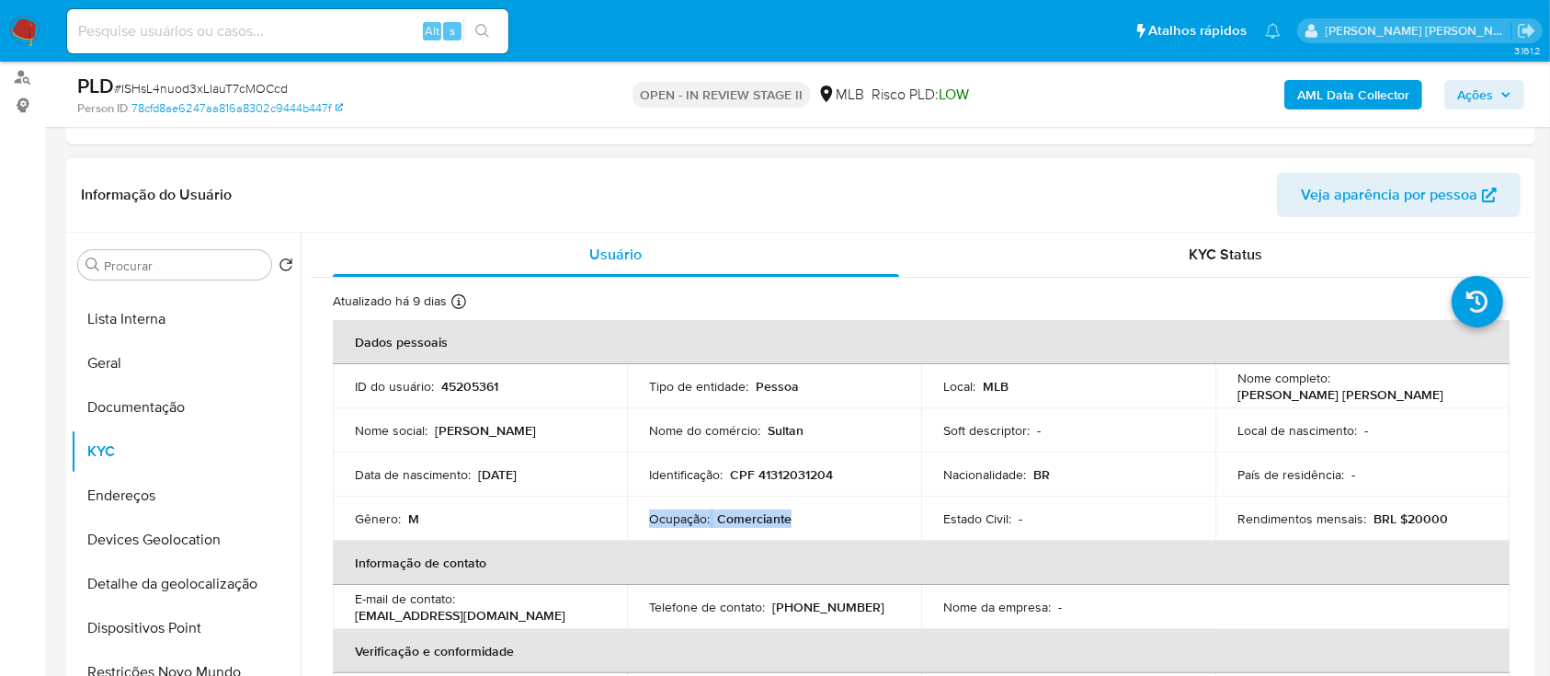
drag, startPoint x: 795, startPoint y: 529, endPoint x: 643, endPoint y: 525, distance: 152.7
click at [643, 183] on td "Ocupação : Comerciante" at bounding box center [774, 518] width 294 height 44
copy div "Ocupação : Comerciante"
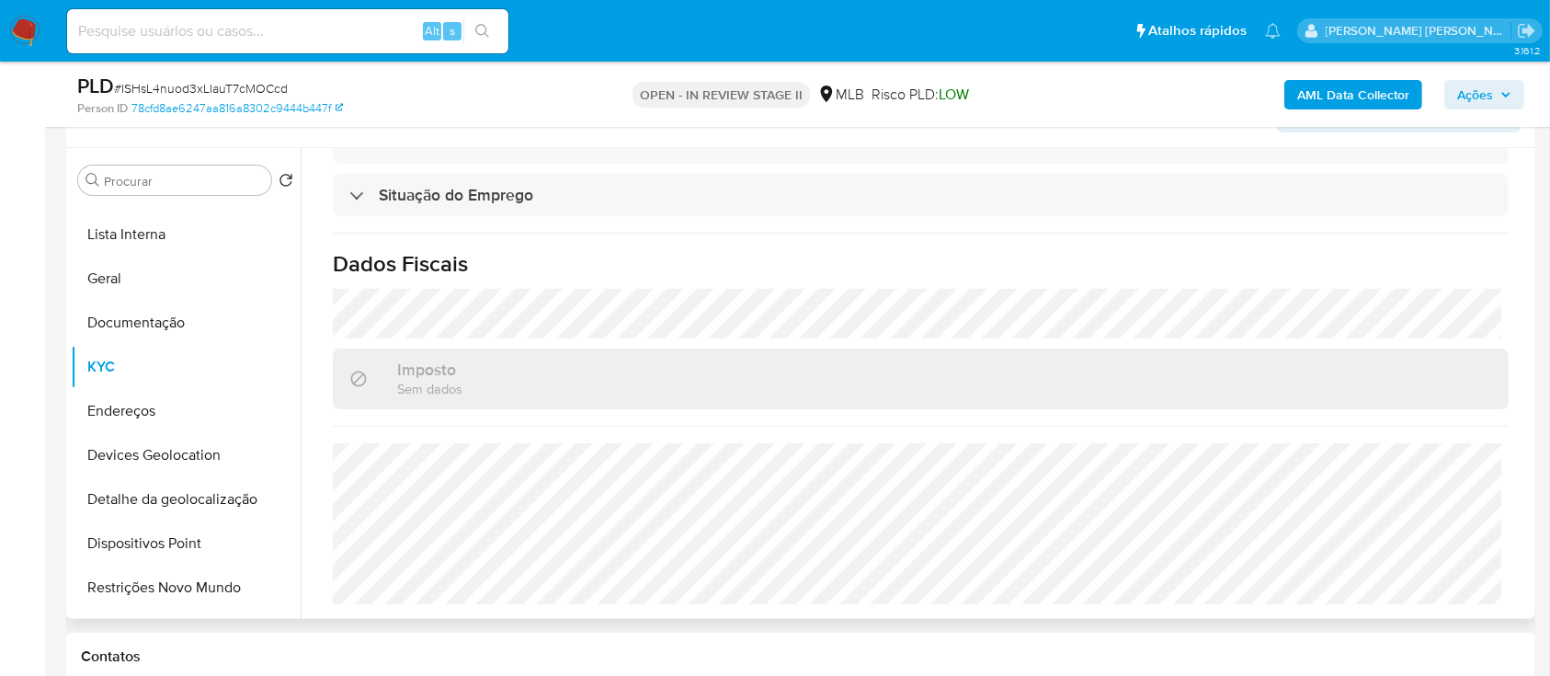
scroll to position [368, 0]
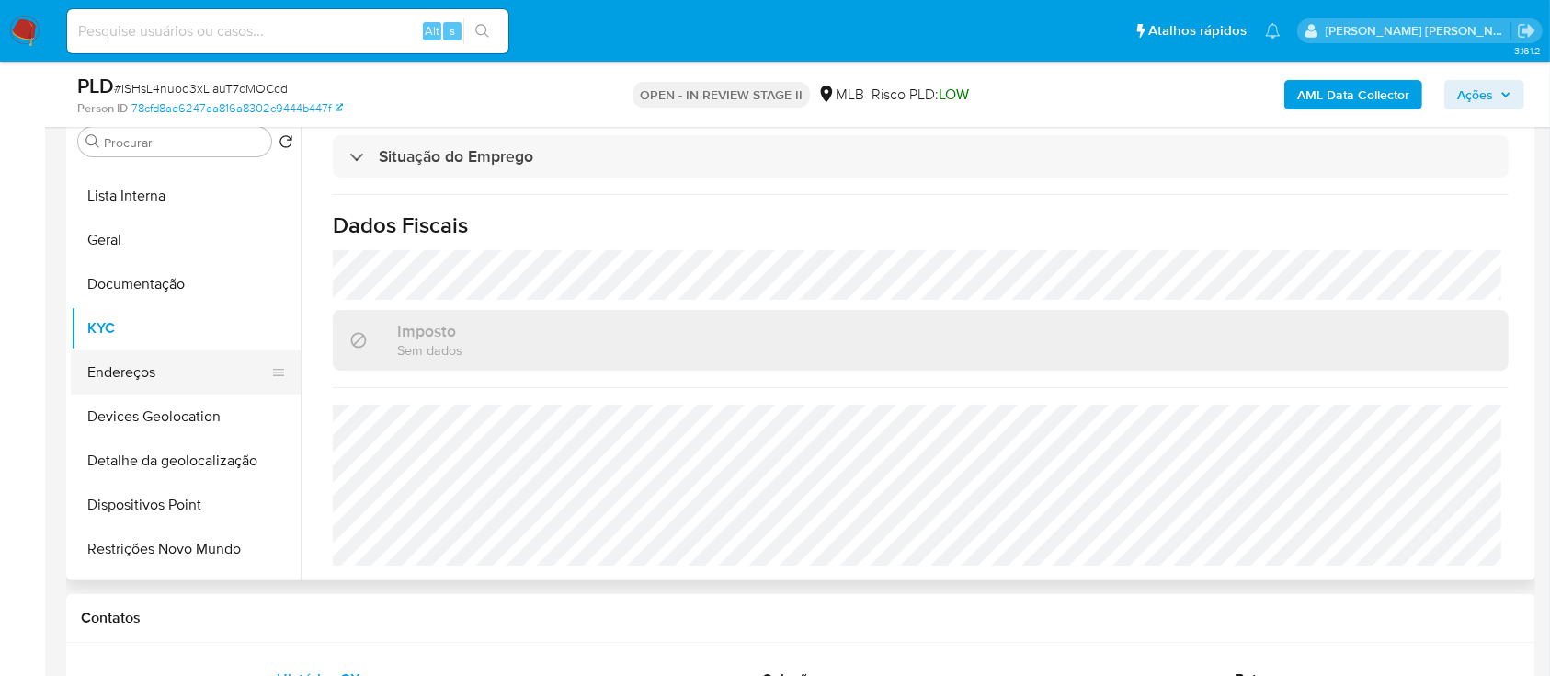
click at [145, 183] on button "Endereços" at bounding box center [178, 372] width 215 height 44
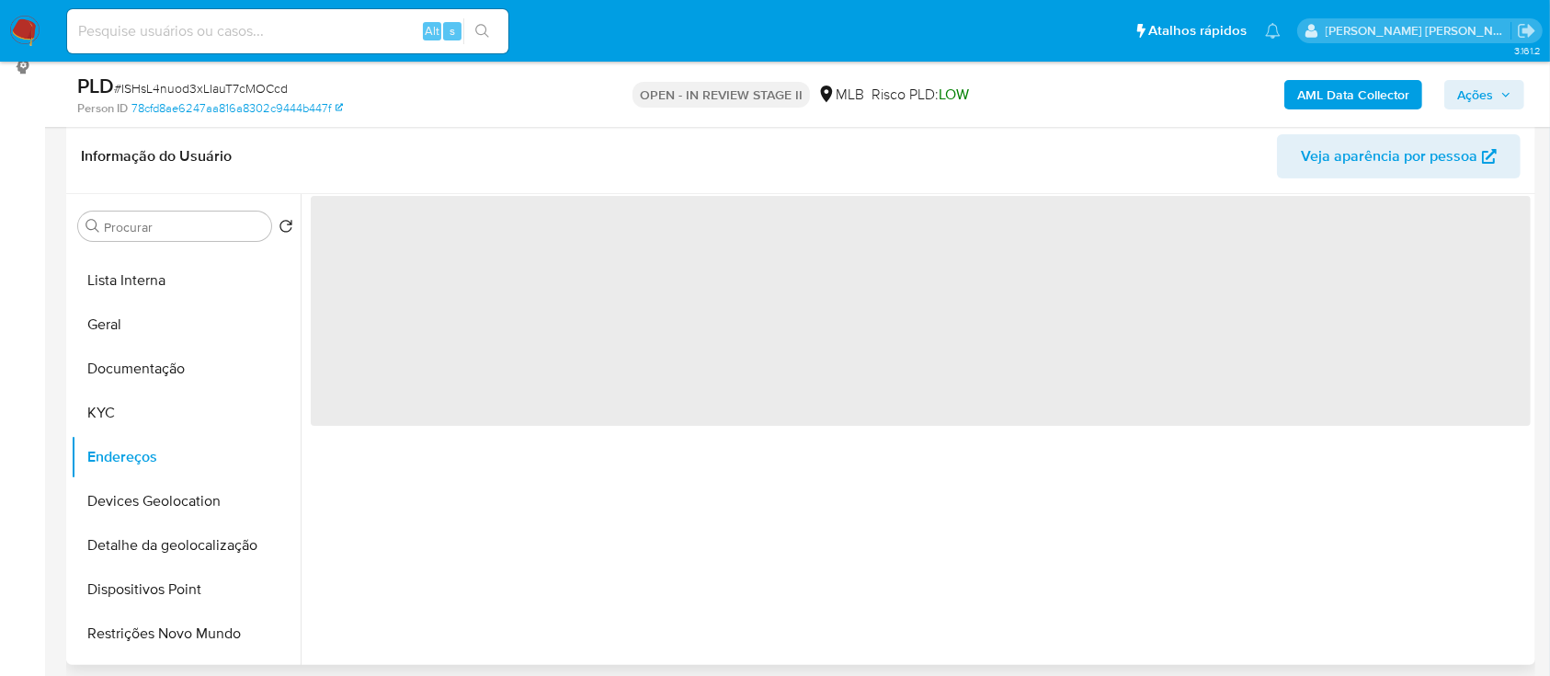
scroll to position [245, 0]
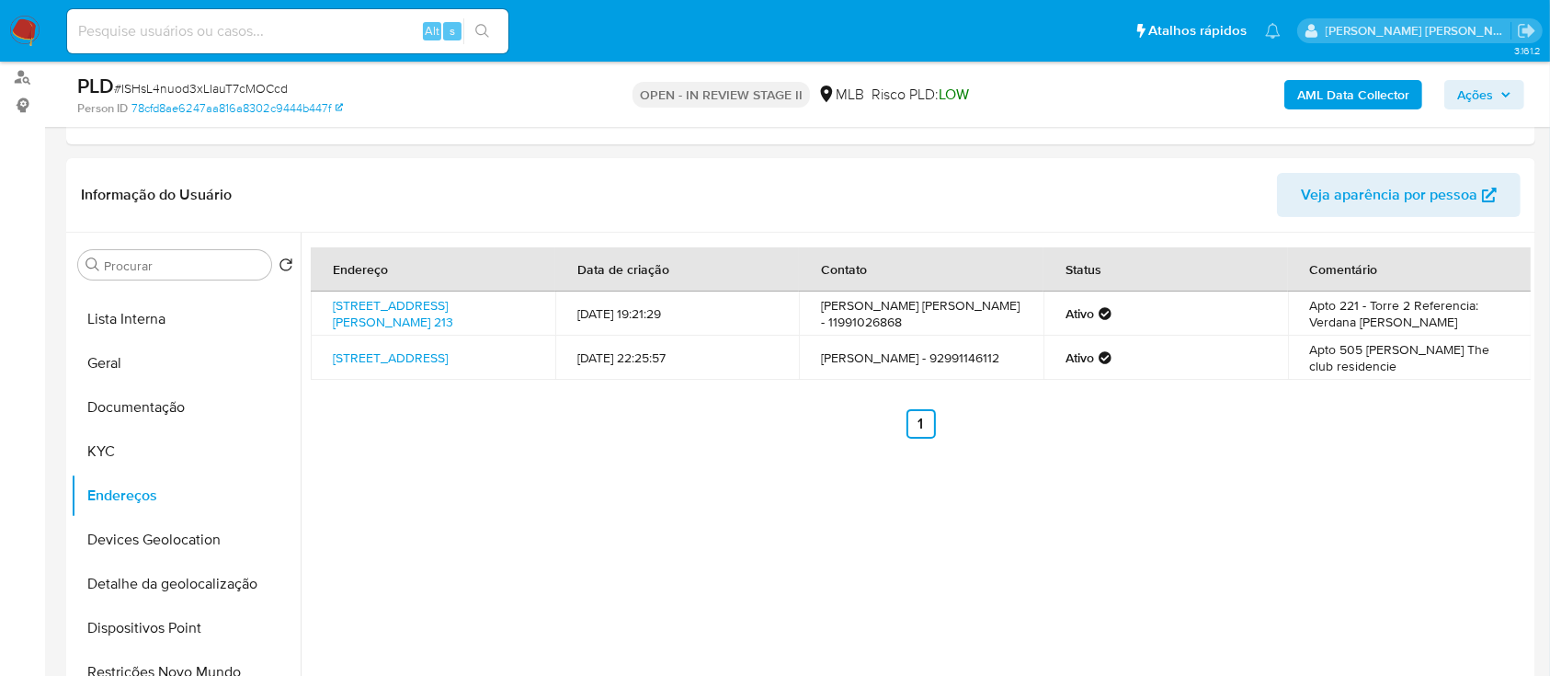
click at [1465, 88] on span "Ações" at bounding box center [1475, 94] width 36 height 29
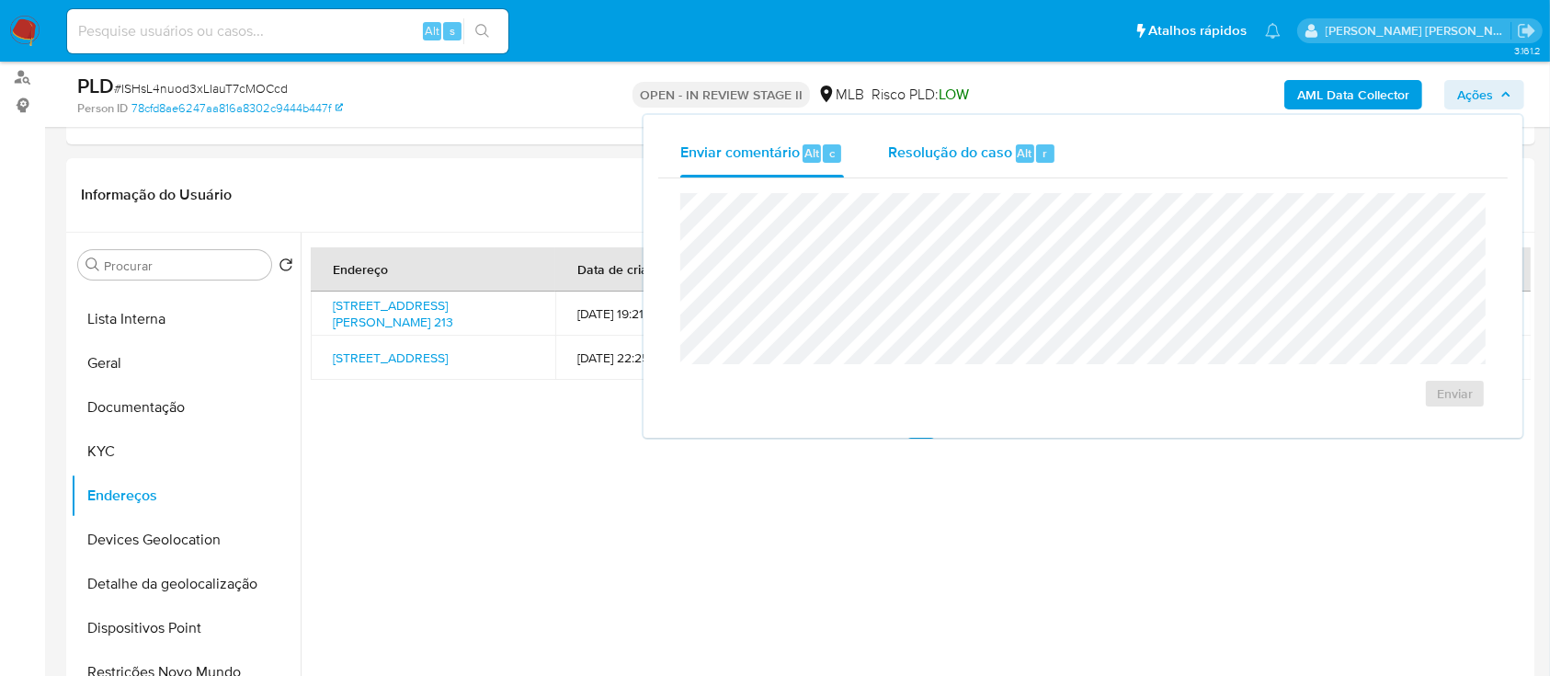
click at [964, 159] on span "Resolução do caso" at bounding box center [950, 152] width 124 height 21
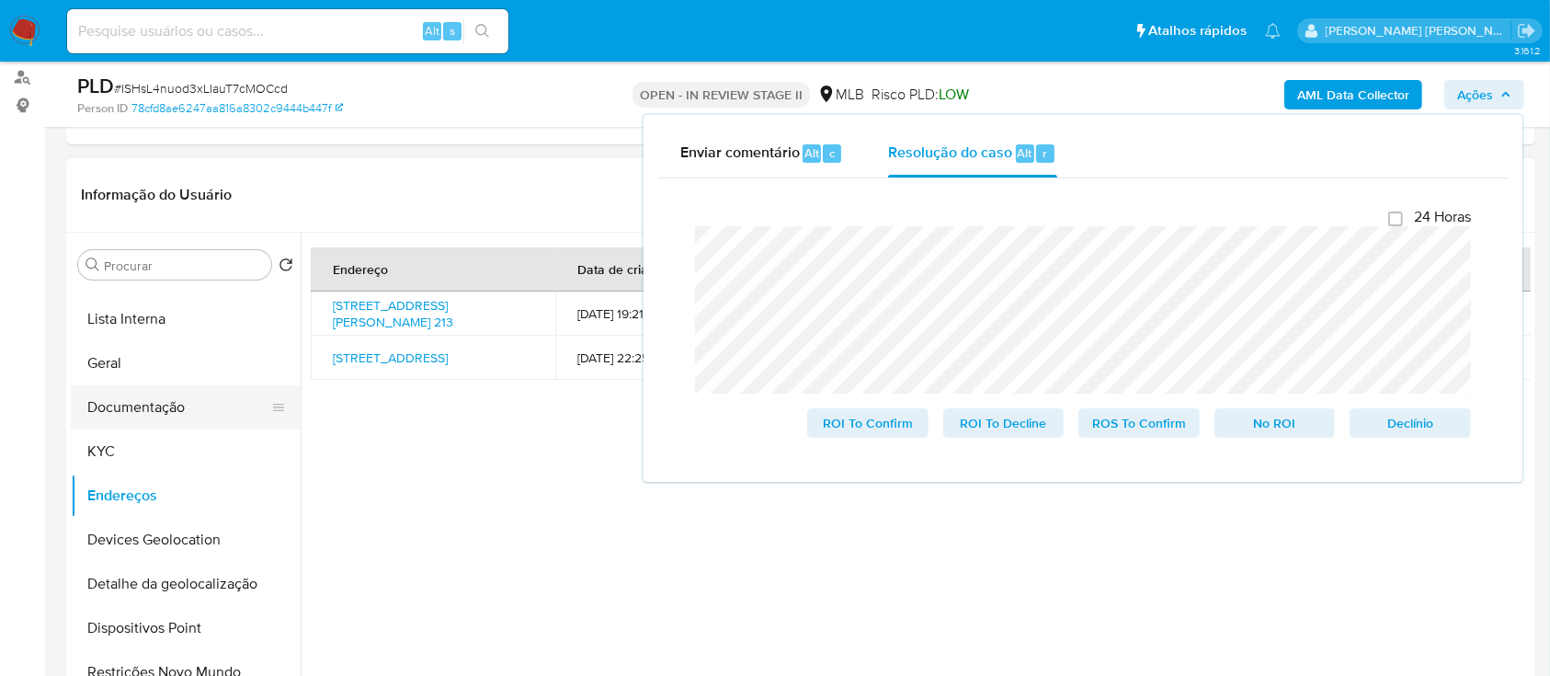
scroll to position [0, 0]
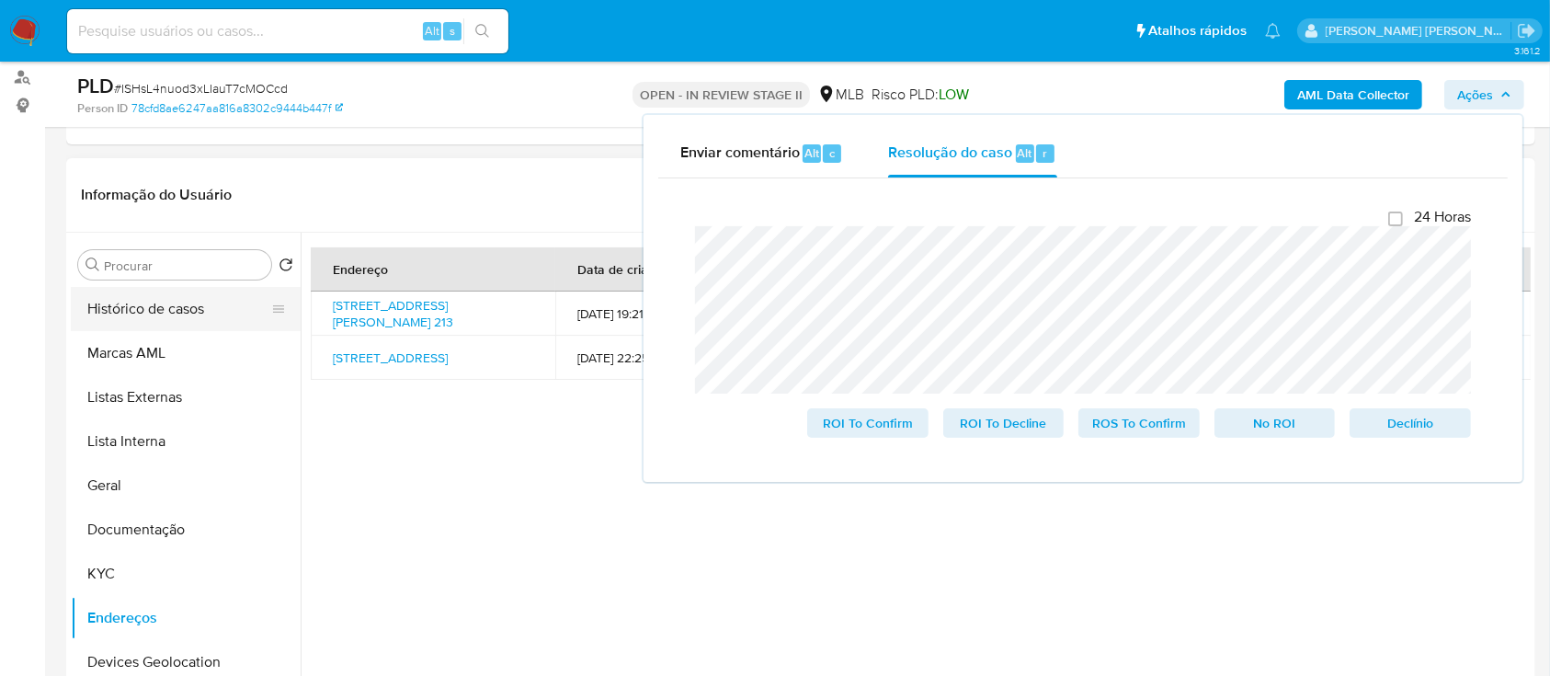
click at [169, 183] on button "Histórico de casos" at bounding box center [178, 309] width 215 height 44
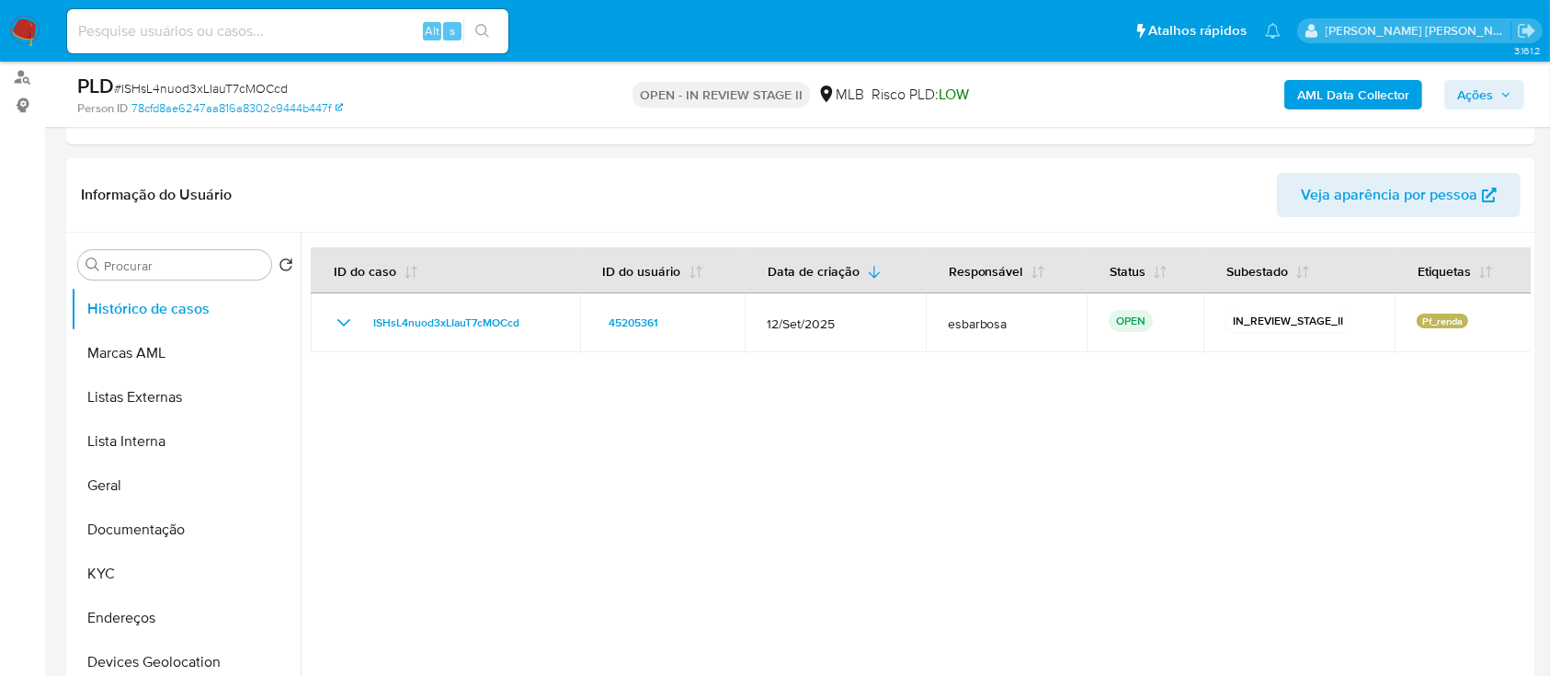
click at [1453, 94] on button "Ações" at bounding box center [1484, 94] width 80 height 29
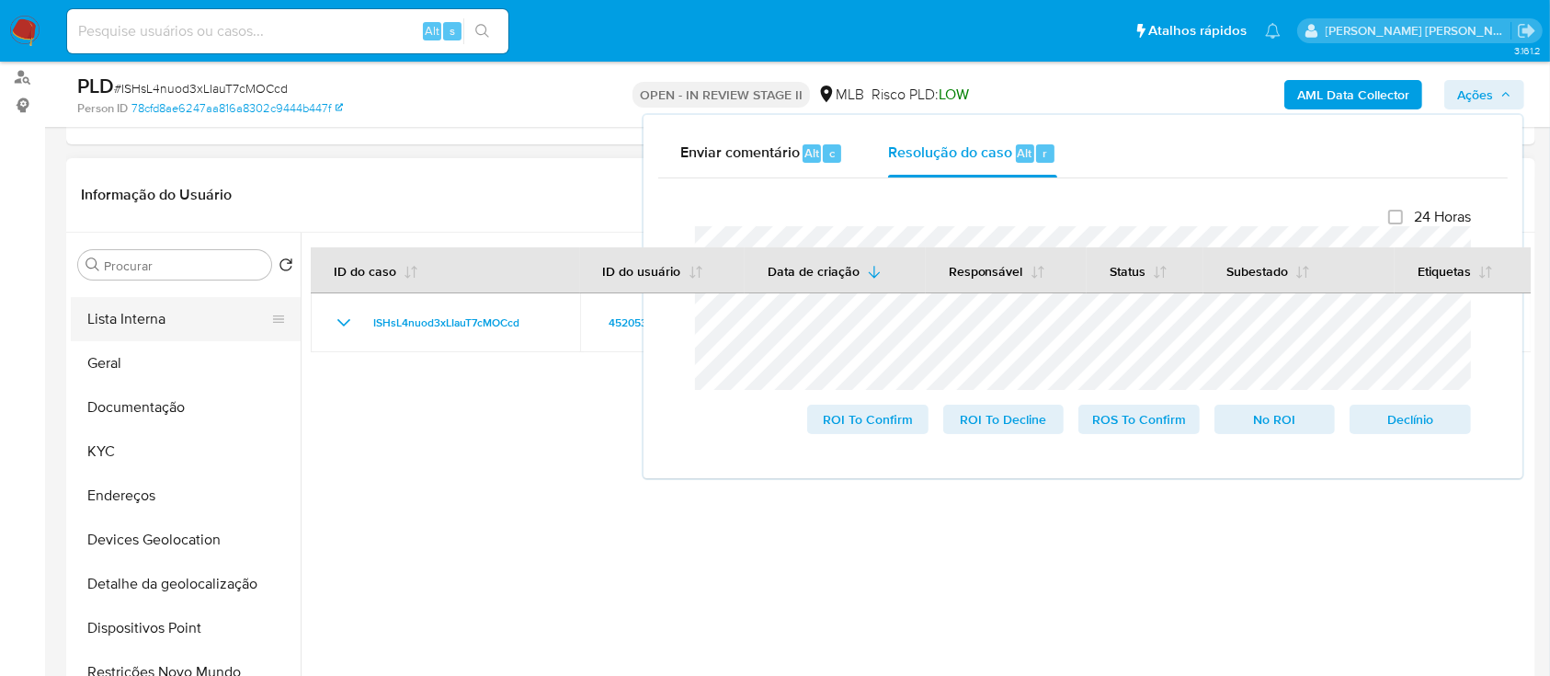
scroll to position [245, 0]
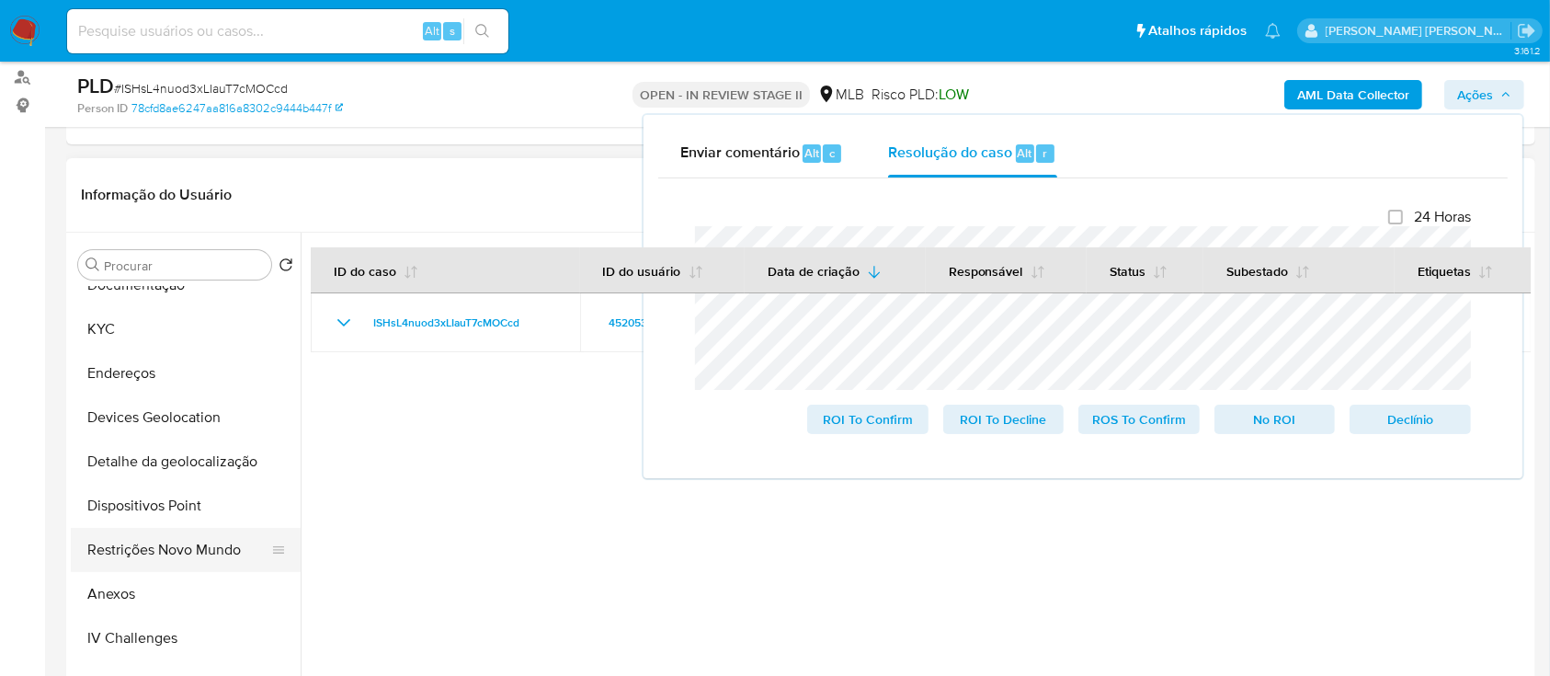
click at [137, 183] on button "Restrições Novo Mundo" at bounding box center [178, 550] width 215 height 44
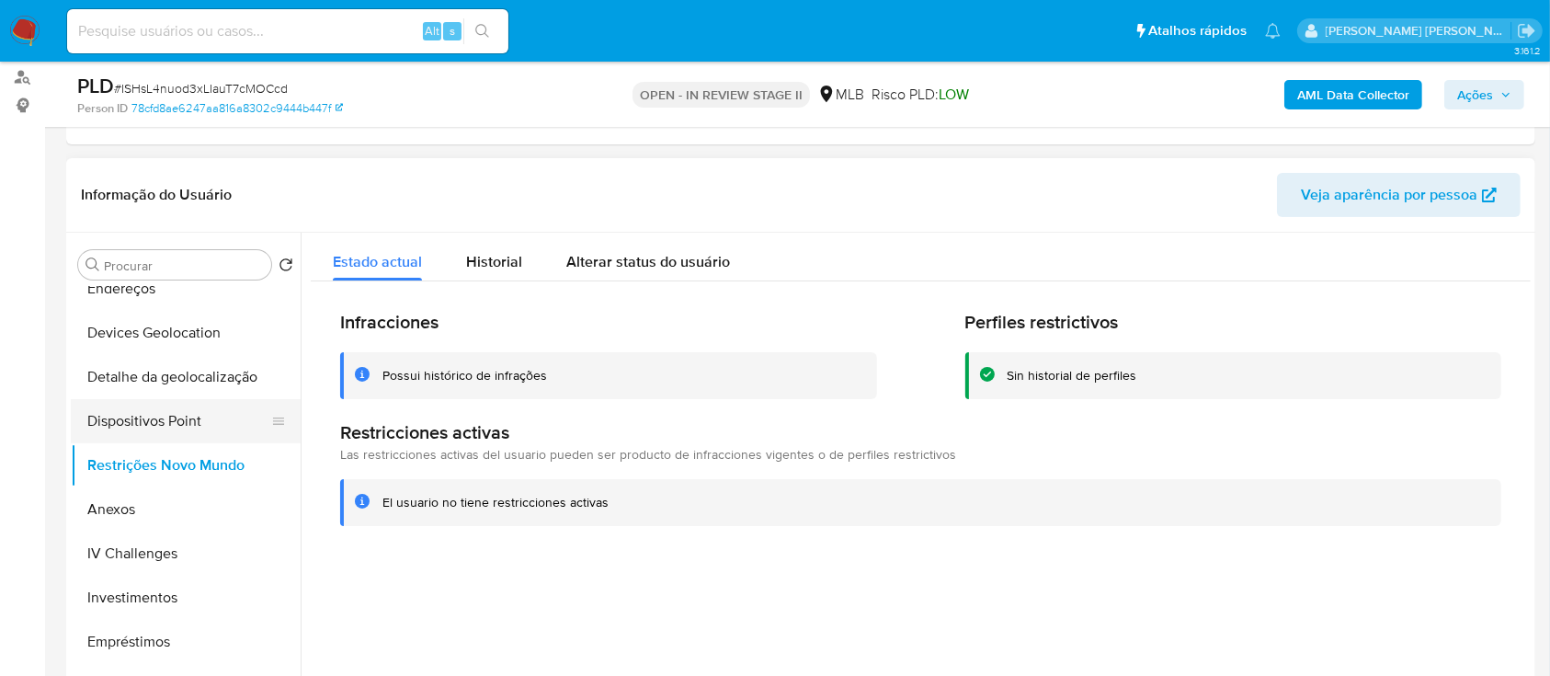
scroll to position [368, 0]
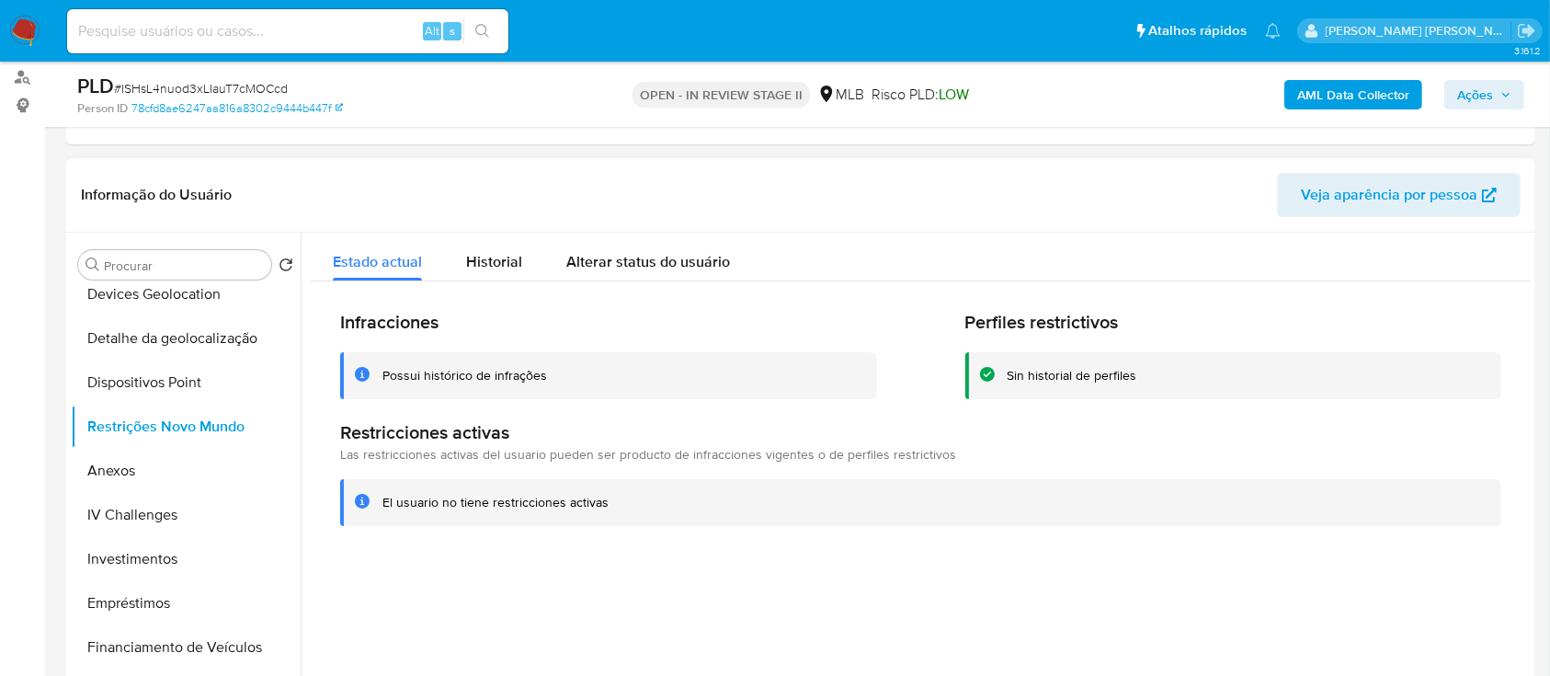
click at [427, 183] on div "Possui histórico de infrações" at bounding box center [464, 375] width 165 height 17
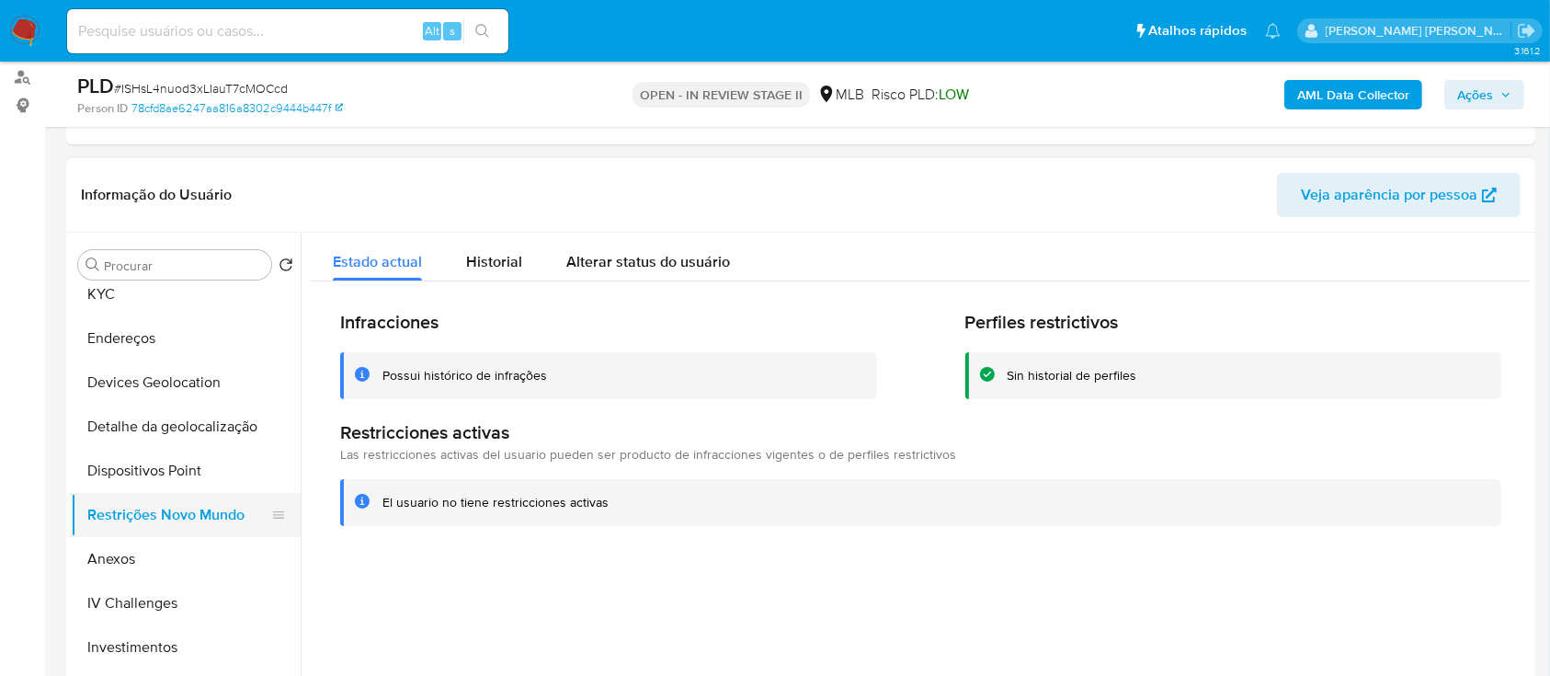
scroll to position [245, 0]
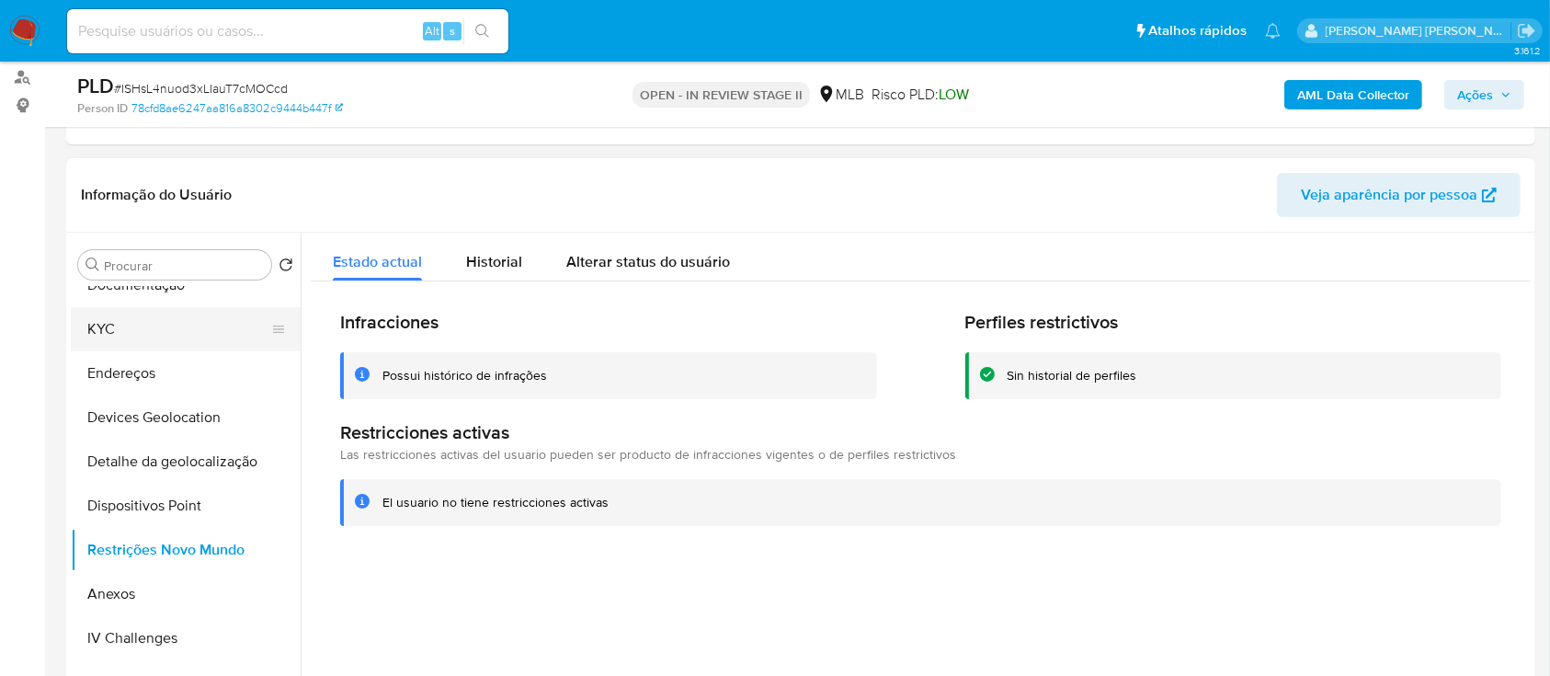
click at [134, 183] on button "KYC" at bounding box center [178, 329] width 215 height 44
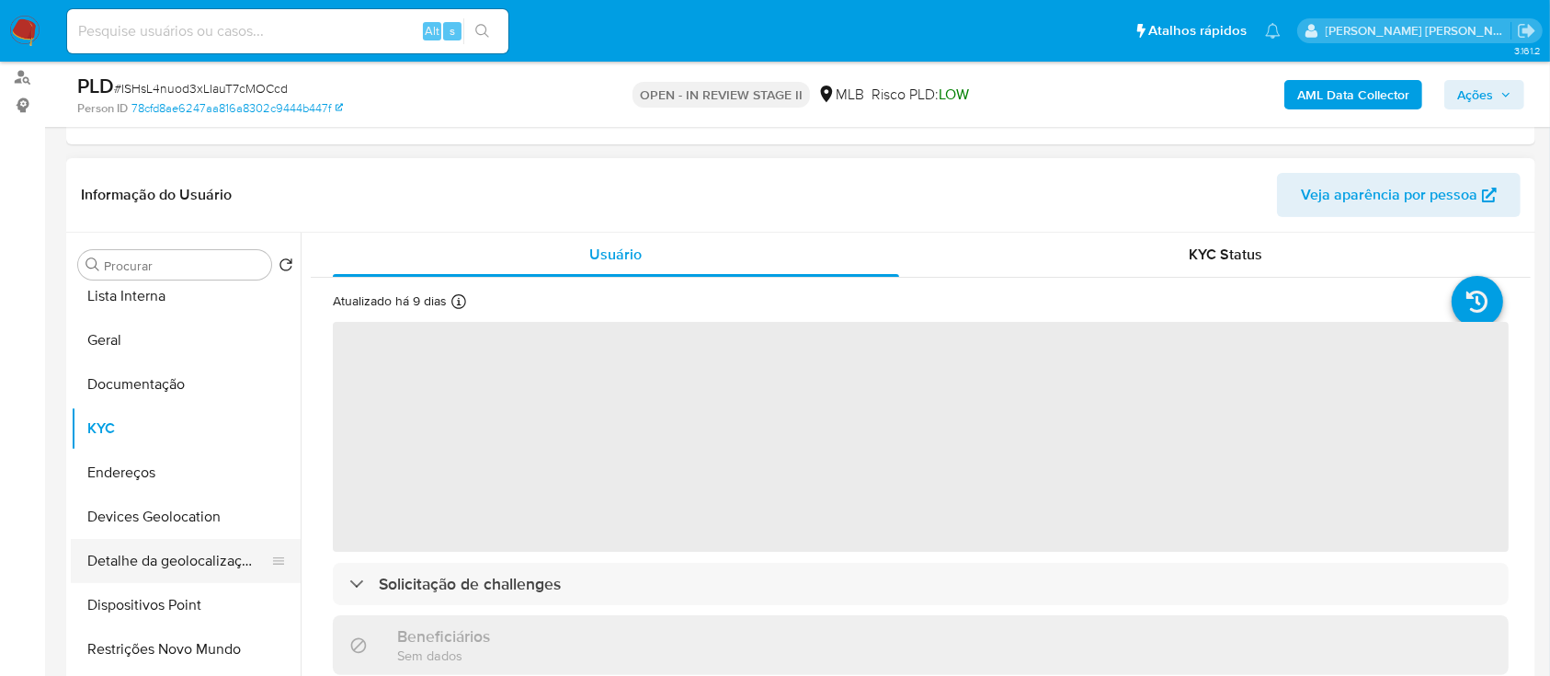
scroll to position [122, 0]
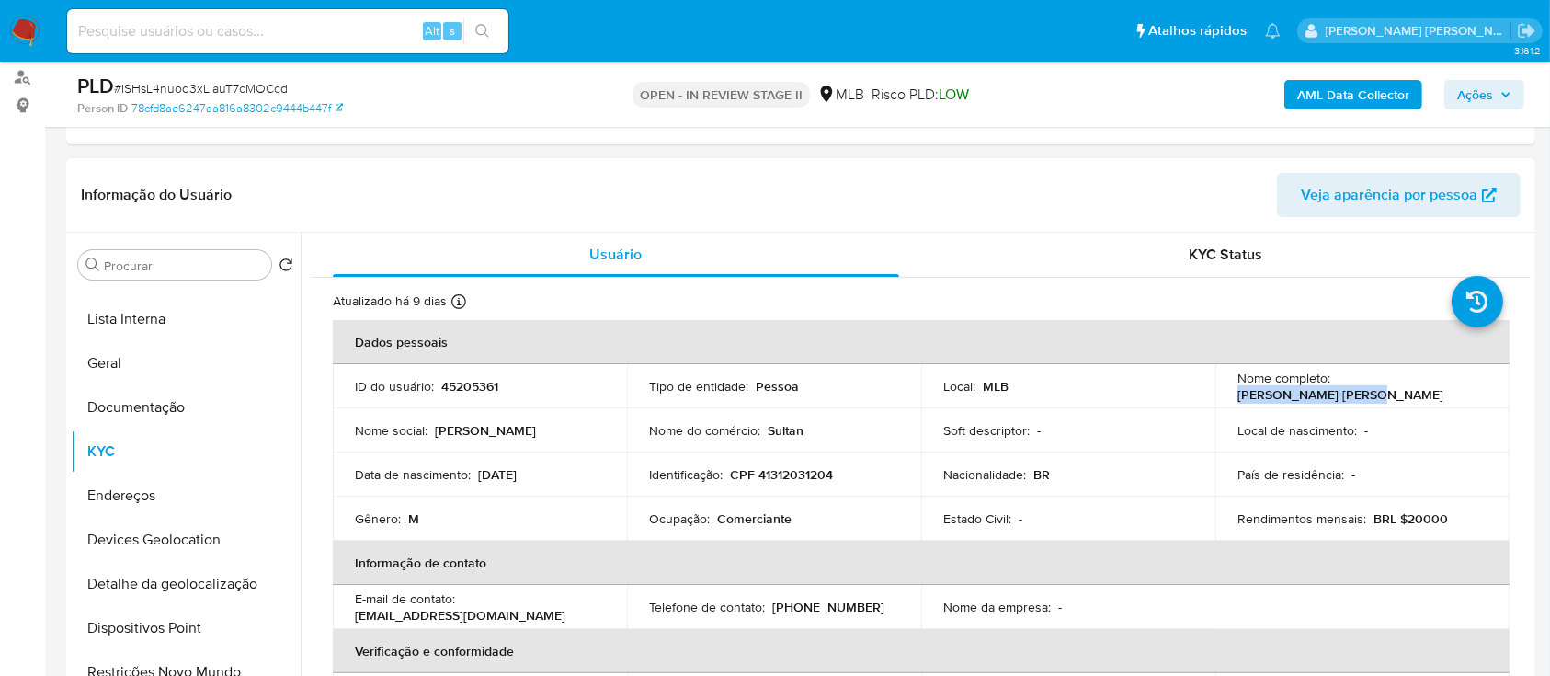
drag, startPoint x: 1471, startPoint y: 384, endPoint x: 1331, endPoint y: 392, distance: 139.9
click at [1331, 183] on div "Nome completo : [PERSON_NAME] [PERSON_NAME]" at bounding box center [1363, 386] width 250 height 33
copy p "[PERSON_NAME] [PERSON_NAME]"
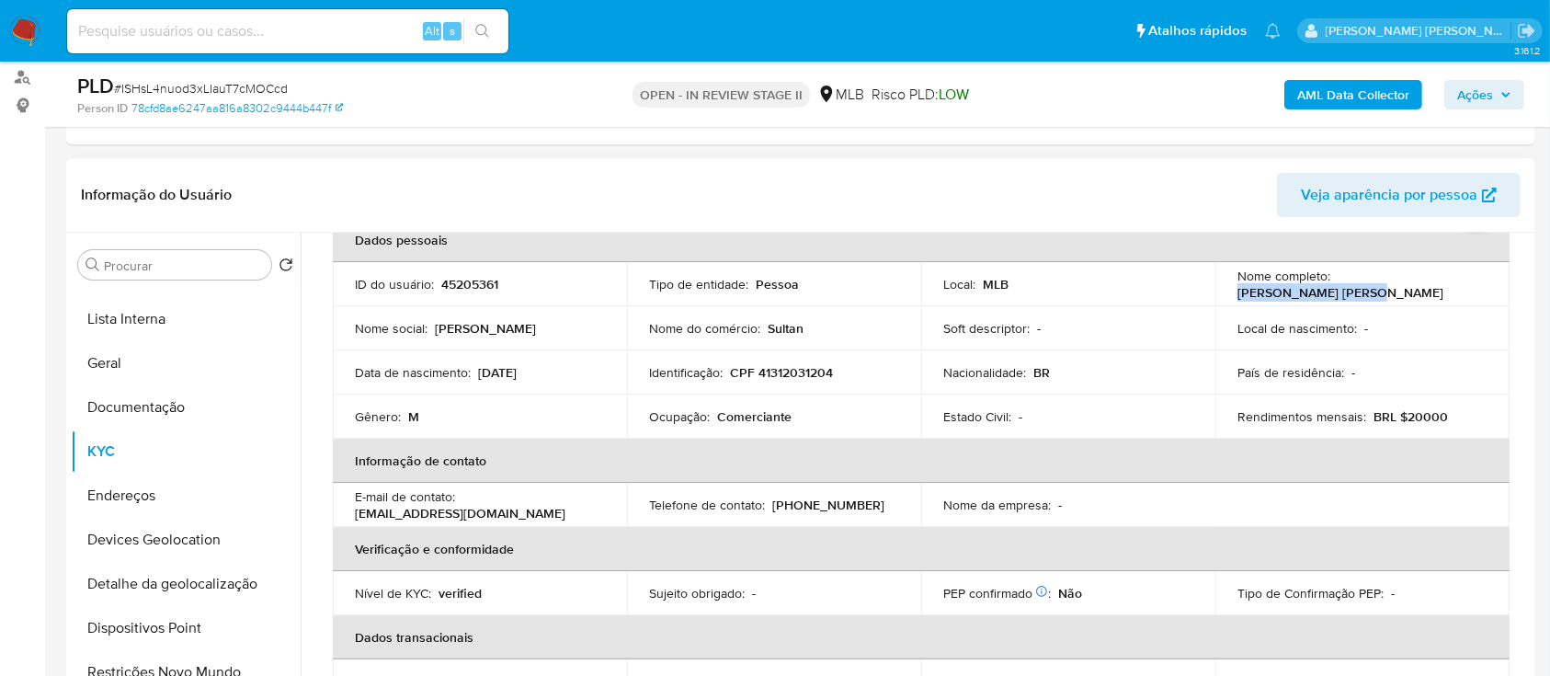
scroll to position [46, 0]
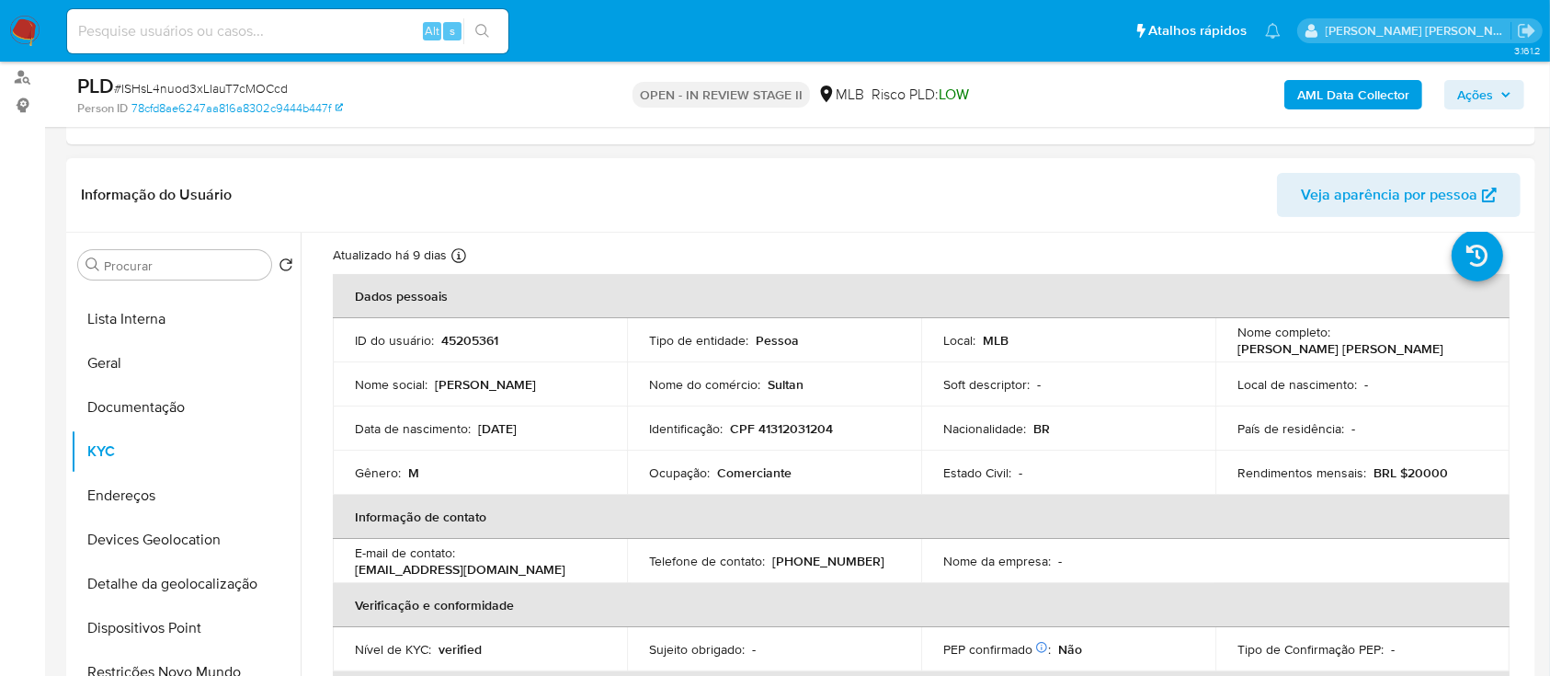
click at [809, 183] on p "CPF 41312031204" at bounding box center [781, 428] width 103 height 17
copy p "41312031204"
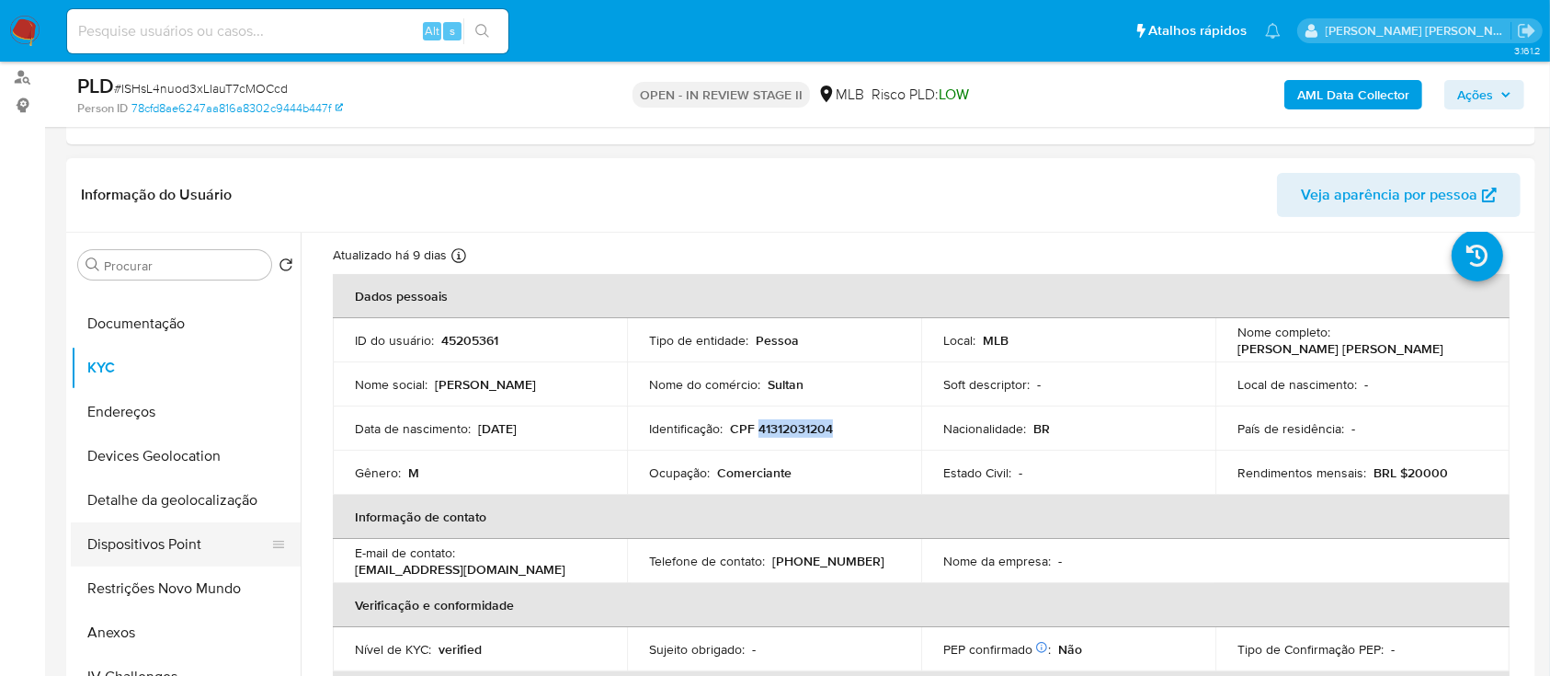
scroll to position [245, 0]
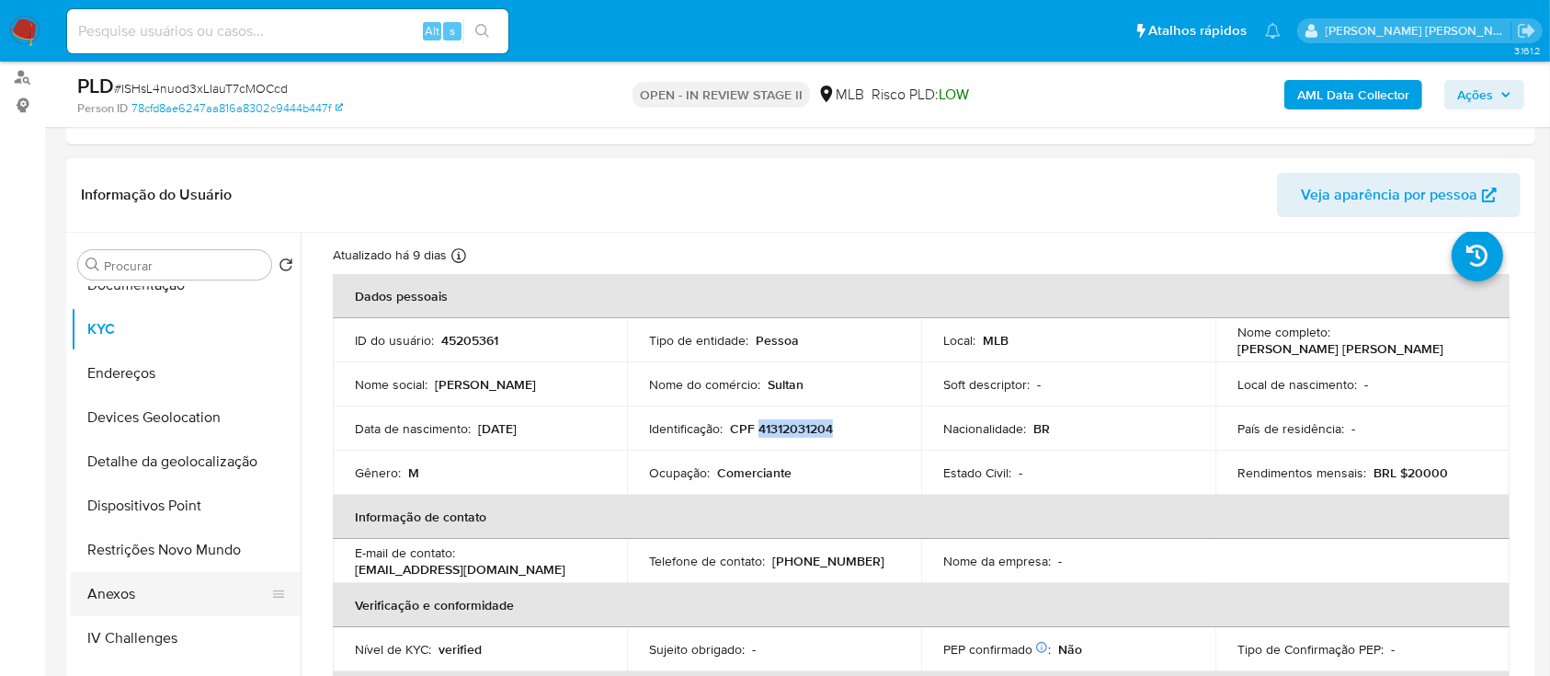
click at [147, 183] on button "Anexos" at bounding box center [178, 594] width 215 height 44
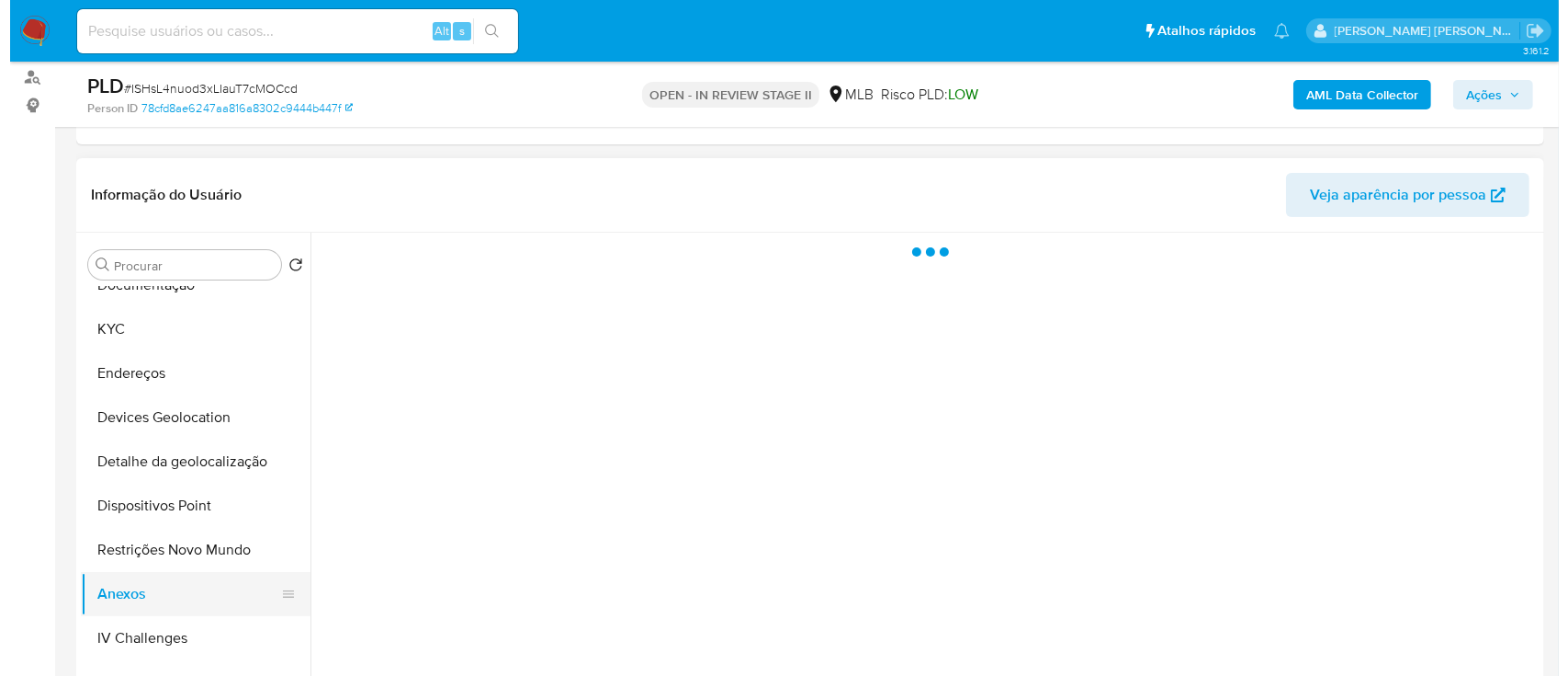
scroll to position [0, 0]
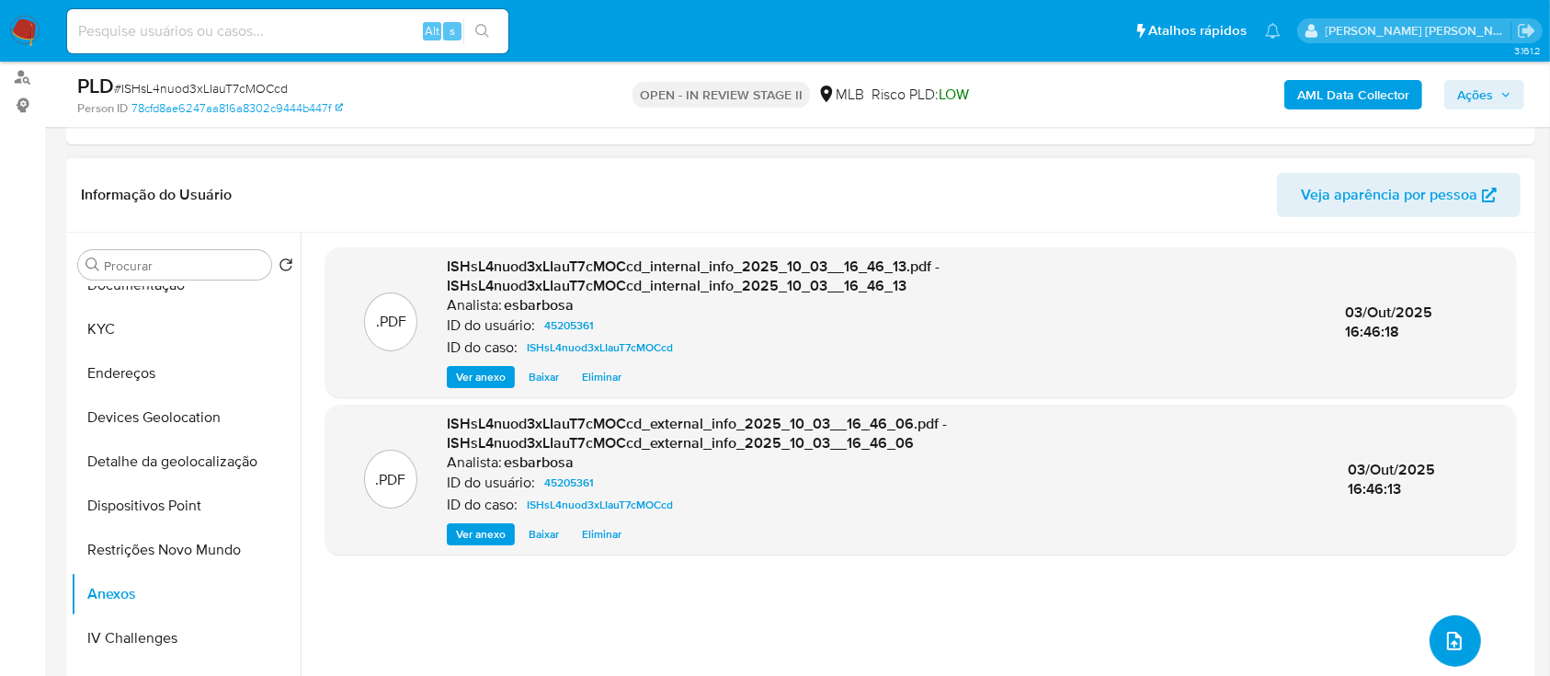
click at [1464, 183] on button "upload-file" at bounding box center [1455, 640] width 51 height 51
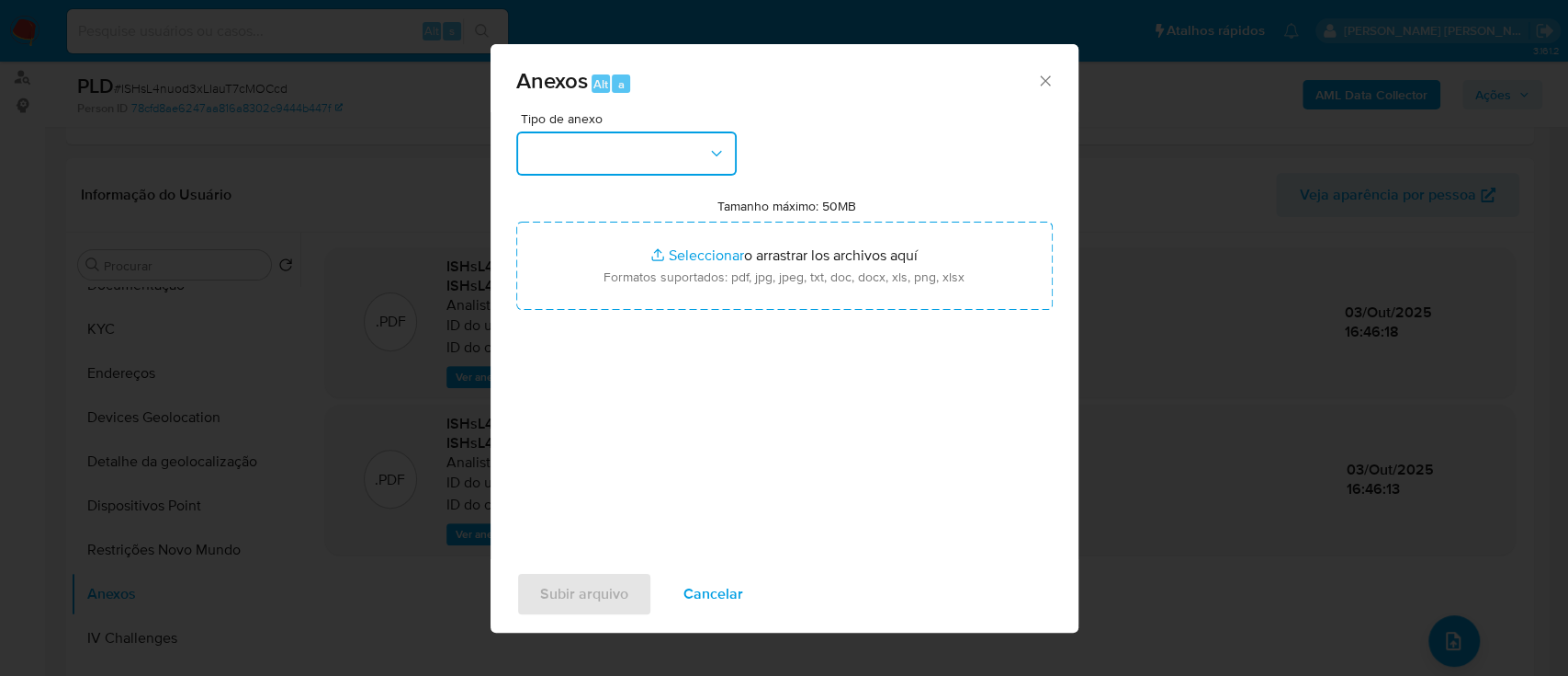
click at [656, 147] on button "button" at bounding box center [627, 153] width 221 height 44
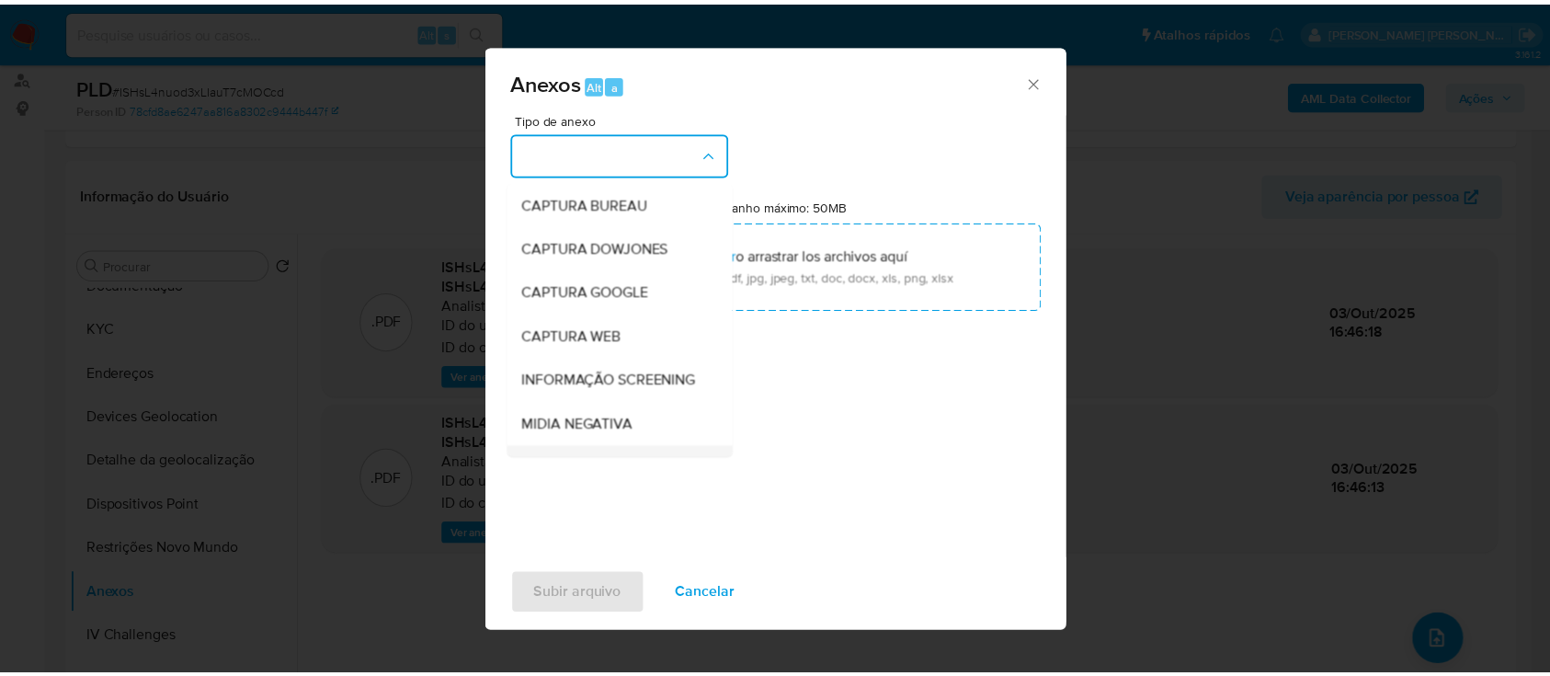
scroll to position [282, 0]
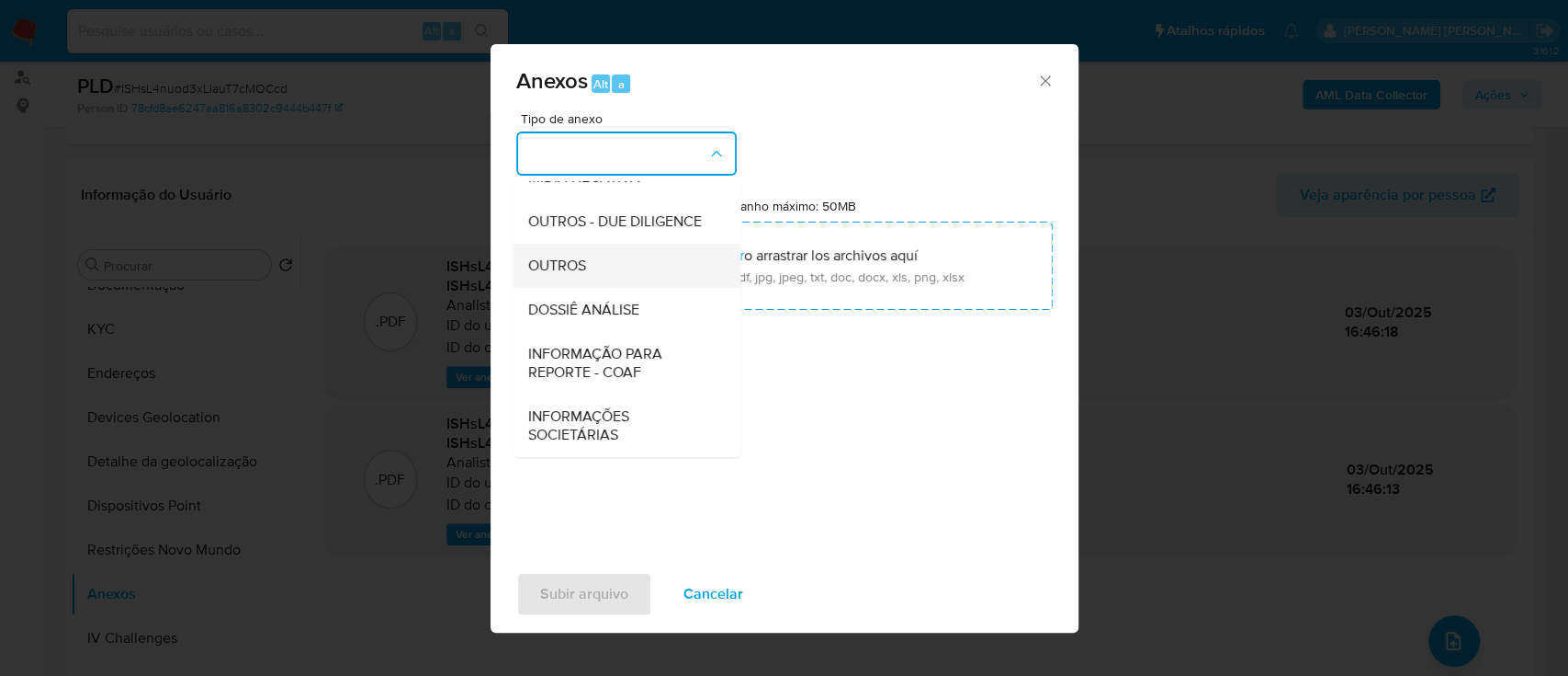
click at [559, 183] on span "OUTROS" at bounding box center [557, 266] width 58 height 18
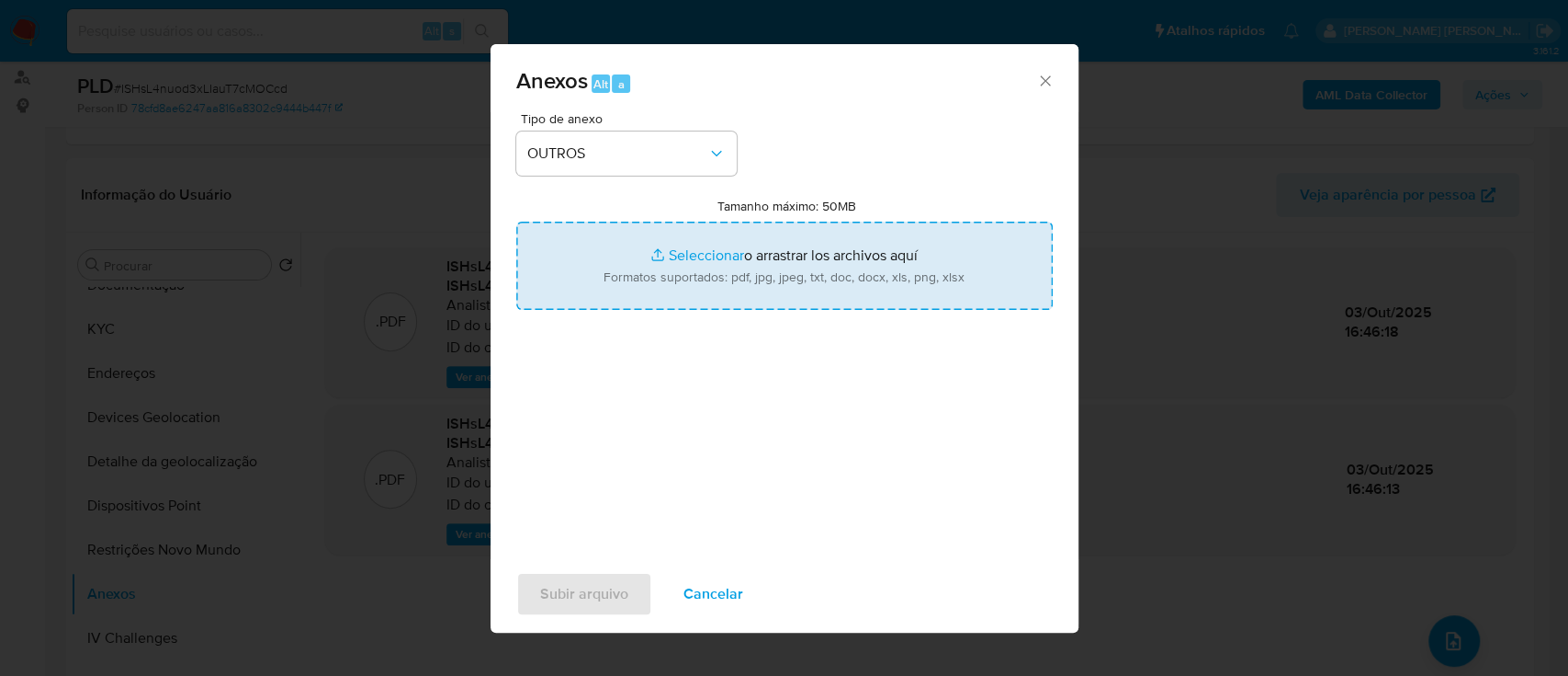
click at [694, 183] on input "Tamanho máximo: 50MB Seleccionar archivos" at bounding box center [784, 266] width 537 height 88
type input "C:\fakepath\Mulan 45205361_2025_10_03_08_46_19.xlsx"
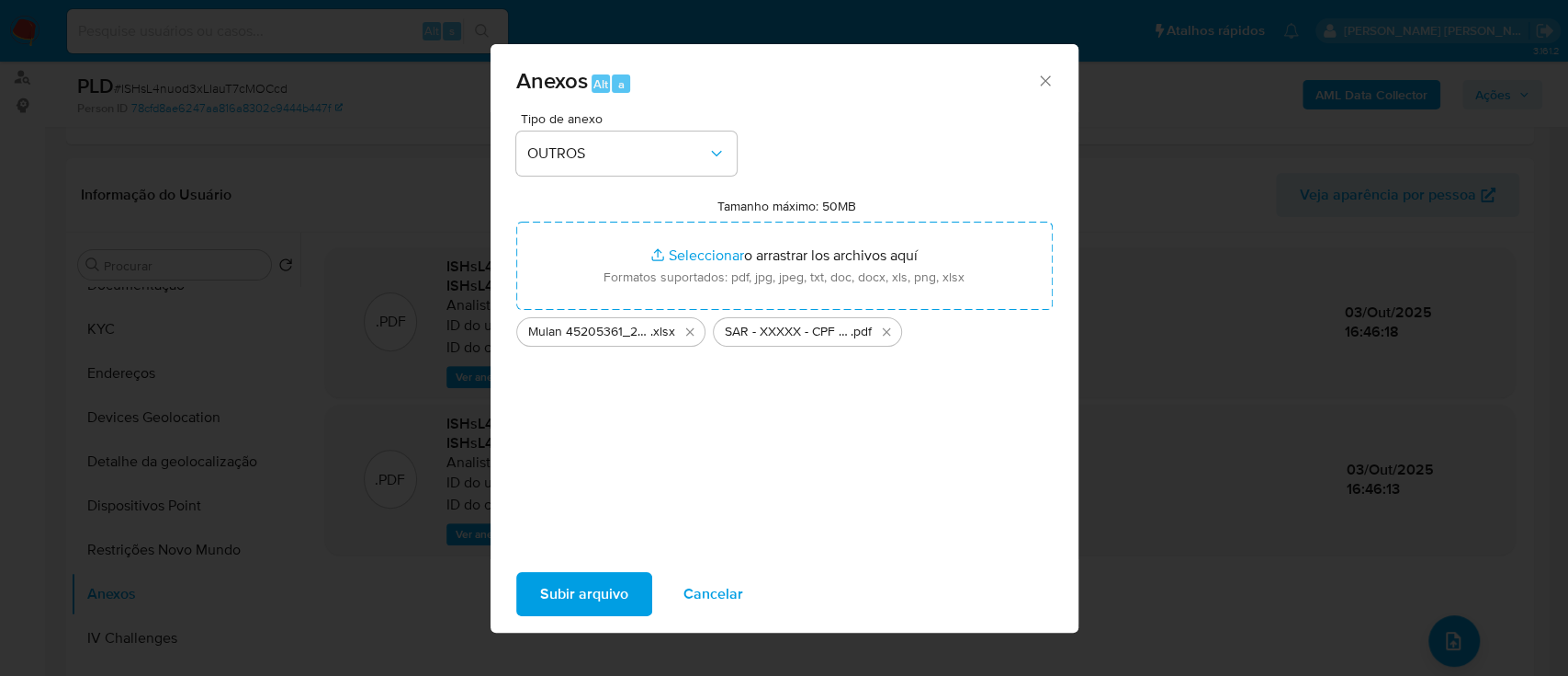
click at [577, 183] on span "Subir arquivo" at bounding box center [585, 594] width 88 height 40
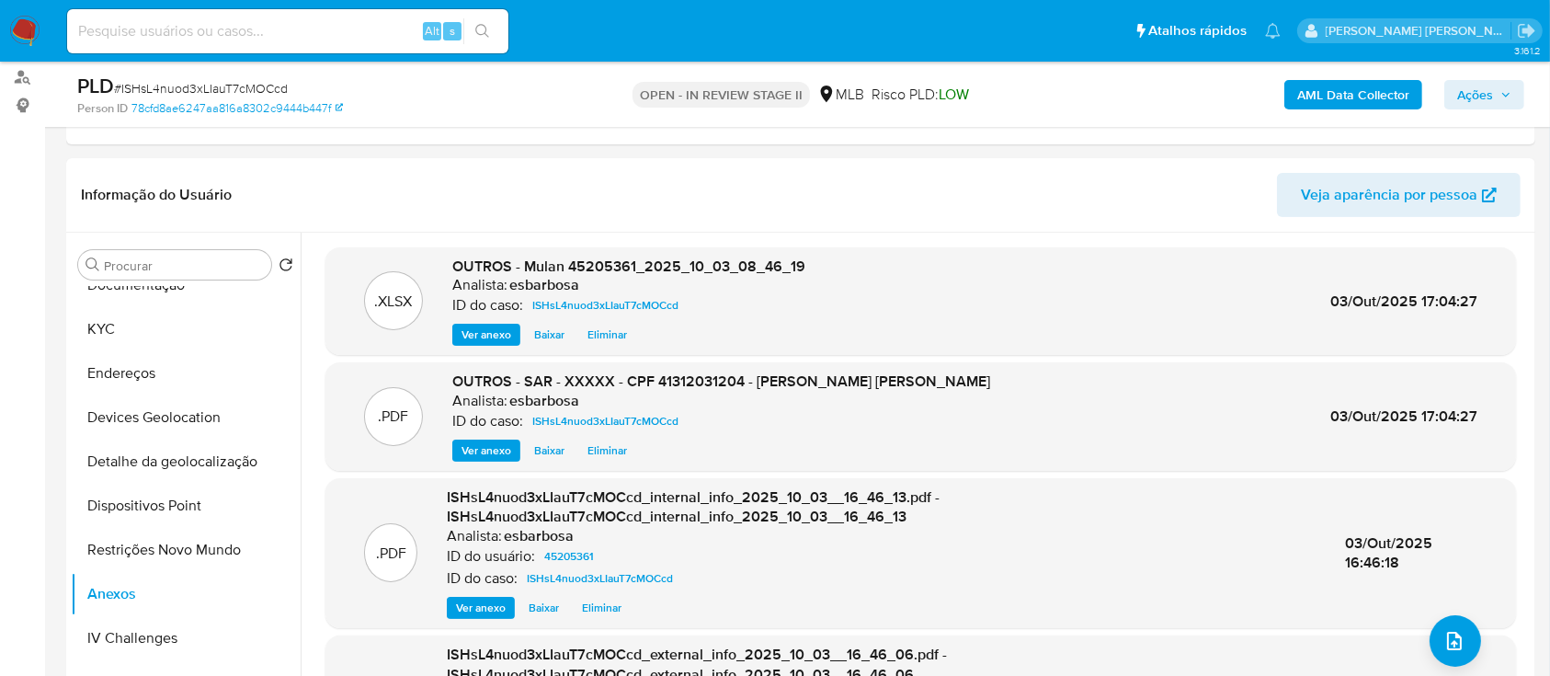
click at [1486, 97] on span "Ações" at bounding box center [1475, 94] width 36 height 29
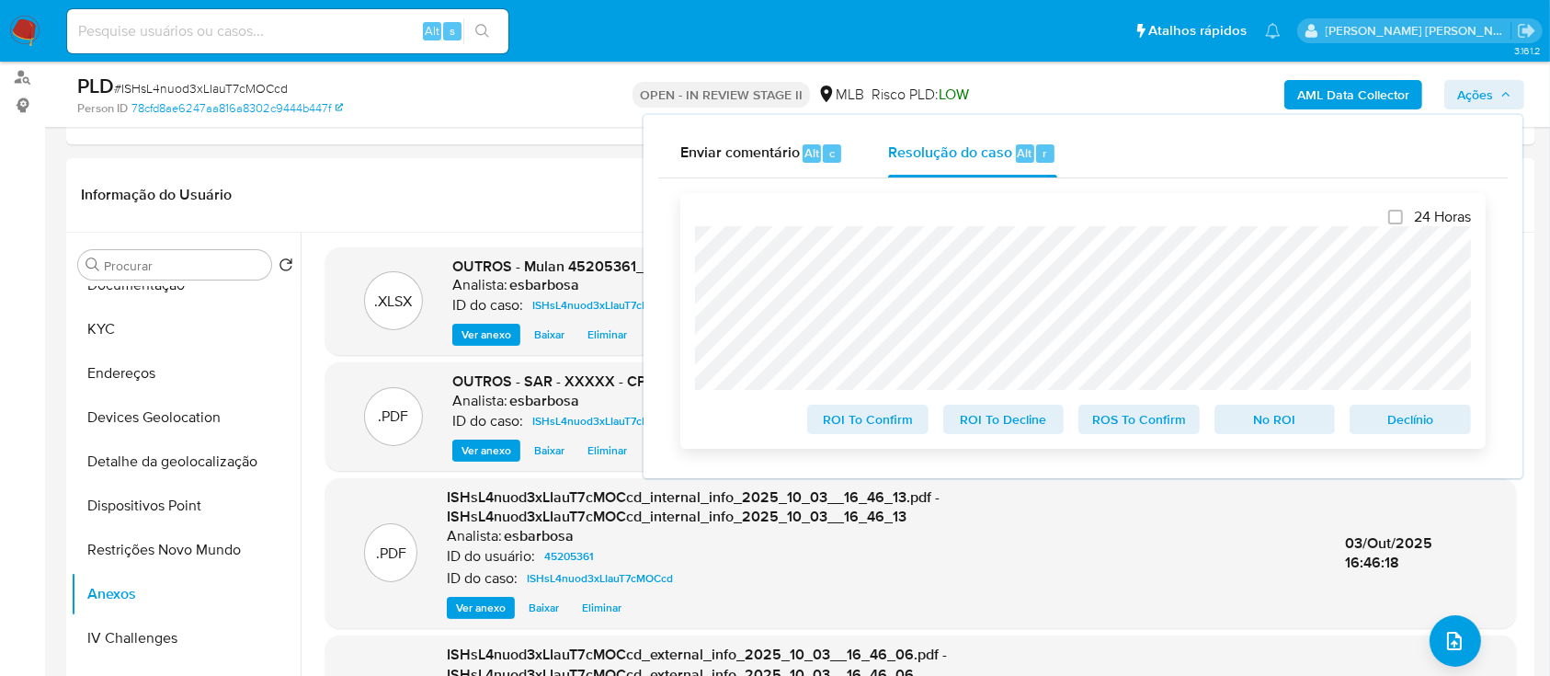
click at [1147, 183] on span "ROS To Confirm" at bounding box center [1139, 419] width 96 height 26
